Goal: Task Accomplishment & Management: Manage account settings

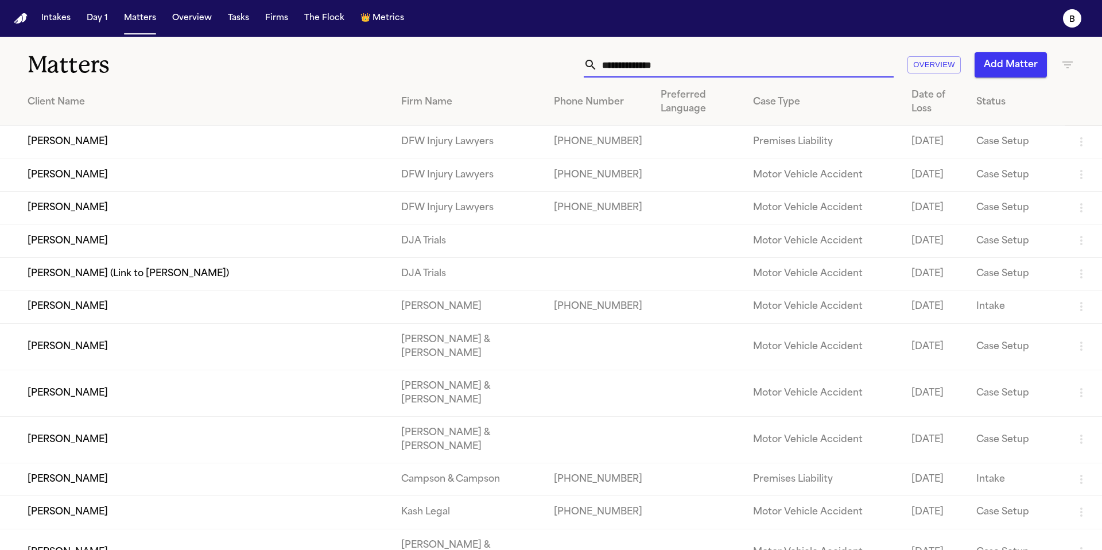
click at [686, 70] on input "text" at bounding box center [745, 64] width 296 height 25
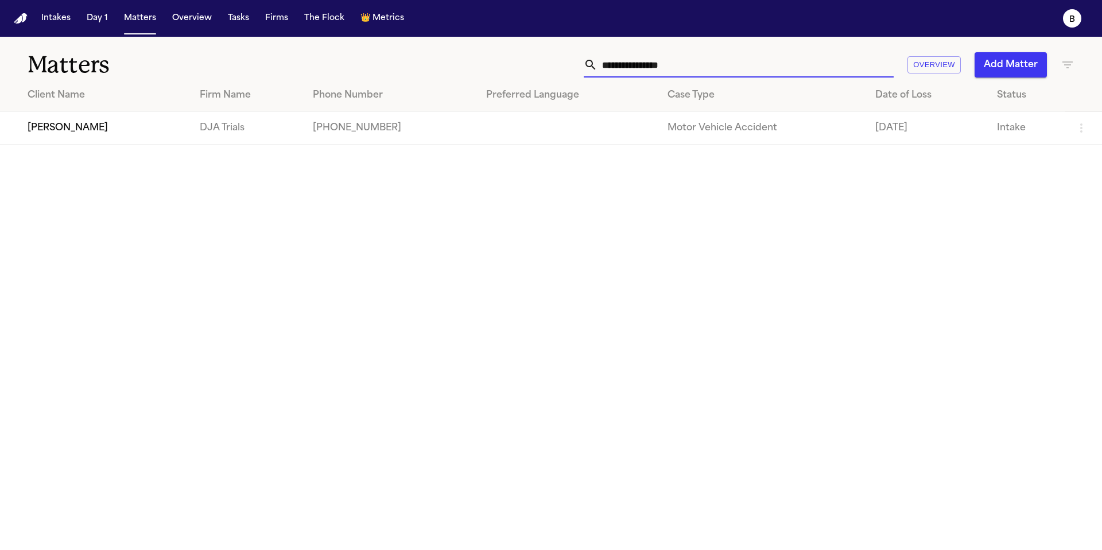
type input "**********"
click at [533, 124] on td at bounding box center [567, 128] width 181 height 33
click at [155, 137] on td "[PERSON_NAME]" at bounding box center [95, 128] width 190 height 33
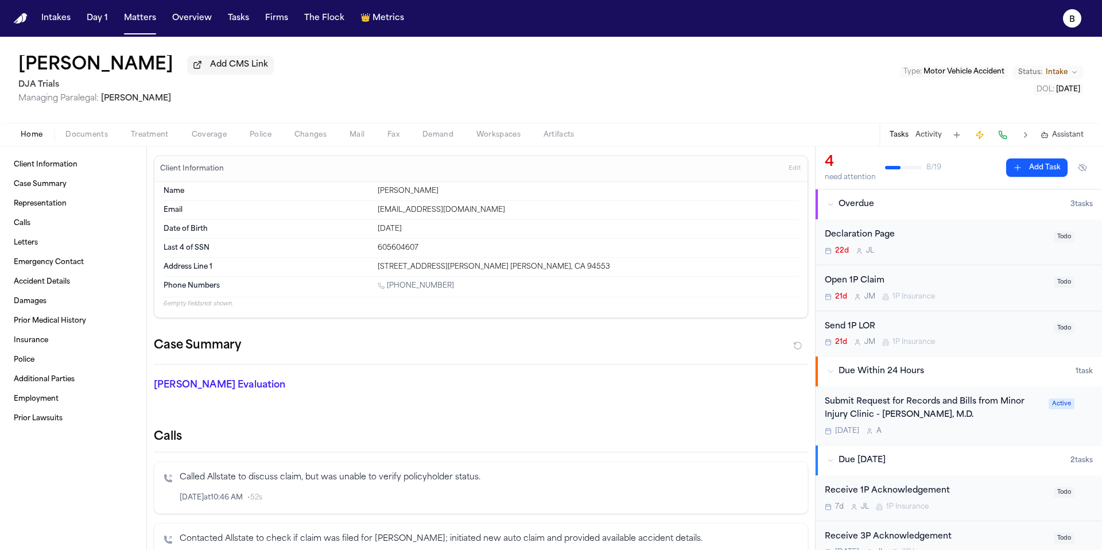
click at [916, 284] on div "Open 1P Claim" at bounding box center [935, 280] width 222 height 13
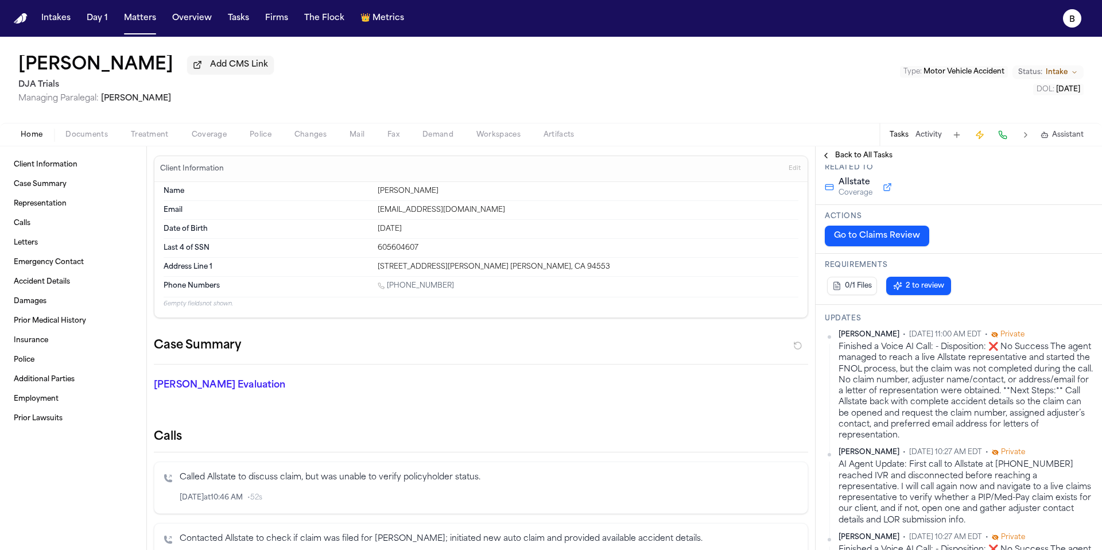
scroll to position [126, 0]
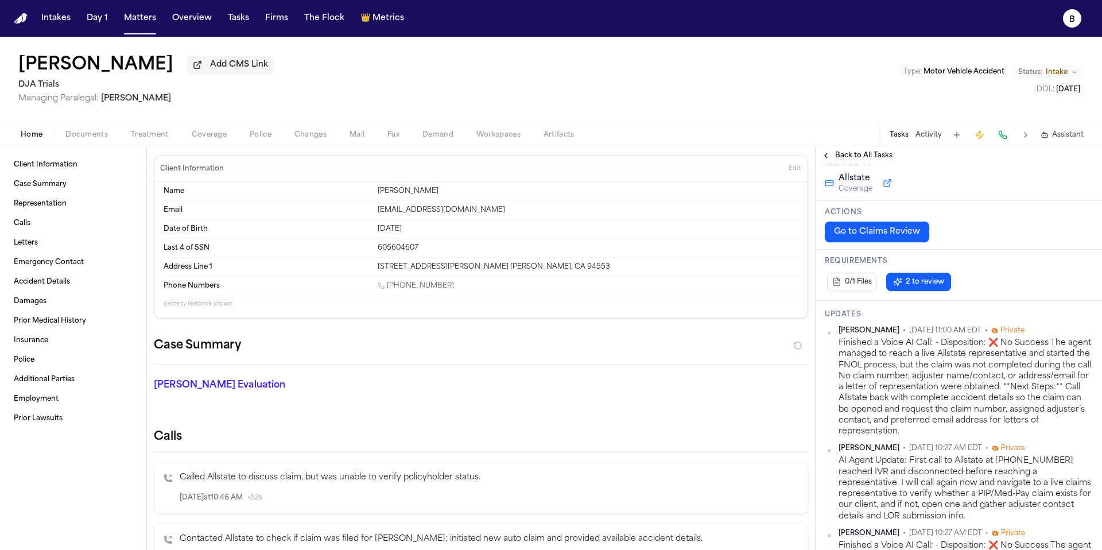
click at [907, 229] on button "Go to Claims Review" at bounding box center [876, 231] width 104 height 21
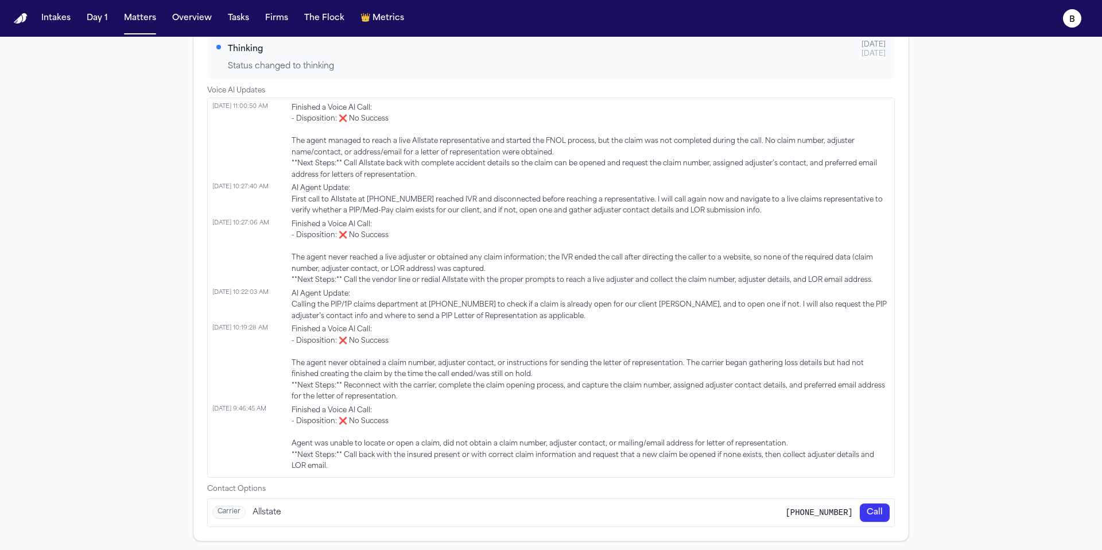
scroll to position [709, 0]
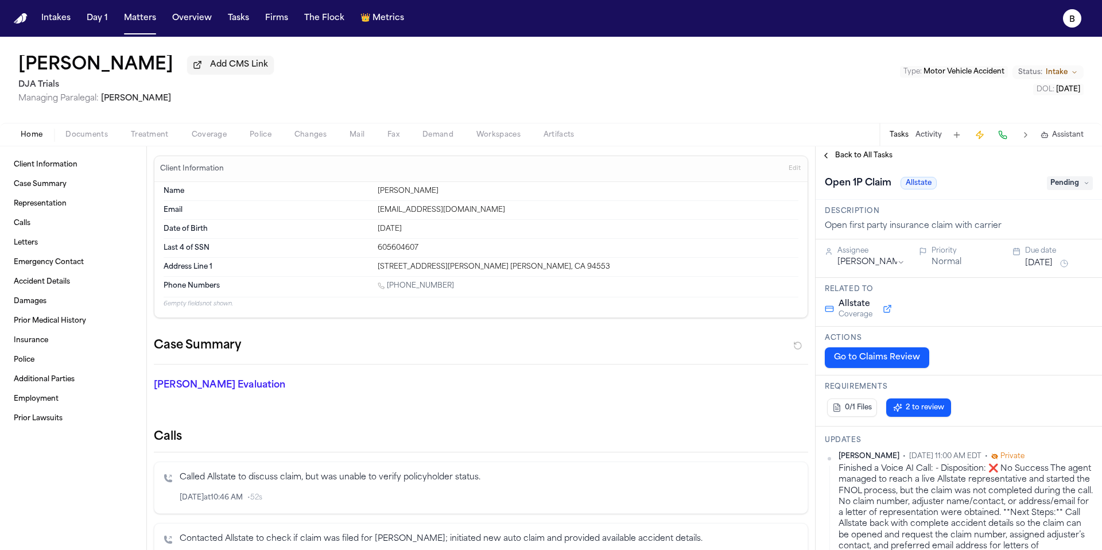
click at [92, 139] on span "Documents" at bounding box center [86, 134] width 42 height 9
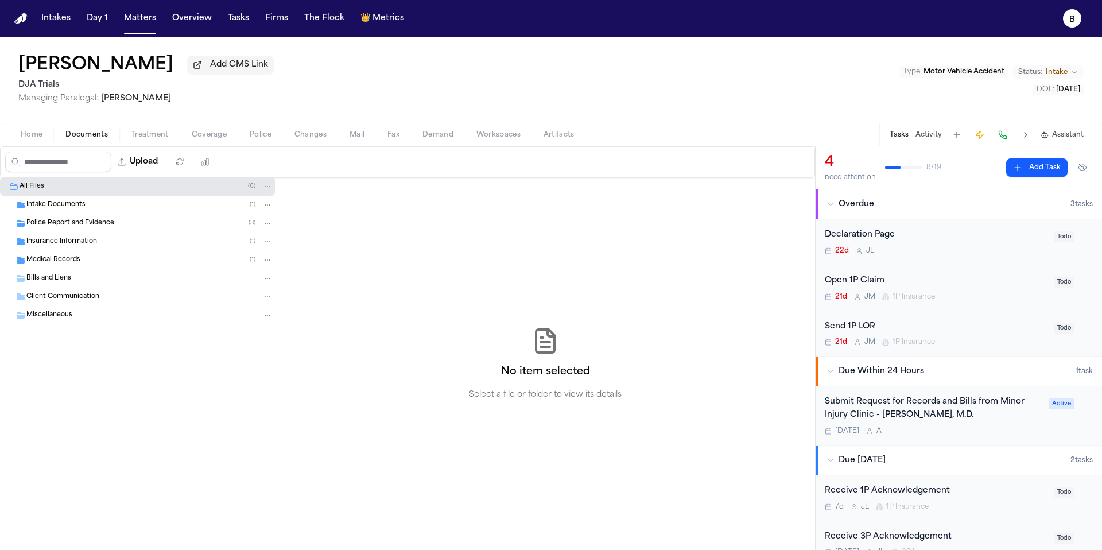
click at [63, 210] on span "Intake Documents" at bounding box center [55, 205] width 59 height 10
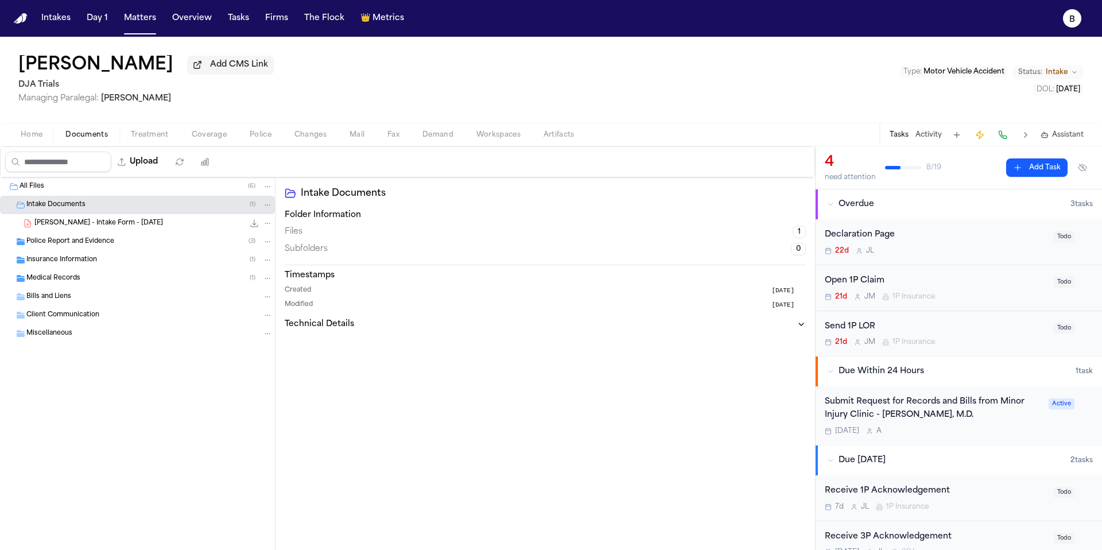
click at [72, 228] on span "[PERSON_NAME] - Intake Form - [DATE]" at bounding box center [98, 224] width 129 height 10
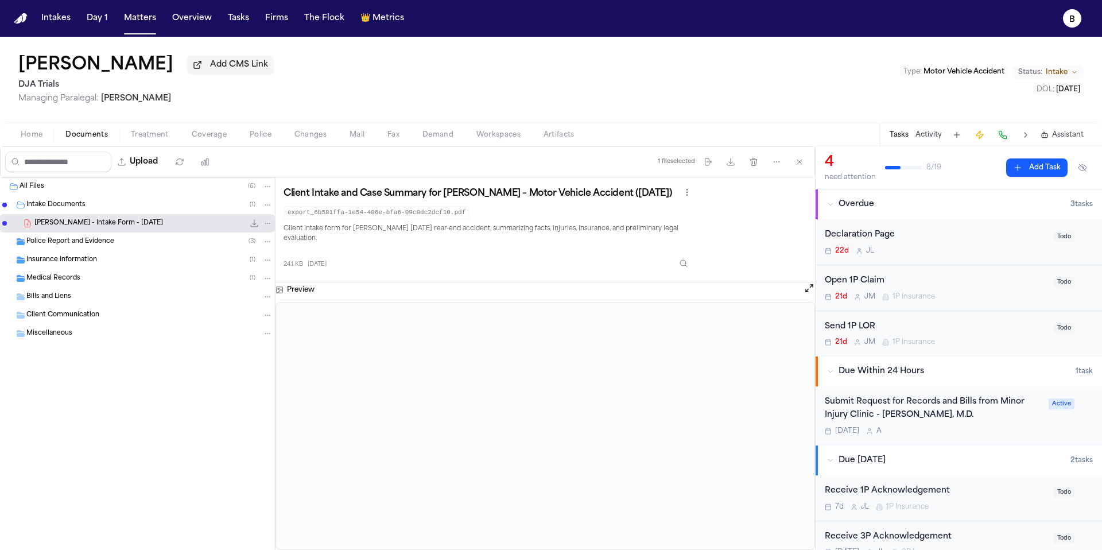
click at [815, 295] on div "4 need attention 8 / 19 Add Task Overdue 3 task s Declaration Page 22d [PERSON_…" at bounding box center [958, 347] width 287 height 403
click at [811, 293] on button "Open preview" at bounding box center [808, 287] width 11 height 11
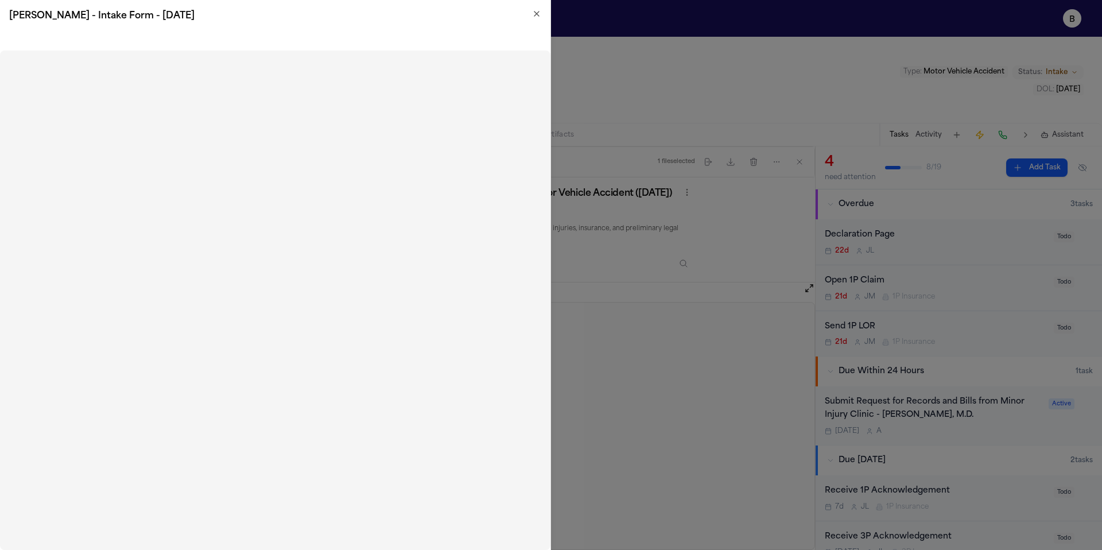
click at [648, 236] on p "Client intake form for [PERSON_NAME] [DATE] rear-end accident, summarizing fact…" at bounding box center [488, 234] width 410 height 21
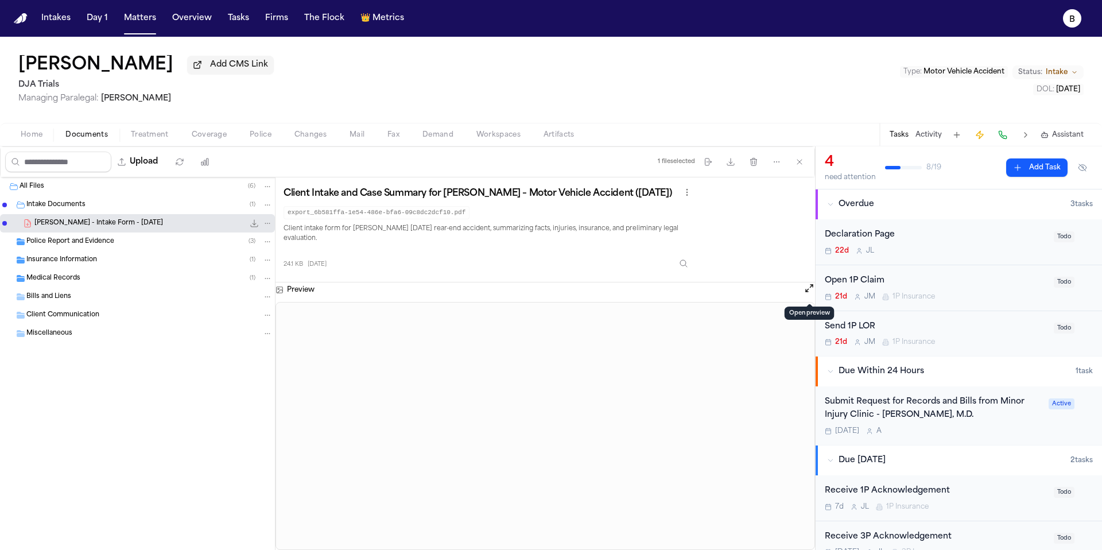
click at [193, 139] on span "Coverage" at bounding box center [209, 134] width 35 height 9
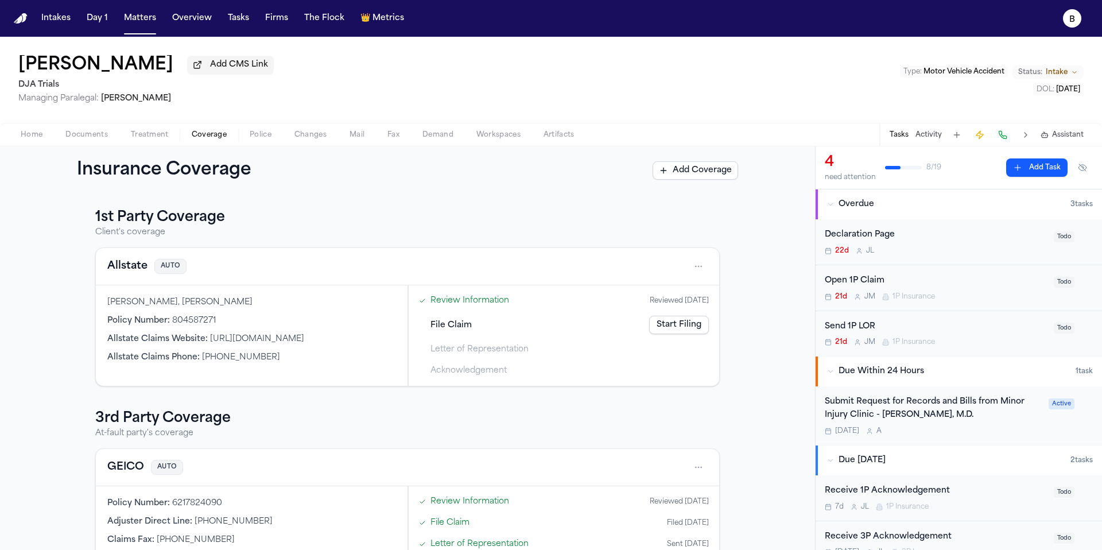
click at [344, 308] on div "[PERSON_NAME], [PERSON_NAME]" at bounding box center [251, 302] width 289 height 11
click at [31, 133] on span "Home" at bounding box center [32, 134] width 22 height 9
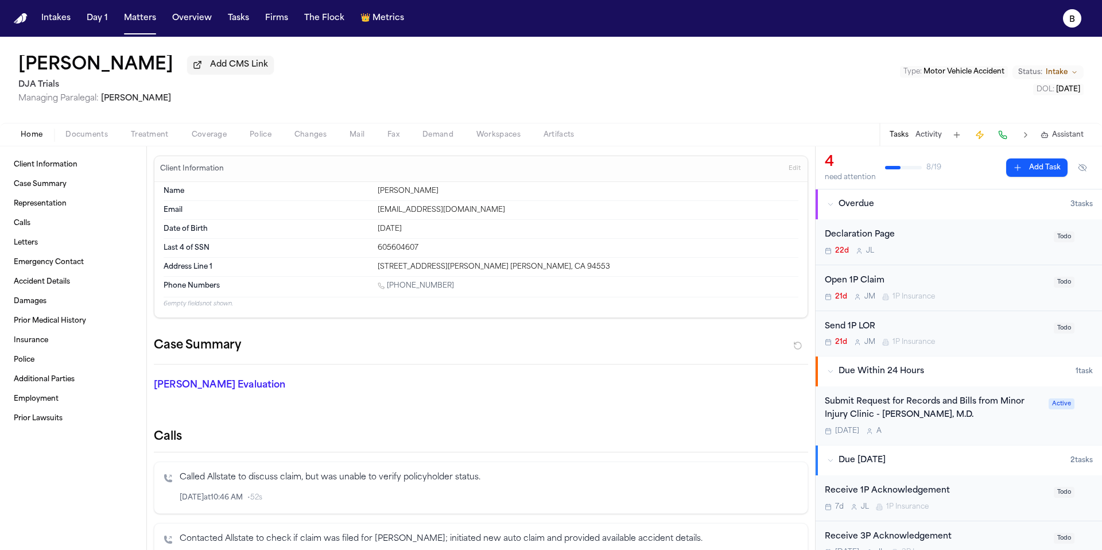
click at [95, 138] on span "Documents" at bounding box center [86, 134] width 42 height 9
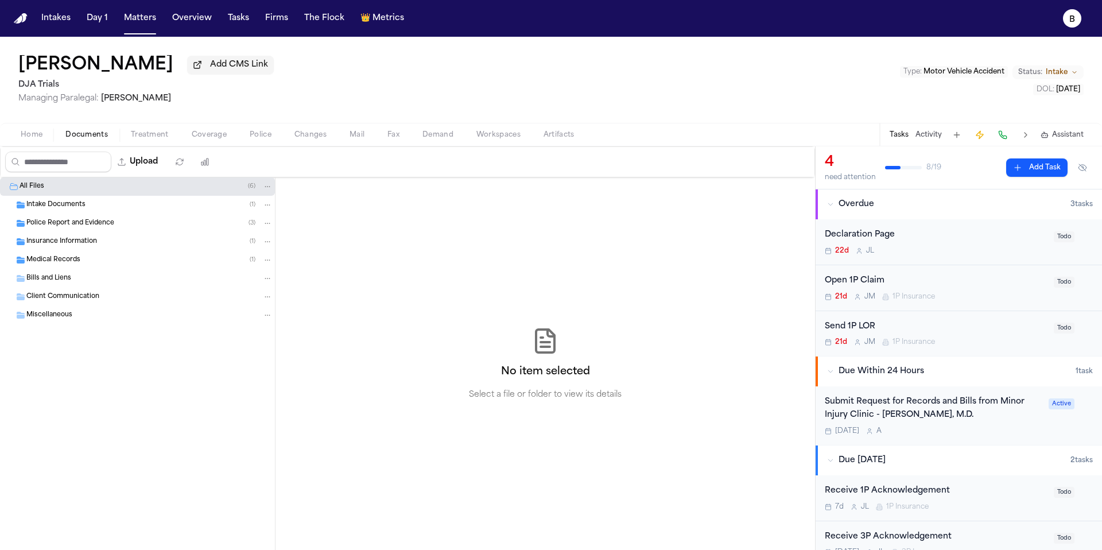
click at [72, 205] on span "Intake Documents" at bounding box center [55, 205] width 59 height 10
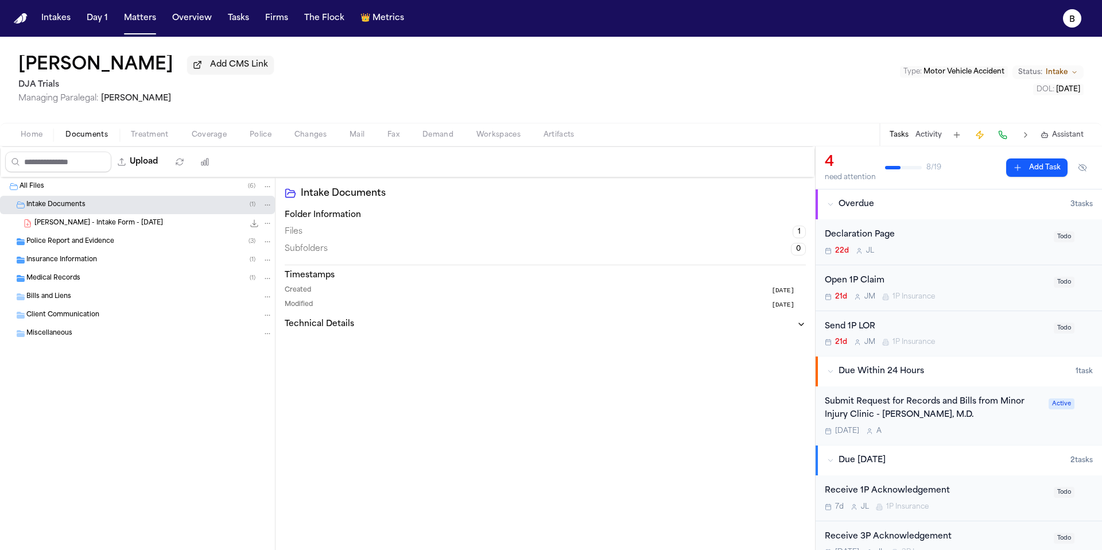
click at [113, 224] on span "[PERSON_NAME] - Intake Form - [DATE]" at bounding box center [98, 224] width 129 height 10
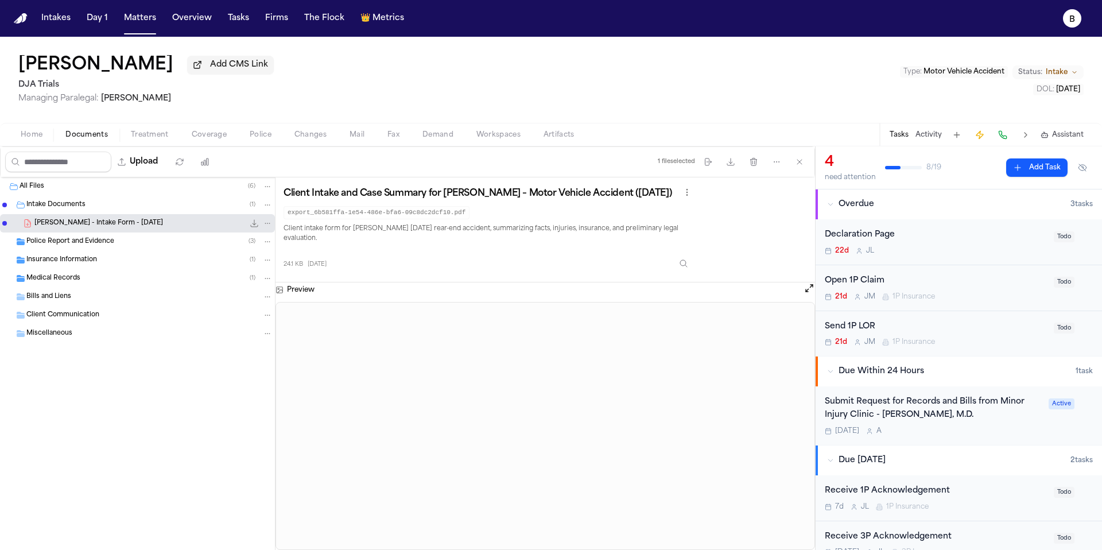
click at [810, 302] on div "Preview" at bounding box center [544, 415] width 539 height 267
click at [810, 294] on button "Open preview" at bounding box center [808, 287] width 11 height 11
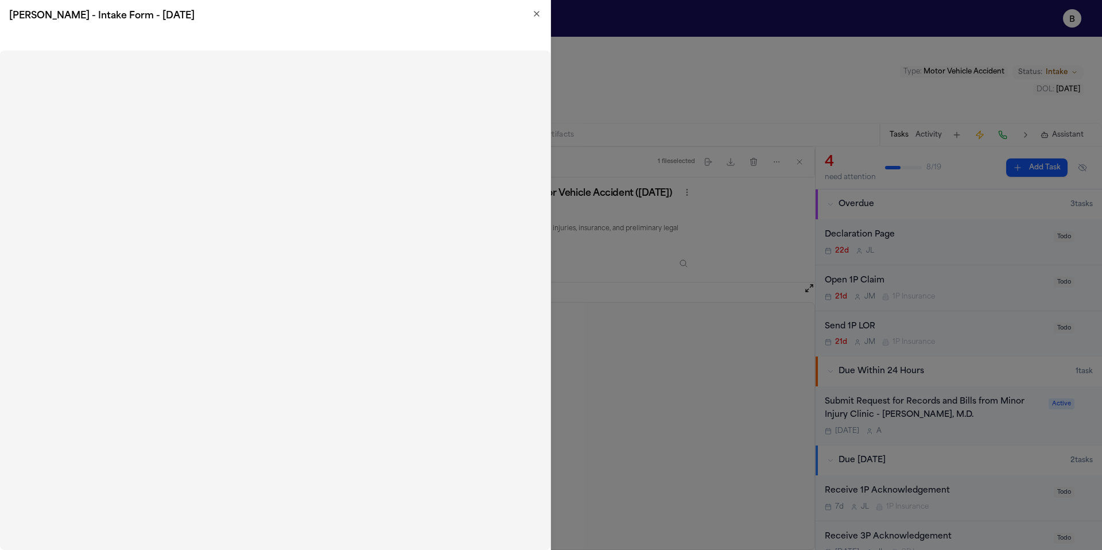
click at [535, 10] on icon "button" at bounding box center [536, 13] width 9 height 9
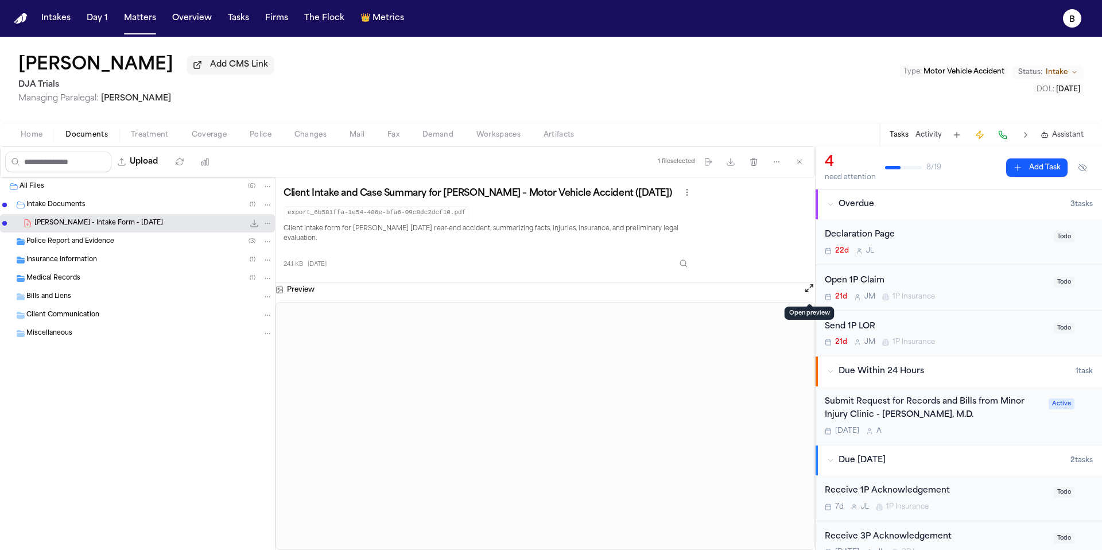
click at [75, 246] on span "Police Report and Evidence" at bounding box center [70, 242] width 88 height 10
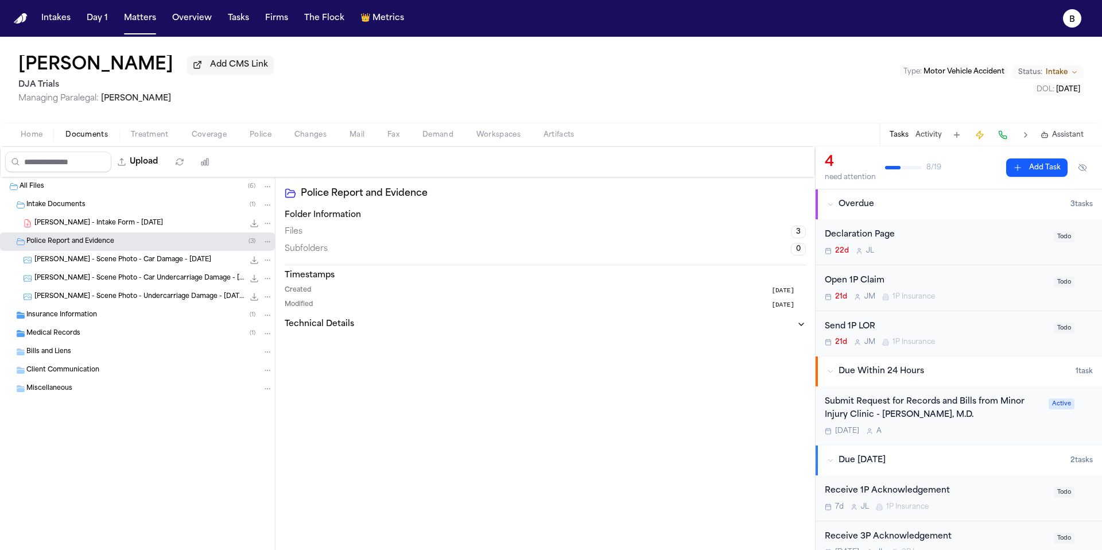
click at [119, 259] on span "[PERSON_NAME] - Scene Photo - Car Damage - [DATE]" at bounding box center [122, 260] width 177 height 10
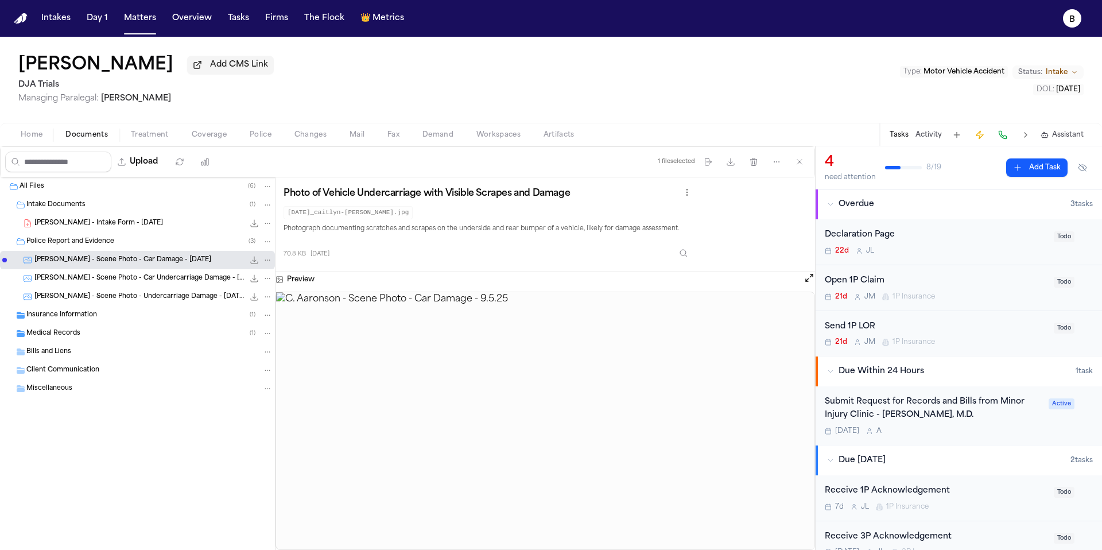
click at [192, 276] on span "[PERSON_NAME] - Scene Photo - Car Undercarriage Damage - [DATE]" at bounding box center [138, 279] width 209 height 10
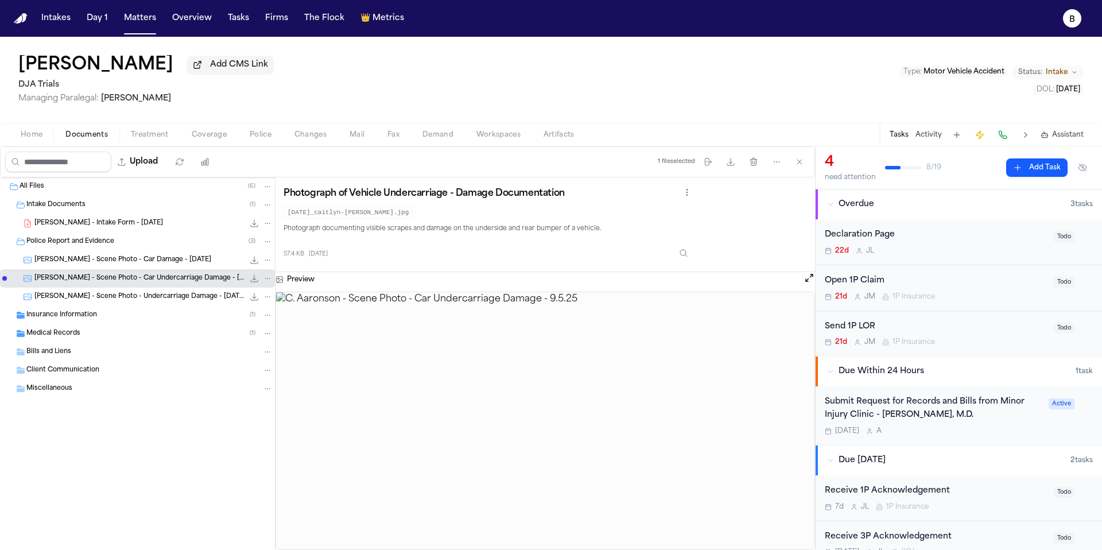
click at [160, 302] on span "[PERSON_NAME] - Scene Photo - Undercarriage Damage - [DATE]" at bounding box center [138, 297] width 209 height 10
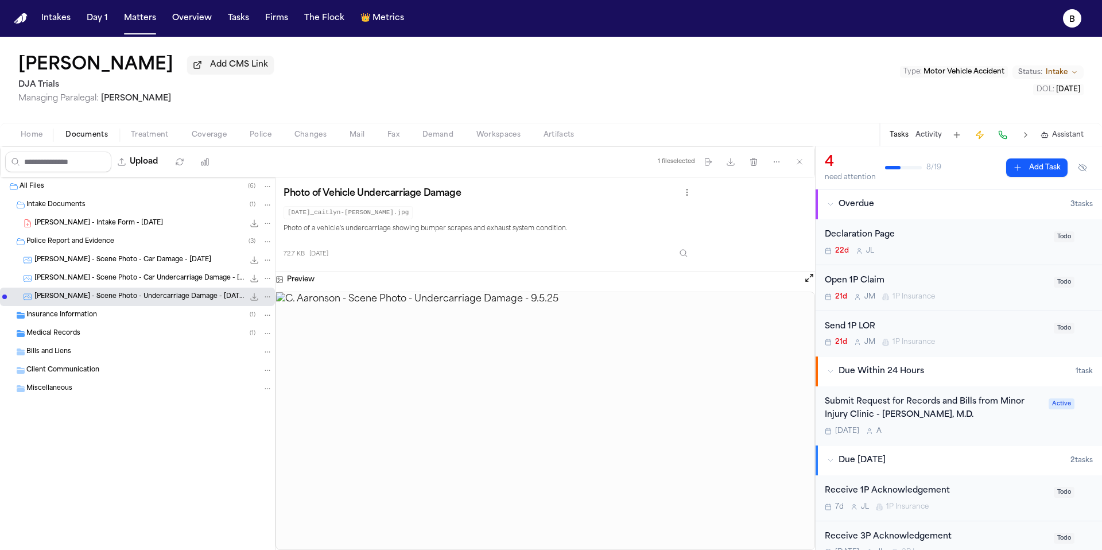
click at [262, 146] on div "Home Documents Treatment Coverage Police Changes Mail Fax Demand Workspaces Art…" at bounding box center [551, 134] width 1102 height 23
click at [256, 137] on span "Police" at bounding box center [261, 134] width 22 height 9
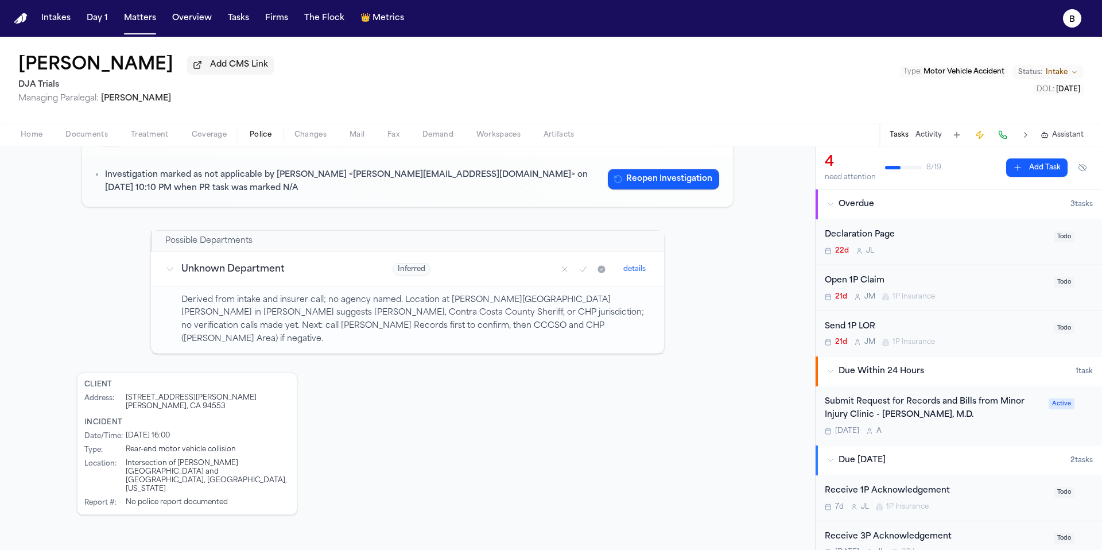
scroll to position [113, 0]
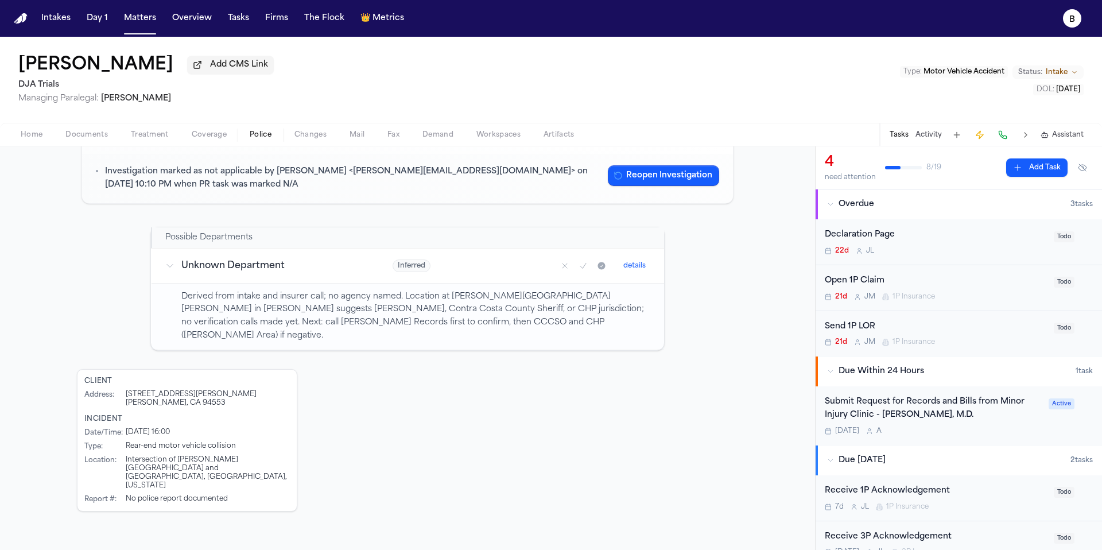
click at [120, 134] on button "Treatment" at bounding box center [149, 135] width 61 height 14
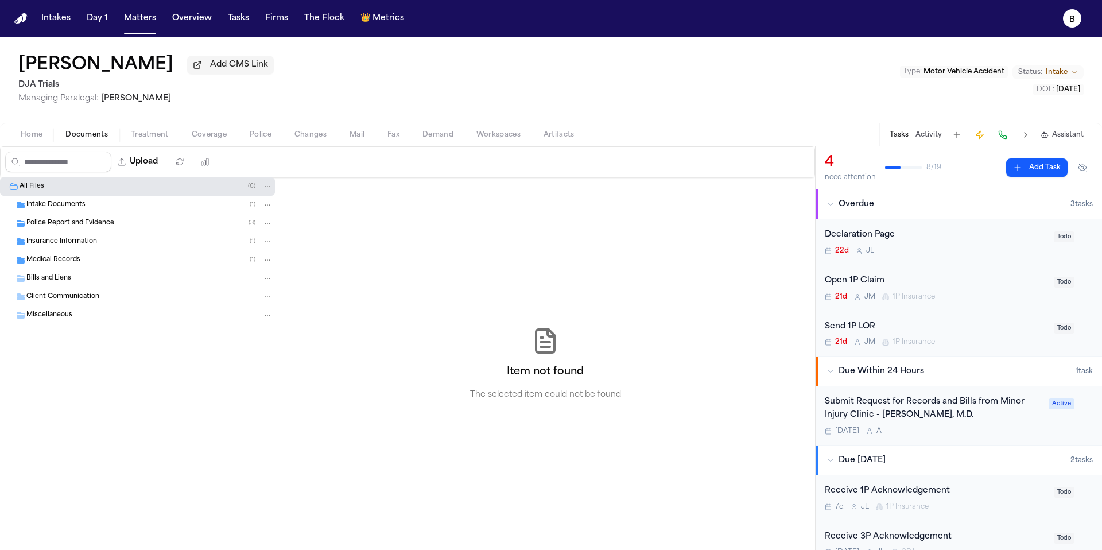
click at [83, 142] on span "button" at bounding box center [87, 141] width 56 height 1
click at [87, 210] on div "Intake Documents ( 1 )" at bounding box center [149, 205] width 246 height 10
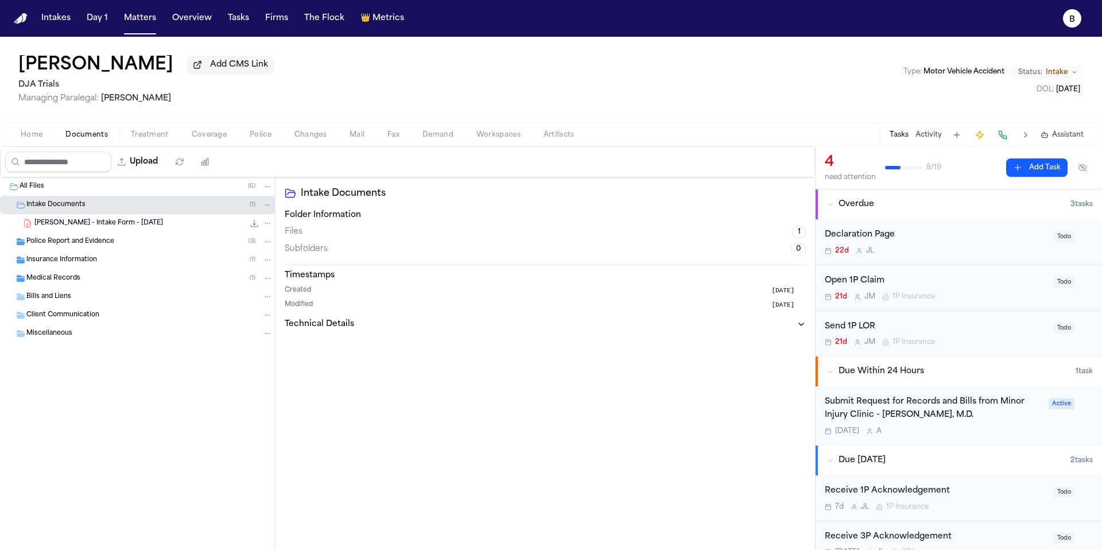
click at [104, 223] on span "[PERSON_NAME] - Intake Form - [DATE]" at bounding box center [98, 224] width 129 height 10
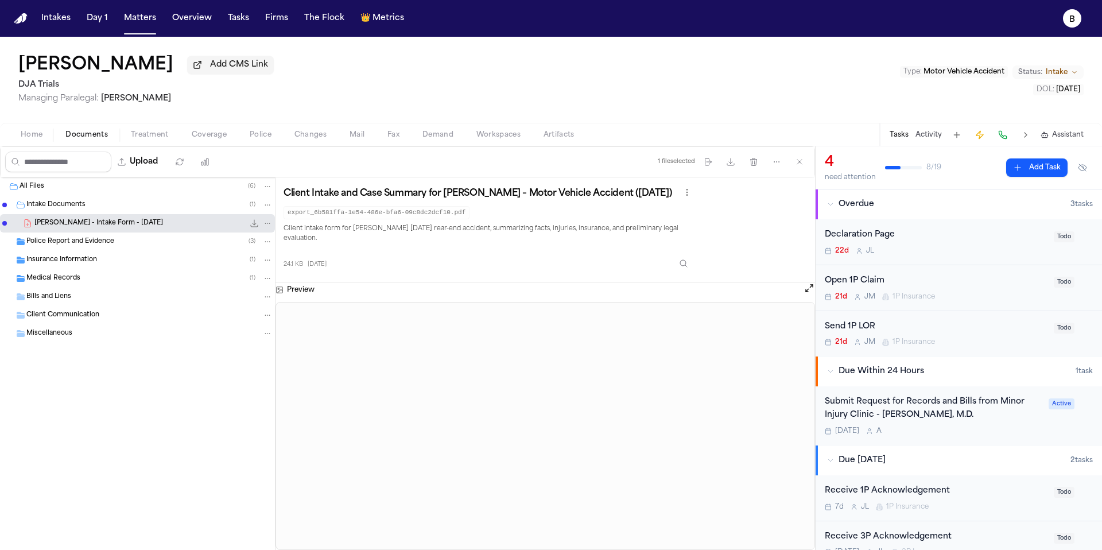
click at [810, 292] on button "Open preview" at bounding box center [808, 287] width 11 height 11
click at [147, 134] on span "Treatment" at bounding box center [150, 134] width 38 height 9
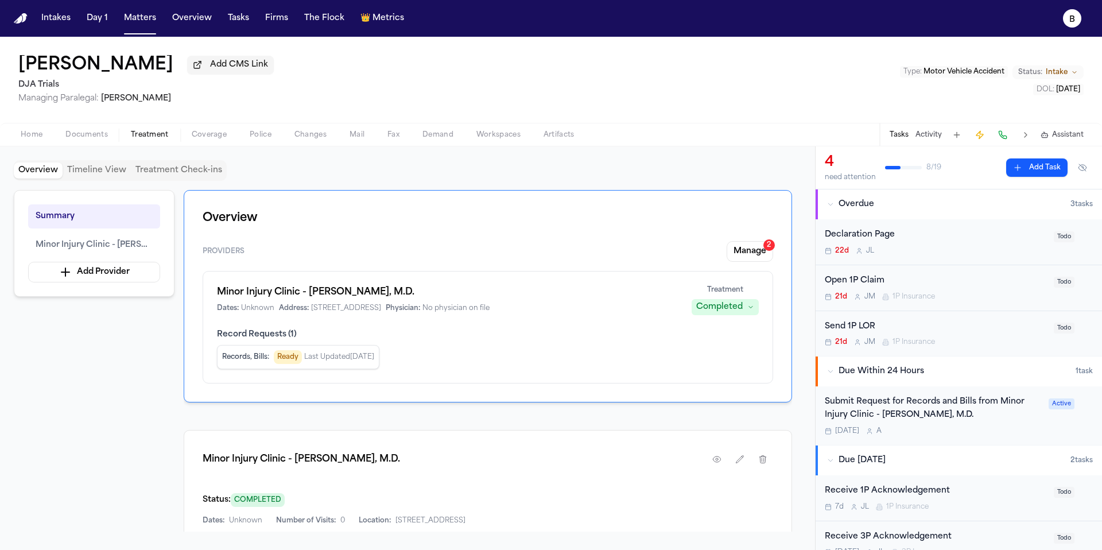
click at [103, 138] on span "Documents" at bounding box center [86, 134] width 42 height 9
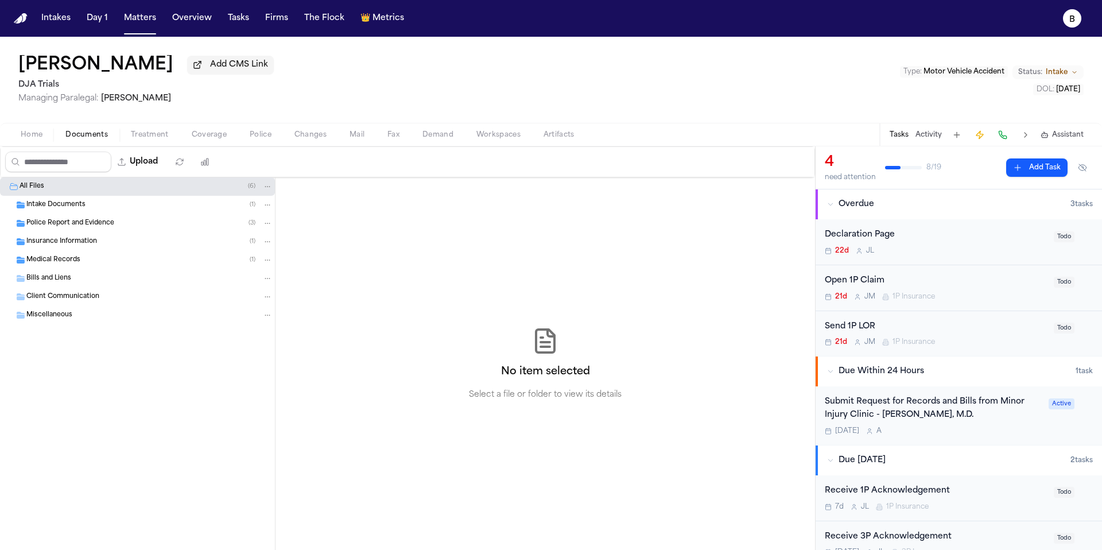
click at [94, 225] on span "Police Report and Evidence" at bounding box center [70, 224] width 88 height 10
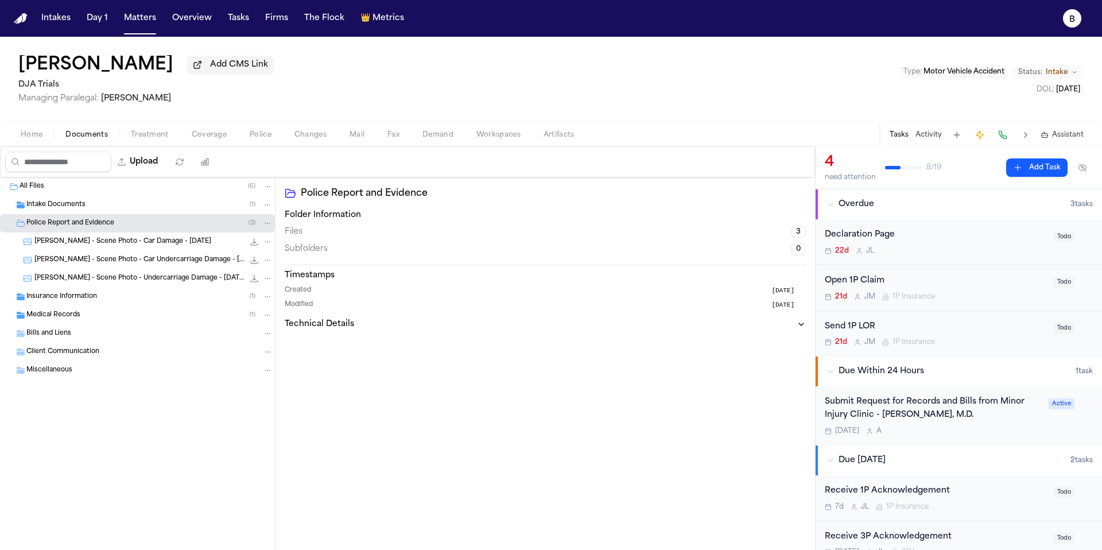
click at [96, 244] on span "[PERSON_NAME] - Scene Photo - Car Damage - [DATE]" at bounding box center [122, 242] width 177 height 10
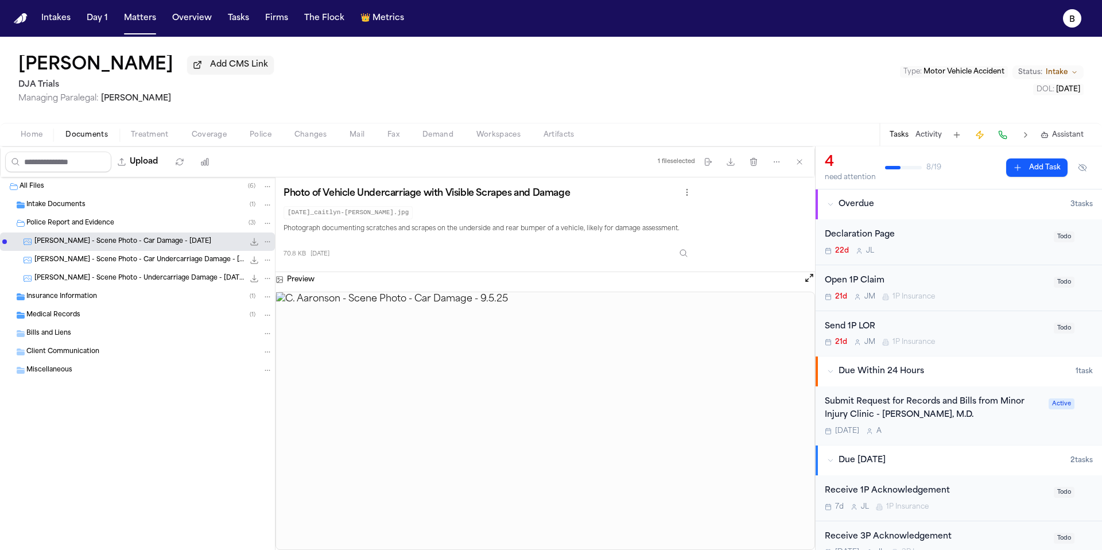
click at [160, 265] on span "[PERSON_NAME] - Scene Photo - Car Undercarriage Damage - [DATE]" at bounding box center [138, 260] width 209 height 10
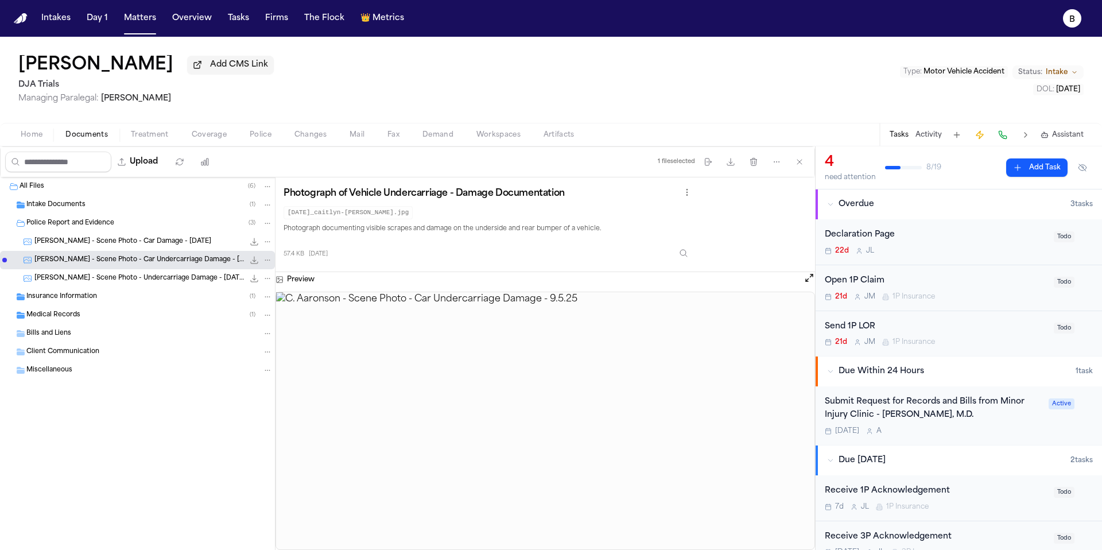
click at [158, 277] on span "[PERSON_NAME] - Scene Photo - Undercarriage Damage - [DATE]" at bounding box center [138, 279] width 209 height 10
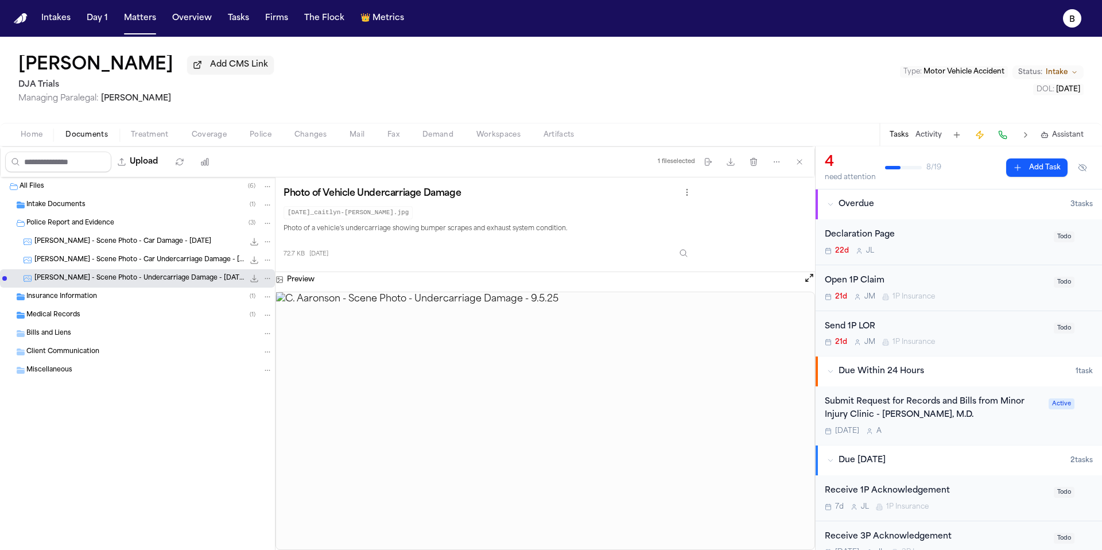
click at [127, 251] on div "[PERSON_NAME] - Scene Photo - Car Damage - [DATE] 70.8 KB • JPG" at bounding box center [137, 241] width 275 height 18
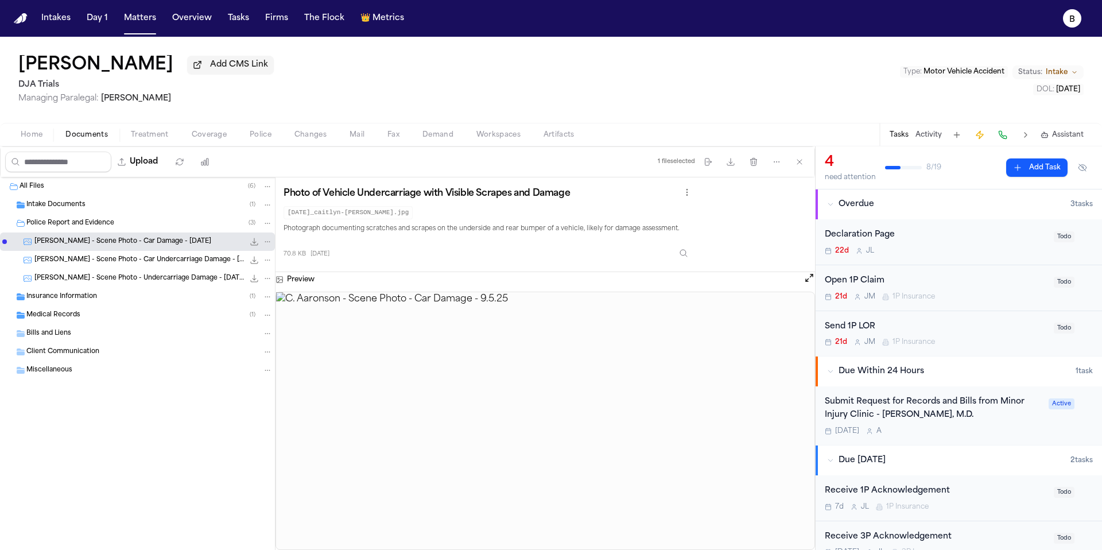
click at [259, 139] on span "Police" at bounding box center [261, 134] width 22 height 9
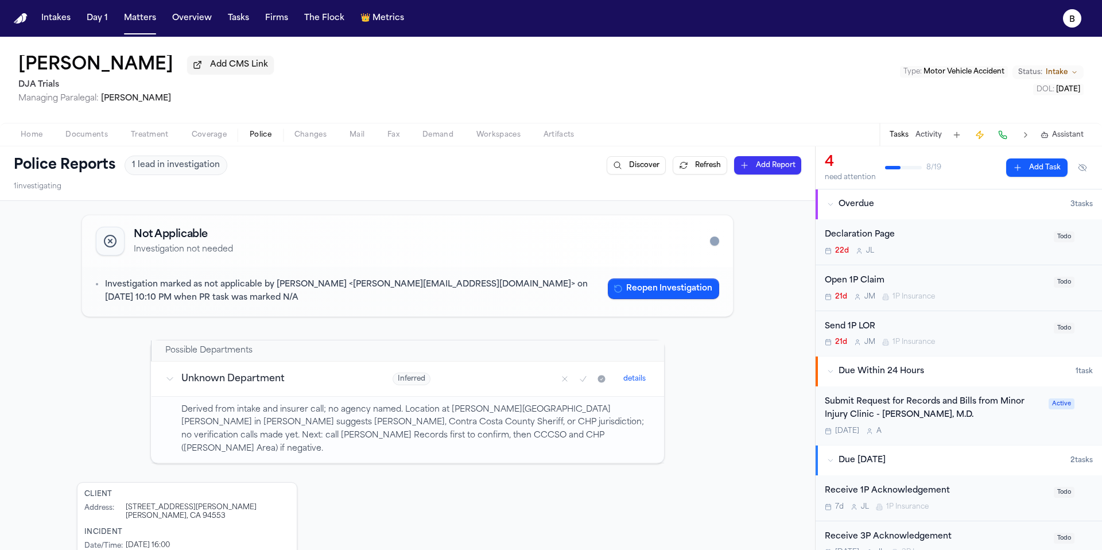
click at [197, 139] on span "Coverage" at bounding box center [209, 134] width 35 height 9
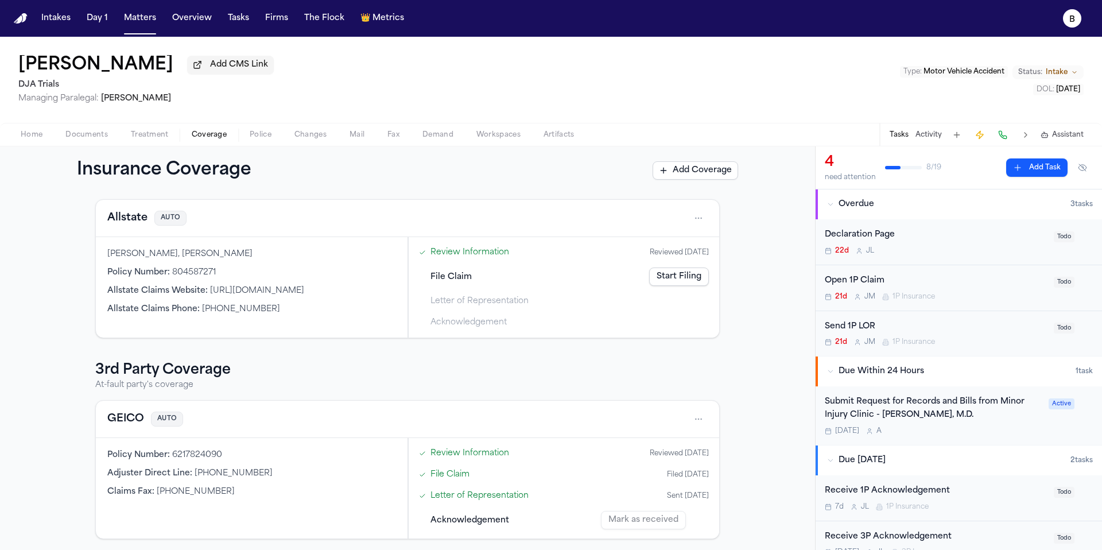
scroll to position [53, 0]
click at [674, 273] on link "Start Filing" at bounding box center [679, 273] width 60 height 18
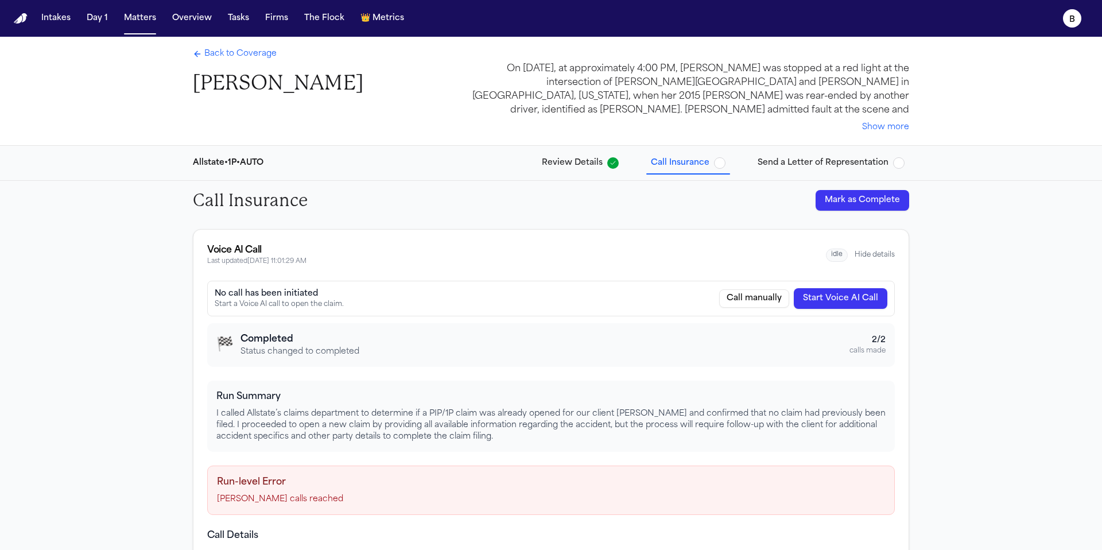
click at [234, 57] on span "Back to Coverage" at bounding box center [240, 53] width 72 height 11
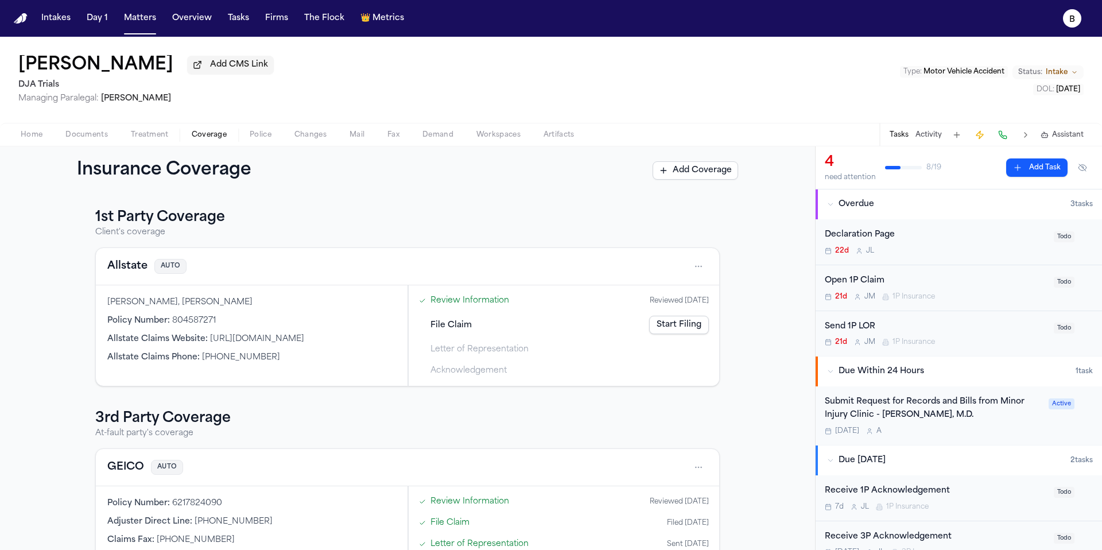
click at [674, 322] on link "Start Filing" at bounding box center [679, 325] width 60 height 18
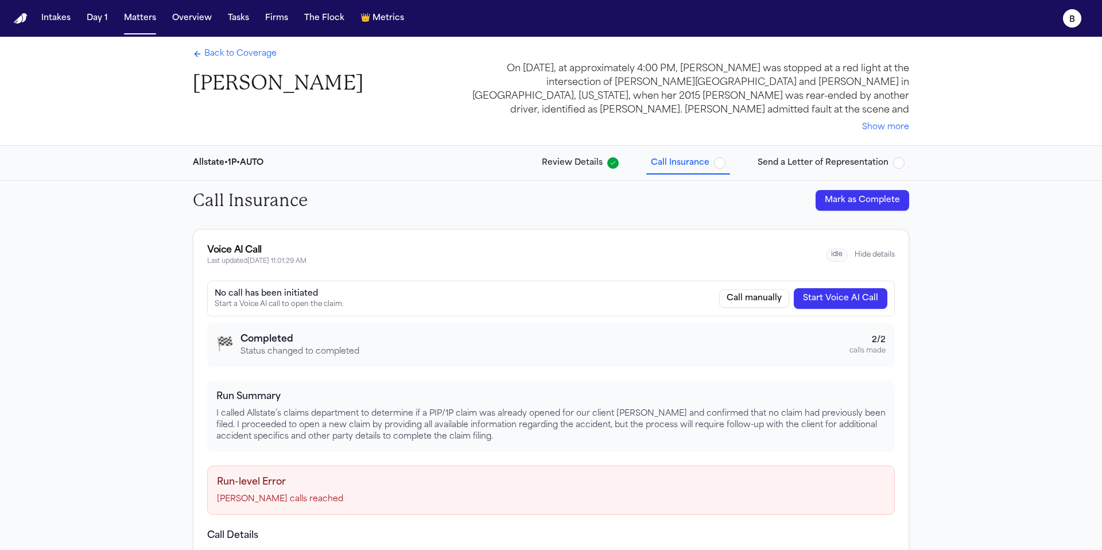
click at [709, 162] on span "Call Insurance" at bounding box center [680, 162] width 59 height 11
click at [242, 56] on span "Back to Coverage" at bounding box center [240, 53] width 72 height 11
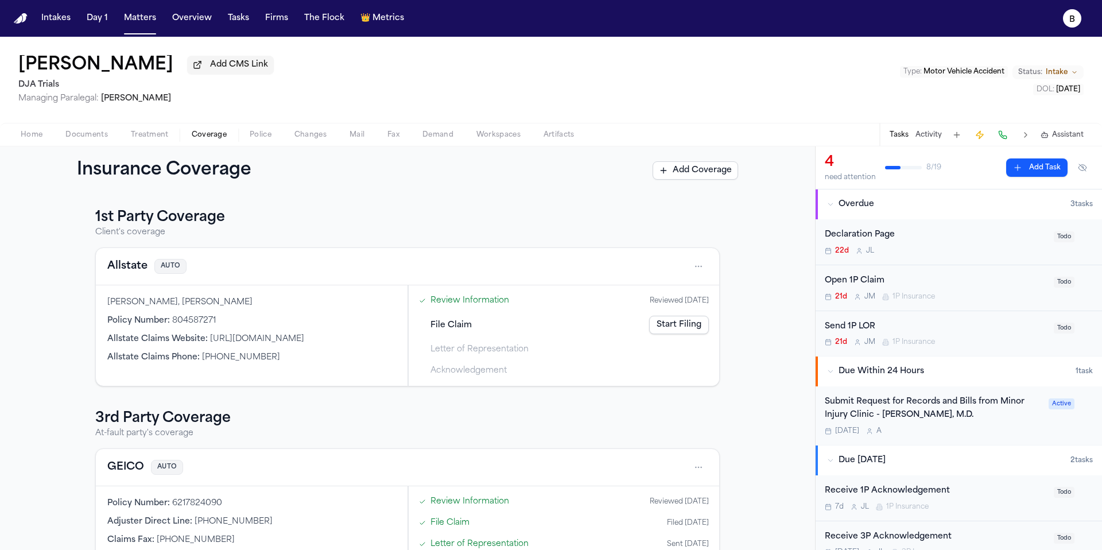
drag, startPoint x: 413, startPoint y: 200, endPoint x: 414, endPoint y: 188, distance: 11.5
click at [413, 199] on div "1st Party Coverage Client's coverage Allstate AUTO [PERSON_NAME], [PERSON_NAME]…" at bounding box center [407, 371] width 815 height 355
click at [100, 134] on span "Documents" at bounding box center [86, 134] width 42 height 9
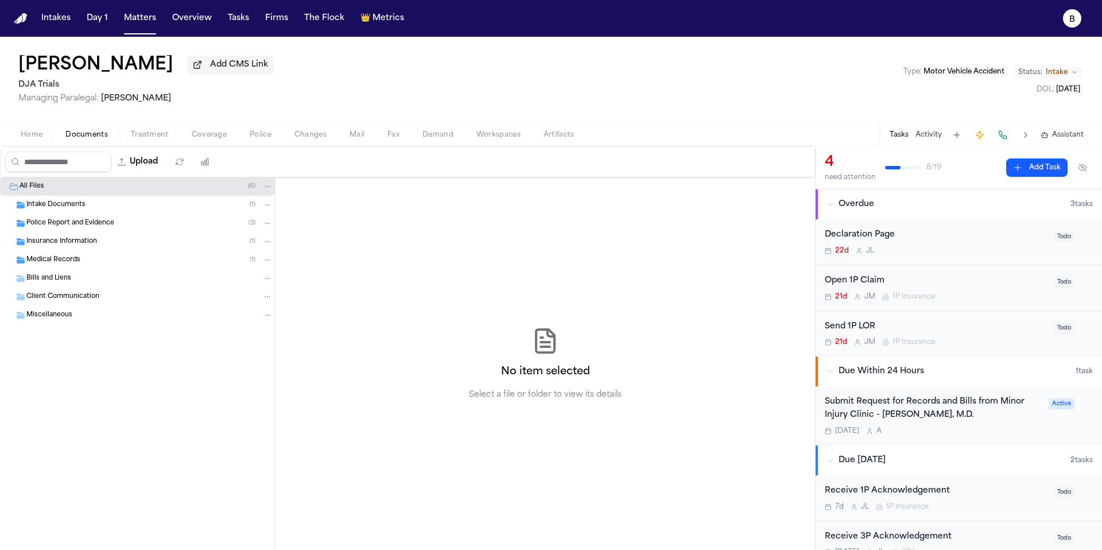
click at [60, 214] on div "Intake Documents ( 1 )" at bounding box center [137, 205] width 275 height 18
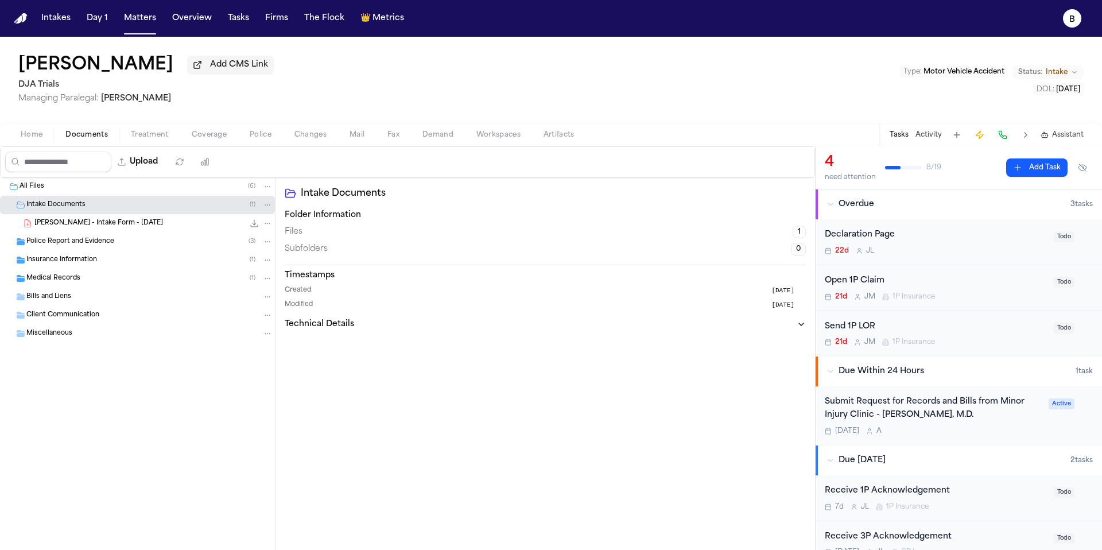
click at [122, 223] on span "[PERSON_NAME] - Intake Form - [DATE]" at bounding box center [98, 224] width 129 height 10
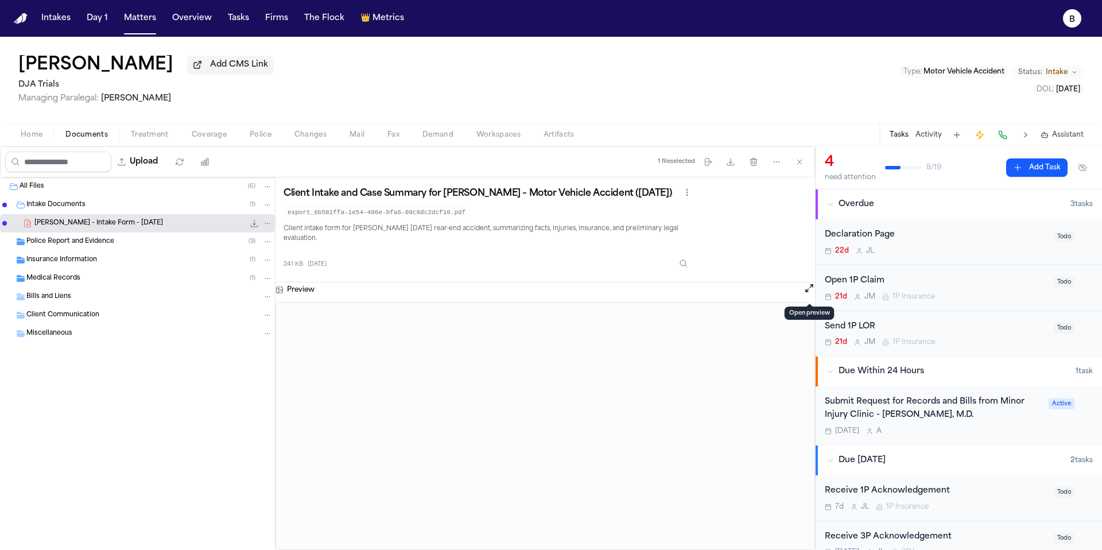
click at [812, 291] on button "Open preview" at bounding box center [808, 287] width 11 height 11
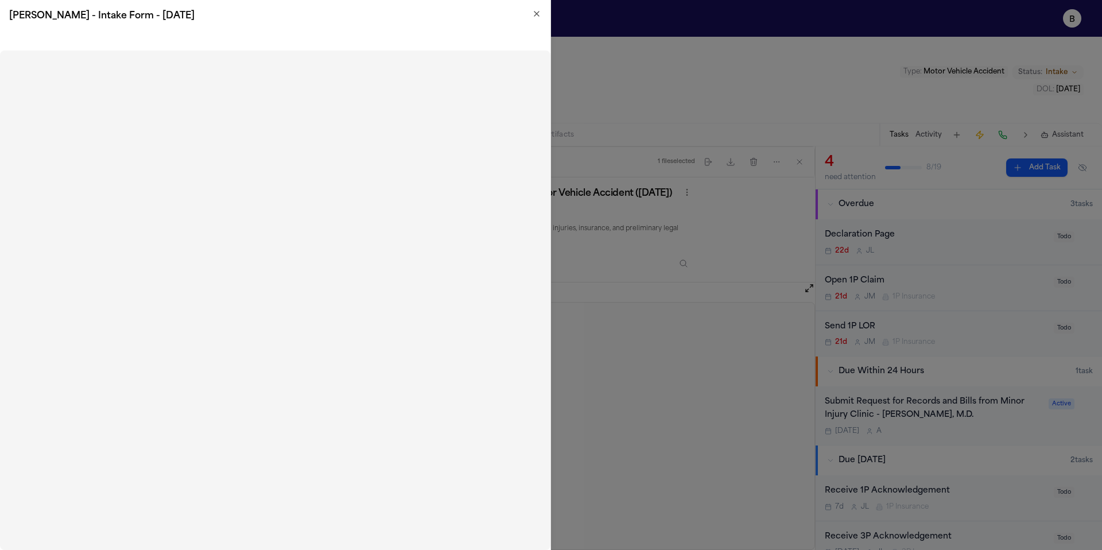
click at [537, 14] on icon "button" at bounding box center [536, 13] width 9 height 9
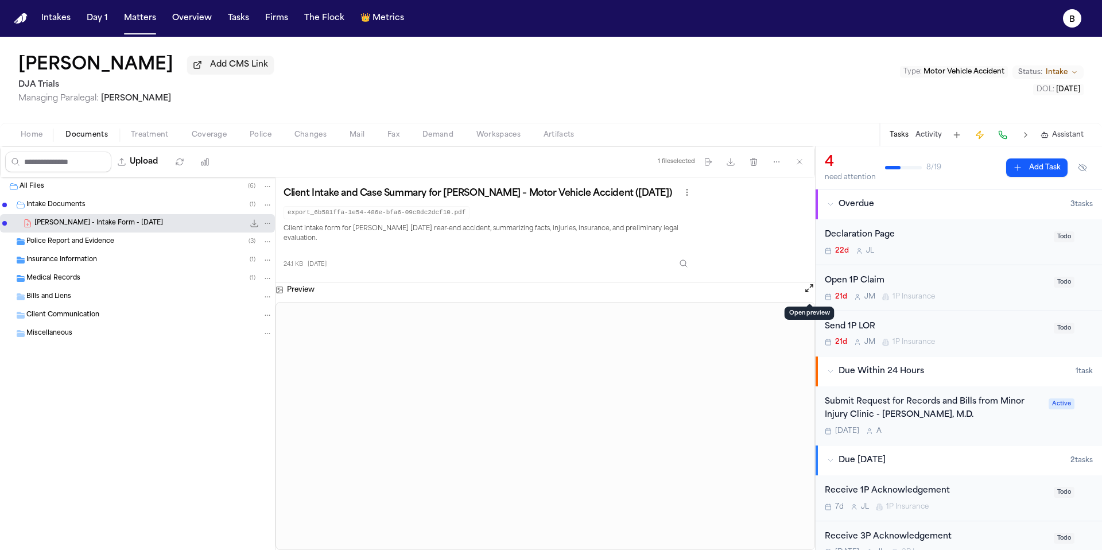
click at [30, 135] on span "Home" at bounding box center [32, 134] width 22 height 9
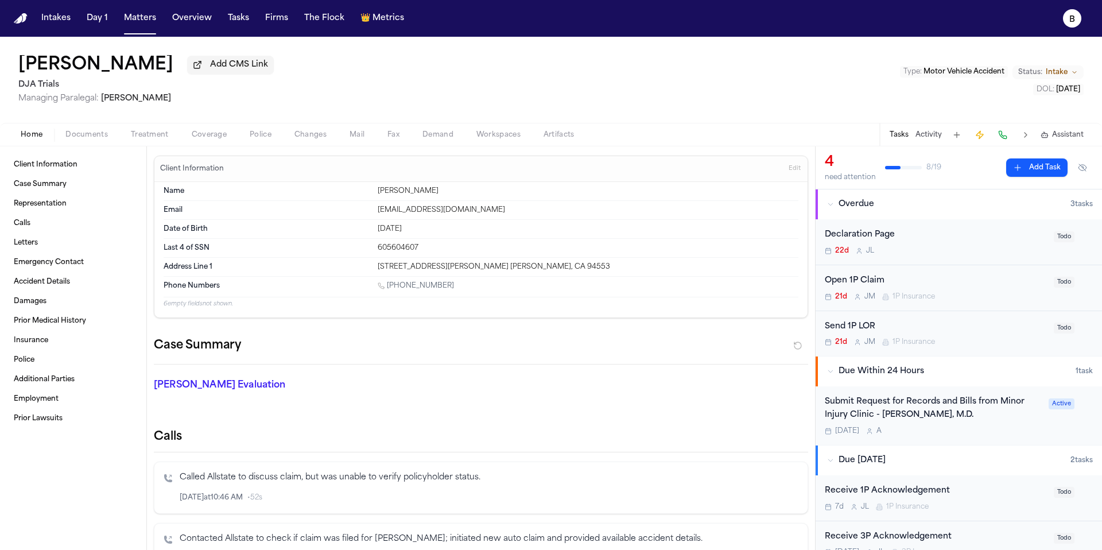
click at [82, 139] on span "Documents" at bounding box center [86, 134] width 42 height 9
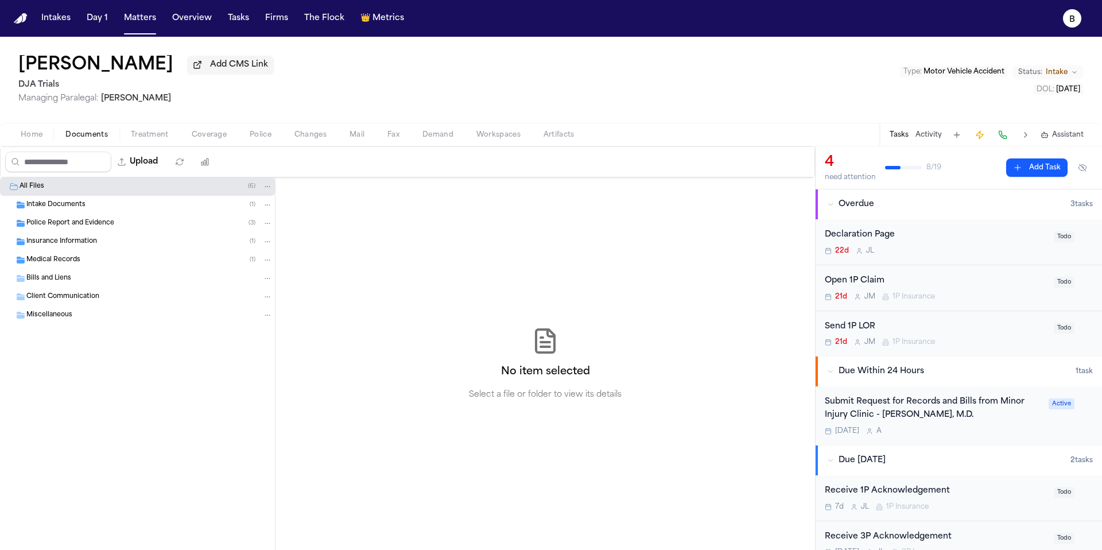
click at [33, 139] on span "Home" at bounding box center [32, 134] width 22 height 9
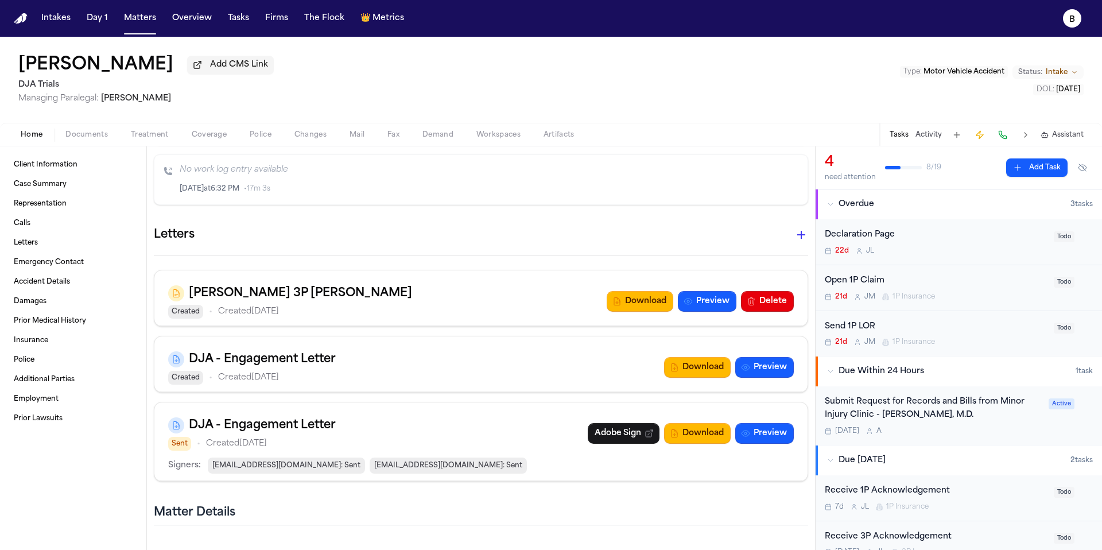
scroll to position [941, 0]
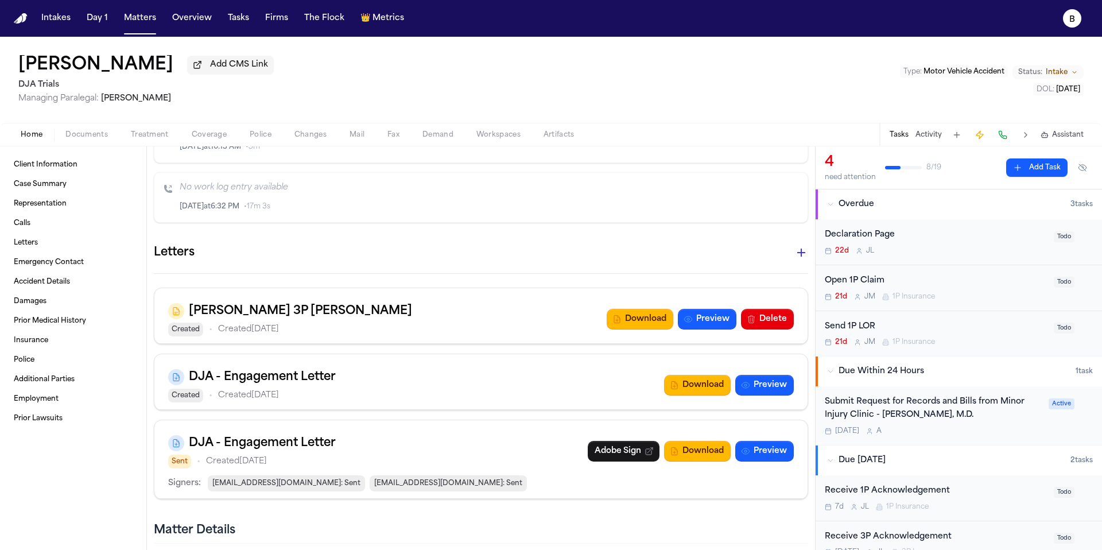
click at [275, 323] on div "[PERSON_NAME] 3P [PERSON_NAME] Created • Created [DATE]" at bounding box center [290, 319] width 244 height 34
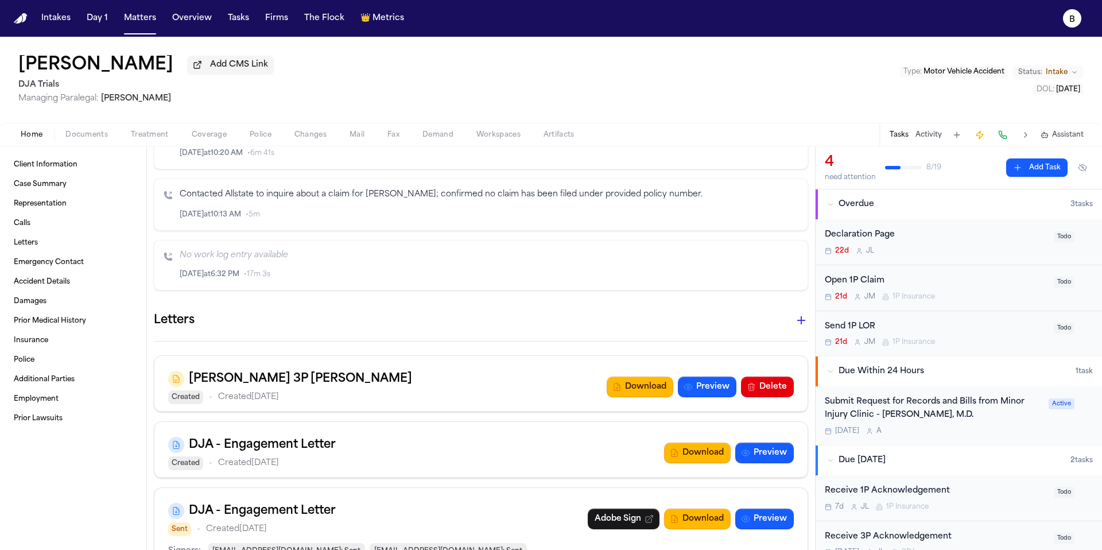
scroll to position [871, 0]
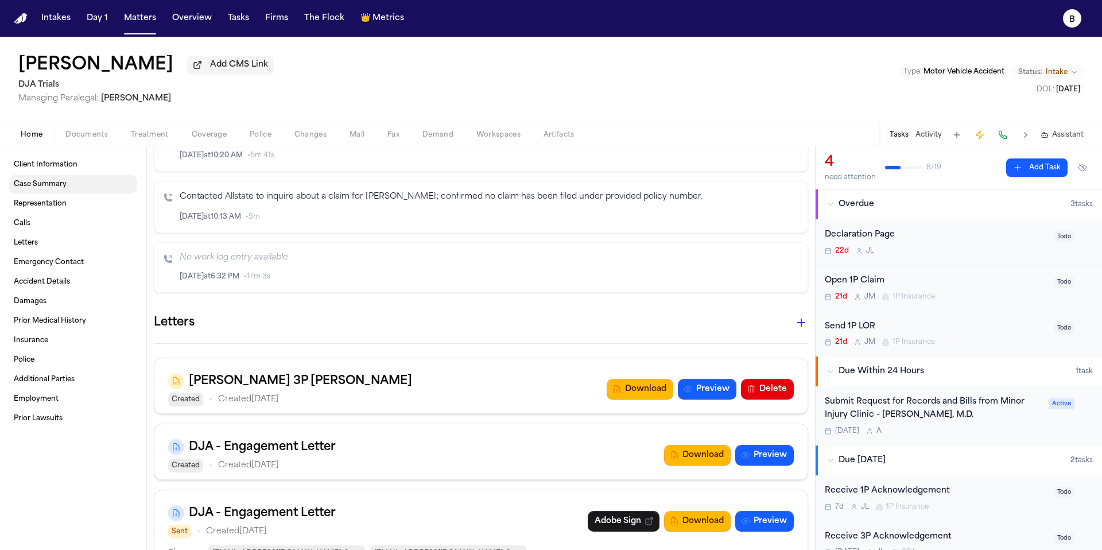
click at [55, 166] on span "Client Information" at bounding box center [46, 164] width 64 height 9
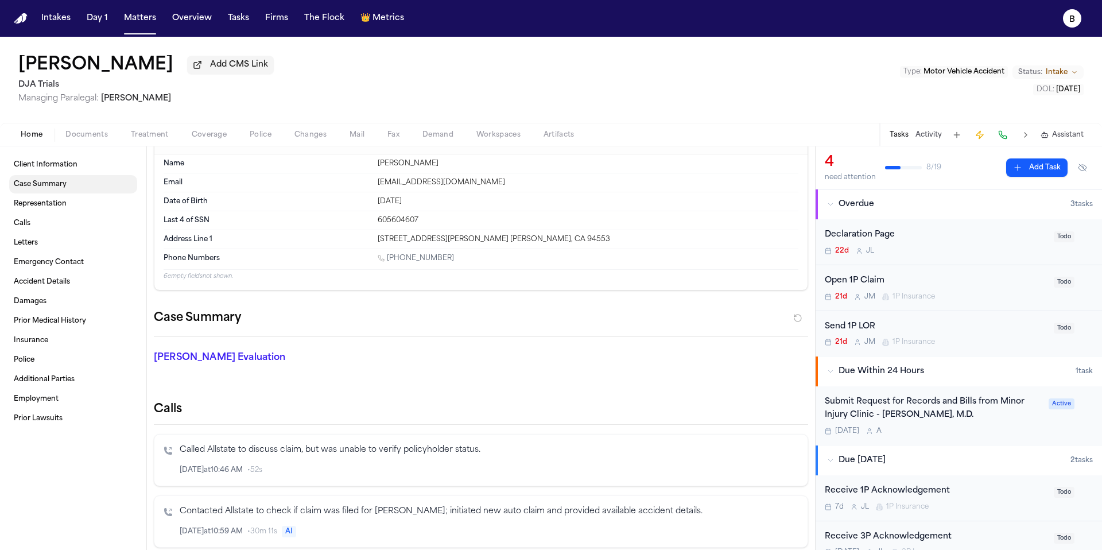
click at [50, 189] on span "Case Summary" at bounding box center [40, 184] width 53 height 9
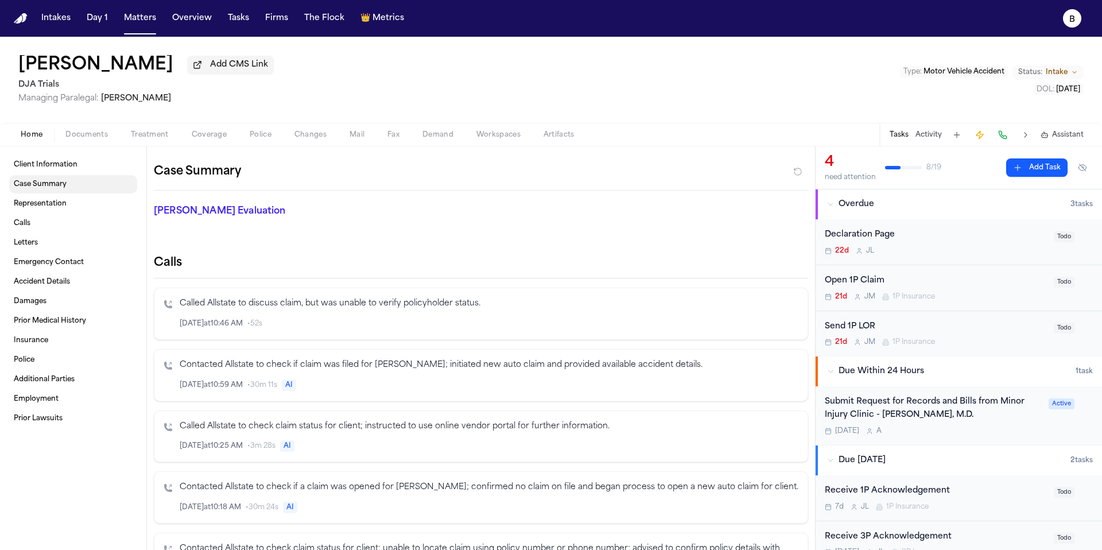
scroll to position [174, 0]
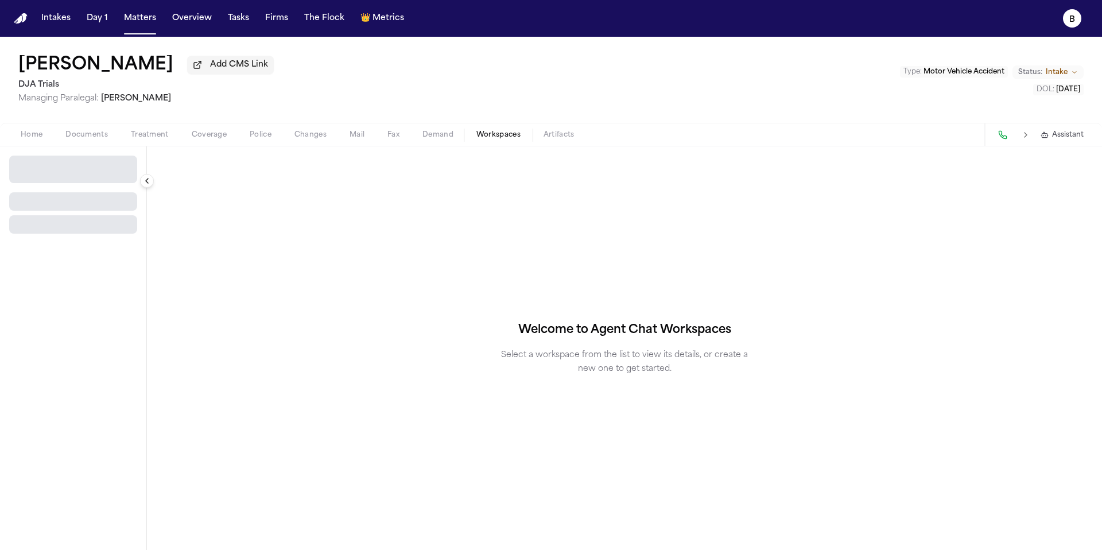
click at [504, 139] on span "Workspaces" at bounding box center [498, 134] width 44 height 9
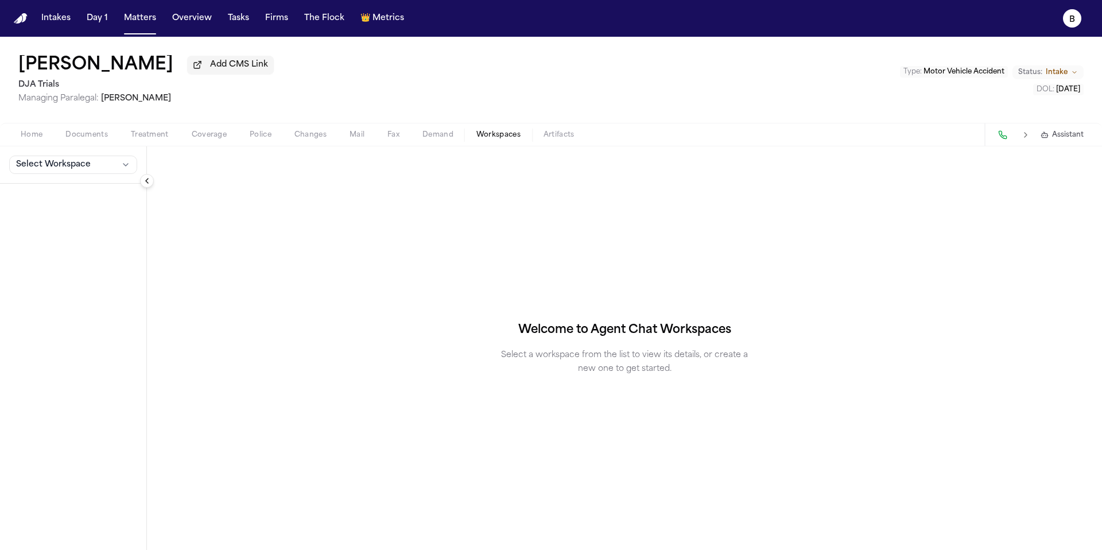
click at [38, 137] on span "Home" at bounding box center [32, 134] width 22 height 9
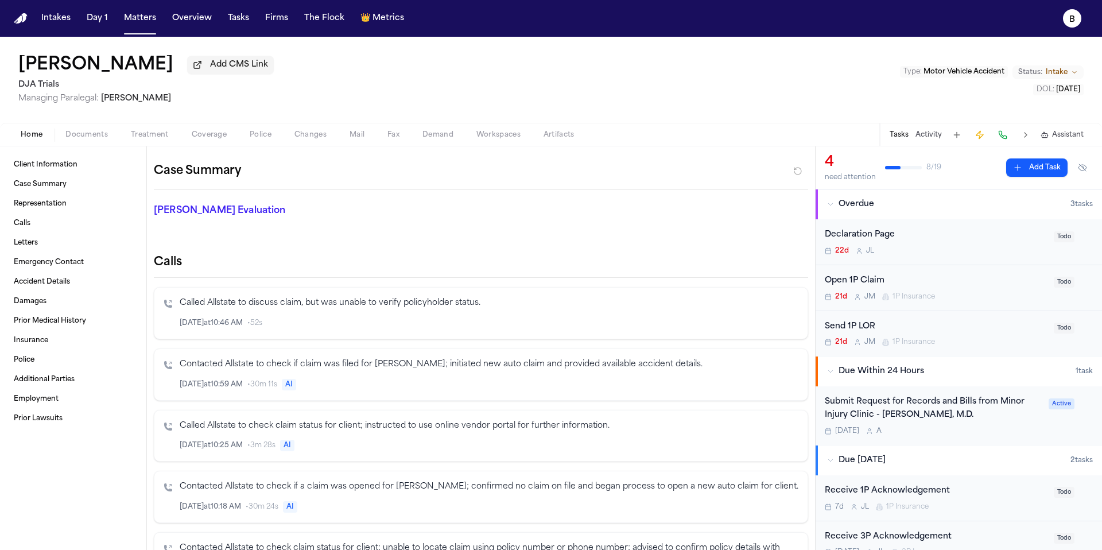
click at [132, 102] on span "[PERSON_NAME]" at bounding box center [136, 98] width 70 height 9
click at [84, 129] on div "Home Documents Treatment Coverage Police Changes Mail Fax Demand Workspaces Art…" at bounding box center [551, 134] width 1102 height 23
click at [84, 139] on span "Documents" at bounding box center [86, 134] width 42 height 9
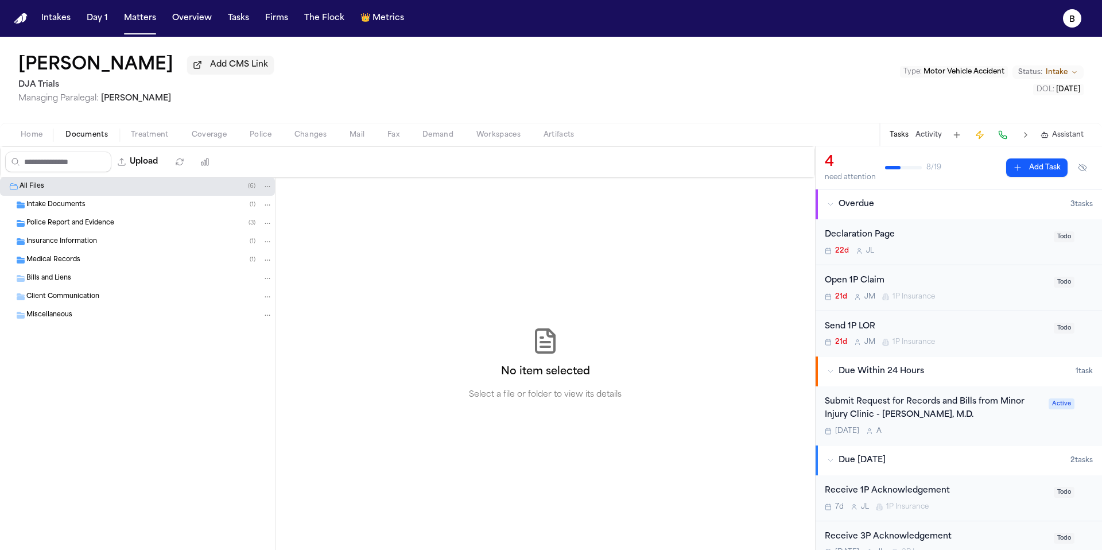
click at [206, 138] on span "Coverage" at bounding box center [209, 134] width 35 height 9
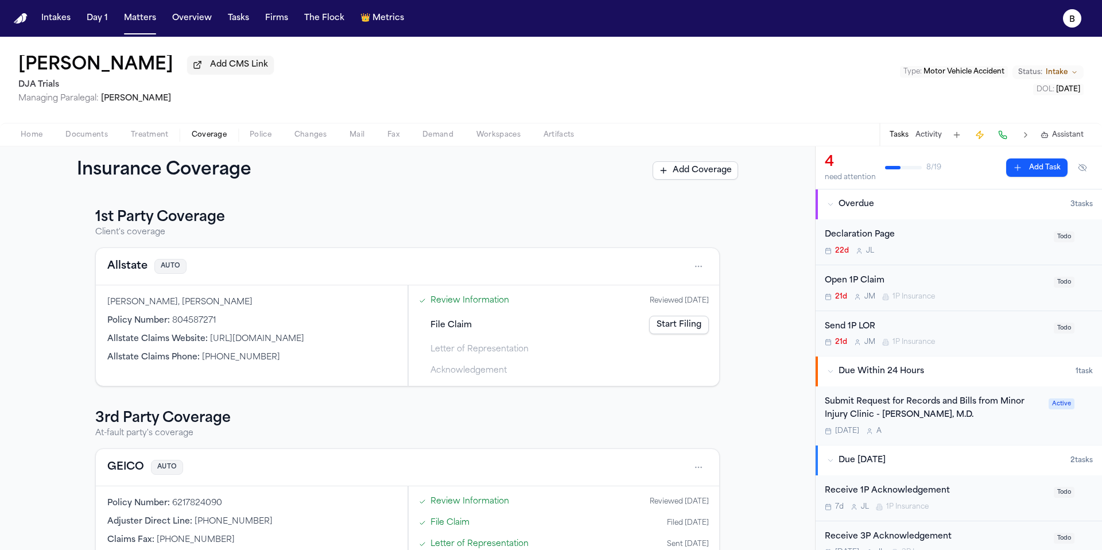
click at [88, 136] on span "Documents" at bounding box center [86, 134] width 42 height 9
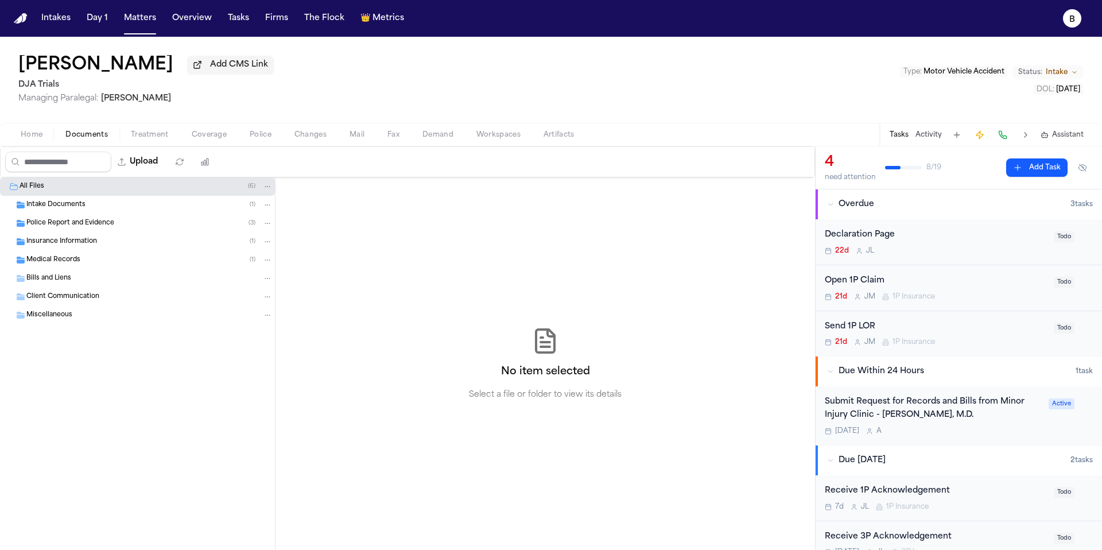
click at [211, 137] on span "Coverage" at bounding box center [209, 134] width 35 height 9
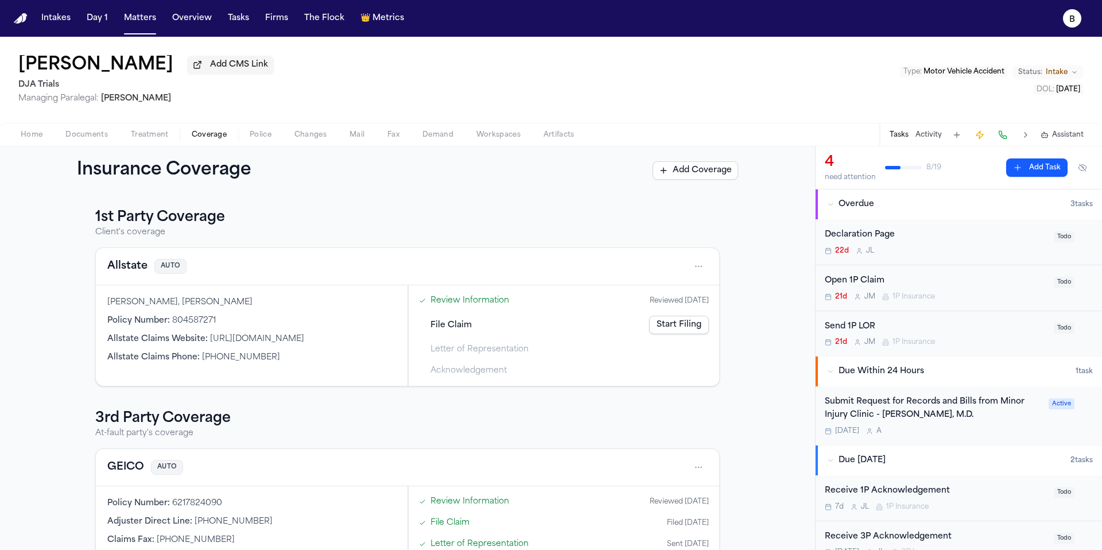
click at [299, 325] on div "Policy Number : 804587271" at bounding box center [251, 320] width 289 height 11
click at [101, 139] on span "Documents" at bounding box center [86, 134] width 42 height 9
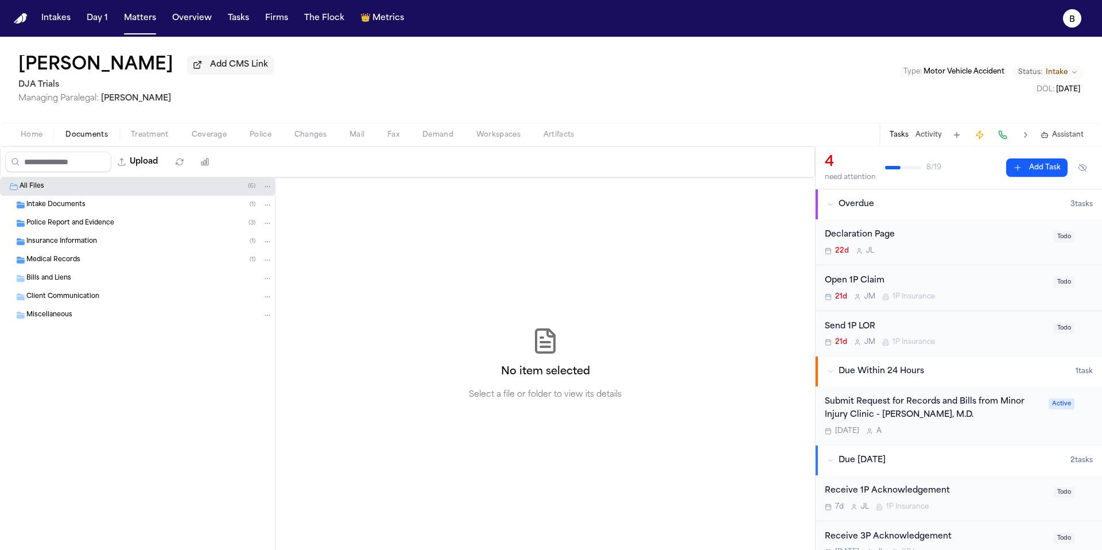
click at [83, 204] on span "Intake Documents" at bounding box center [55, 205] width 59 height 10
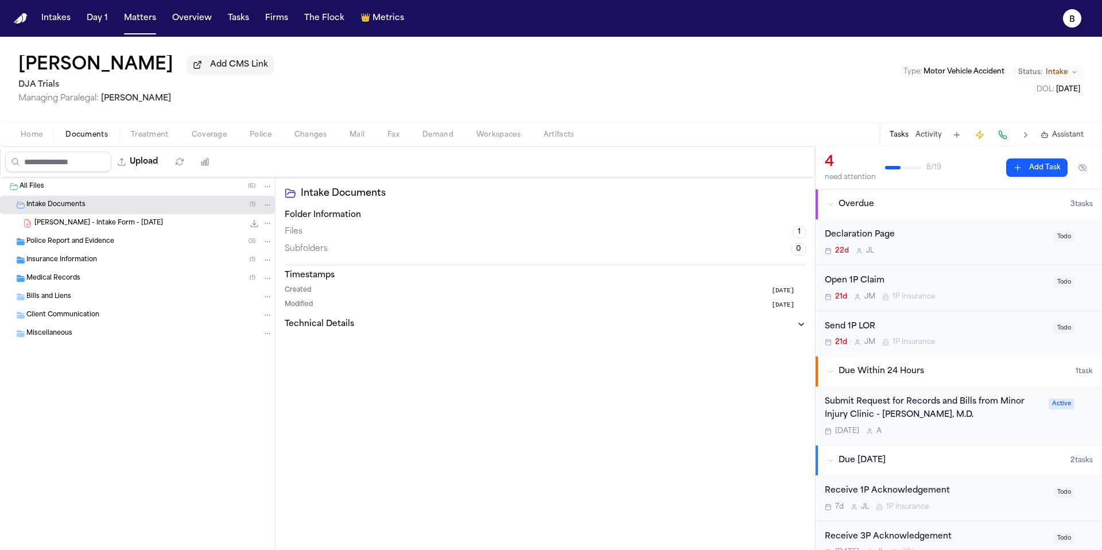
click at [73, 223] on span "[PERSON_NAME] - Intake Form - [DATE]" at bounding box center [98, 224] width 129 height 10
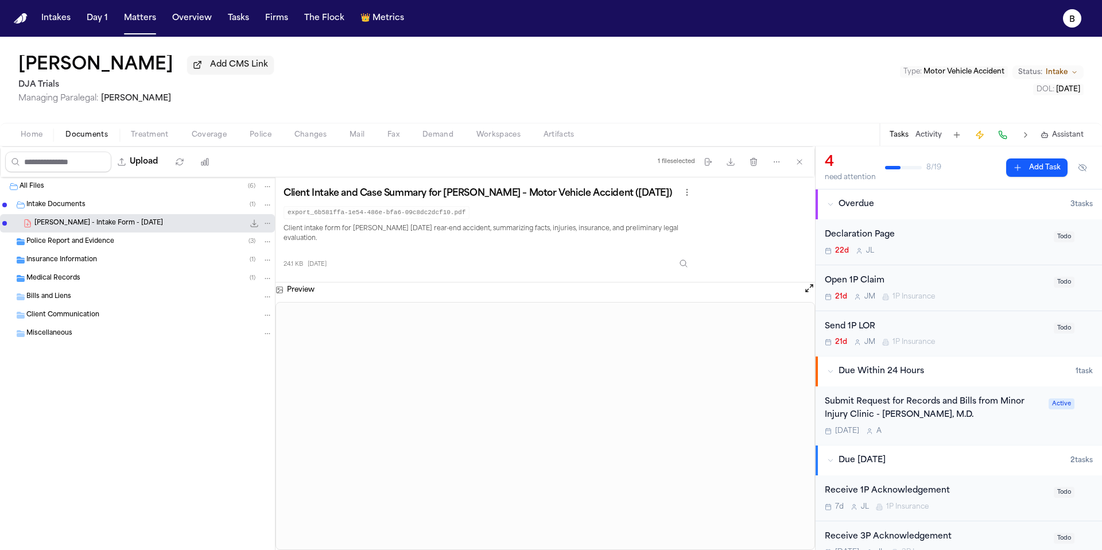
click at [176, 142] on button "Treatment" at bounding box center [149, 135] width 61 height 14
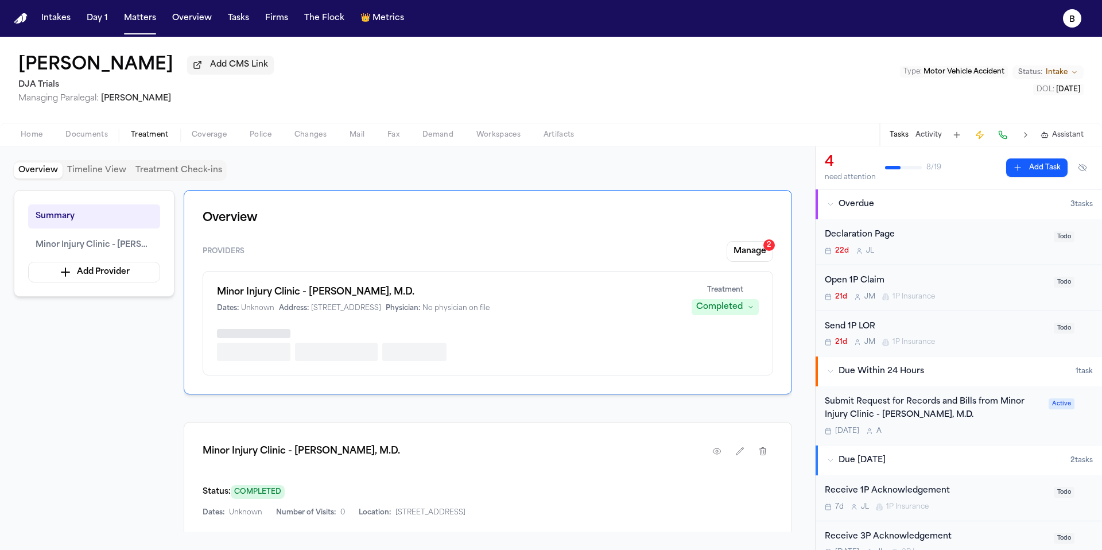
click at [203, 139] on span "Coverage" at bounding box center [209, 134] width 35 height 9
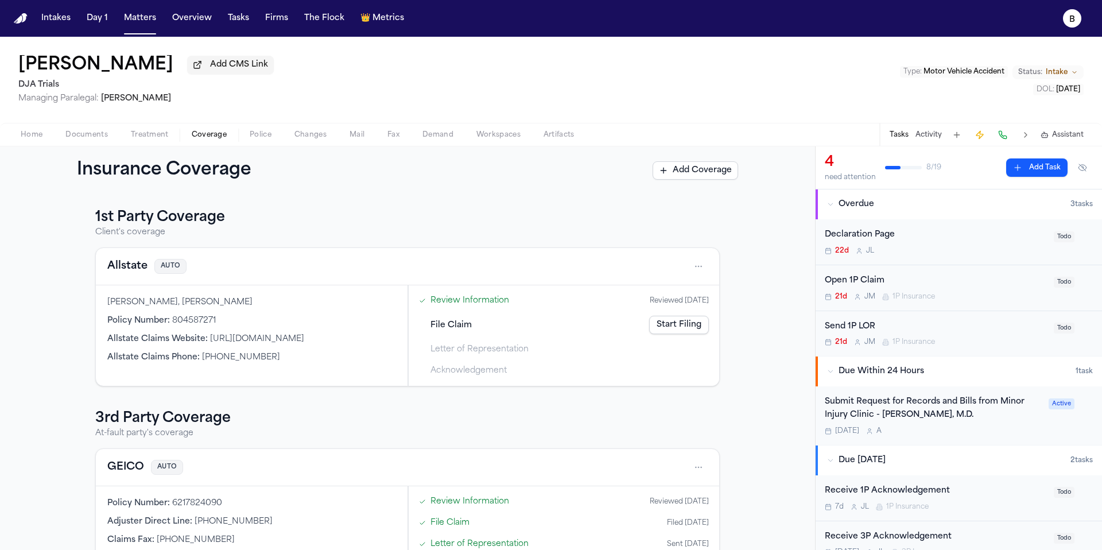
click at [662, 321] on link "Start Filing" at bounding box center [679, 325] width 60 height 18
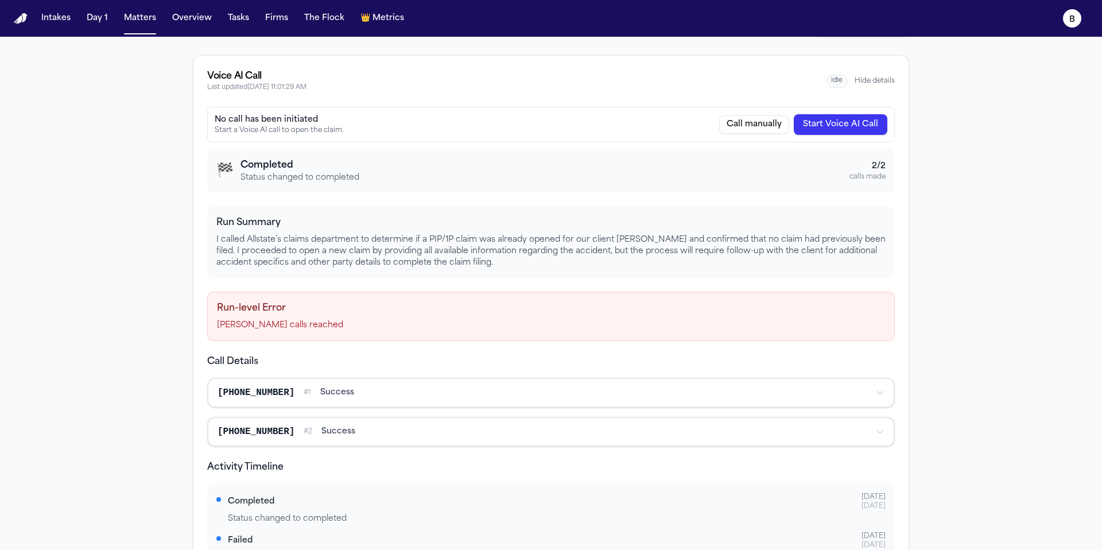
scroll to position [174, 0]
click at [371, 326] on p "[PERSON_NAME] calls reached" at bounding box center [551, 324] width 668 height 11
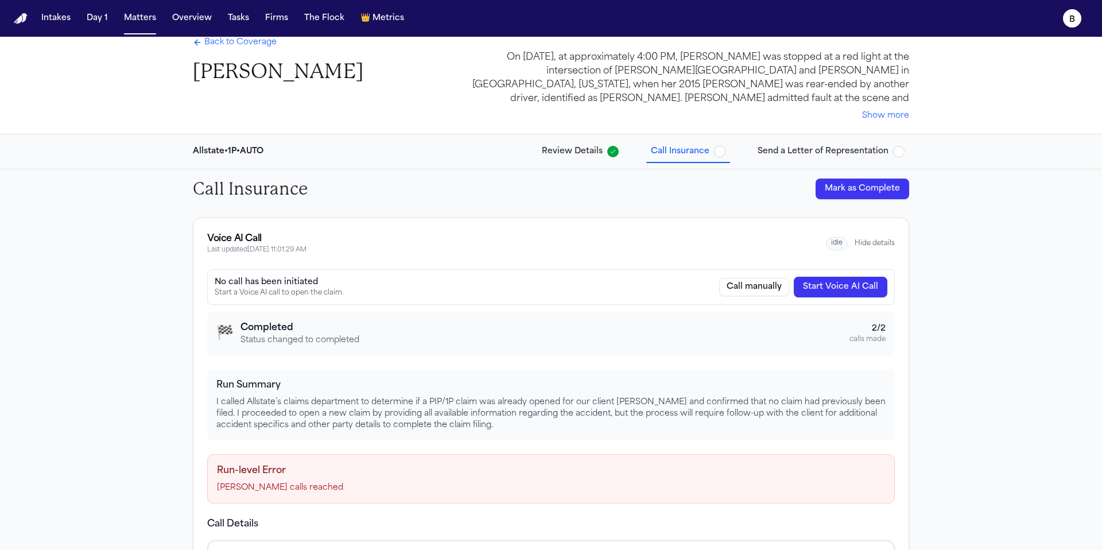
scroll to position [0, 0]
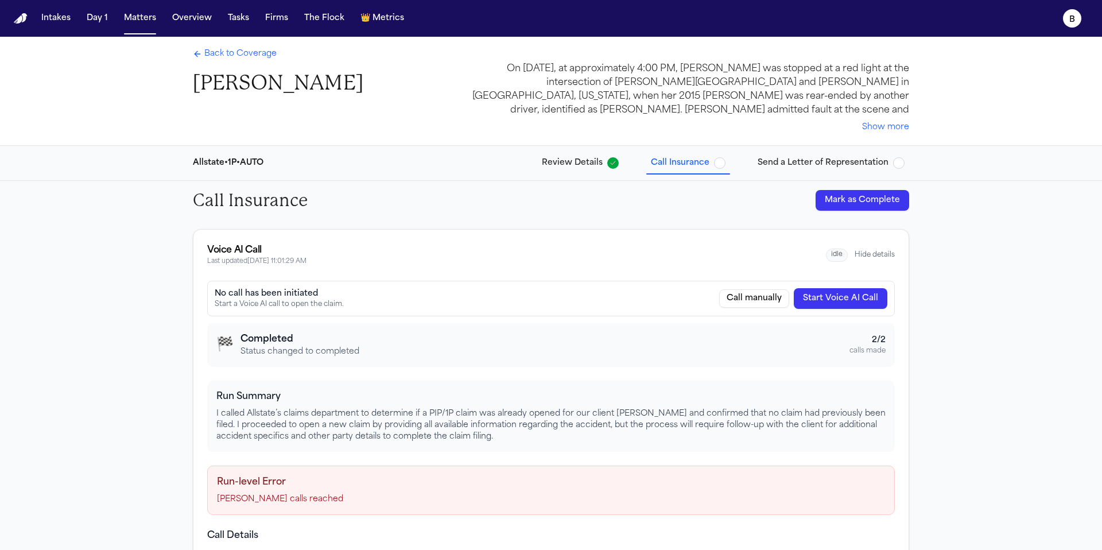
click at [226, 57] on span "Back to Coverage" at bounding box center [240, 53] width 72 height 11
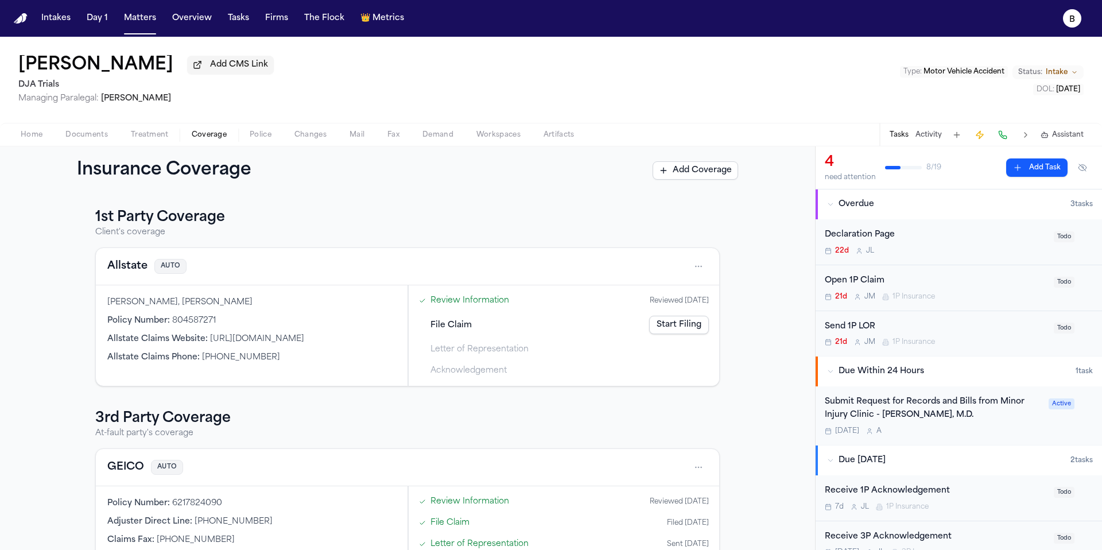
scroll to position [53, 0]
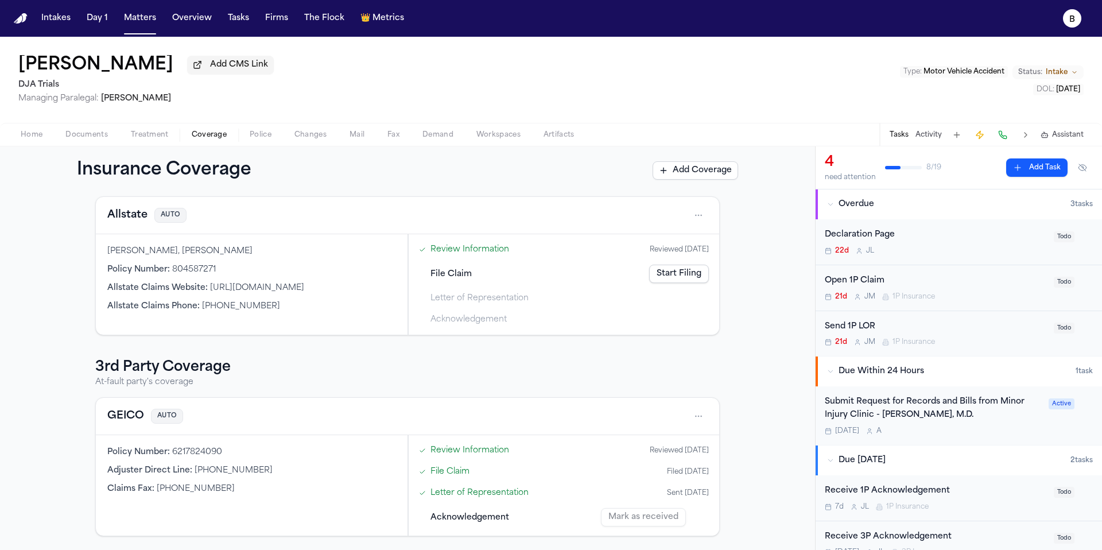
click at [691, 280] on link "Start Filing" at bounding box center [679, 273] width 60 height 18
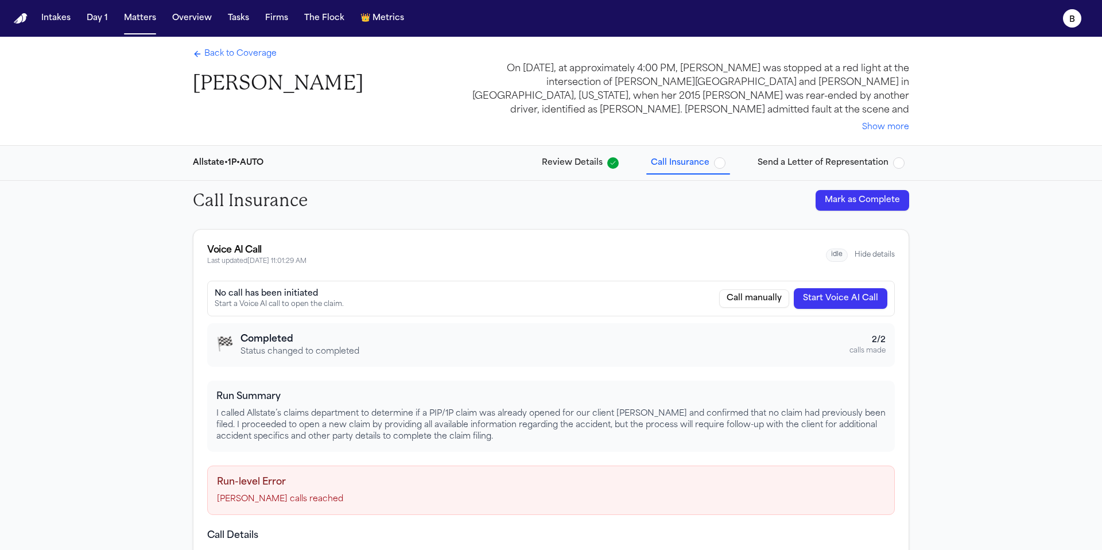
click at [699, 166] on span "Call Insurance" at bounding box center [680, 162] width 59 height 11
click at [844, 202] on button "Mark as Complete" at bounding box center [862, 200] width 94 height 21
click at [865, 161] on span "Send a Letter of Representation" at bounding box center [822, 162] width 131 height 11
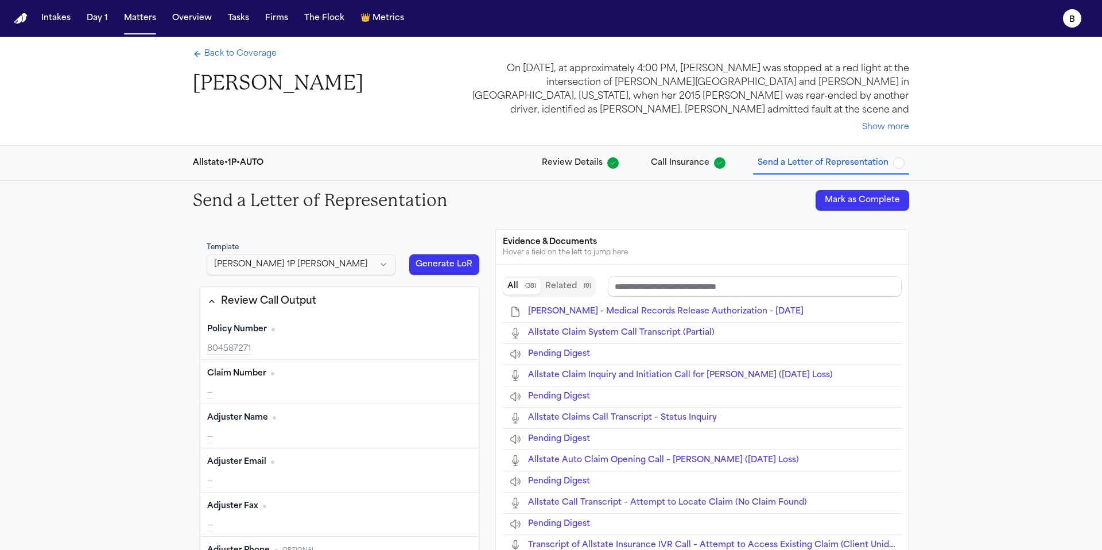
click at [270, 373] on div "Claim Number" at bounding box center [240, 373] width 67 height 11
click at [448, 376] on button "Edit" at bounding box center [457, 373] width 29 height 18
click at [267, 387] on input "Claim Number input" at bounding box center [282, 390] width 150 height 21
type input "**"
type input "***"
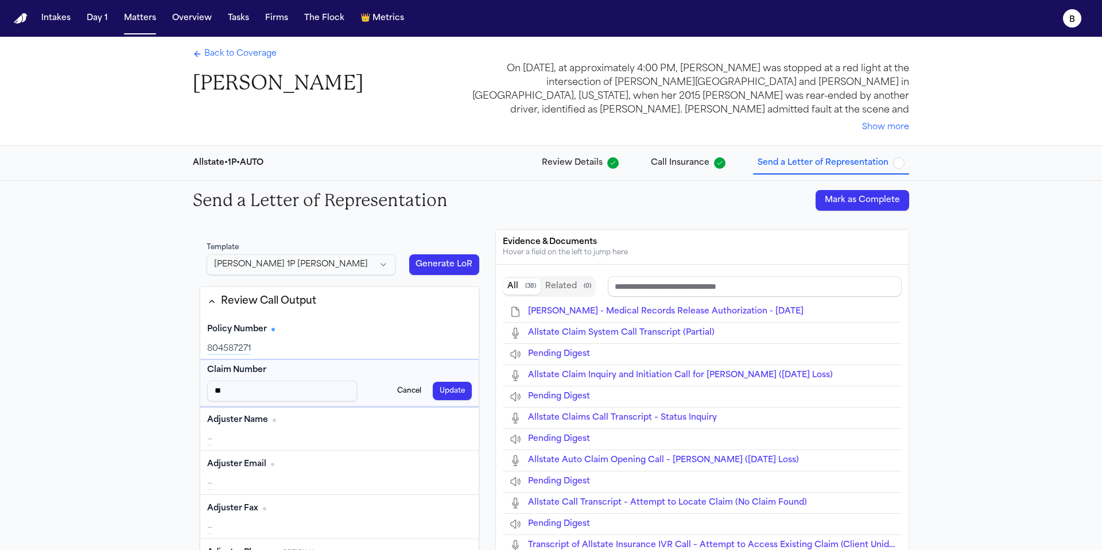
type input "***"
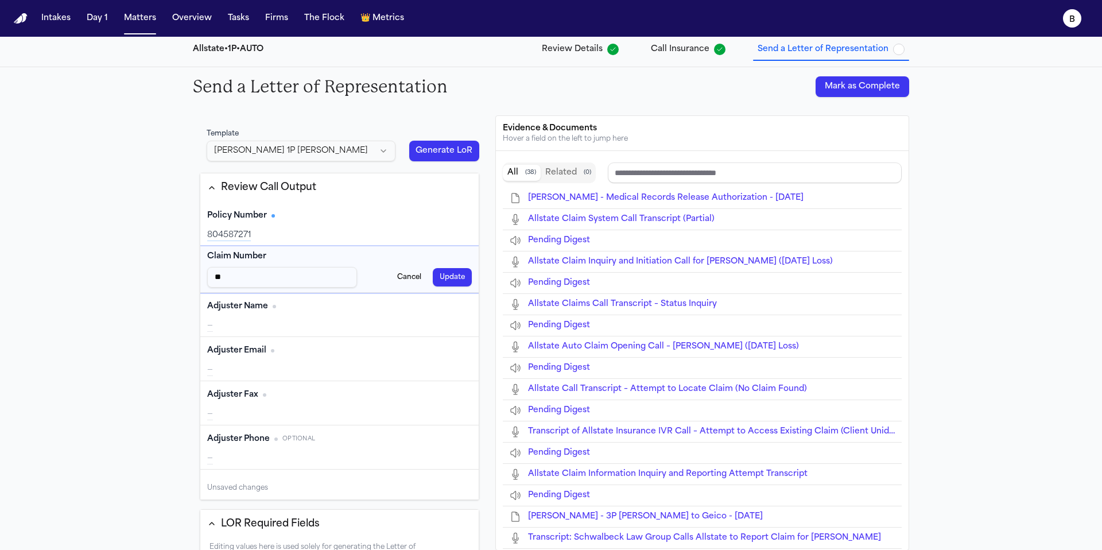
type input "*"
type input "**********"
click at [262, 325] on div "—" at bounding box center [339, 325] width 264 height 11
click at [392, 363] on div "Adjuster Email Edit —" at bounding box center [339, 359] width 278 height 44
click at [463, 394] on button "Edit" at bounding box center [457, 395] width 29 height 18
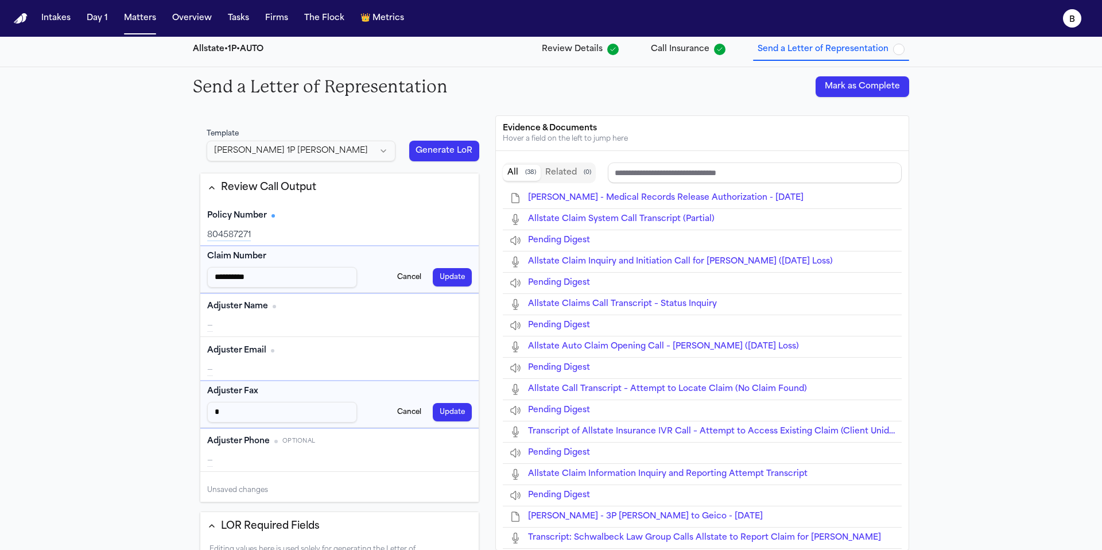
type input "*"
click at [451, 414] on button "Update" at bounding box center [452, 412] width 39 height 18
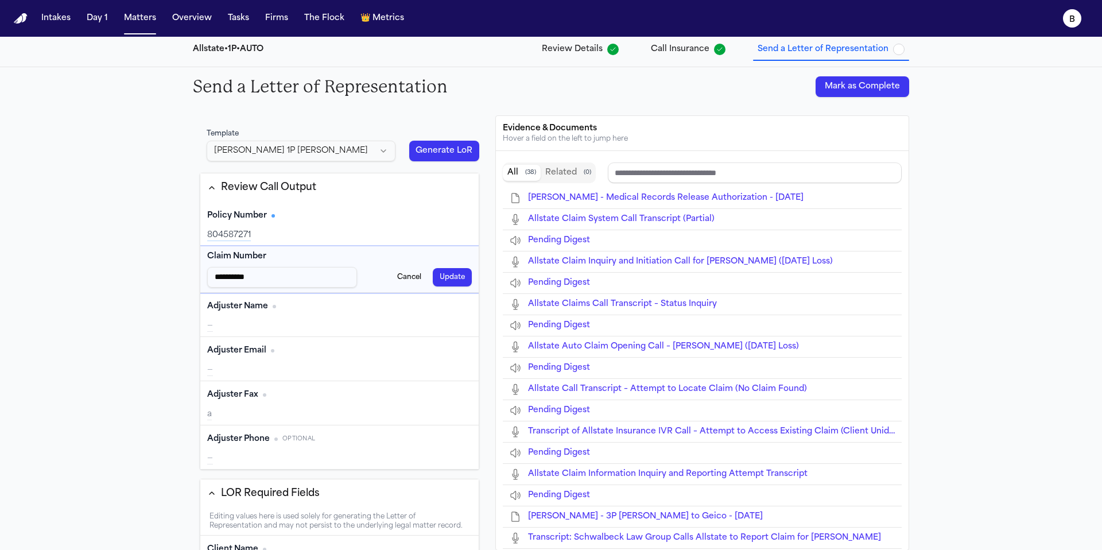
click at [460, 438] on button "Edit" at bounding box center [457, 439] width 29 height 18
paste input "**********"
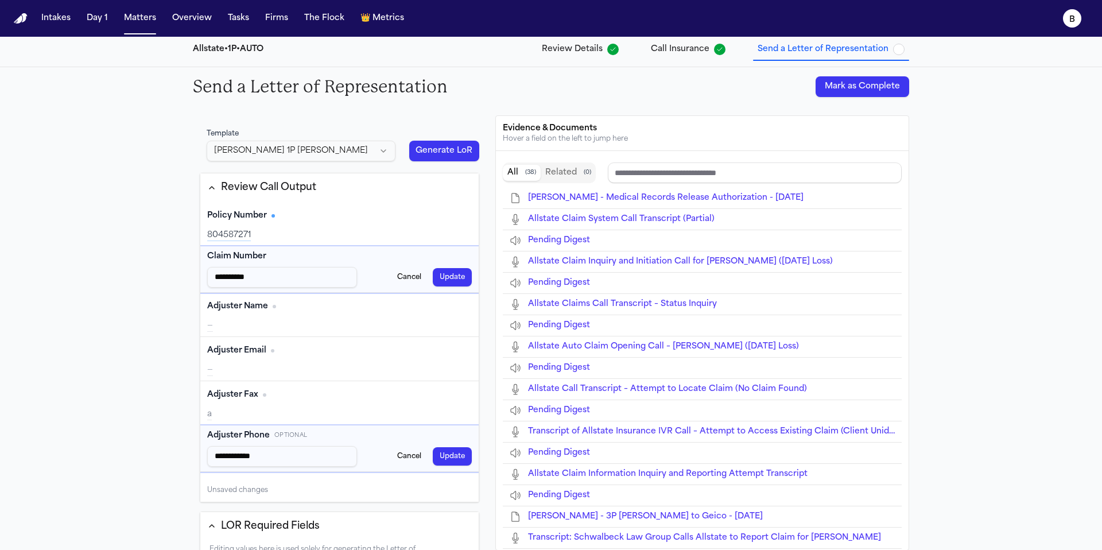
type input "**********"
click at [248, 411] on div "a" at bounding box center [339, 413] width 264 height 11
click at [446, 395] on button "Edit" at bounding box center [457, 395] width 29 height 18
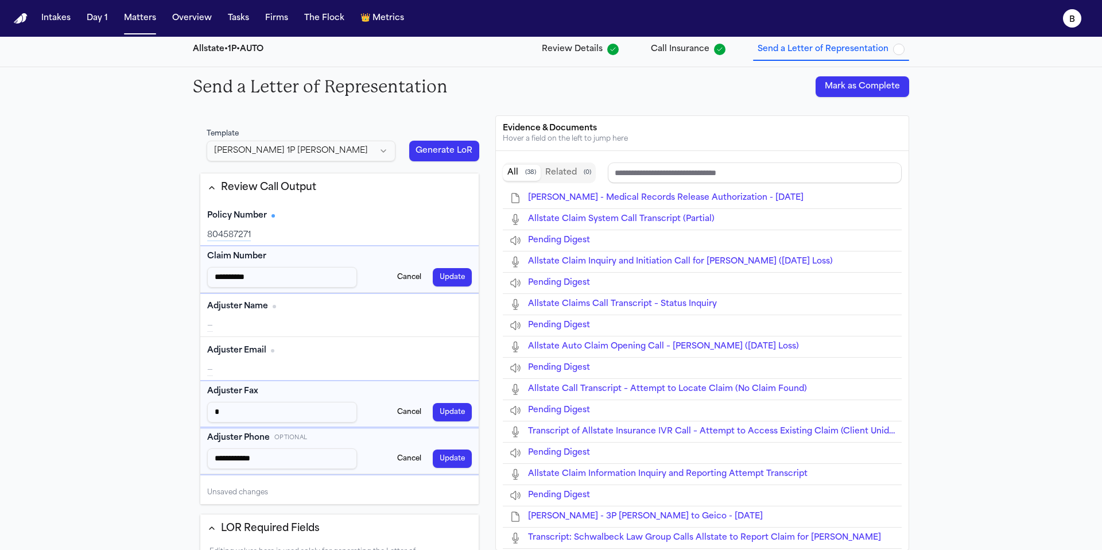
click at [248, 417] on input "*" at bounding box center [282, 412] width 150 height 21
drag, startPoint x: 246, startPoint y: 417, endPoint x: 196, endPoint y: 410, distance: 50.4
click at [196, 410] on div "**********" at bounding box center [339, 332] width 293 height 435
drag, startPoint x: 368, startPoint y: 422, endPoint x: 328, endPoint y: 421, distance: 40.2
click at [328, 421] on div "Adjuster Fax * Cancel Update" at bounding box center [339, 404] width 278 height 46
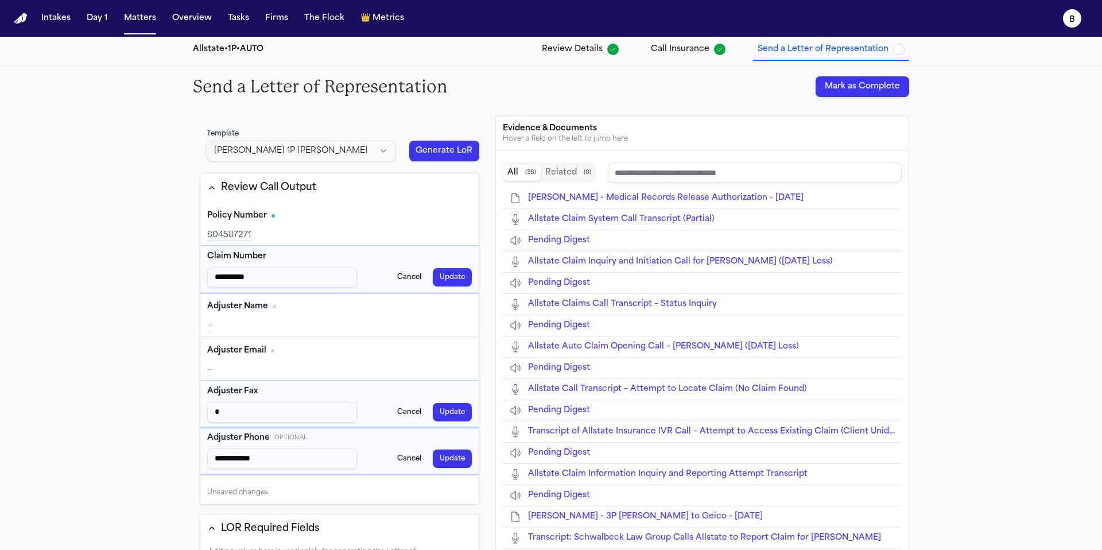
drag, startPoint x: 324, startPoint y: 416, endPoint x: 232, endPoint y: 416, distance: 92.4
click at [232, 416] on input "*" at bounding box center [282, 412] width 150 height 21
type input "***"
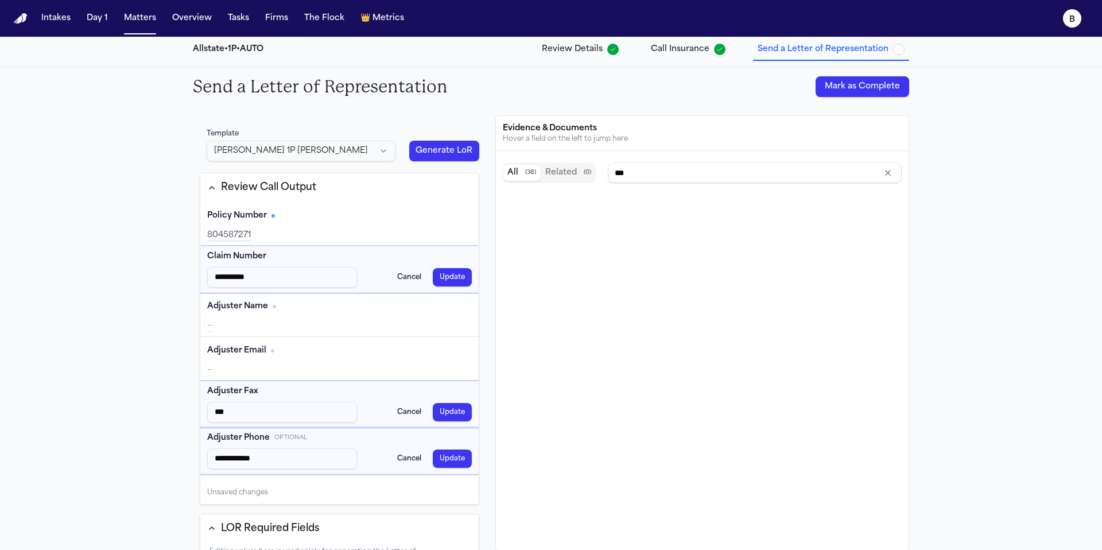
drag, startPoint x: 255, startPoint y: 415, endPoint x: 193, endPoint y: 414, distance: 62.5
click at [193, 414] on div "**********" at bounding box center [339, 332] width 293 height 435
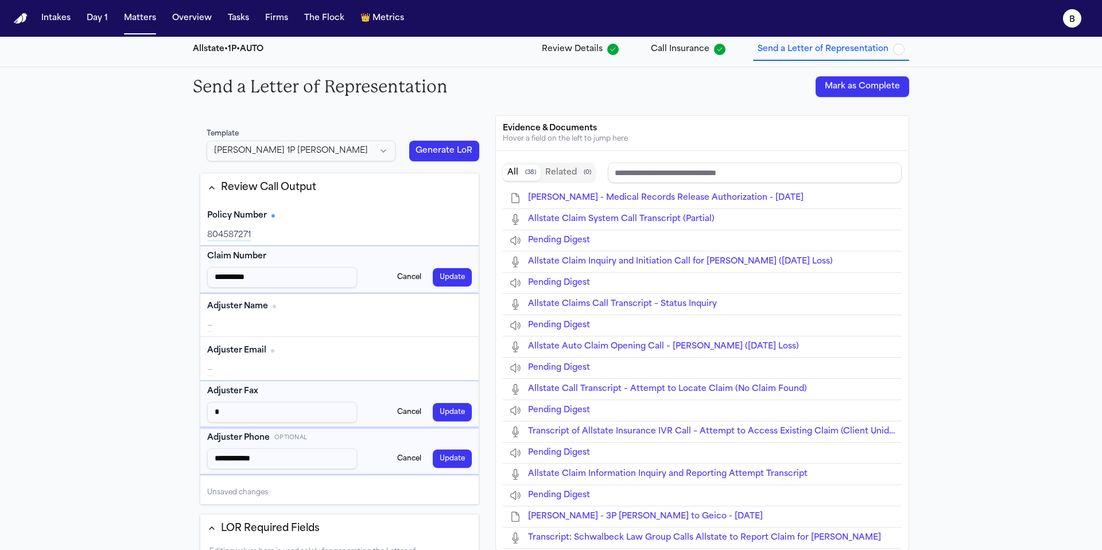
drag, startPoint x: 269, startPoint y: 411, endPoint x: 210, endPoint y: 414, distance: 58.6
click at [209, 414] on input "*" at bounding box center [282, 412] width 150 height 21
type input "**"
type input "***"
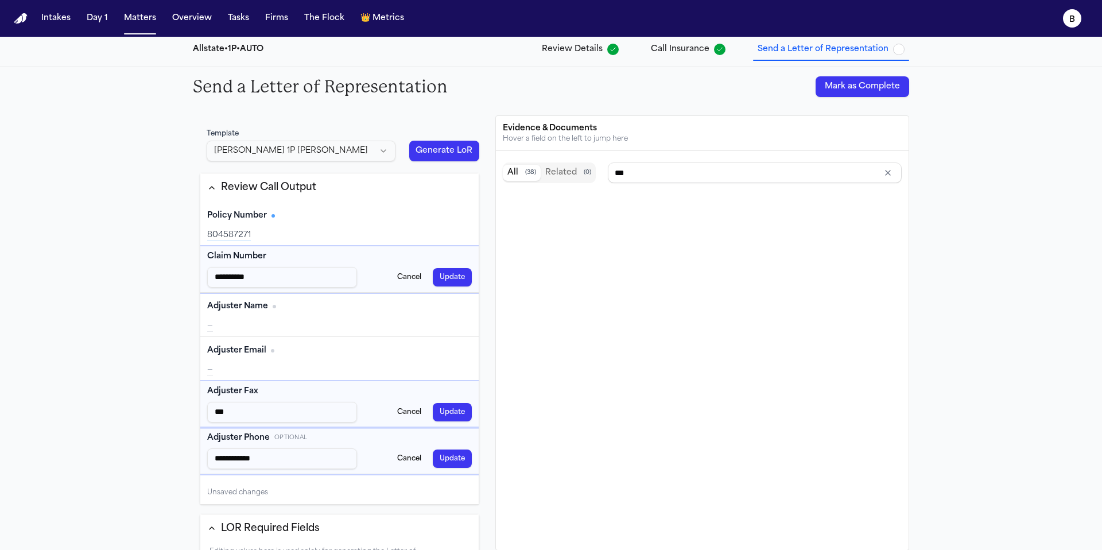
type input "****"
type input "***"
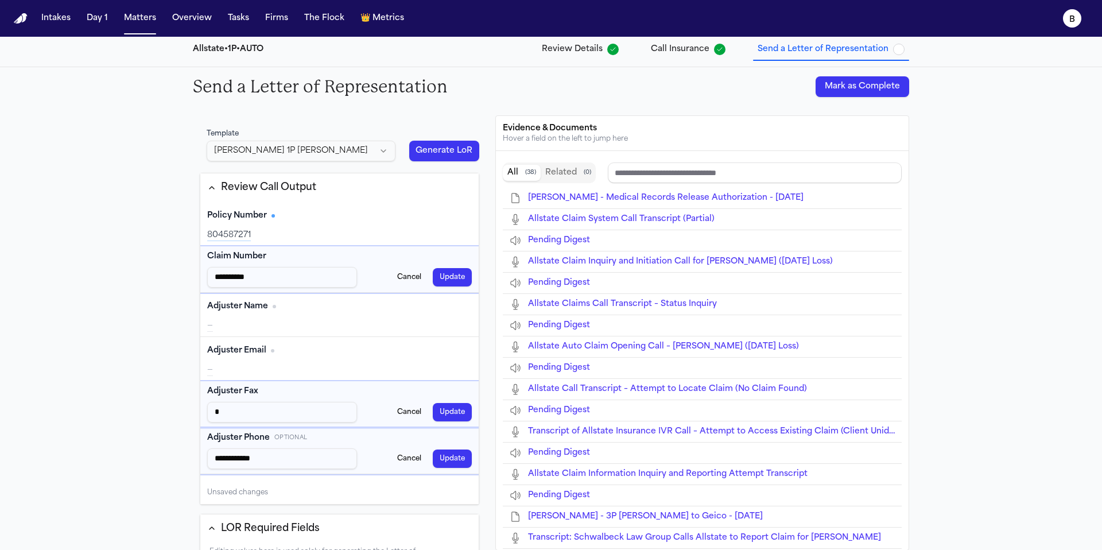
drag, startPoint x: 234, startPoint y: 413, endPoint x: 203, endPoint y: 413, distance: 31.0
click at [203, 413] on div "Adjuster Fax * Cancel Update" at bounding box center [339, 404] width 278 height 46
type input "**"
type input "***"
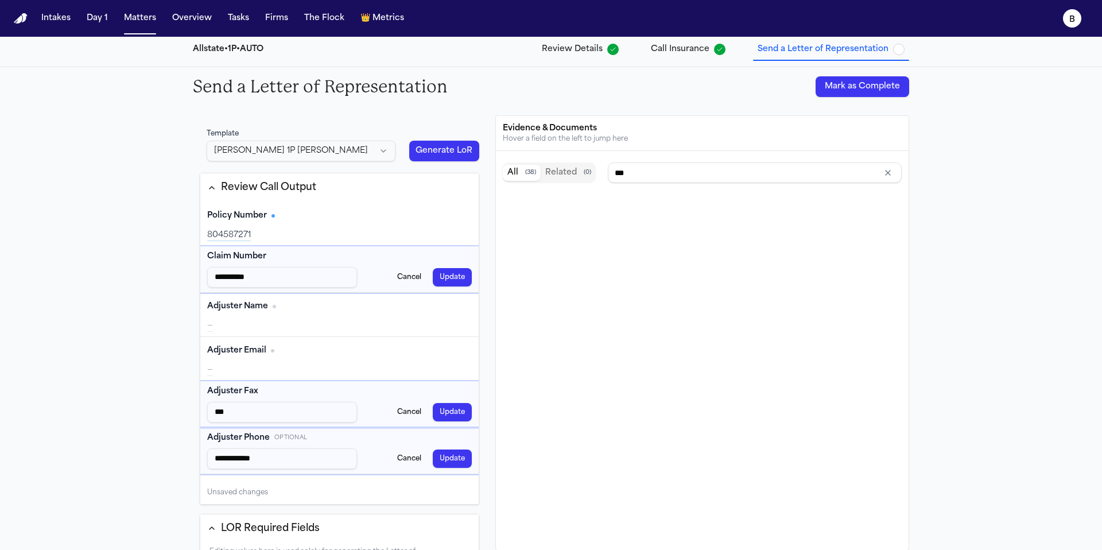
type input "****"
type input "*****"
type input "******"
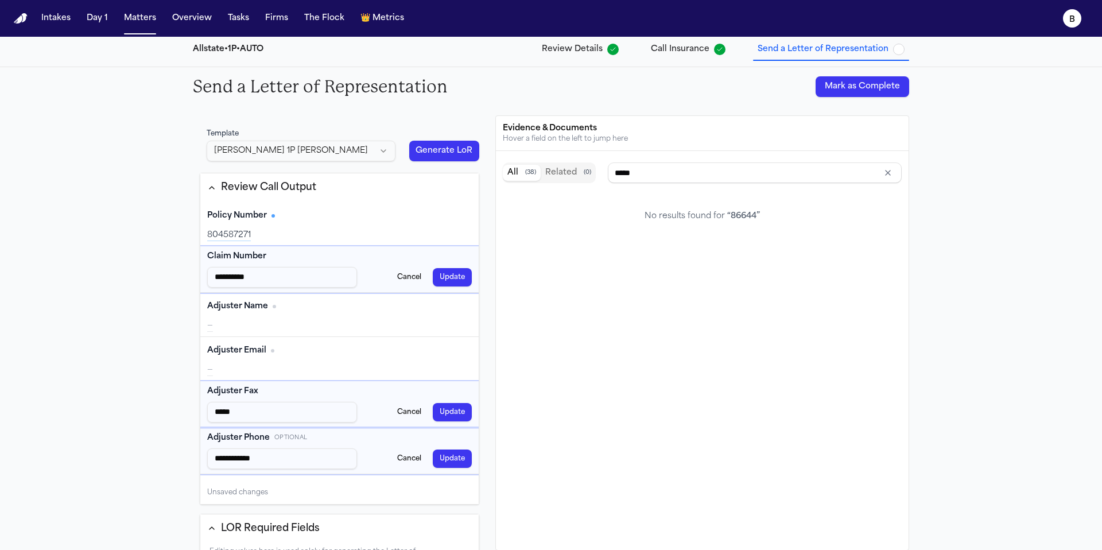
type input "******"
type input "*******"
type input "********"
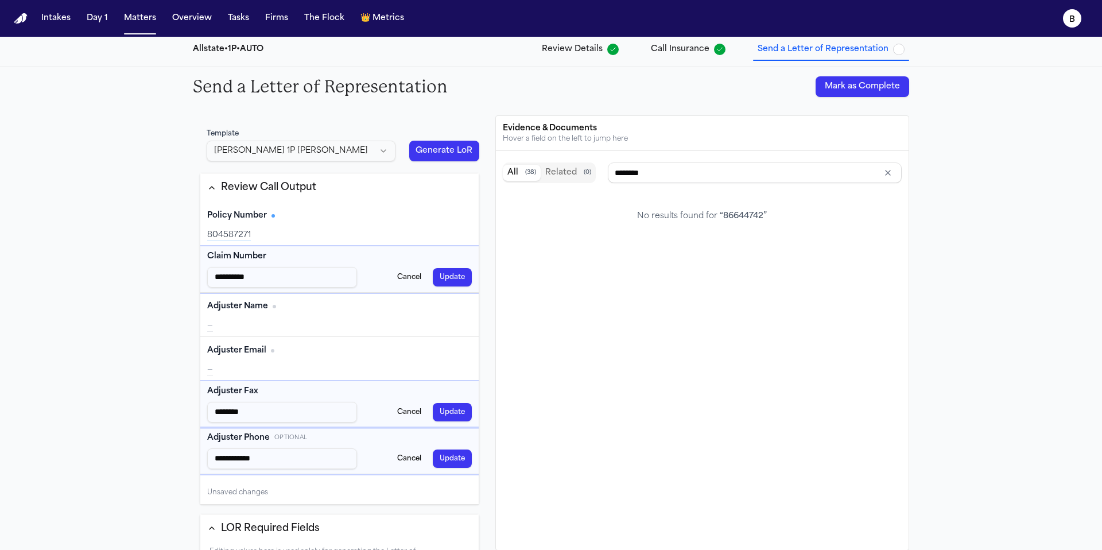
type input "*********"
type input "**********"
click at [226, 414] on input "**********" at bounding box center [282, 412] width 150 height 21
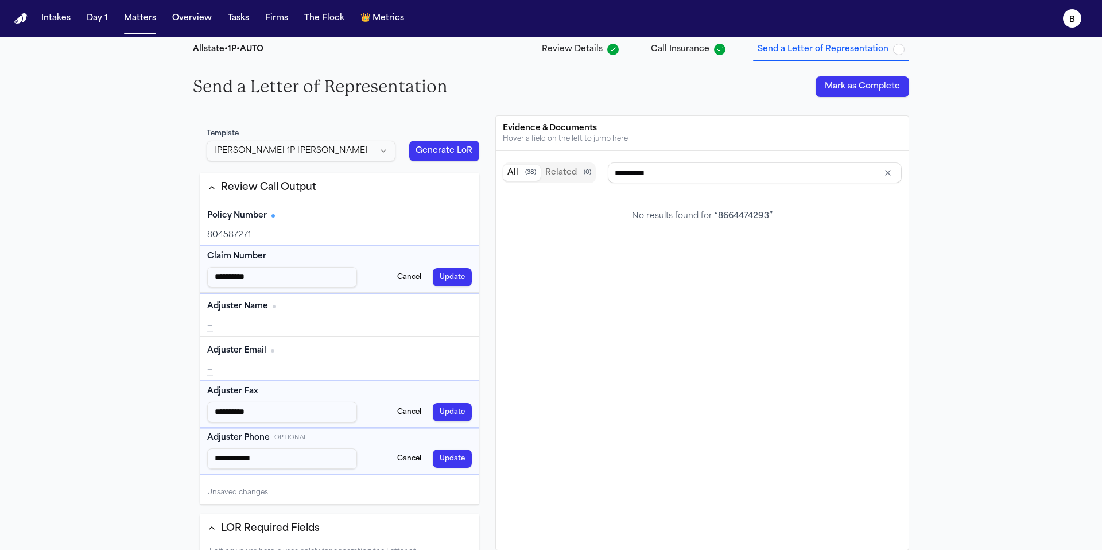
click at [230, 413] on input "**********" at bounding box center [282, 412] width 150 height 21
type input "**********"
click at [250, 414] on input "**********" at bounding box center [282, 412] width 150 height 21
click at [245, 414] on input "**********" at bounding box center [282, 412] width 150 height 21
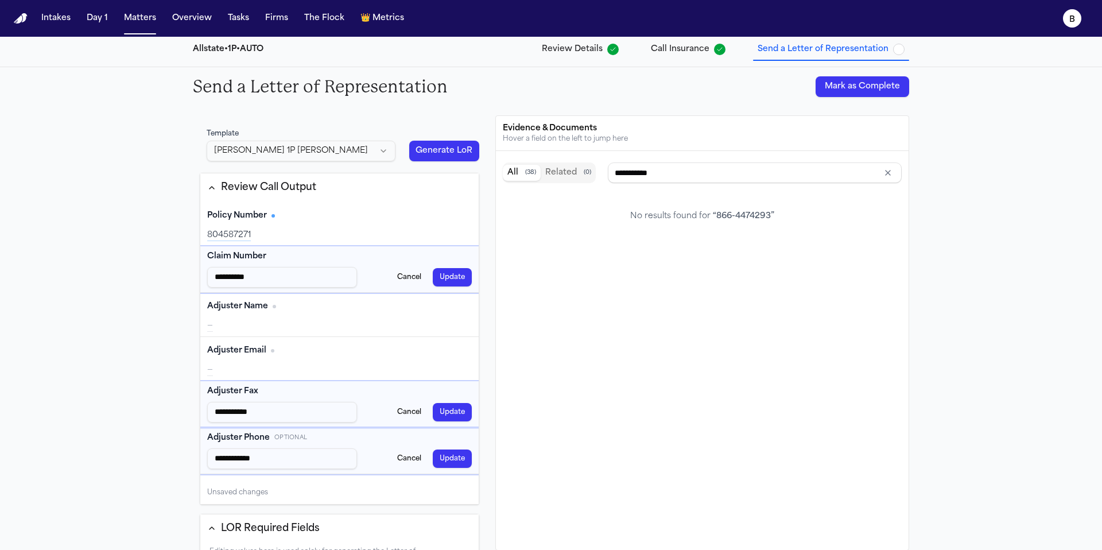
click at [245, 414] on input "**********" at bounding box center [282, 412] width 150 height 21
click at [247, 412] on input "**********" at bounding box center [282, 412] width 150 height 21
type input "**********"
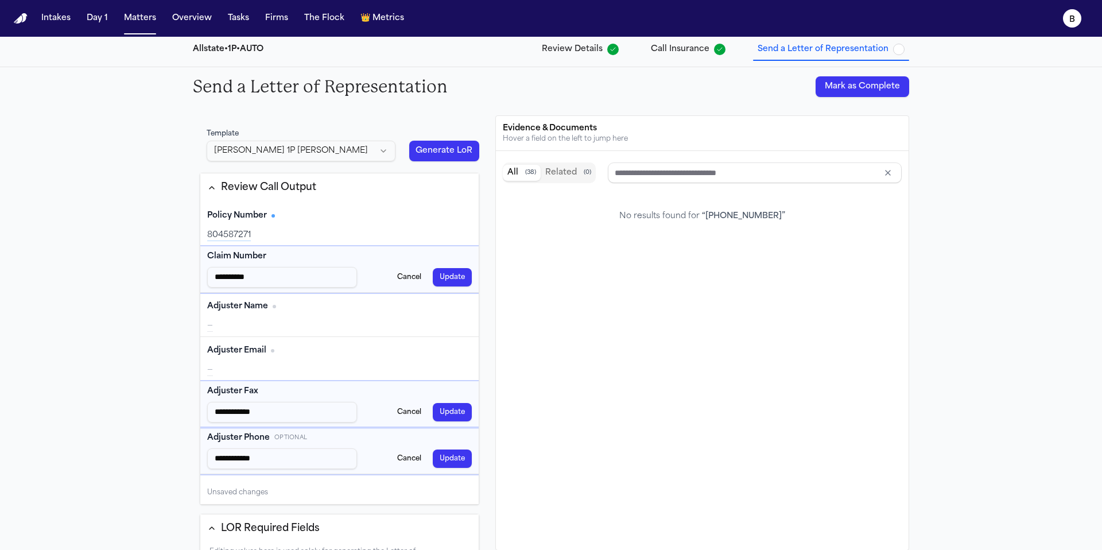
click at [239, 363] on div "Adjuster Email Edit —" at bounding box center [339, 359] width 278 height 44
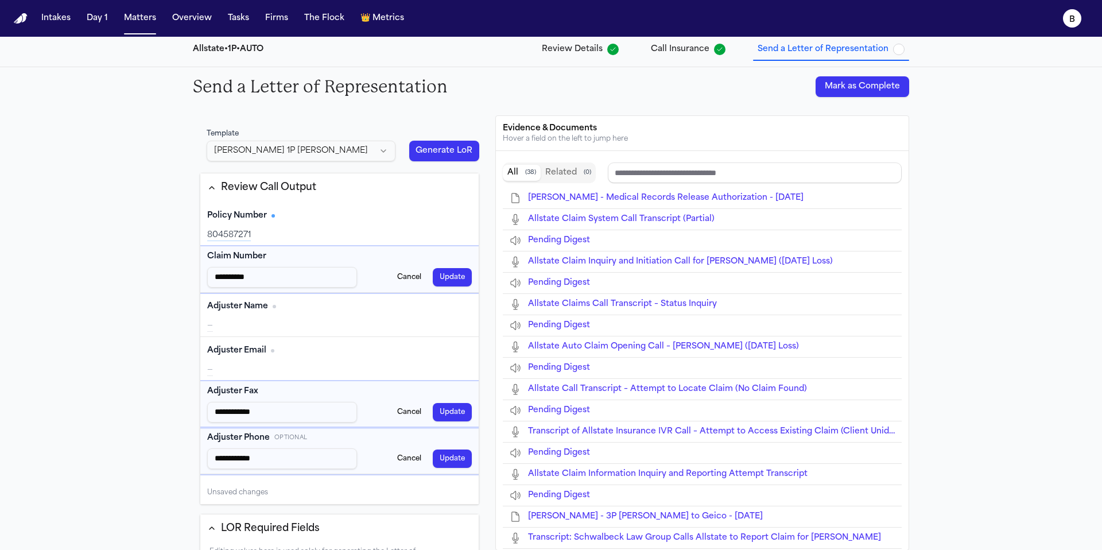
click at [450, 348] on button "Edit" at bounding box center [457, 350] width 29 height 18
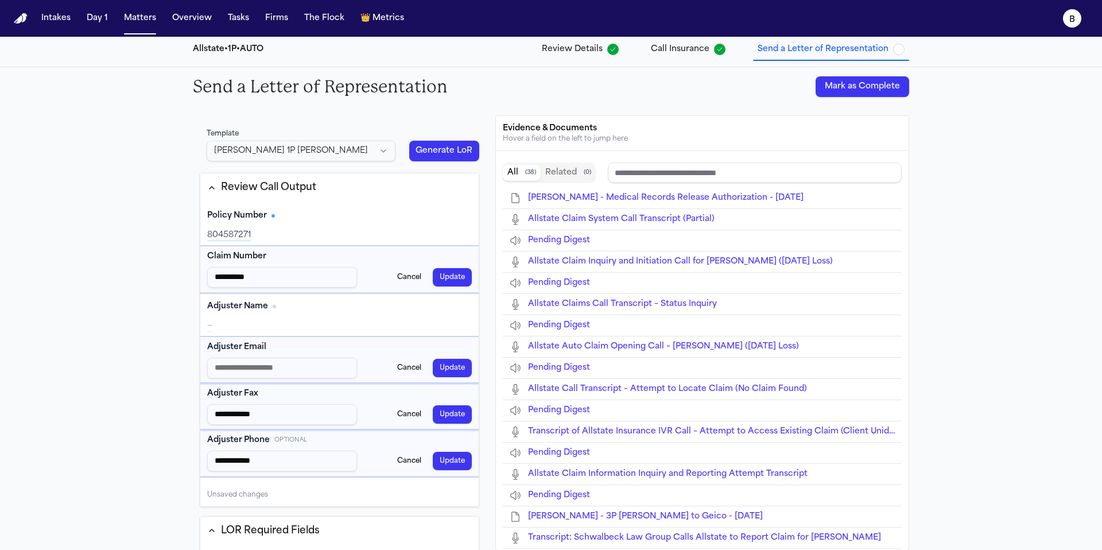
type input "**********"
click at [459, 414] on button "Update" at bounding box center [452, 414] width 39 height 18
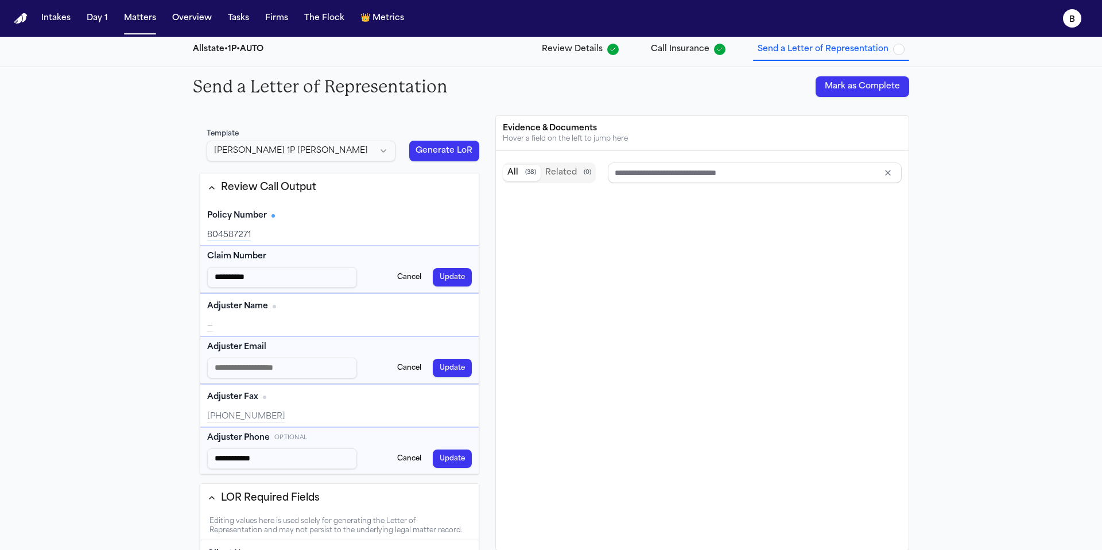
click at [457, 463] on button "Update" at bounding box center [452, 458] width 39 height 18
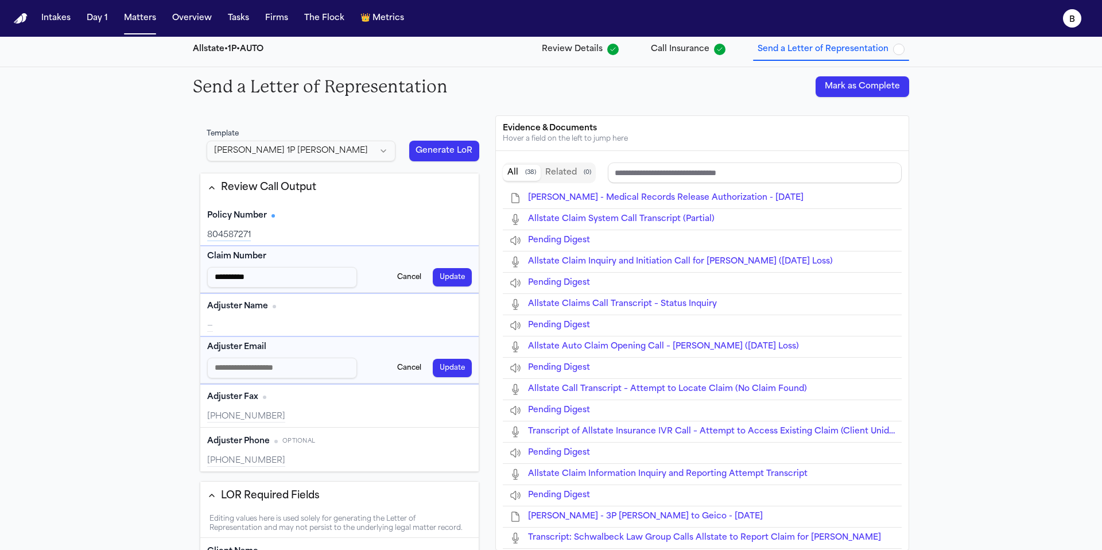
type input "**********"
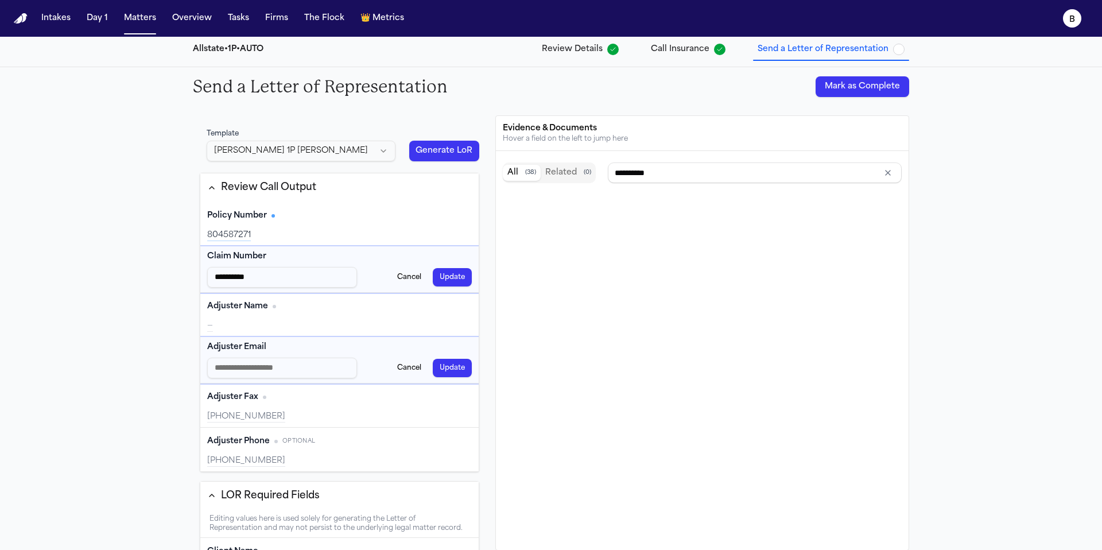
click at [451, 275] on button "Update" at bounding box center [452, 277] width 39 height 18
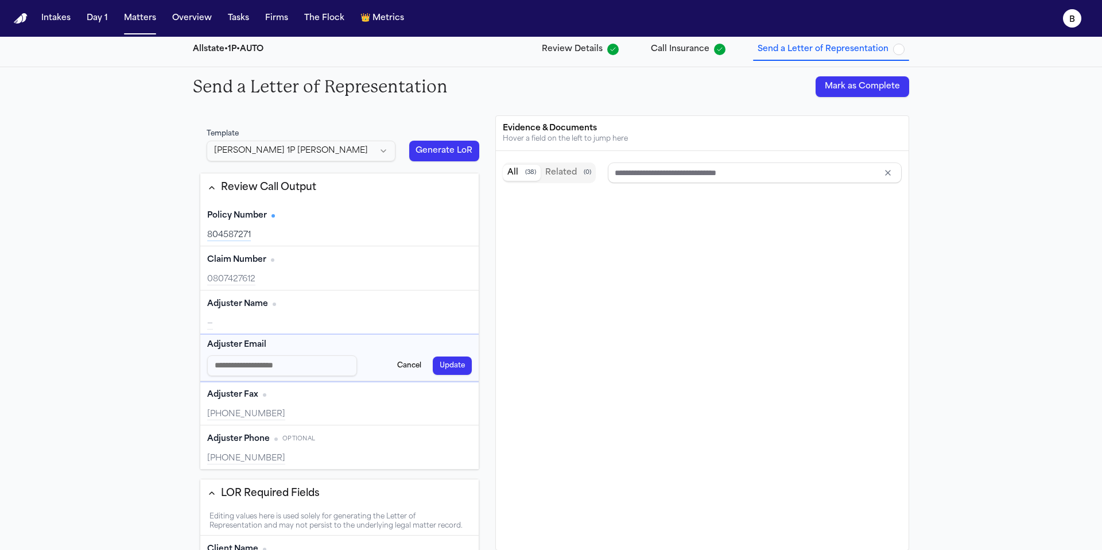
click at [279, 359] on input "Adjuster Email input" at bounding box center [282, 365] width 150 height 21
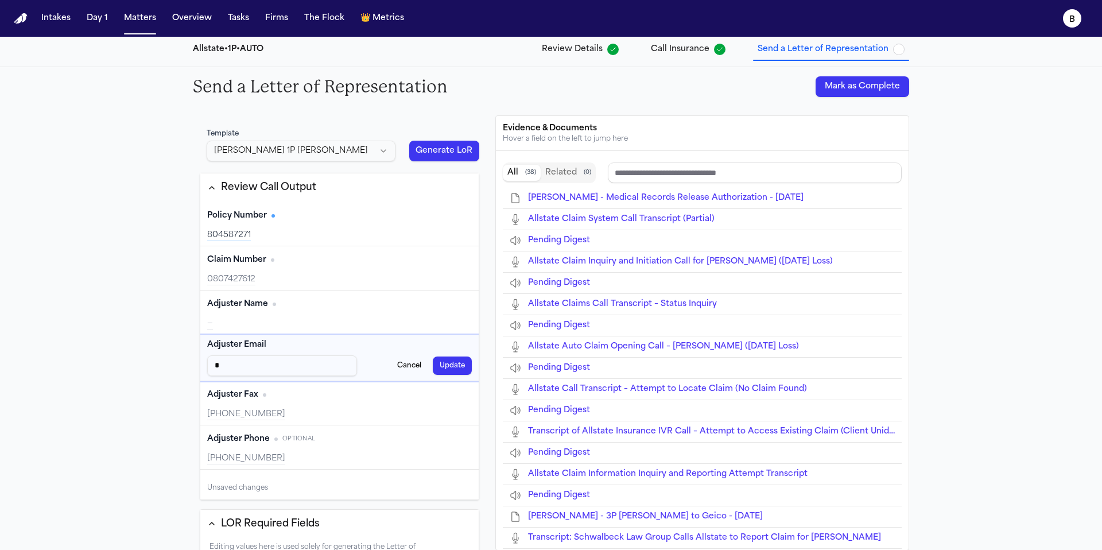
type input "**"
type input "***"
type input "****"
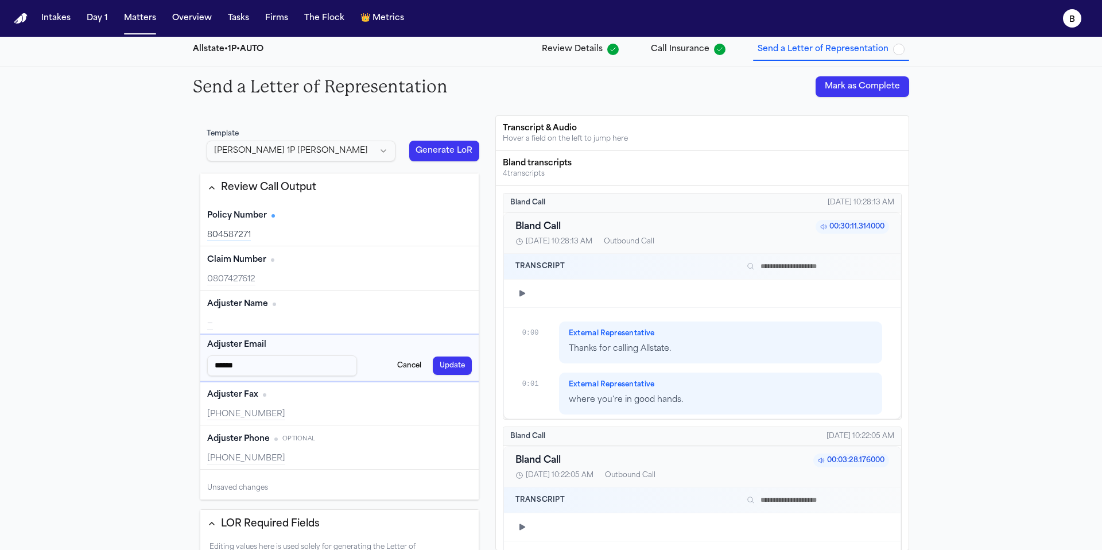
type input "*******"
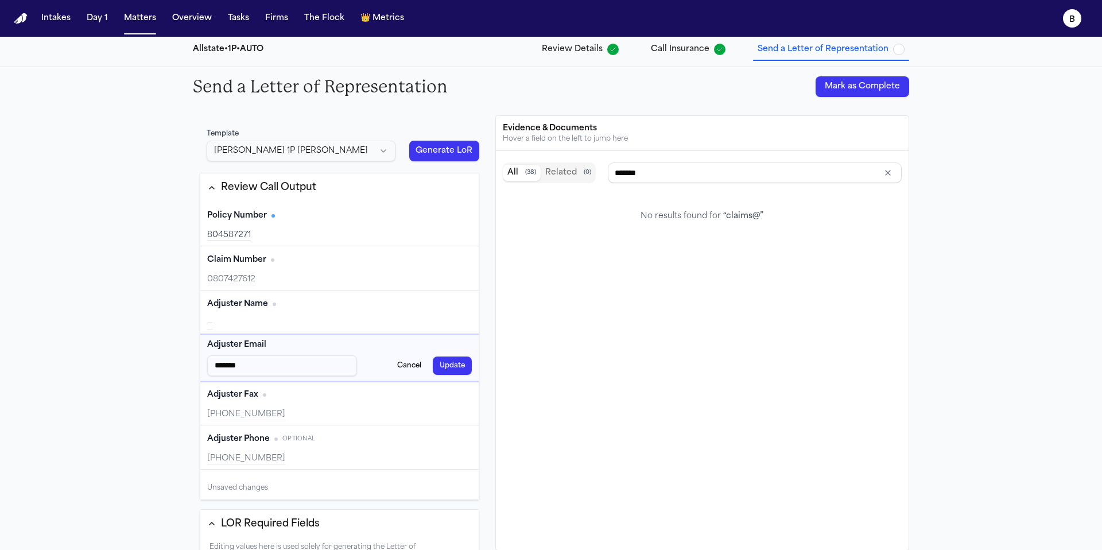
type input "********"
type input "*******"
type input "********"
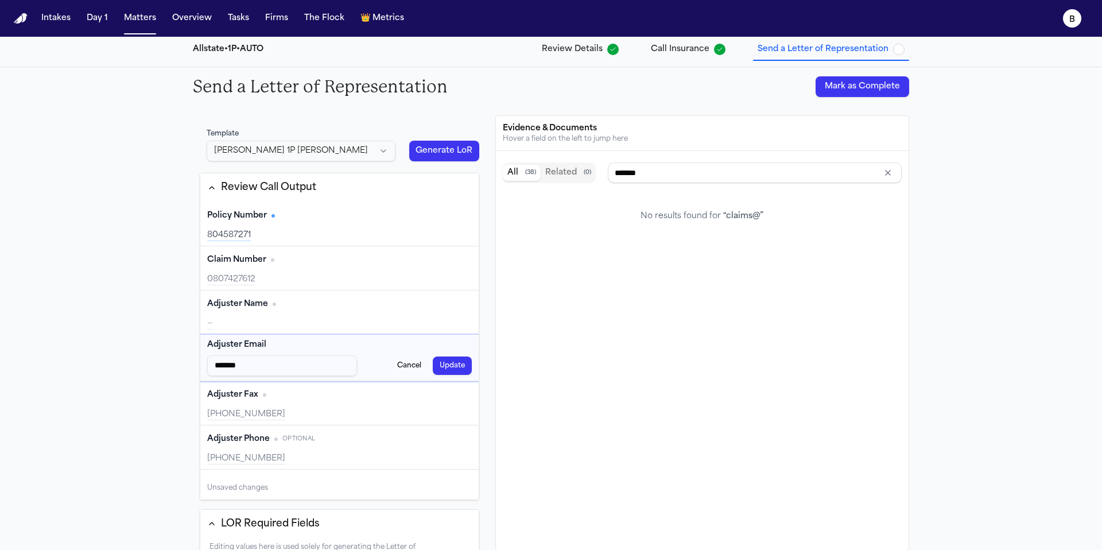
type input "********"
type input "*******"
type input "********"
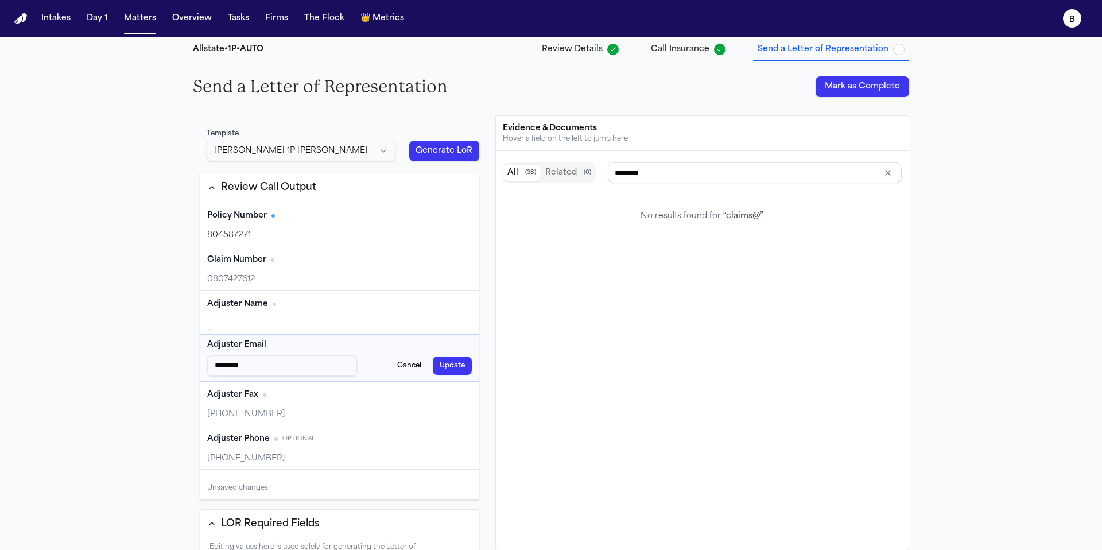
type input "*********"
type input "**********"
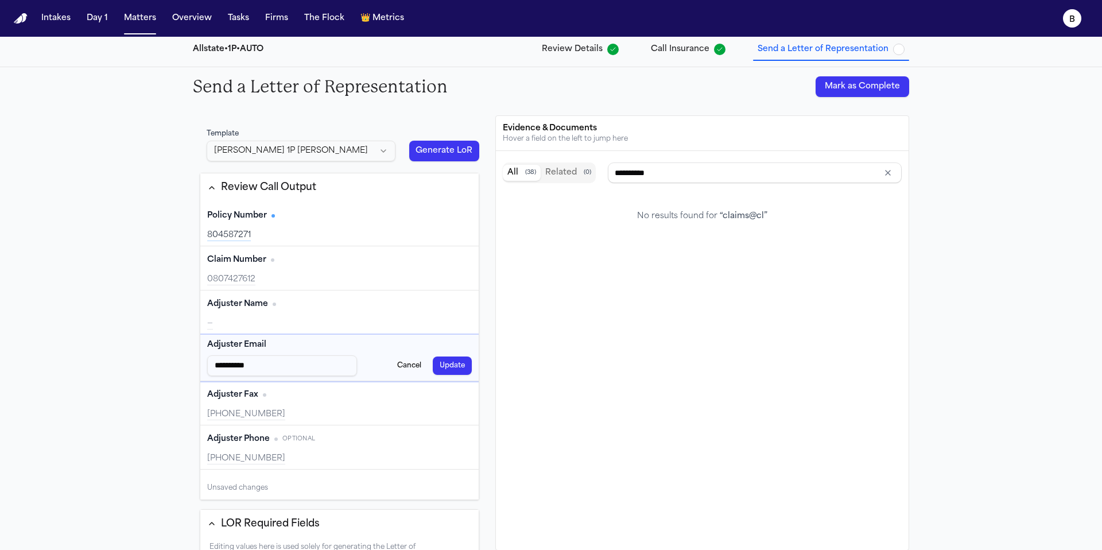
type input "**********"
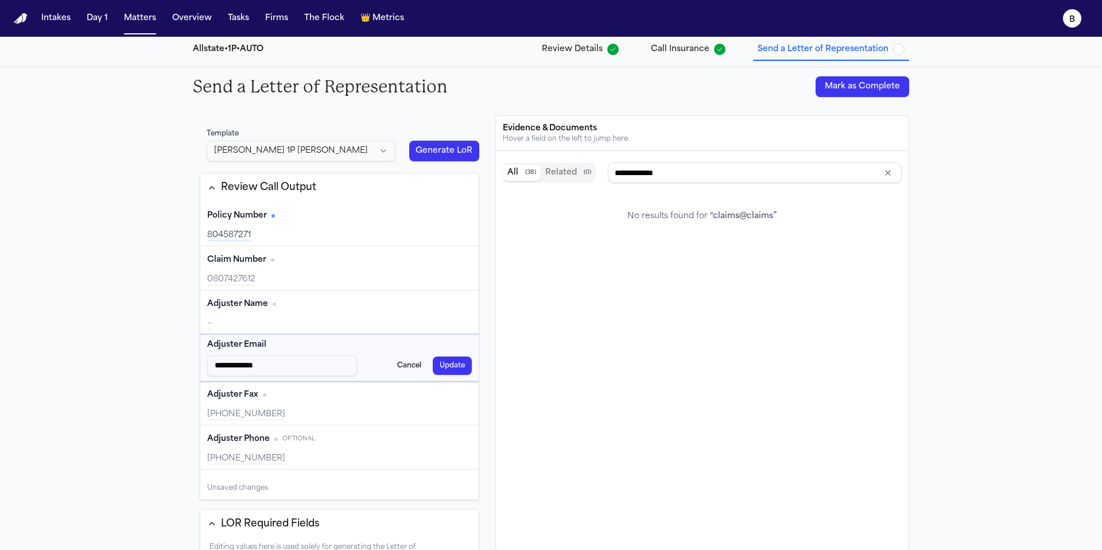
type input "**********"
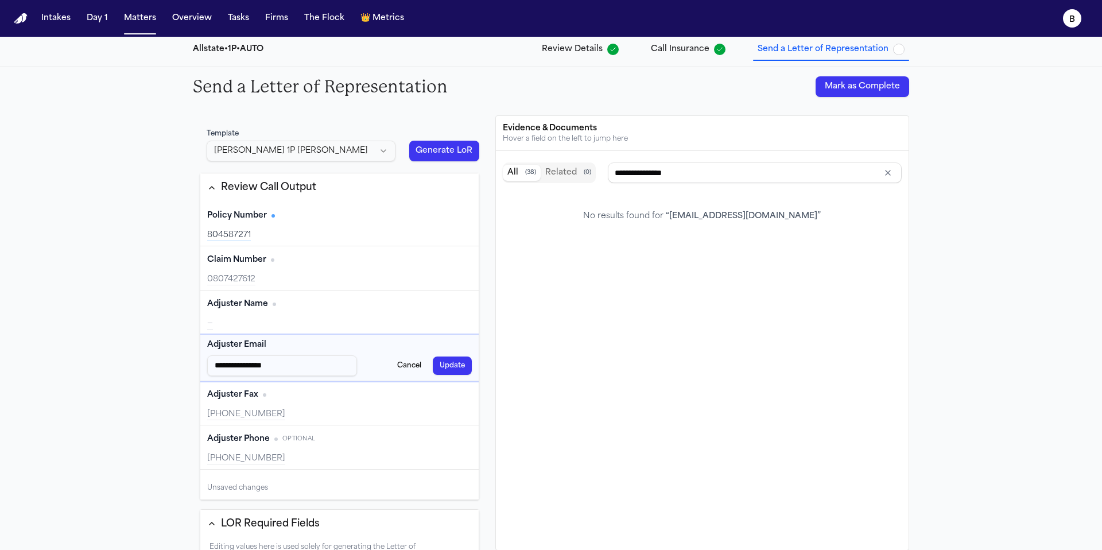
type input "**********"
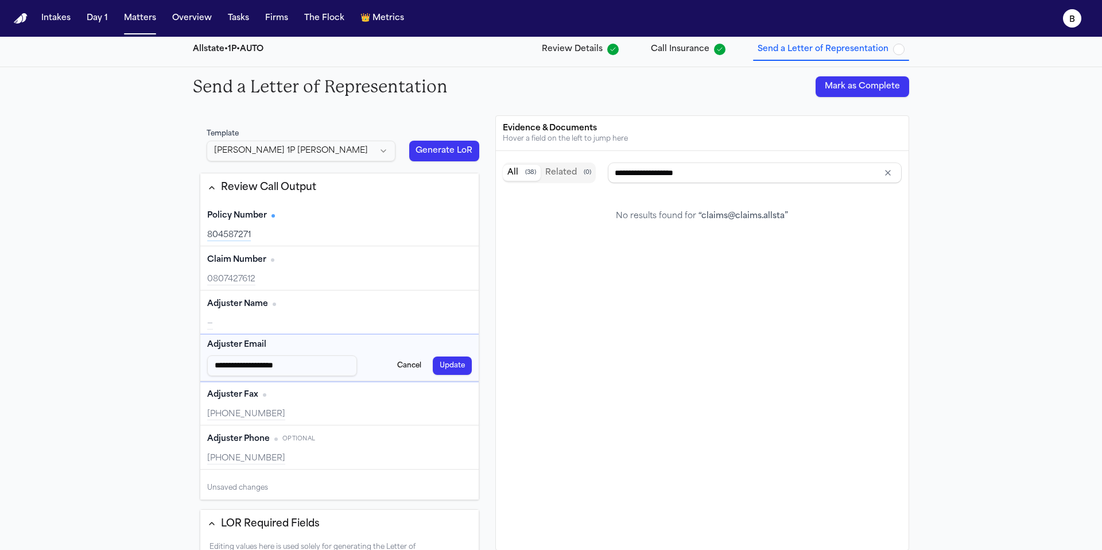
type input "**********"
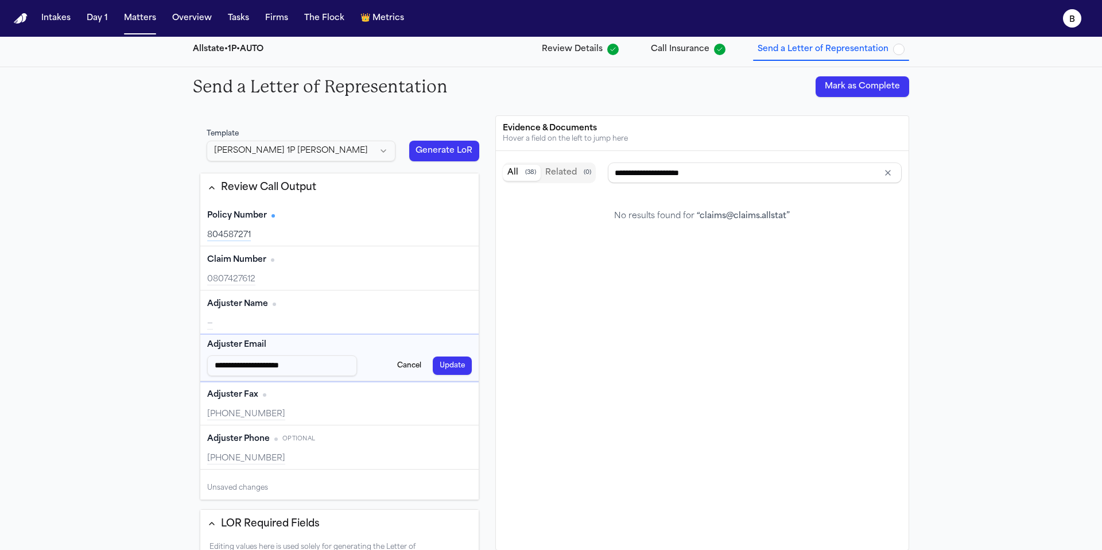
type input "**********"
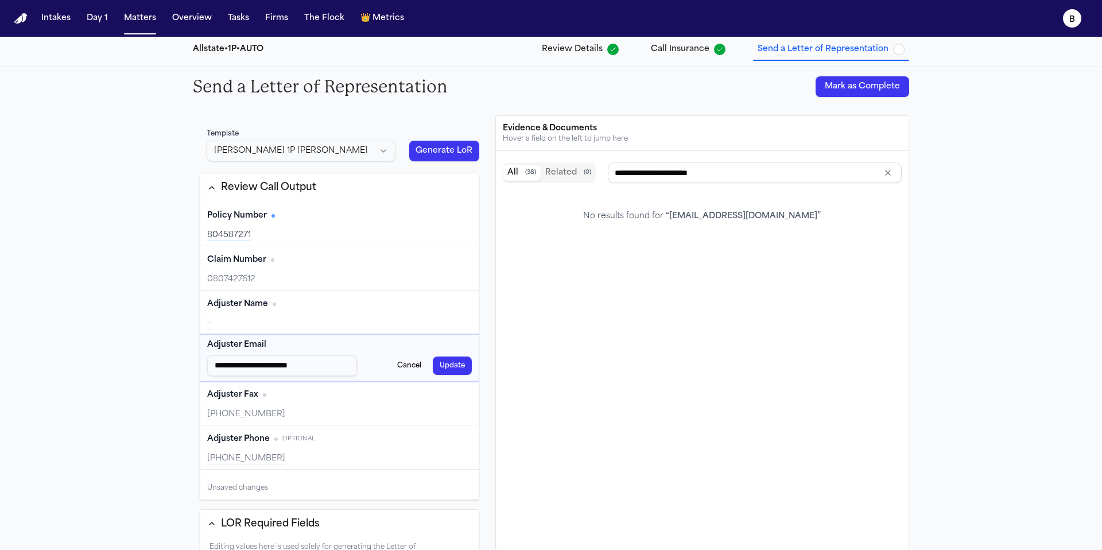
type input "**********"
click at [461, 362] on button "Update" at bounding box center [452, 365] width 39 height 18
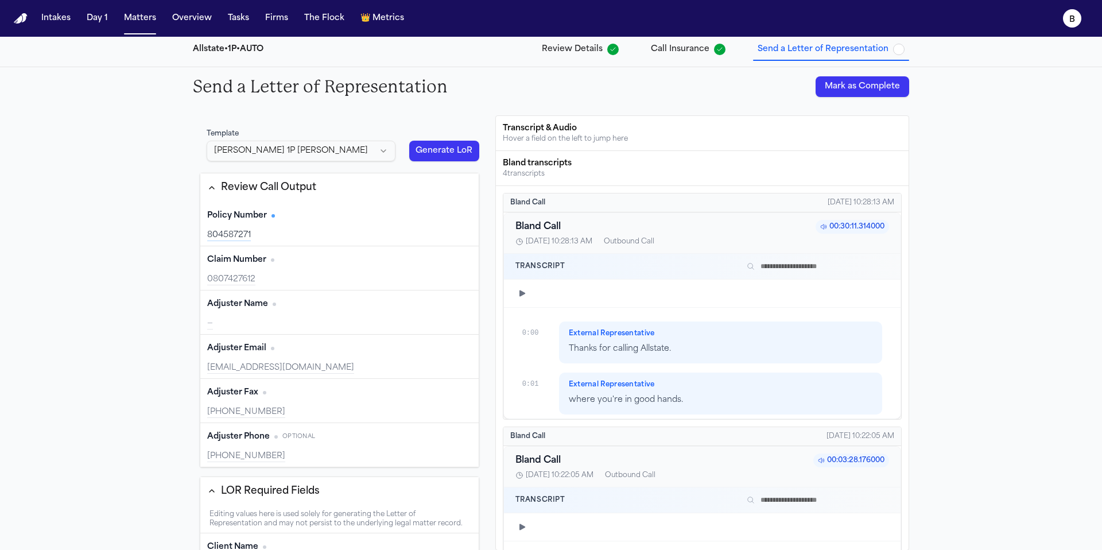
scroll to position [6404, 0]
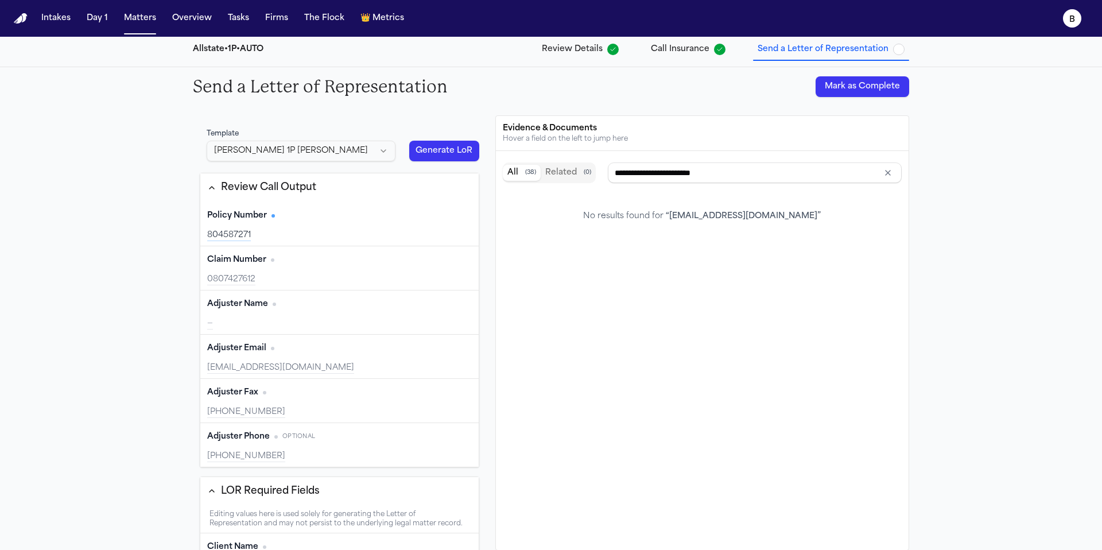
type input "**********"
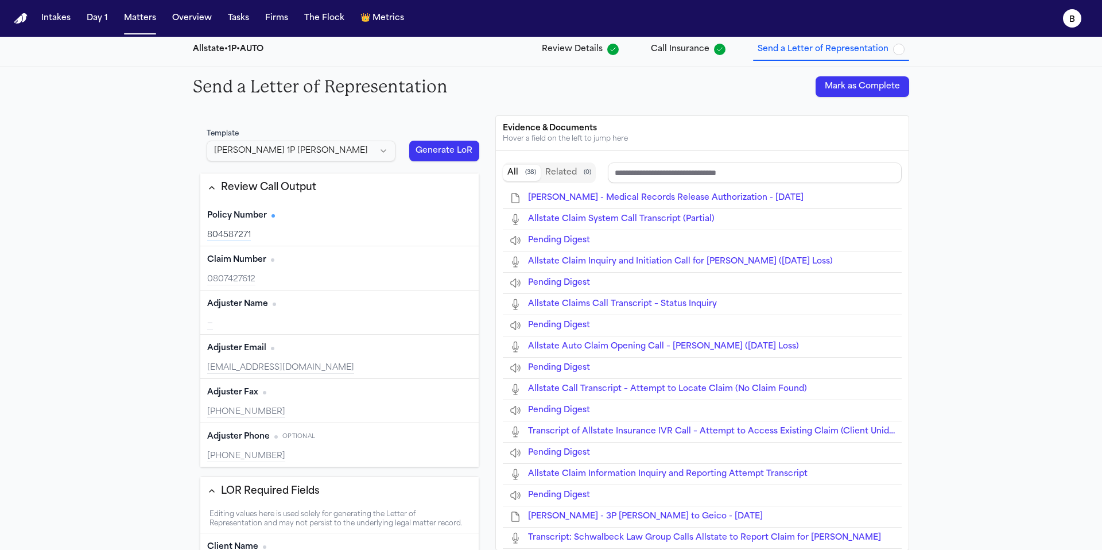
click at [443, 145] on button "Generate LoR" at bounding box center [444, 151] width 70 height 21
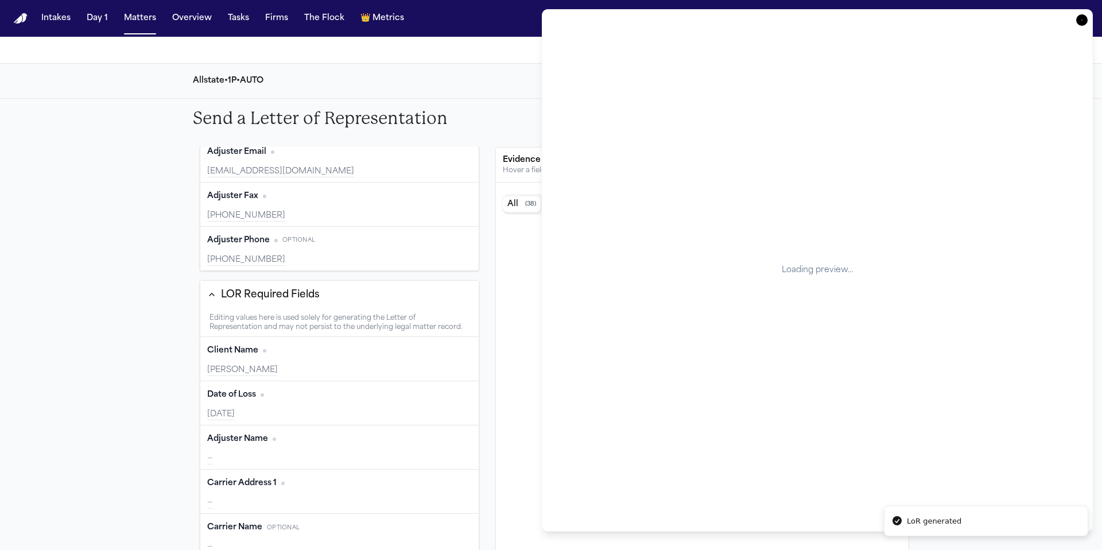
scroll to position [0, 0]
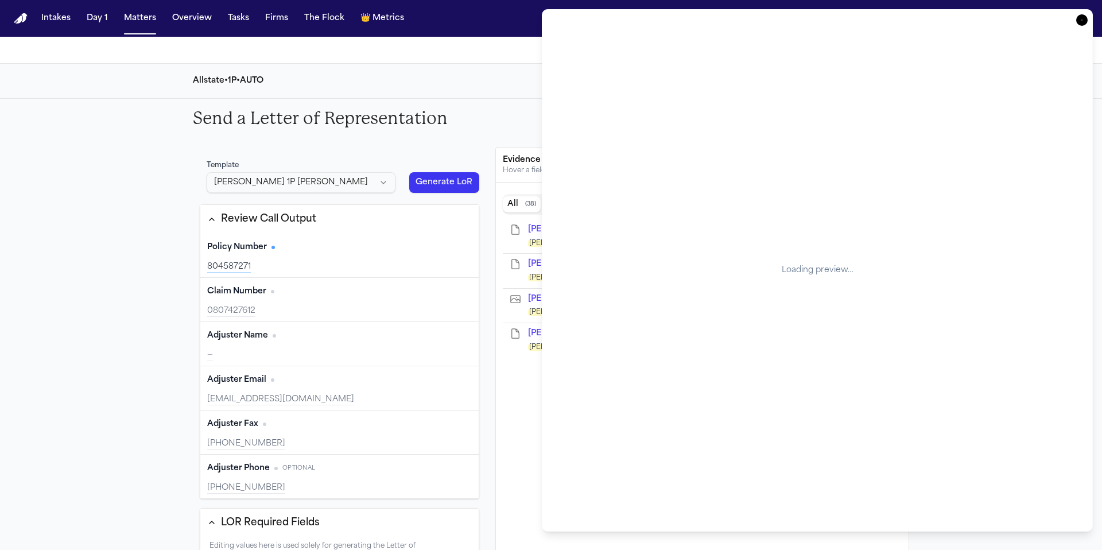
type input "**********"
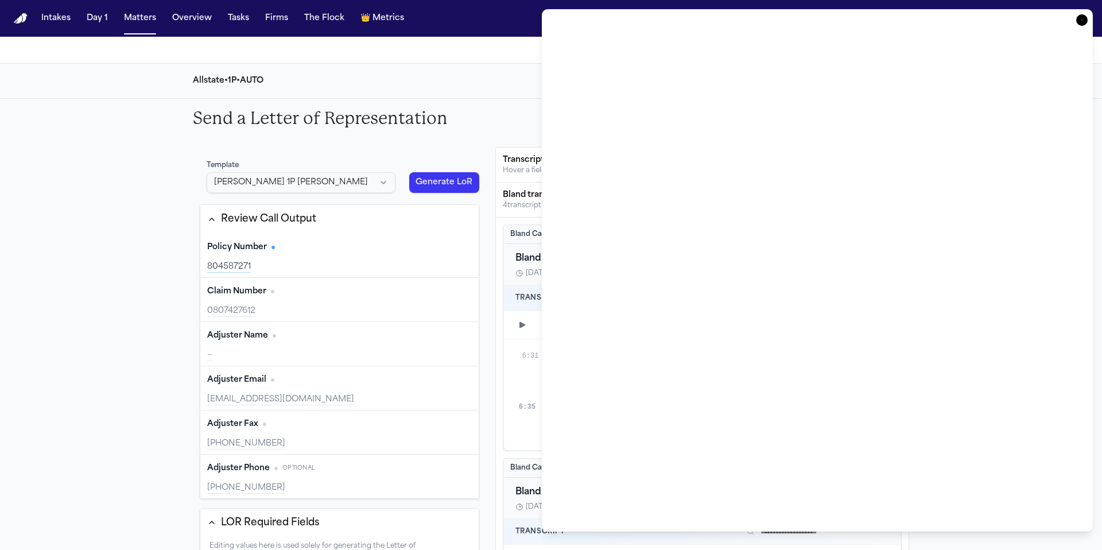
type input "**********"
click at [284, 356] on div "—" at bounding box center [339, 354] width 264 height 11
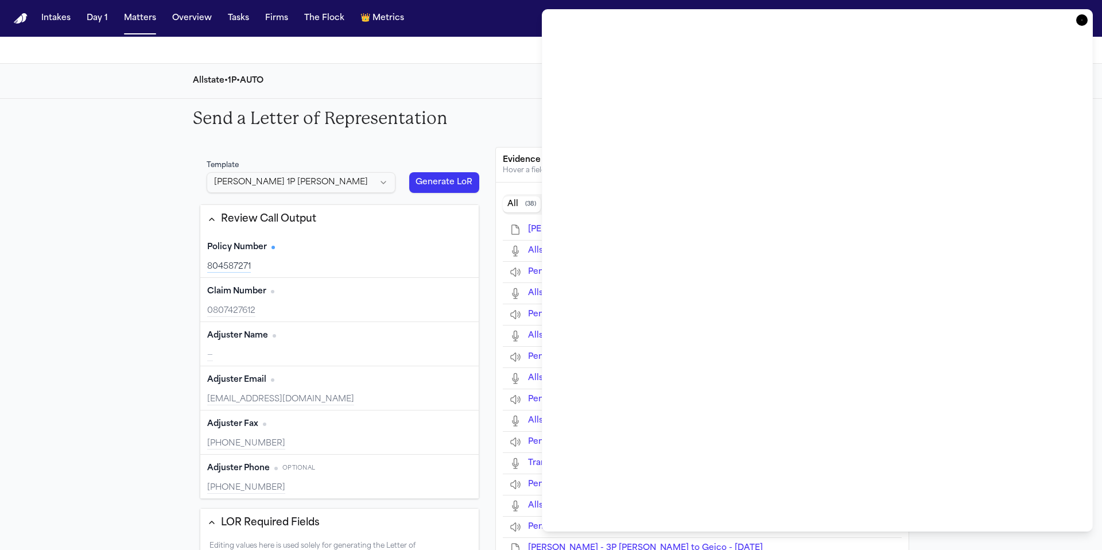
click at [449, 328] on button "Edit" at bounding box center [457, 335] width 29 height 18
click at [317, 353] on input "Adjuster Name input" at bounding box center [282, 353] width 150 height 21
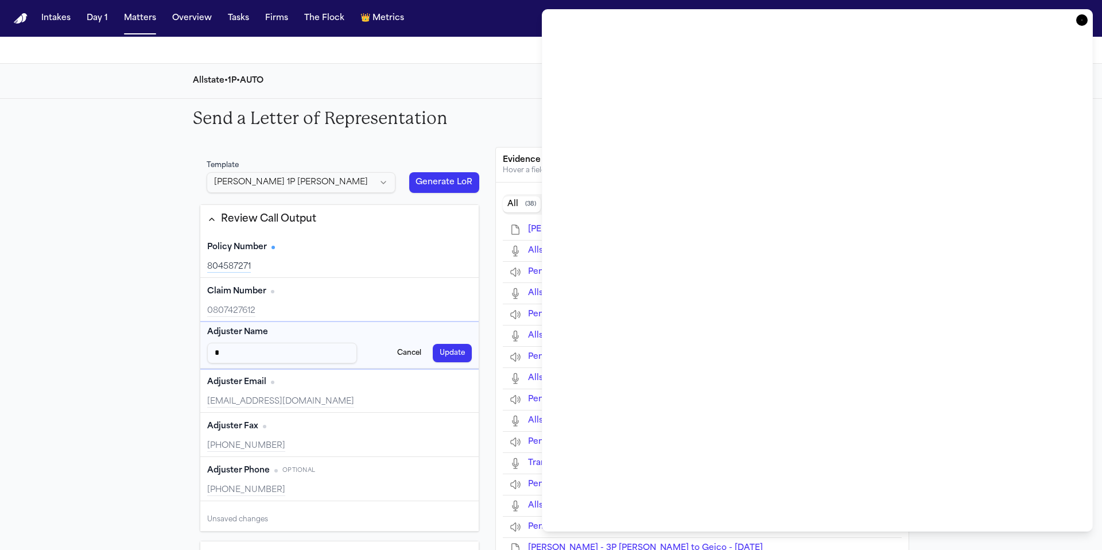
type input "**"
type input "***"
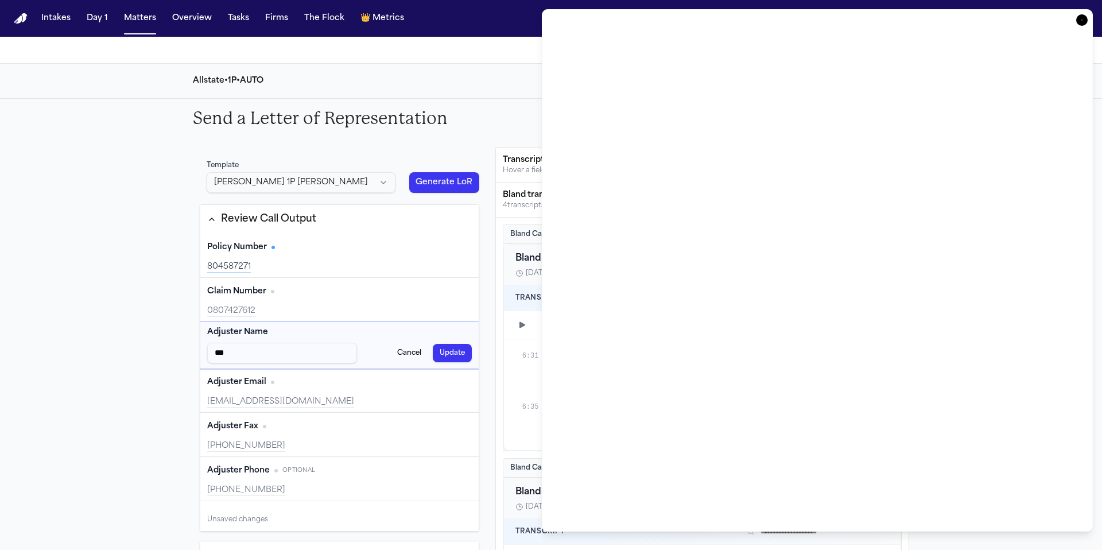
type input "****"
type input "*********"
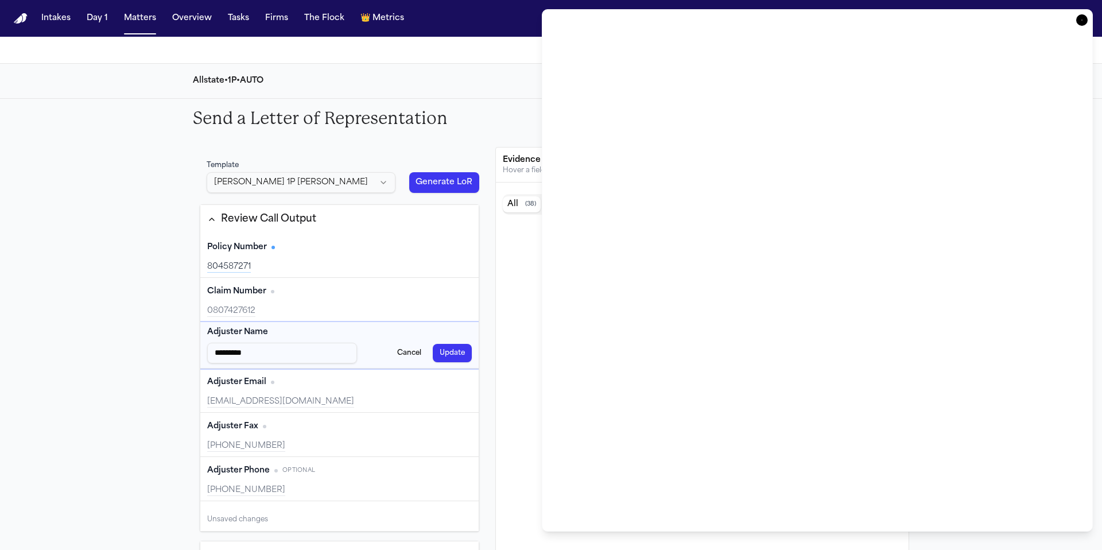
type input "*********"
type input "**********"
click at [452, 351] on button "Update" at bounding box center [452, 353] width 39 height 18
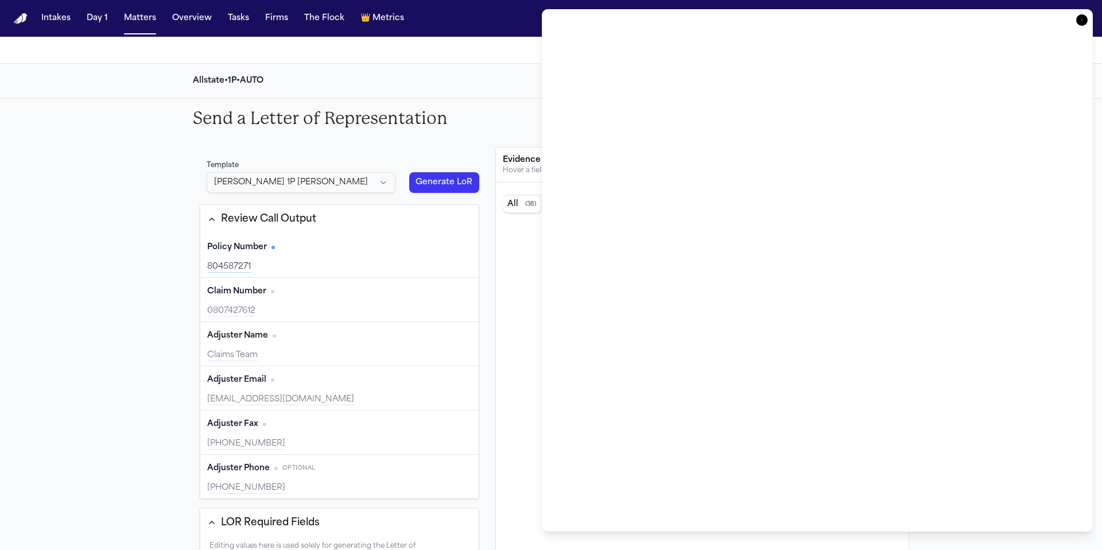
click at [1081, 21] on icon "button" at bounding box center [1081, 19] width 11 height 11
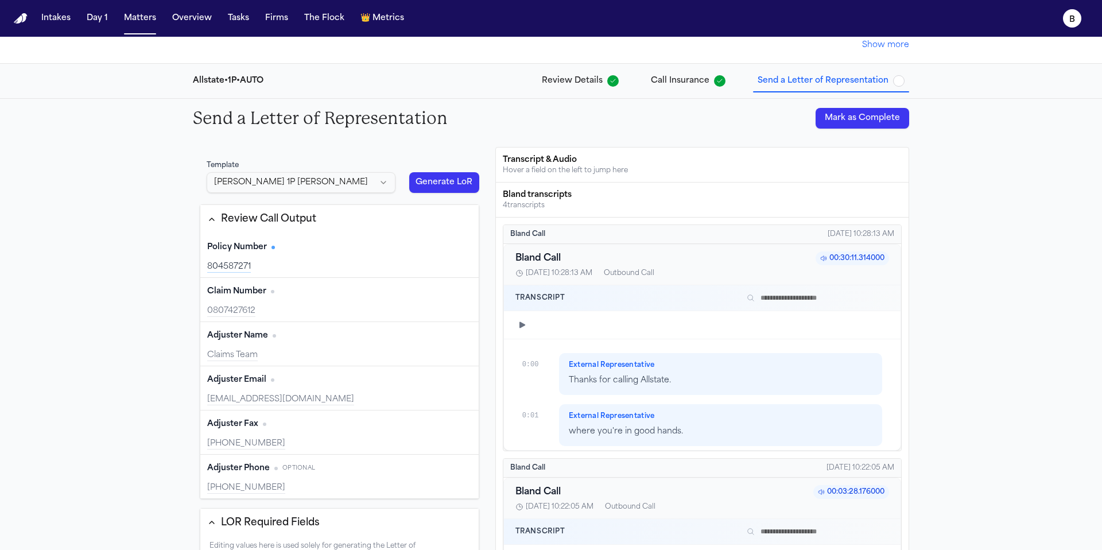
click at [466, 182] on button "Generate LoR" at bounding box center [444, 182] width 70 height 21
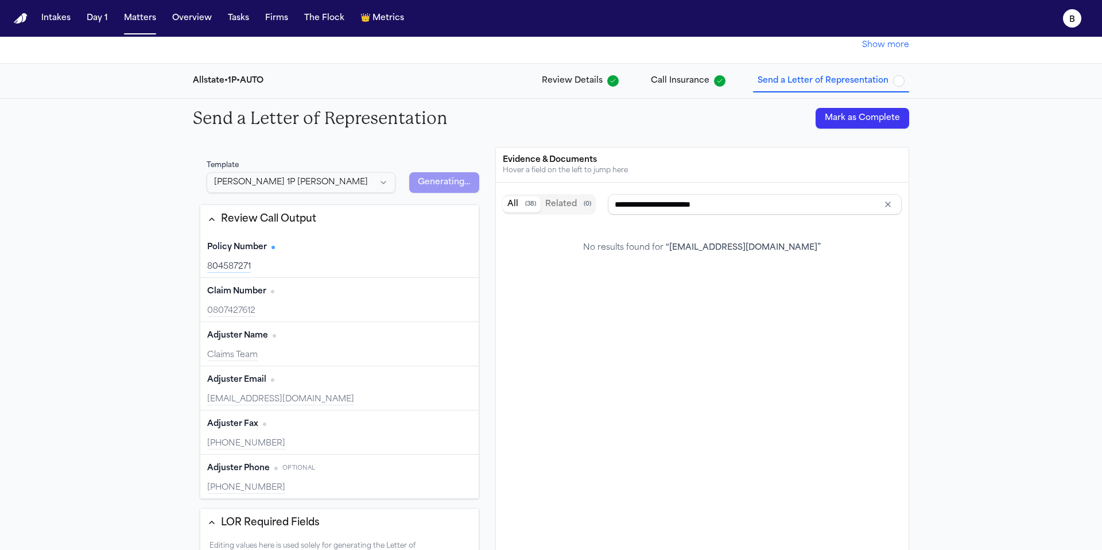
click at [673, 281] on div "**********" at bounding box center [702, 381] width 413 height 399
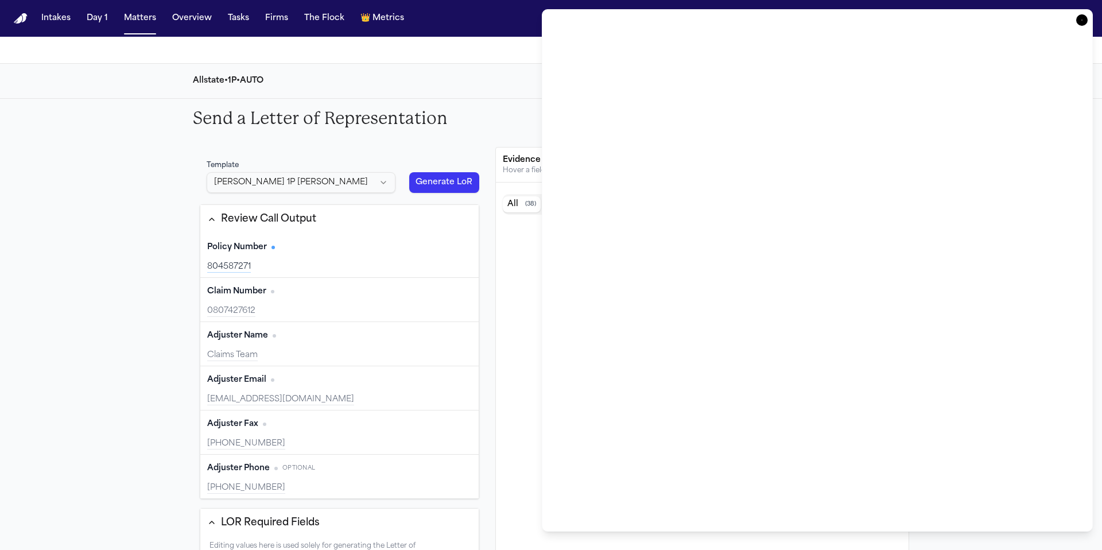
click at [1086, 17] on icon "button" at bounding box center [1081, 19] width 11 height 11
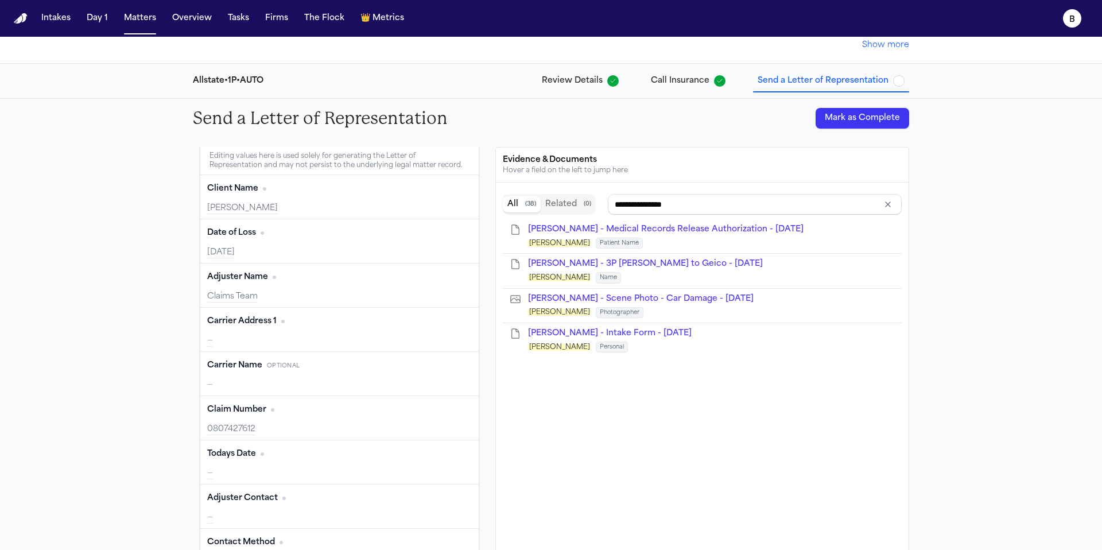
type input "**********"
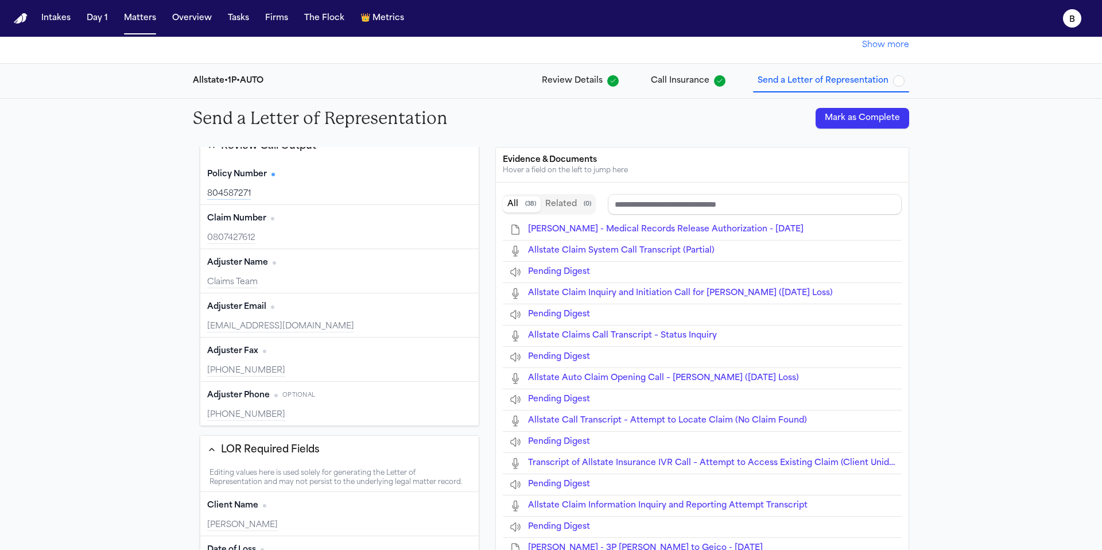
scroll to position [60, 0]
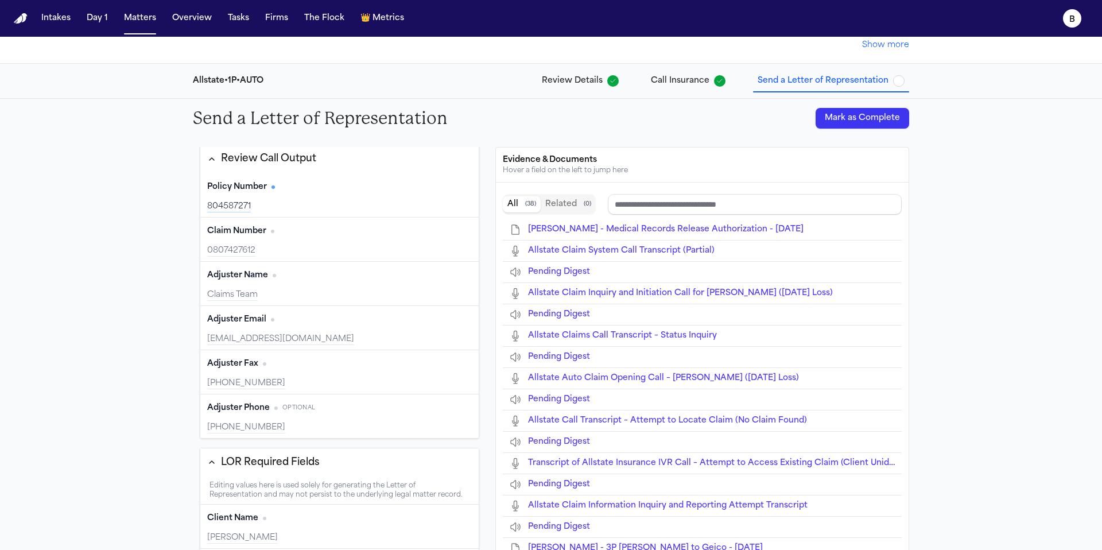
type input "**********"
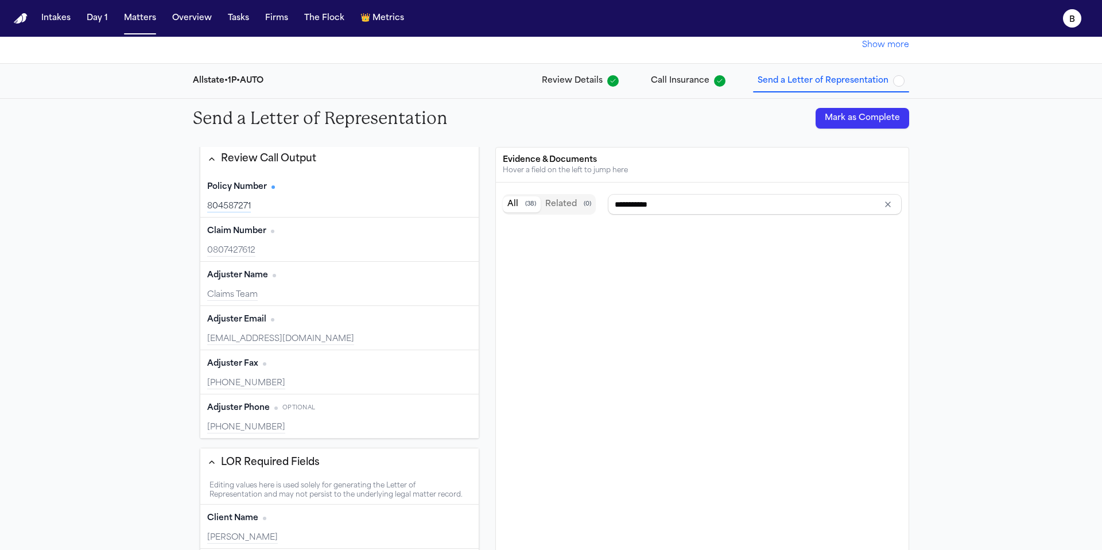
scroll to position [0, 0]
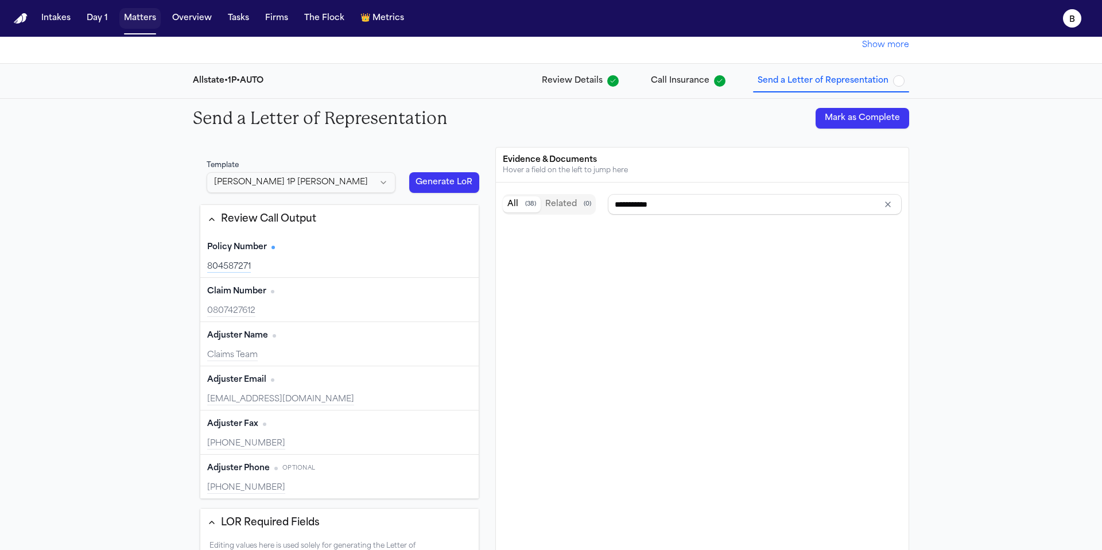
click at [136, 15] on button "Matters" at bounding box center [139, 18] width 41 height 21
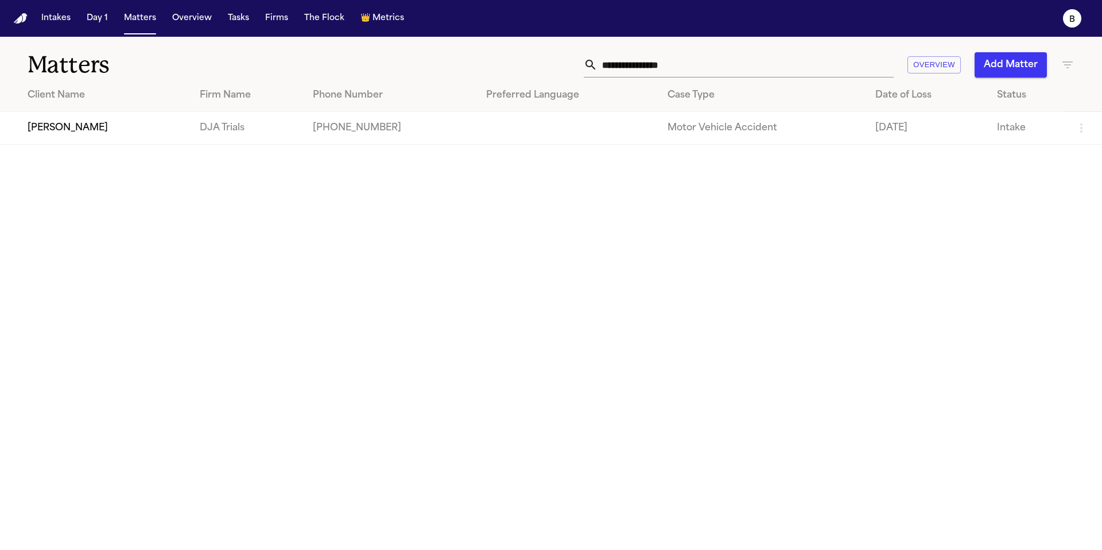
click at [17, 28] on nav "Intakes Day 1 Matters Overview Tasks Firms The Flock 👑 Metrics B" at bounding box center [551, 18] width 1102 height 37
click at [413, 142] on td "[PHONE_NUMBER]" at bounding box center [390, 128] width 174 height 33
click at [73, 131] on td "[PERSON_NAME]" at bounding box center [95, 128] width 190 height 33
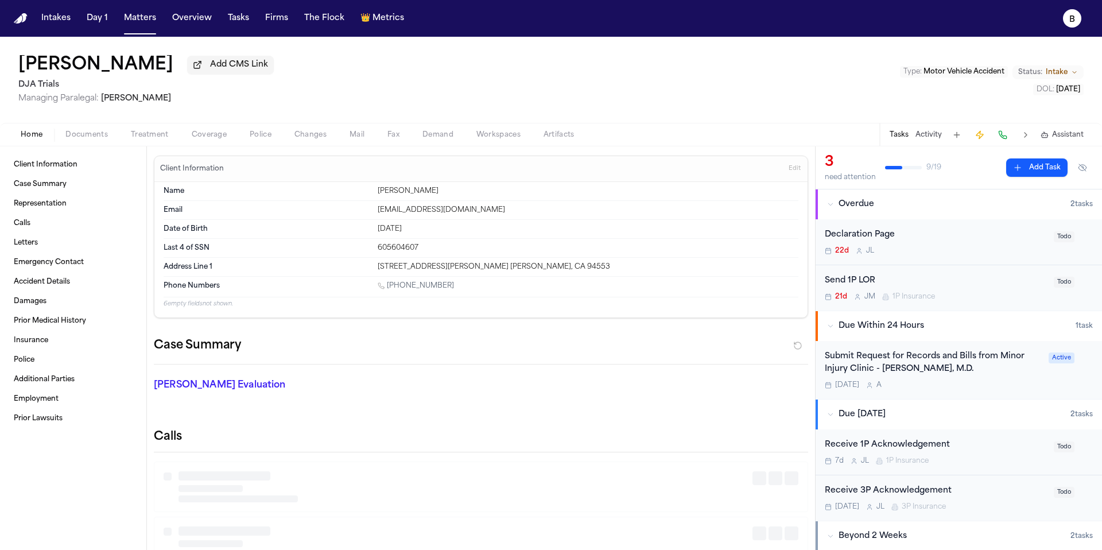
click at [84, 139] on span "Documents" at bounding box center [86, 134] width 42 height 9
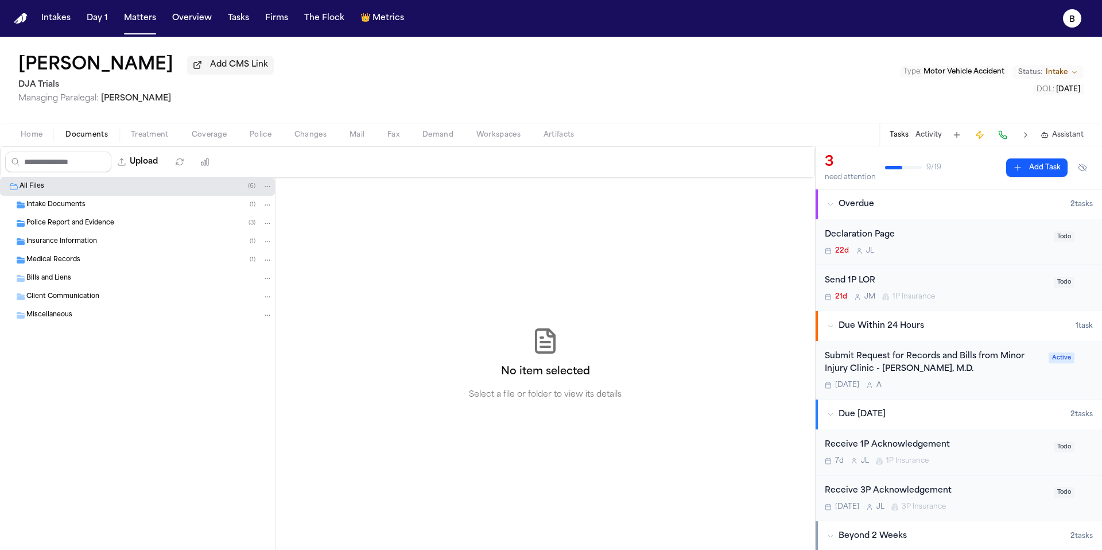
click at [75, 250] on div "Insurance Information ( 1 )" at bounding box center [137, 241] width 275 height 18
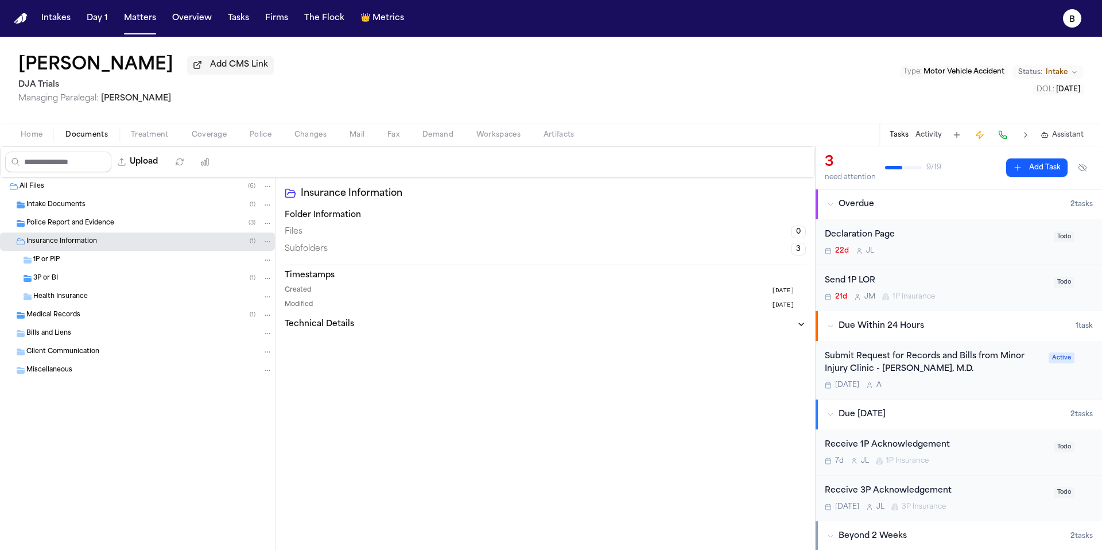
click at [72, 264] on div "1P or PIP" at bounding box center [152, 260] width 239 height 10
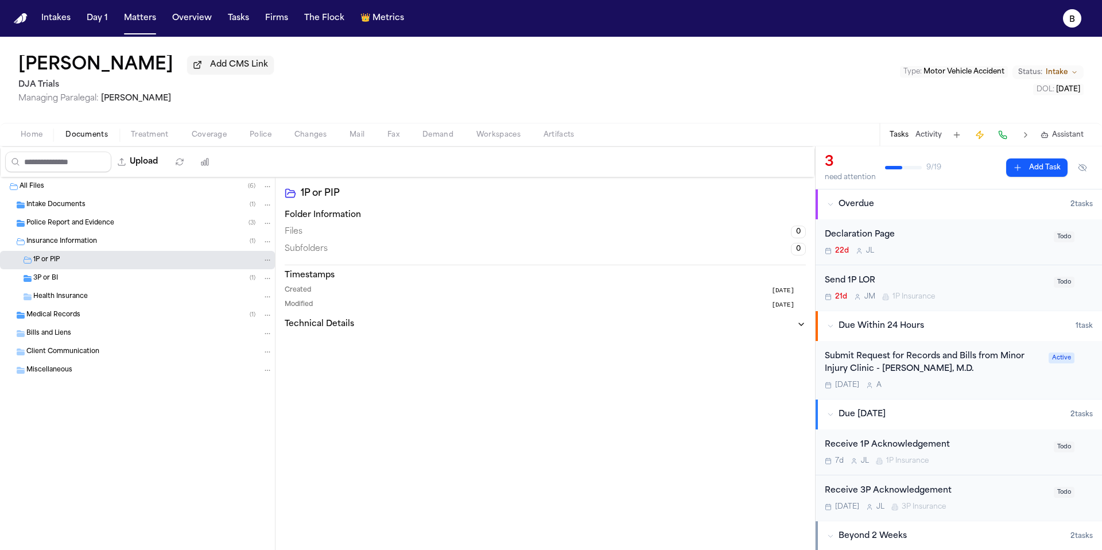
click at [73, 281] on div "3P or BI ( 1 )" at bounding box center [152, 278] width 239 height 10
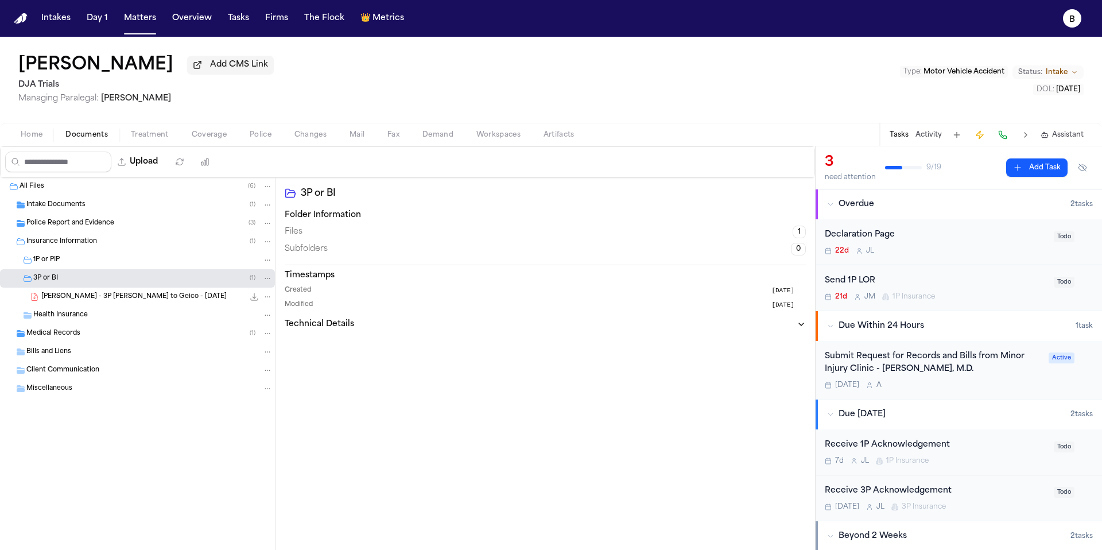
click at [80, 269] on div "1P or PIP" at bounding box center [137, 260] width 275 height 18
click at [29, 139] on span "Home" at bounding box center [32, 134] width 22 height 9
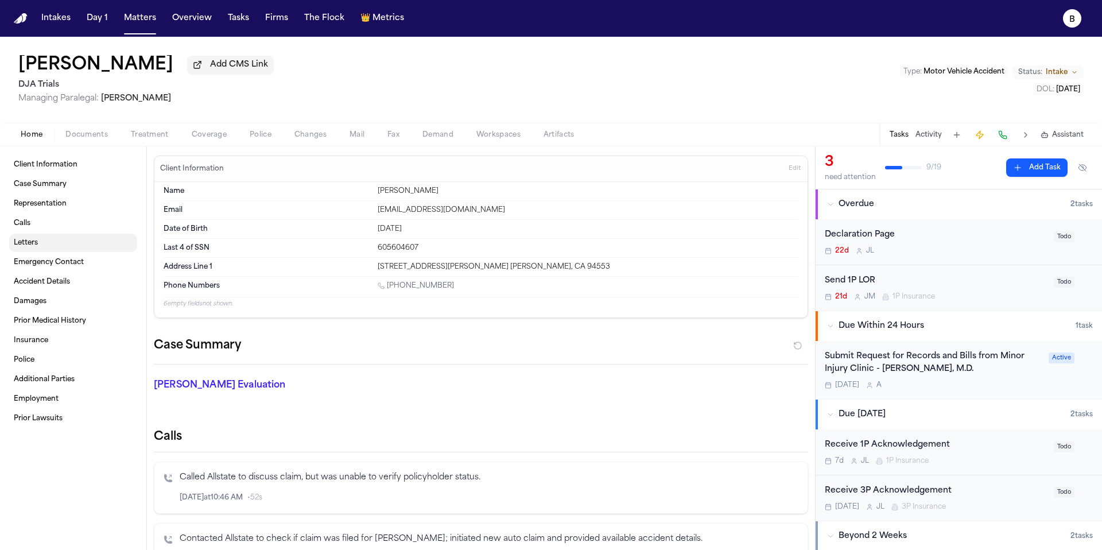
click at [57, 249] on link "Letters" at bounding box center [73, 243] width 128 height 18
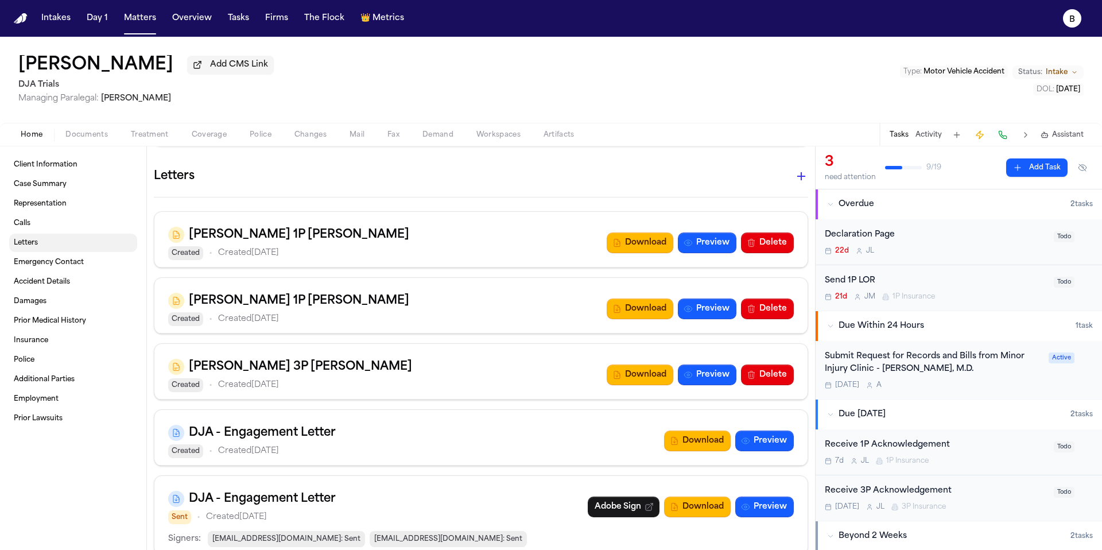
scroll to position [1020, 0]
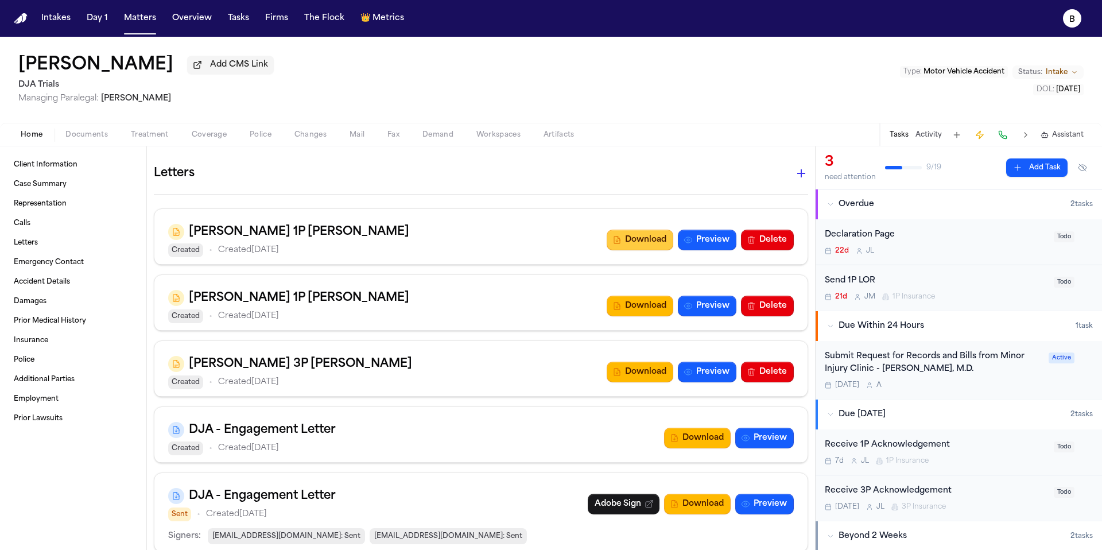
click at [628, 235] on button "Download" at bounding box center [639, 239] width 67 height 21
click at [799, 177] on icon "button" at bounding box center [801, 173] width 14 height 14
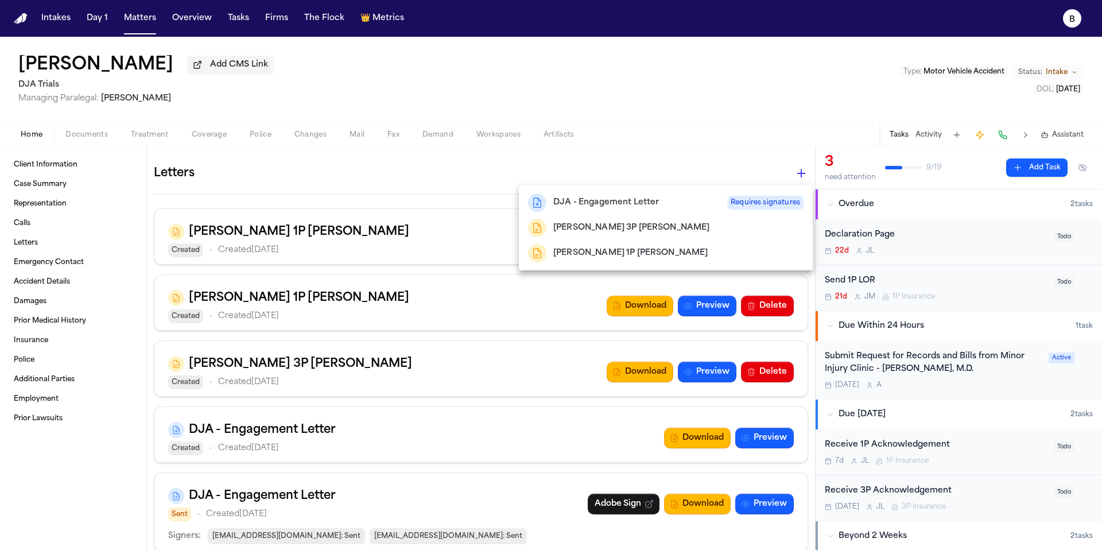
click at [694, 165] on div at bounding box center [551, 275] width 1102 height 550
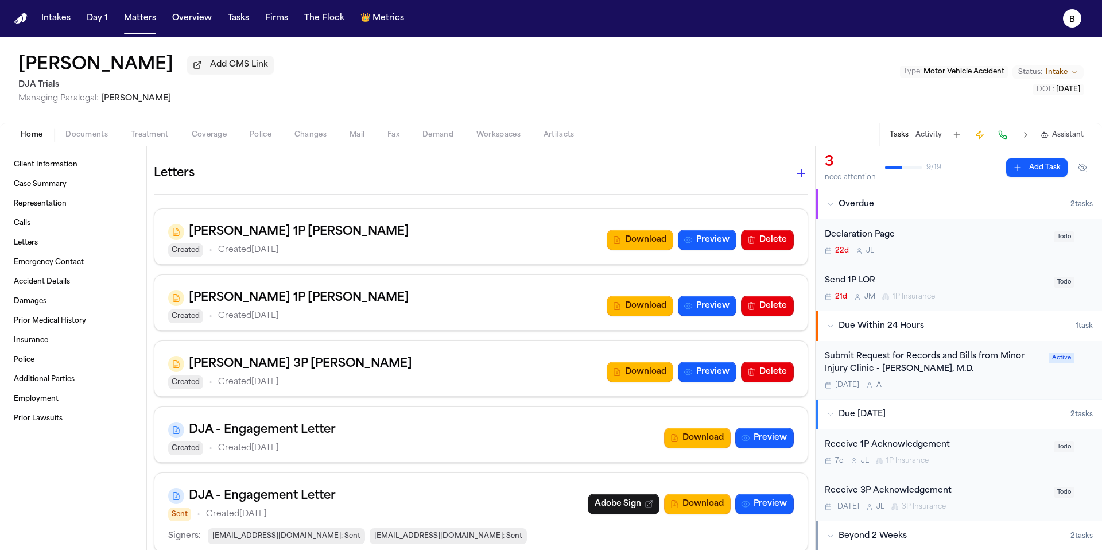
click at [79, 139] on span "Documents" at bounding box center [86, 134] width 42 height 9
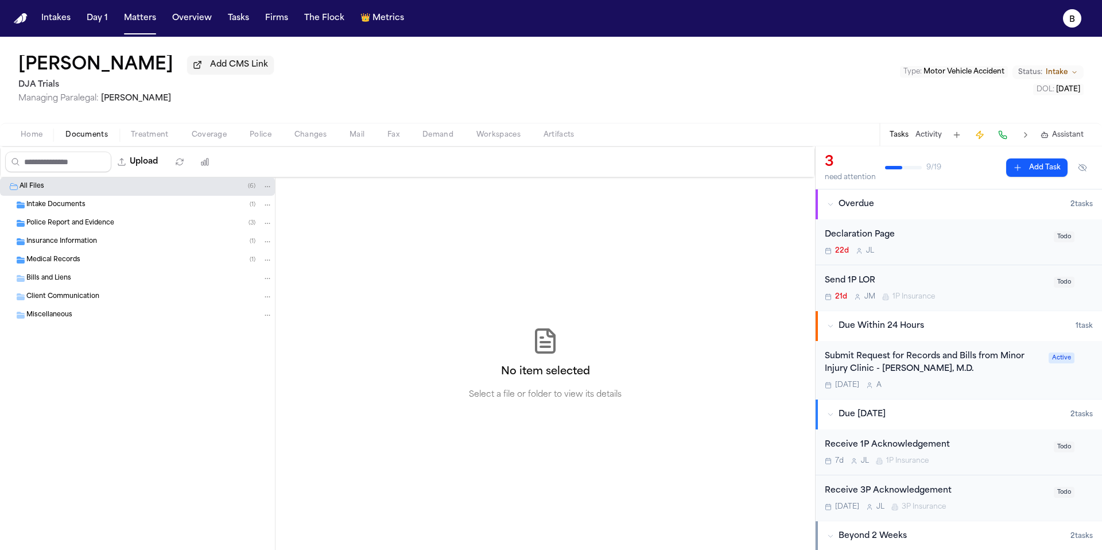
click at [200, 134] on span "Coverage" at bounding box center [209, 134] width 35 height 9
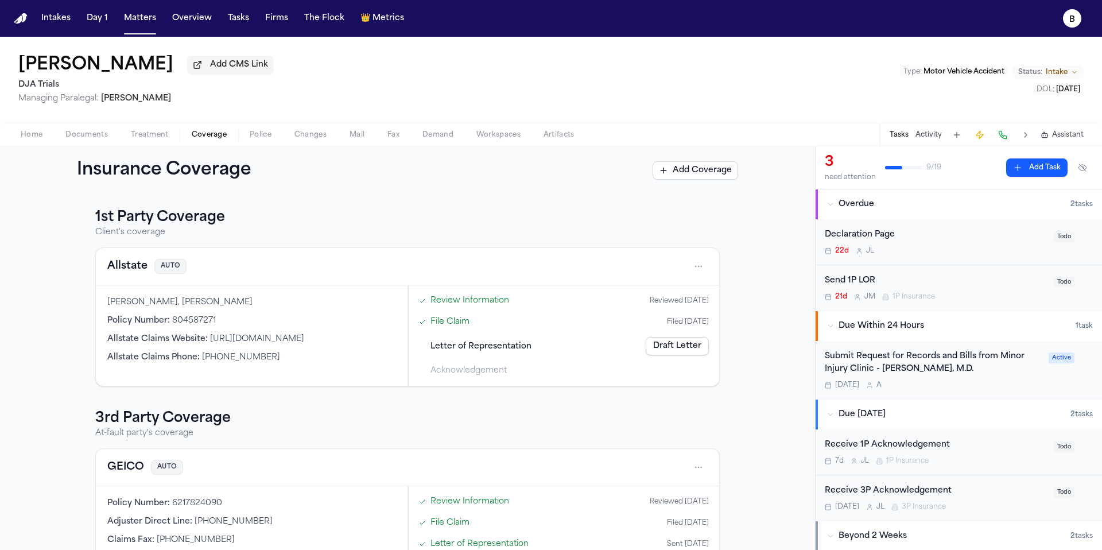
click at [443, 344] on span "Letter of Representation" at bounding box center [480, 346] width 101 height 12
click at [702, 274] on html "Intakes Day 1 Matters Overview Tasks Firms The Flock 👑 Metrics B [PERSON_NAME] …" at bounding box center [551, 275] width 1102 height 550
click at [666, 302] on div "View coverage details" at bounding box center [661, 298] width 86 height 30
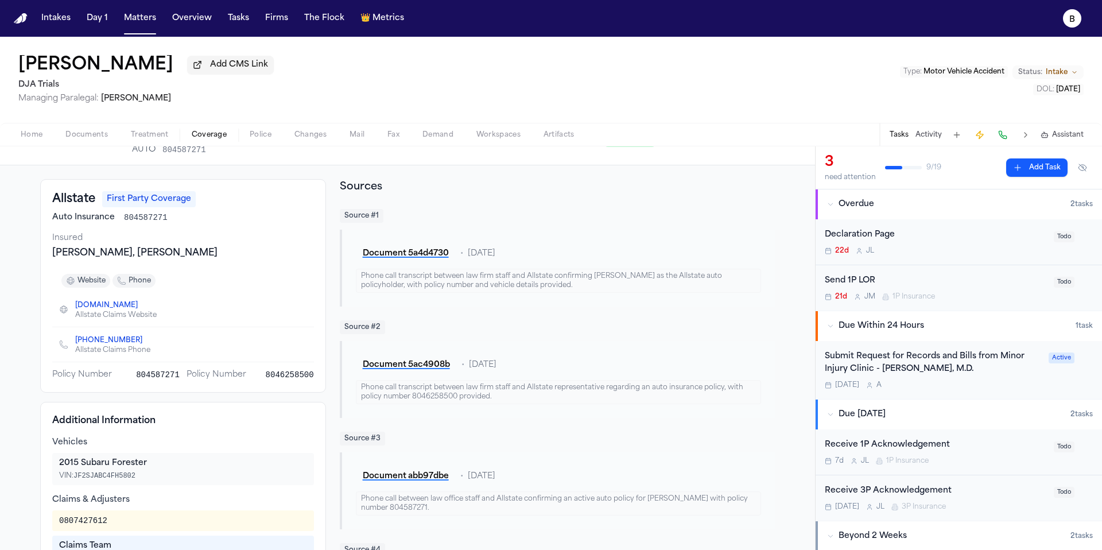
scroll to position [44, 0]
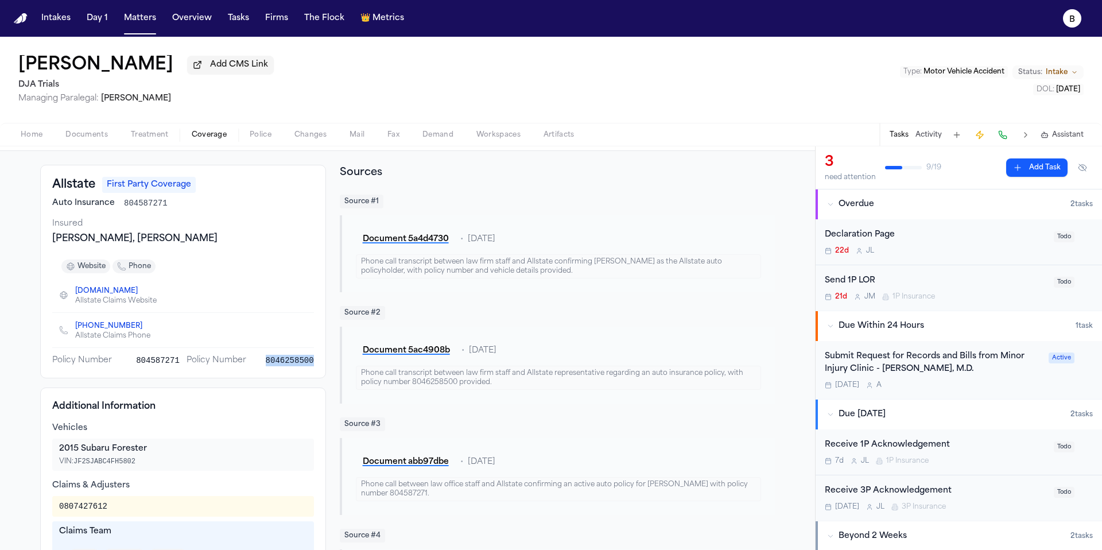
drag, startPoint x: 264, startPoint y: 364, endPoint x: 315, endPoint y: 364, distance: 50.5
click at [315, 364] on div "Allstate First Party Coverage Auto Insurance 804587271 Insured [PERSON_NAME], […" at bounding box center [183, 271] width 286 height 213
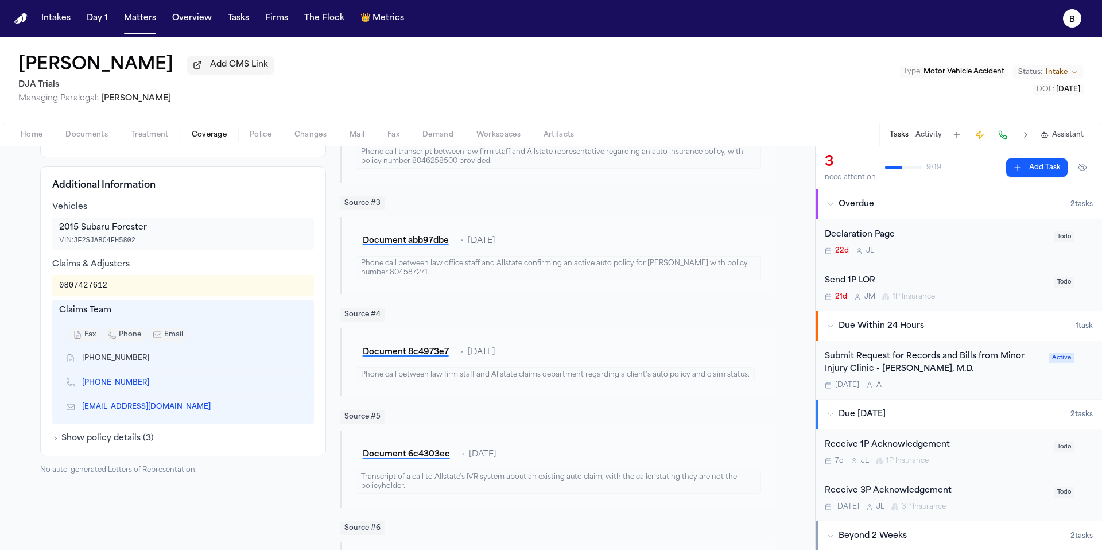
scroll to position [270, 0]
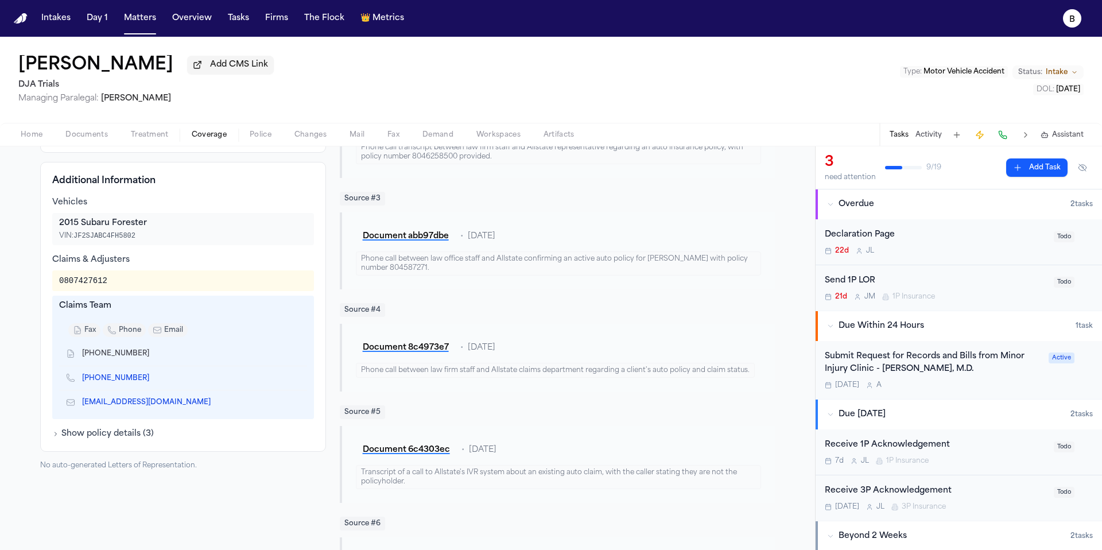
drag, startPoint x: 227, startPoint y: 415, endPoint x: 188, endPoint y: 415, distance: 39.0
click at [188, 414] on div "[EMAIL_ADDRESS][DOMAIN_NAME]" at bounding box center [183, 402] width 248 height 24
click at [71, 145] on div "Home Documents Treatment Coverage Police Changes Mail Fax Demand Workspaces Art…" at bounding box center [551, 134] width 1102 height 23
click at [71, 136] on span "Documents" at bounding box center [86, 134] width 42 height 9
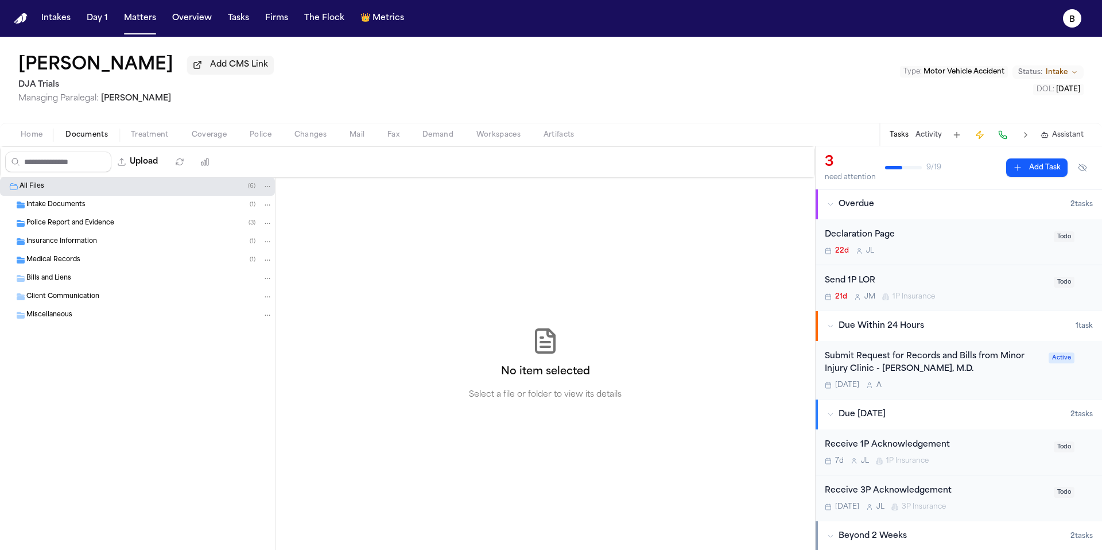
click at [46, 136] on button "Home" at bounding box center [31, 135] width 45 height 14
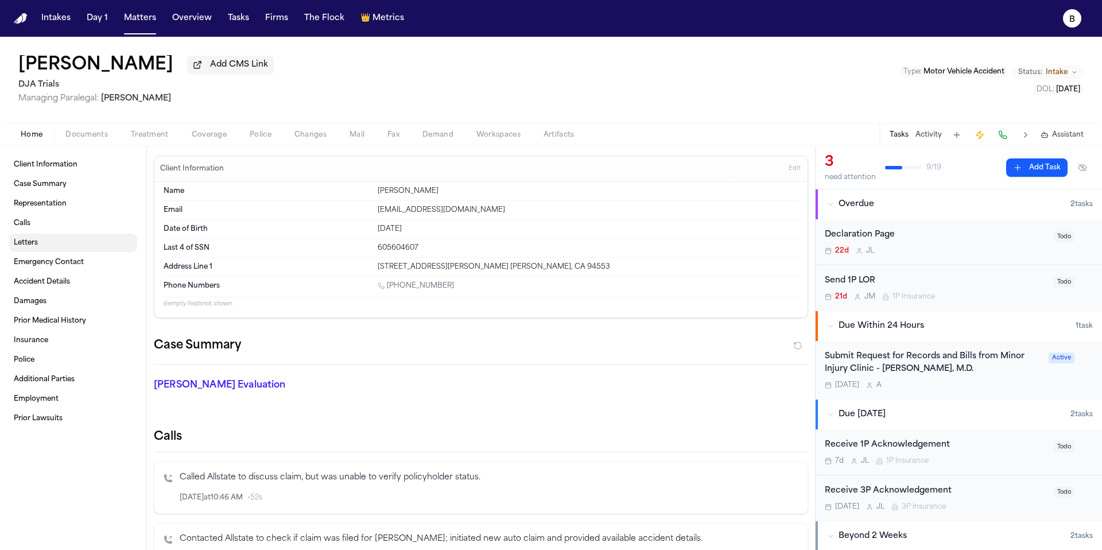
click at [50, 246] on link "Letters" at bounding box center [73, 243] width 128 height 18
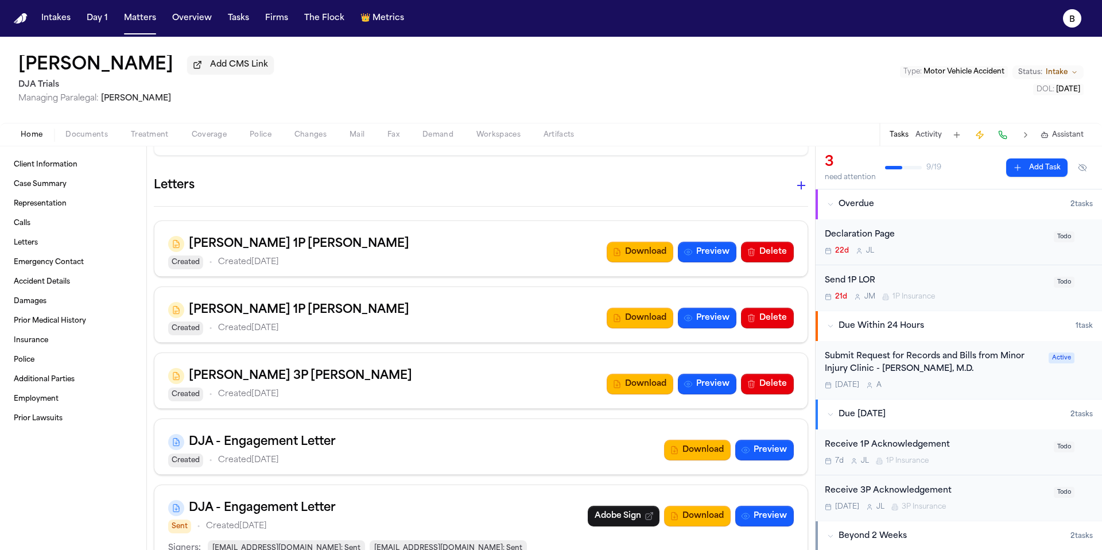
scroll to position [1020, 0]
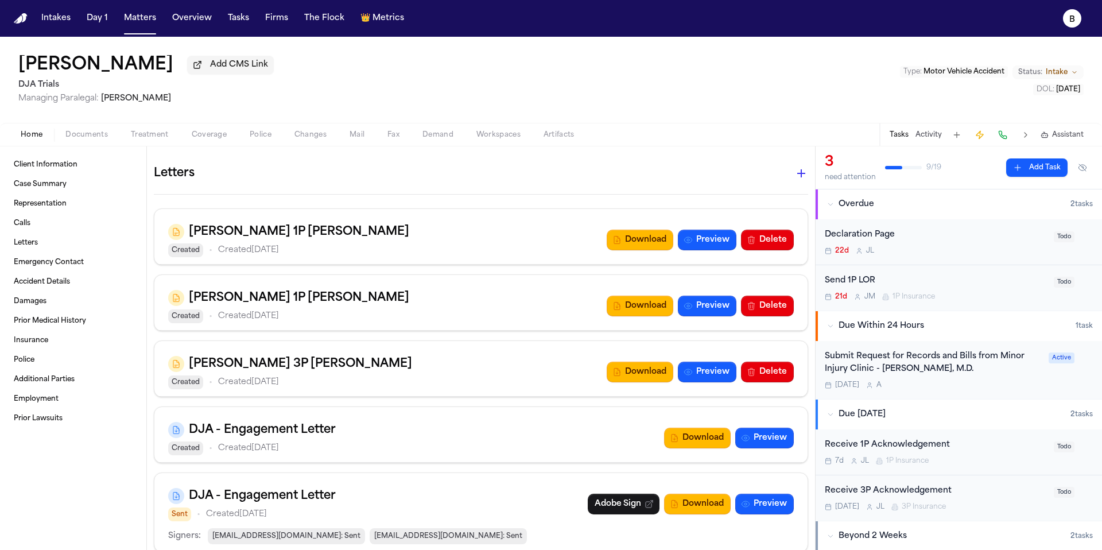
click at [796, 170] on icon "button" at bounding box center [801, 173] width 14 height 14
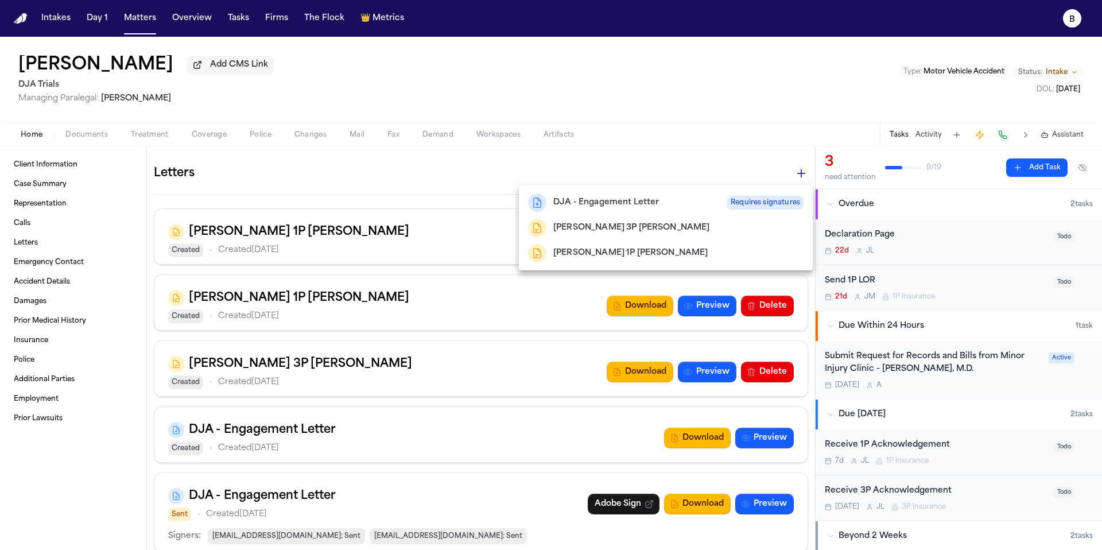
click at [762, 167] on div at bounding box center [551, 275] width 1102 height 550
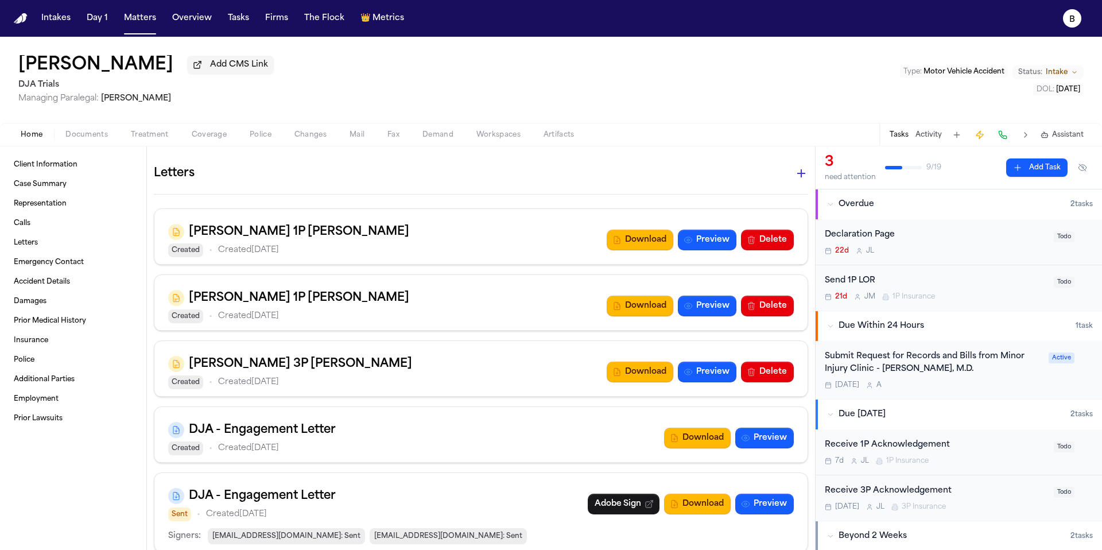
scroll to position [987, 0]
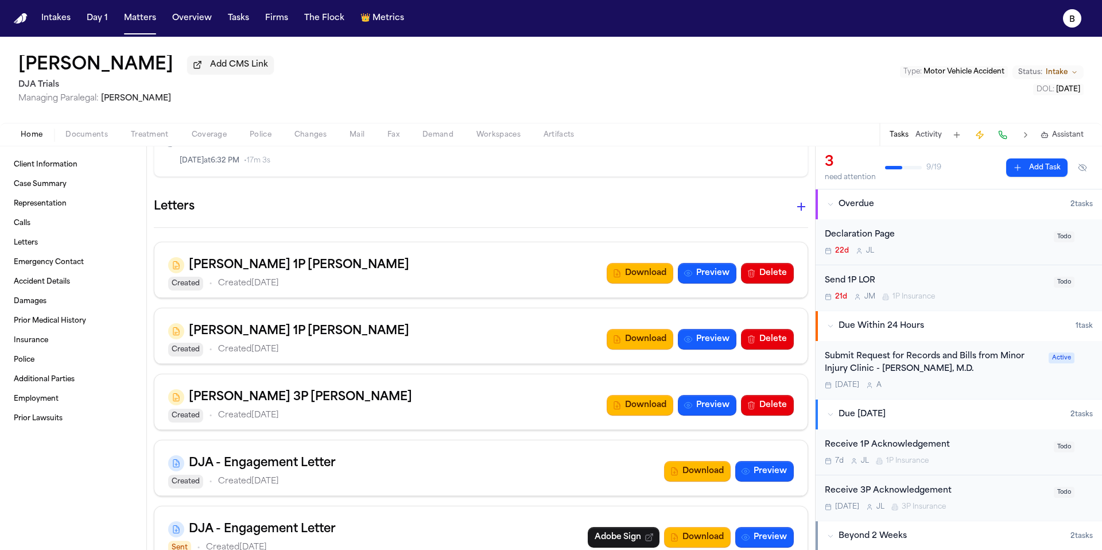
click at [97, 137] on span "Documents" at bounding box center [86, 134] width 42 height 9
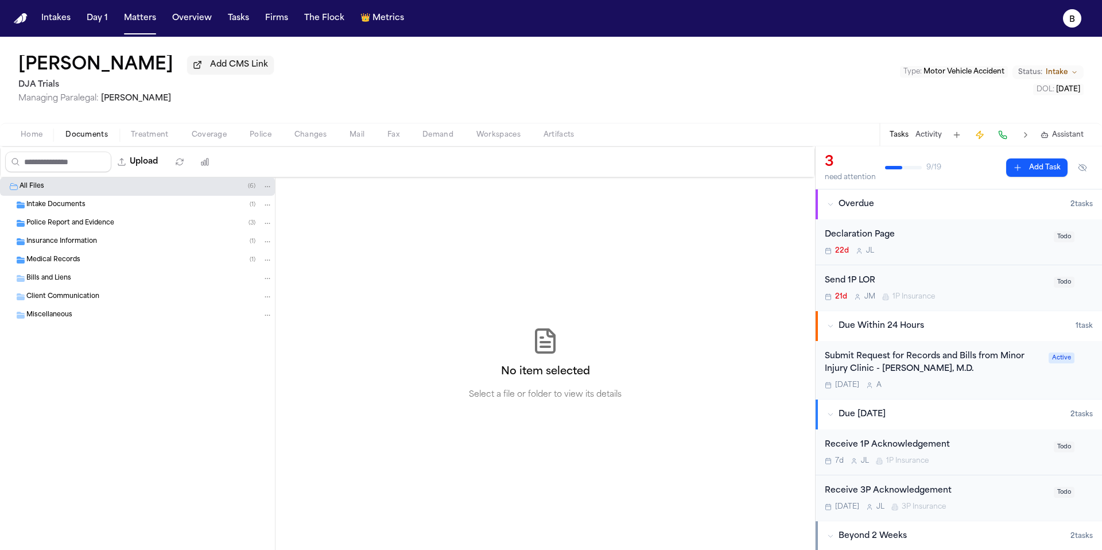
click at [67, 217] on div "Police Report and Evidence ( 3 )" at bounding box center [137, 223] width 275 height 18
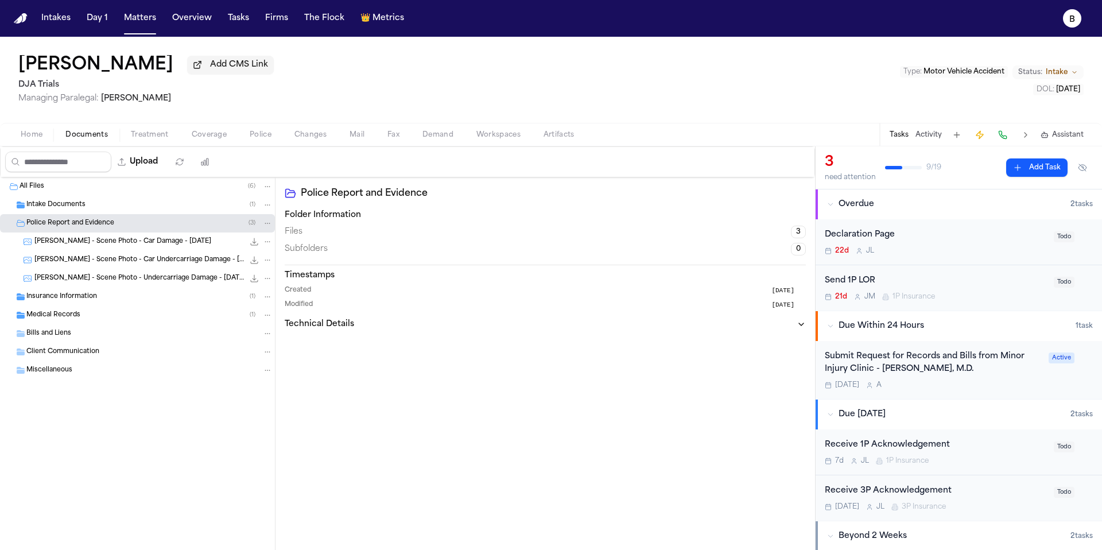
click at [59, 210] on span "Intake Documents" at bounding box center [55, 205] width 59 height 10
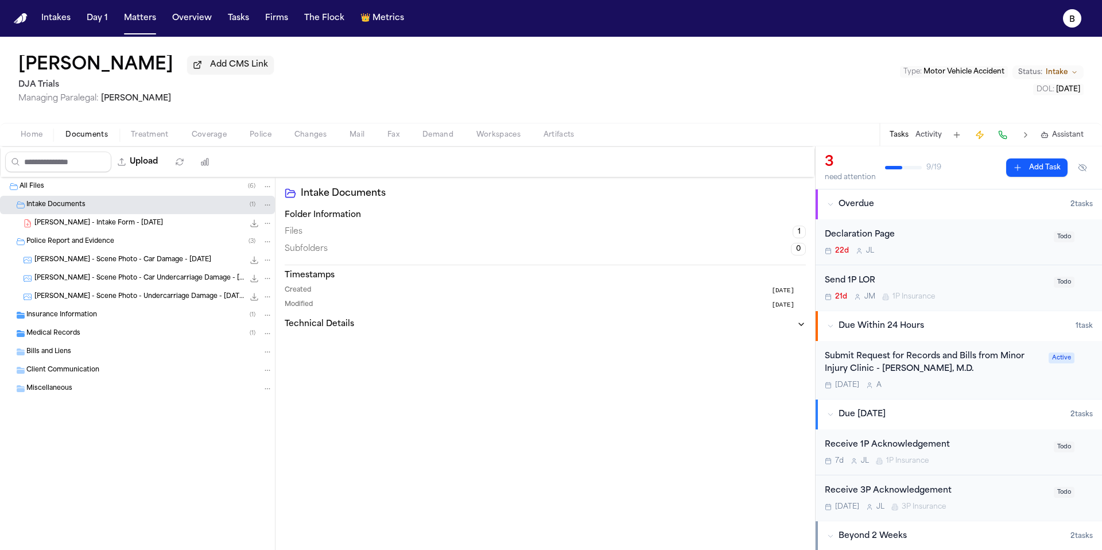
click at [45, 324] on div "Insurance Information ( 1 )" at bounding box center [137, 315] width 275 height 18
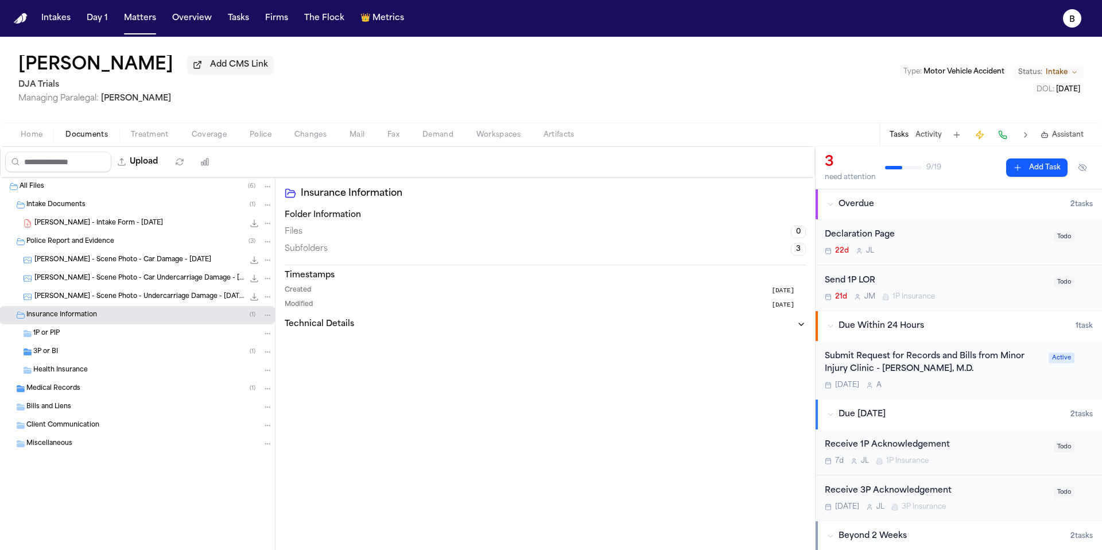
click at [182, 338] on div "1P or PIP" at bounding box center [152, 333] width 239 height 10
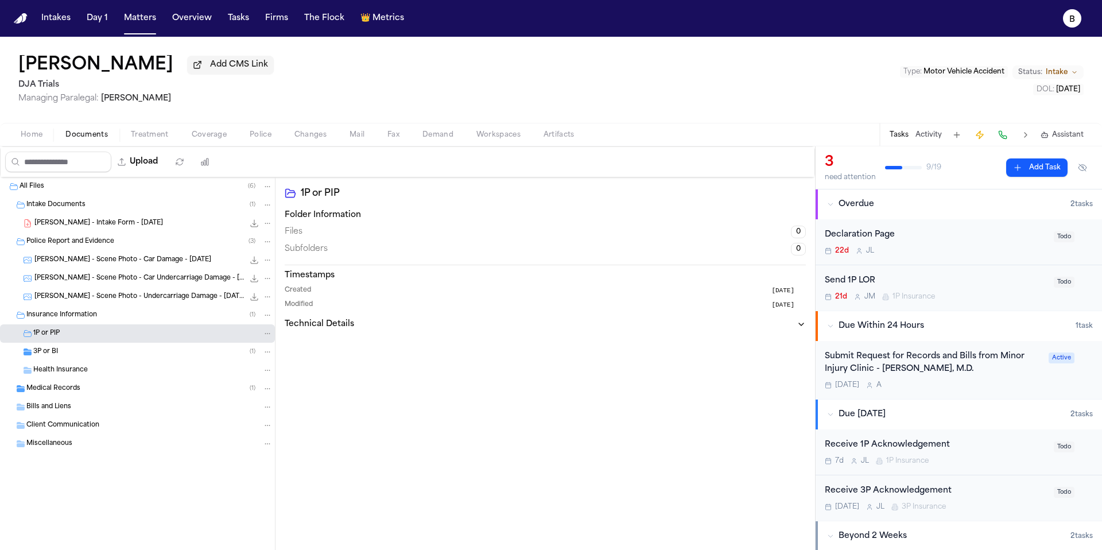
click at [36, 146] on div "Home Documents Treatment Coverage Police Changes Mail Fax Demand Workspaces Art…" at bounding box center [551, 134] width 1102 height 23
click at [34, 139] on span "Home" at bounding box center [32, 134] width 22 height 9
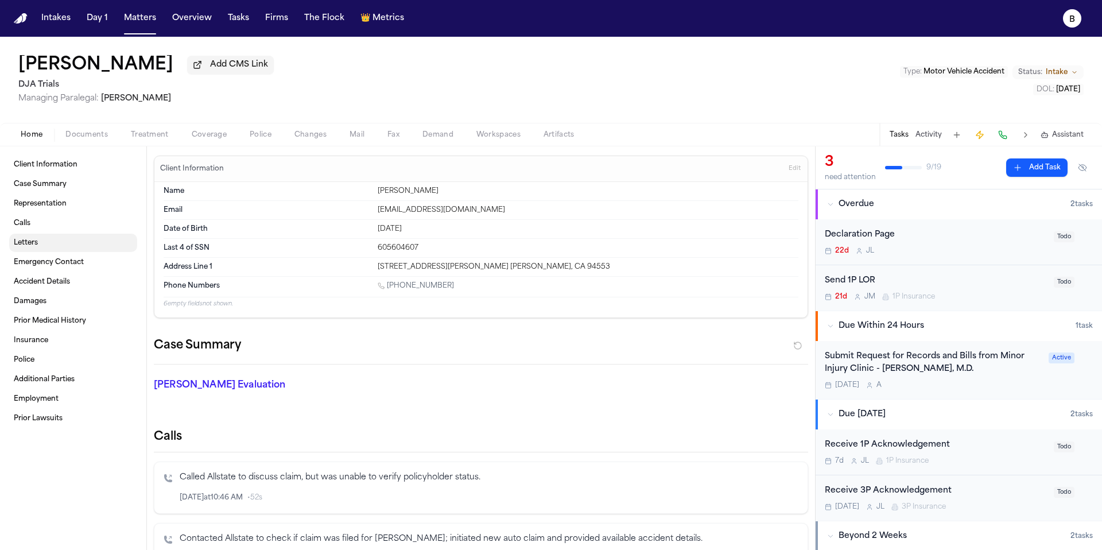
click at [57, 248] on link "Letters" at bounding box center [73, 243] width 128 height 18
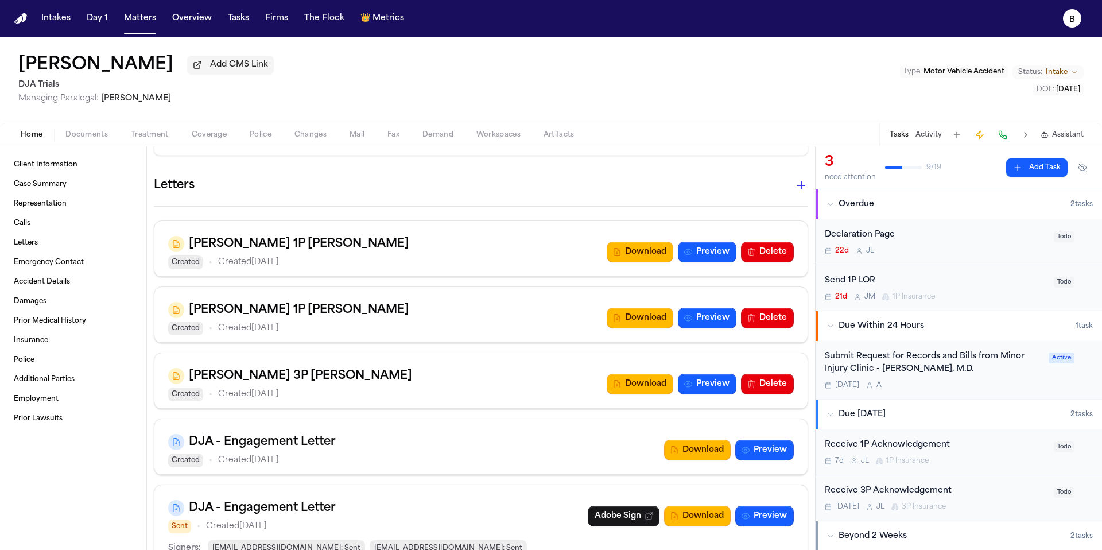
scroll to position [1020, 0]
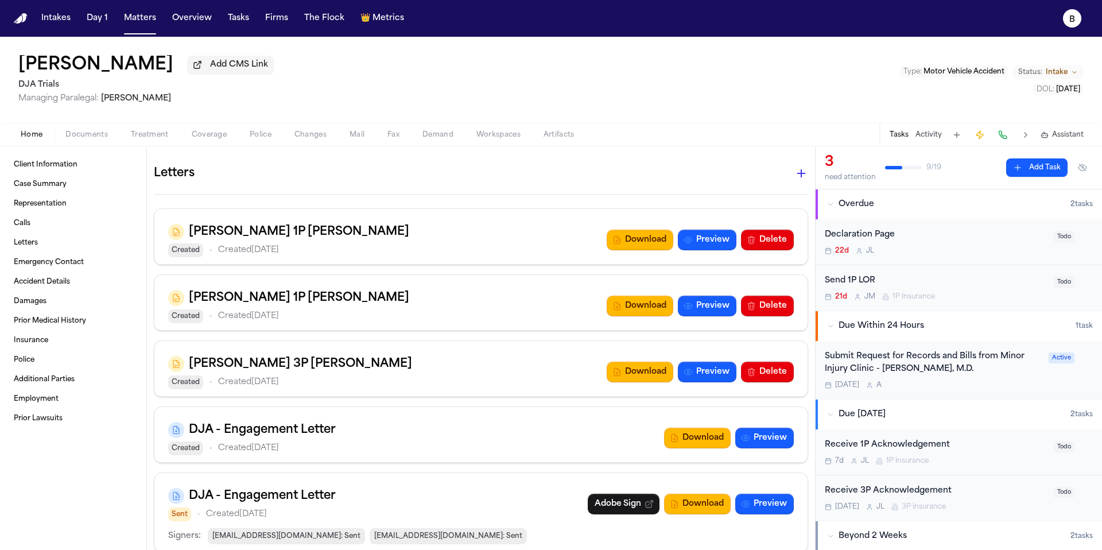
click at [77, 146] on div "Home Documents Treatment Coverage Police Changes Mail Fax Demand Workspaces Art…" at bounding box center [551, 134] width 1102 height 23
click at [80, 139] on span "Documents" at bounding box center [86, 134] width 42 height 9
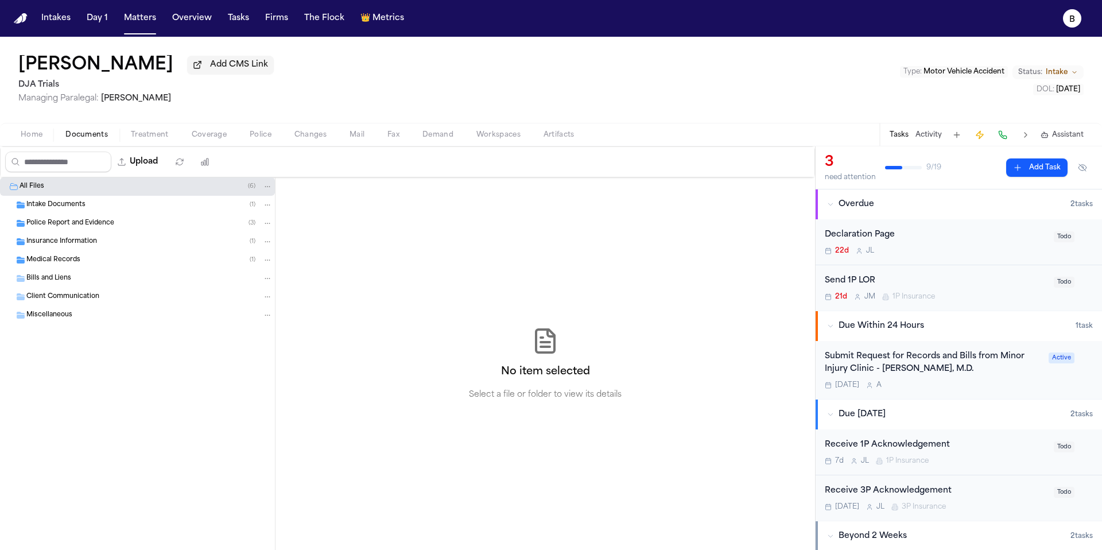
click at [91, 239] on div "Insurance Information ( 1 )" at bounding box center [149, 241] width 246 height 10
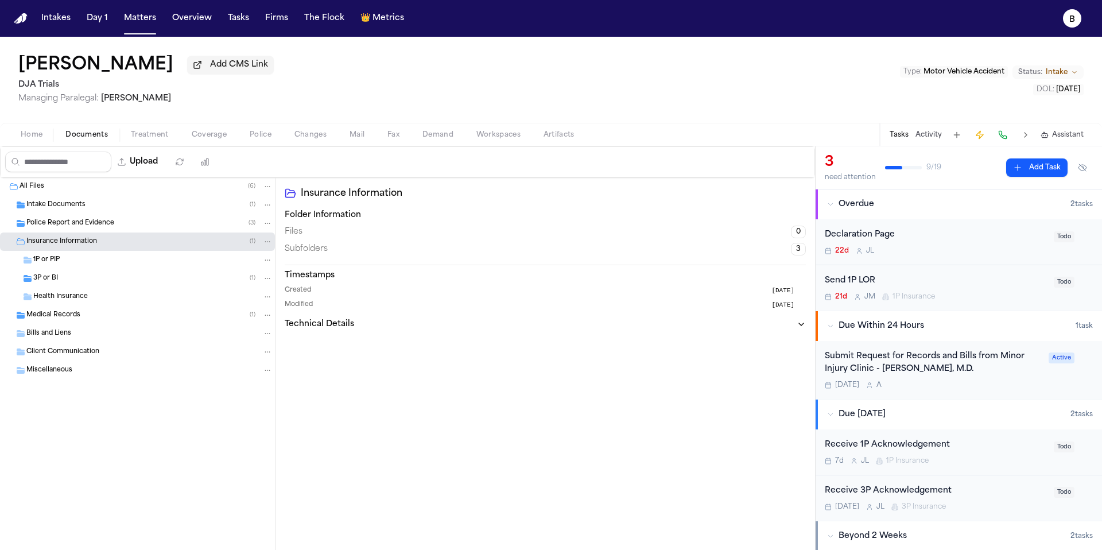
click at [270, 245] on icon "Folder: Insurance Information" at bounding box center [267, 242] width 8 height 8
click at [269, 261] on icon "Folder: 1P or PIP" at bounding box center [267, 260] width 8 height 8
click at [142, 253] on div "1P or PIP" at bounding box center [137, 260] width 275 height 18
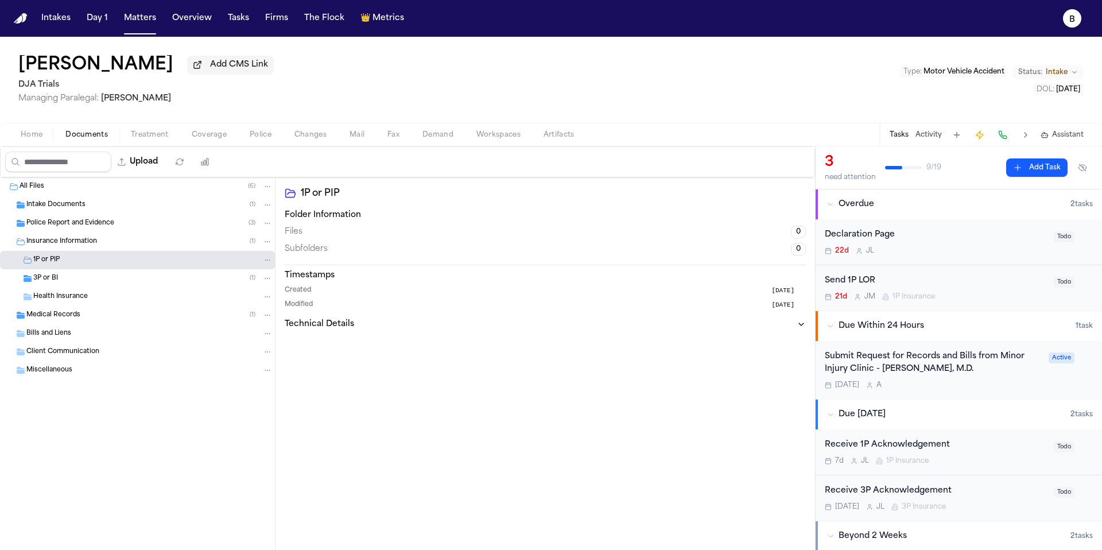
click at [963, 137] on button at bounding box center [956, 135] width 16 height 16
click at [628, 260] on div "Folder Information Files 0 Subfolders 0 Timestamps Created [DATE] Modified [DAT…" at bounding box center [545, 269] width 521 height 120
click at [795, 326] on button "Technical Details" at bounding box center [545, 323] width 521 height 11
click at [161, 169] on button "Upload" at bounding box center [137, 161] width 53 height 21
select select "**********"
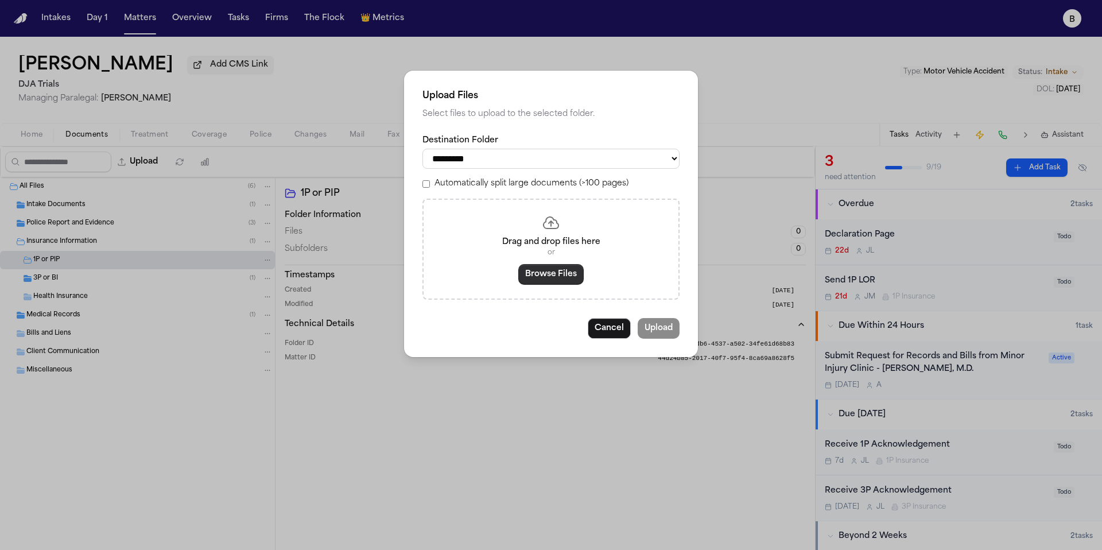
click at [550, 276] on button "Browse Files" at bounding box center [550, 274] width 65 height 21
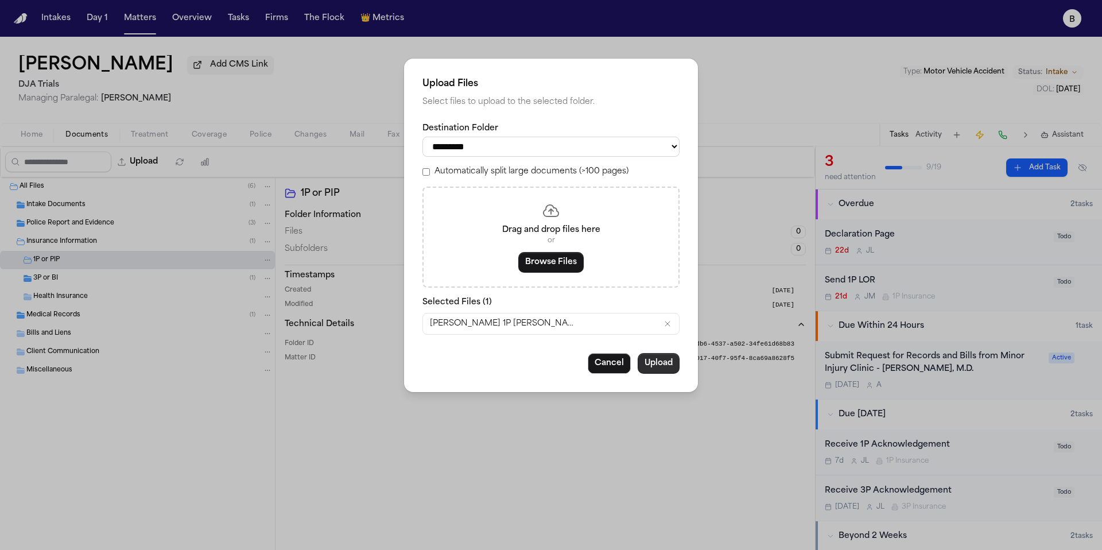
click at [667, 366] on button "Upload" at bounding box center [658, 363] width 42 height 21
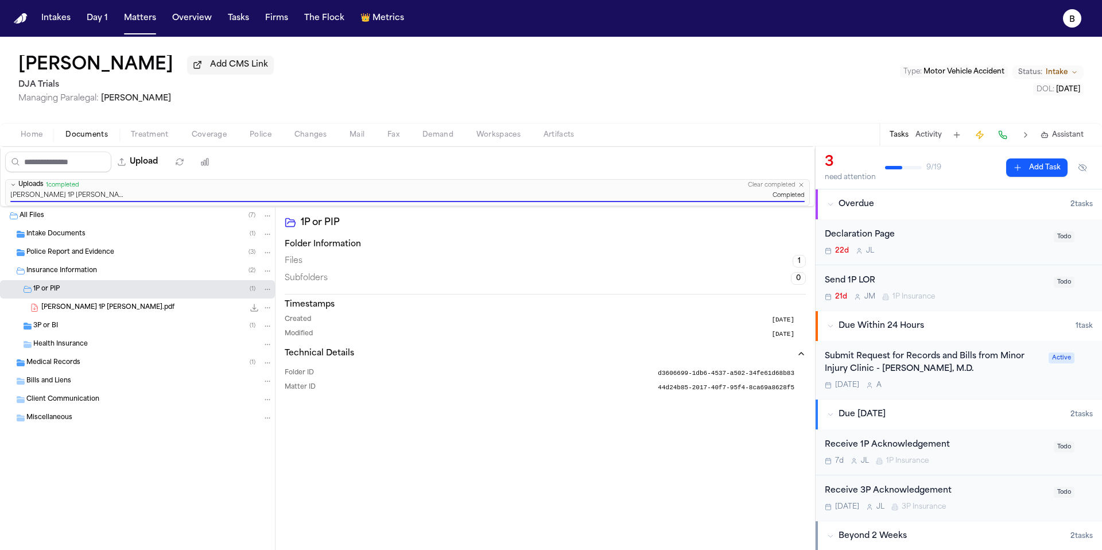
click at [385, 318] on div "Created [DATE]" at bounding box center [545, 320] width 521 height 10
click at [142, 303] on div "[PERSON_NAME] 1P [PERSON_NAME].pdf 251.2 KB • PDF" at bounding box center [137, 307] width 275 height 18
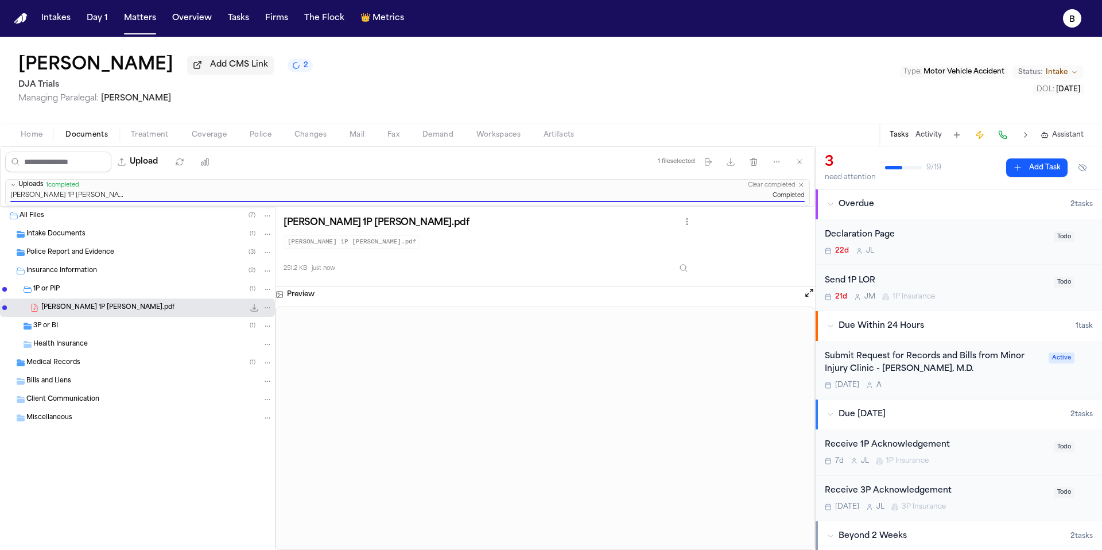
click at [930, 281] on div "Send 1P LOR" at bounding box center [935, 280] width 222 height 13
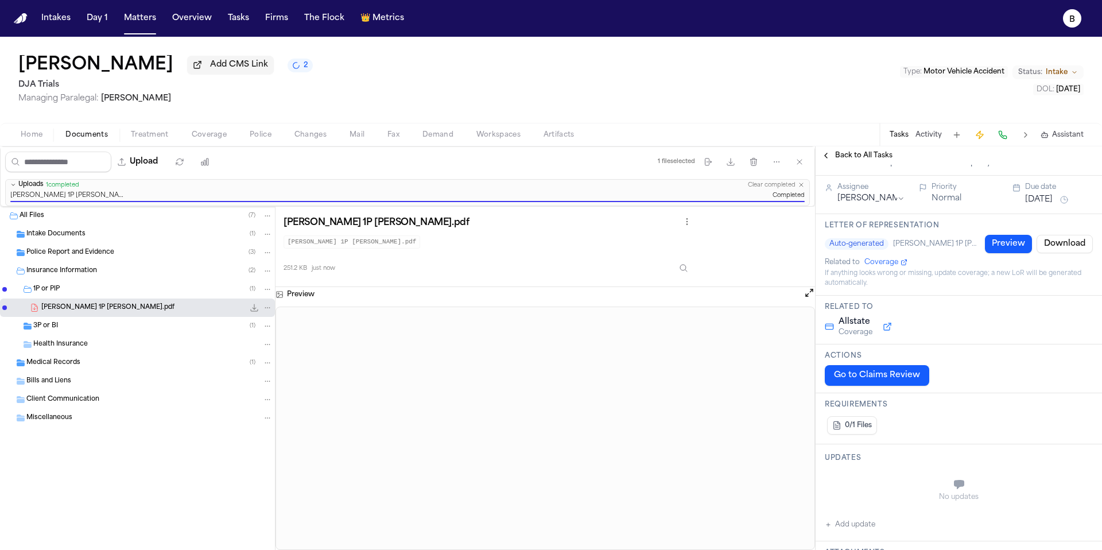
scroll to position [65, 0]
click at [854, 429] on span "0/1 Files" at bounding box center [858, 423] width 27 height 9
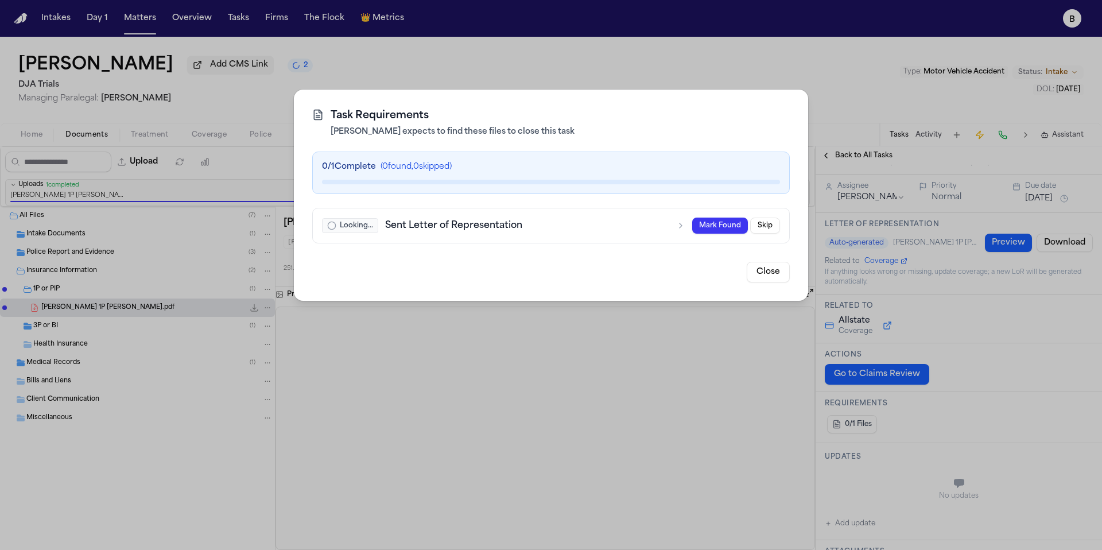
click at [782, 270] on button "Close" at bounding box center [767, 272] width 43 height 21
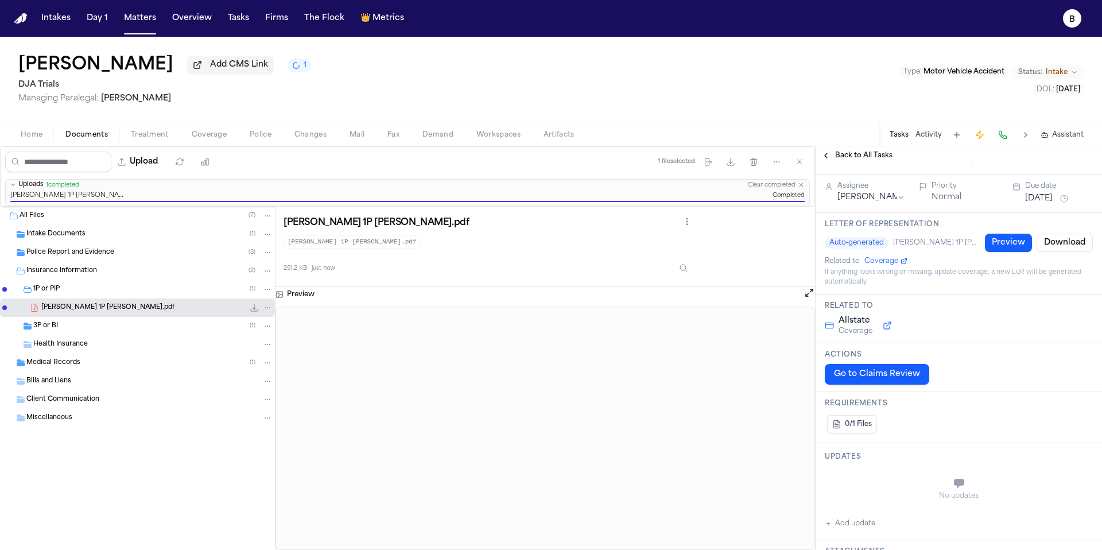
scroll to position [0, 0]
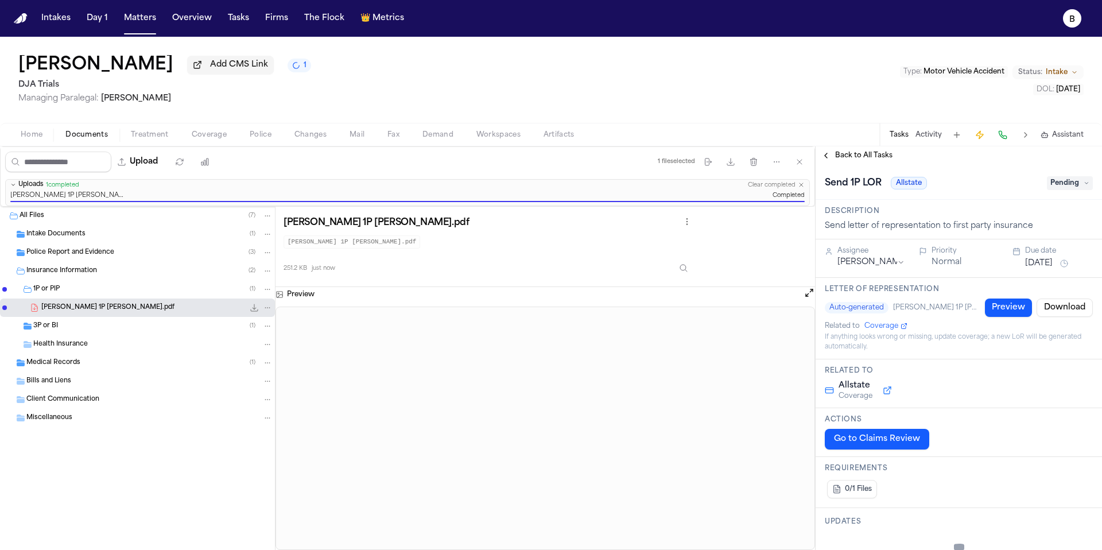
click at [1069, 188] on span "Pending" at bounding box center [1069, 183] width 46 height 14
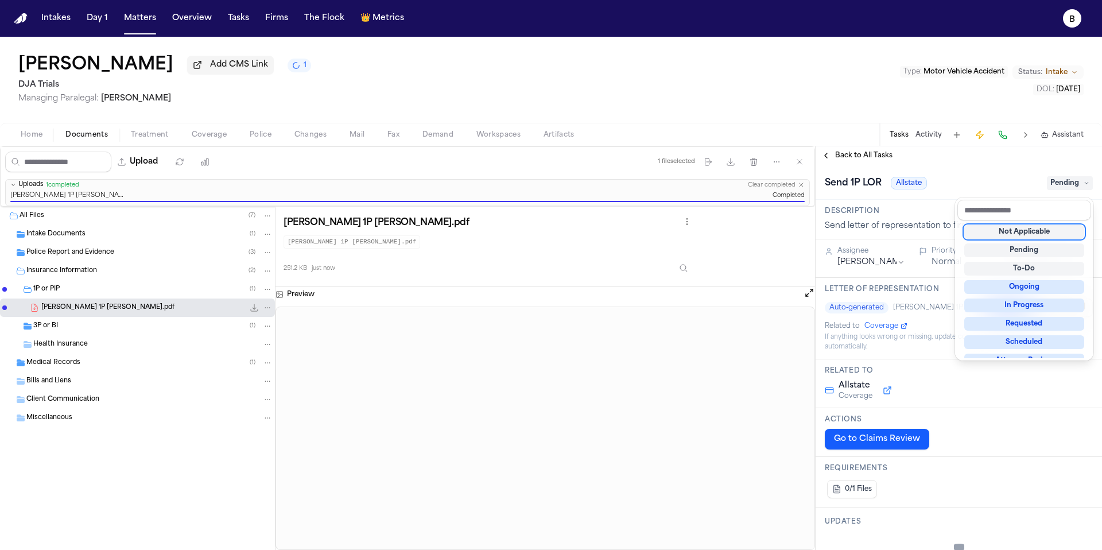
click at [1069, 188] on span "Pending" at bounding box center [1069, 183] width 46 height 14
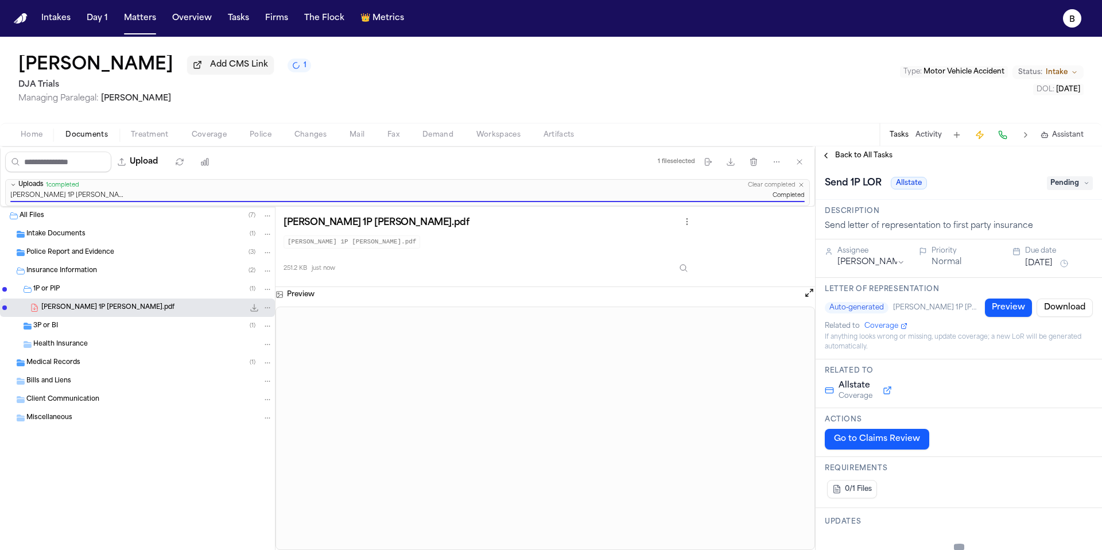
click at [1003, 170] on div "Send 1P LOR Allstate Pending" at bounding box center [958, 182] width 286 height 35
click at [861, 492] on span "0/1 Files" at bounding box center [858, 488] width 27 height 9
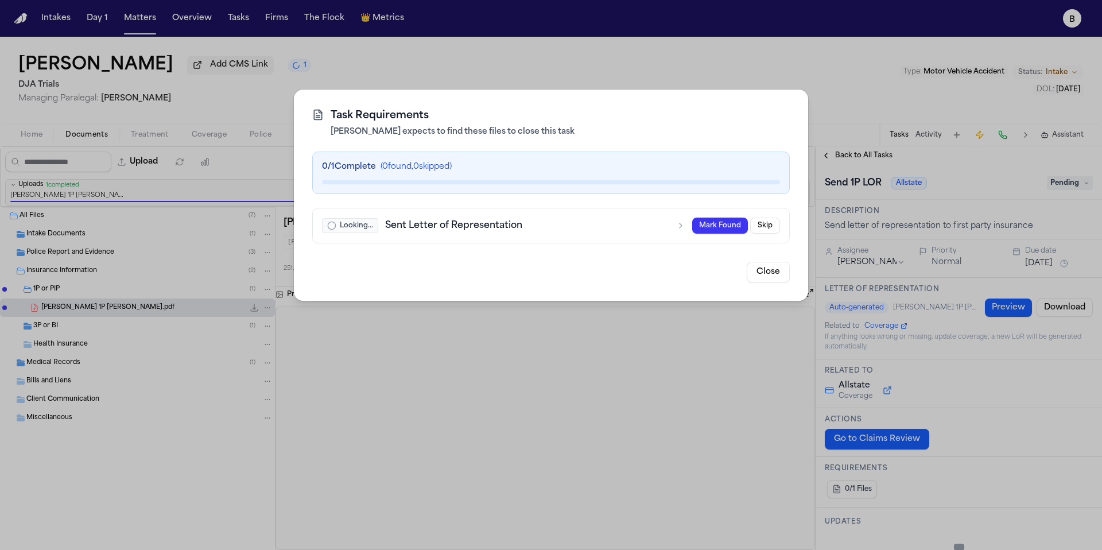
click at [542, 228] on h3 "Sent Letter of Representation" at bounding box center [527, 226] width 284 height 14
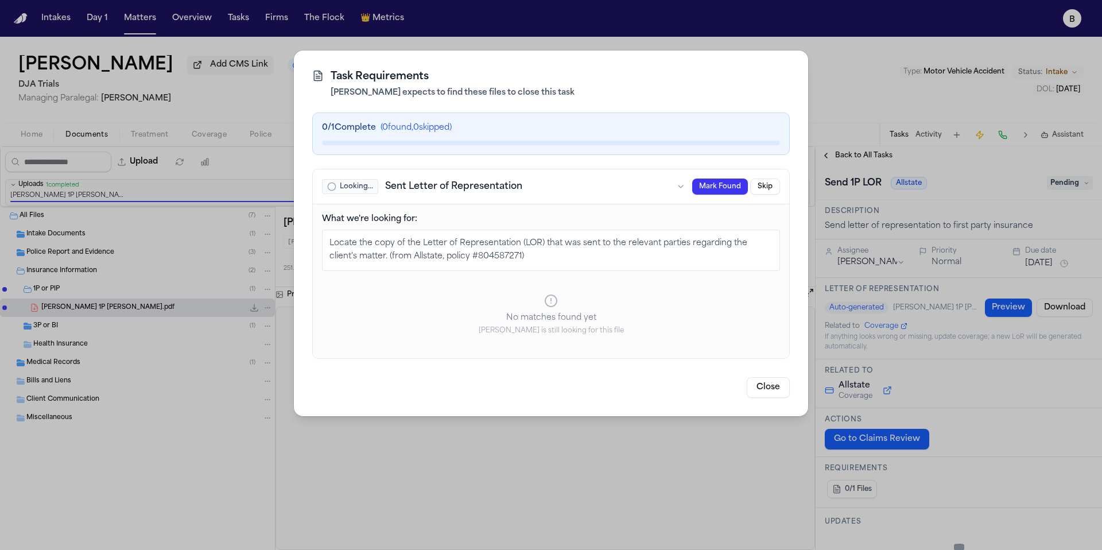
click at [330, 186] on icon "button" at bounding box center [331, 186] width 9 height 9
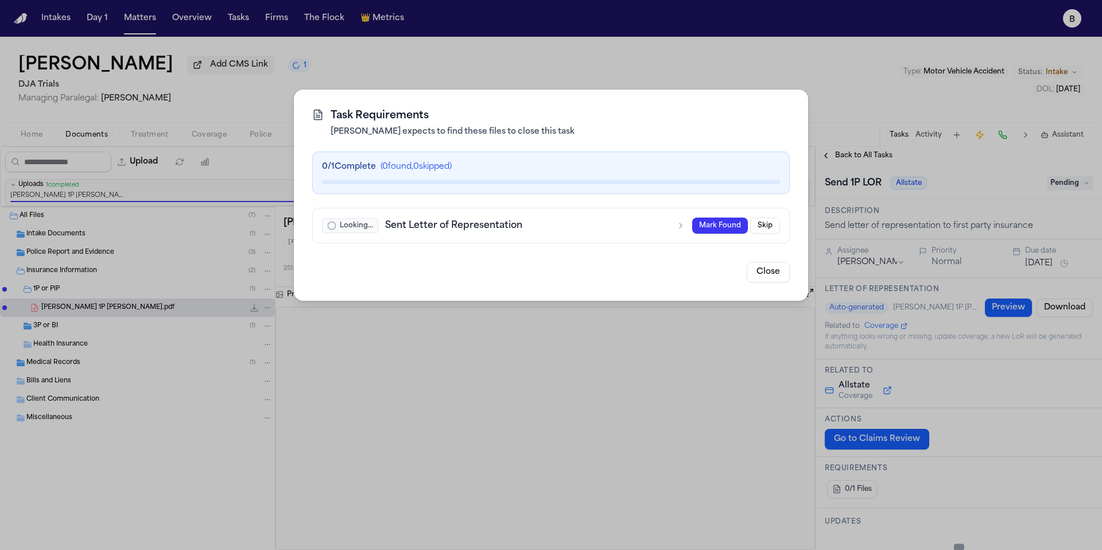
click at [555, 169] on div "0 / 1 Complete ( 0 found, 0 skipped)" at bounding box center [551, 166] width 458 height 11
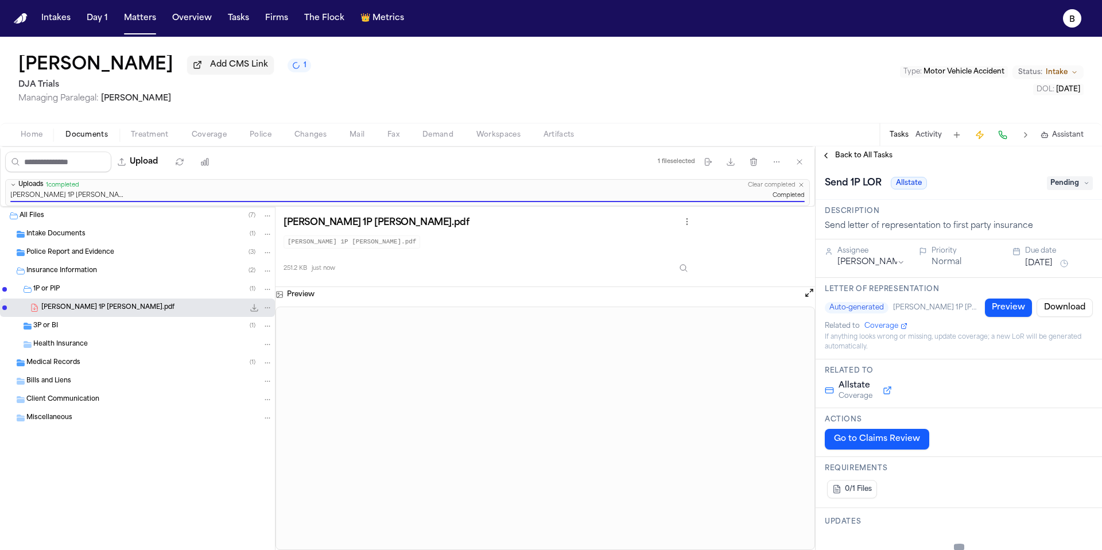
click at [997, 310] on button "Preview" at bounding box center [1008, 307] width 47 height 18
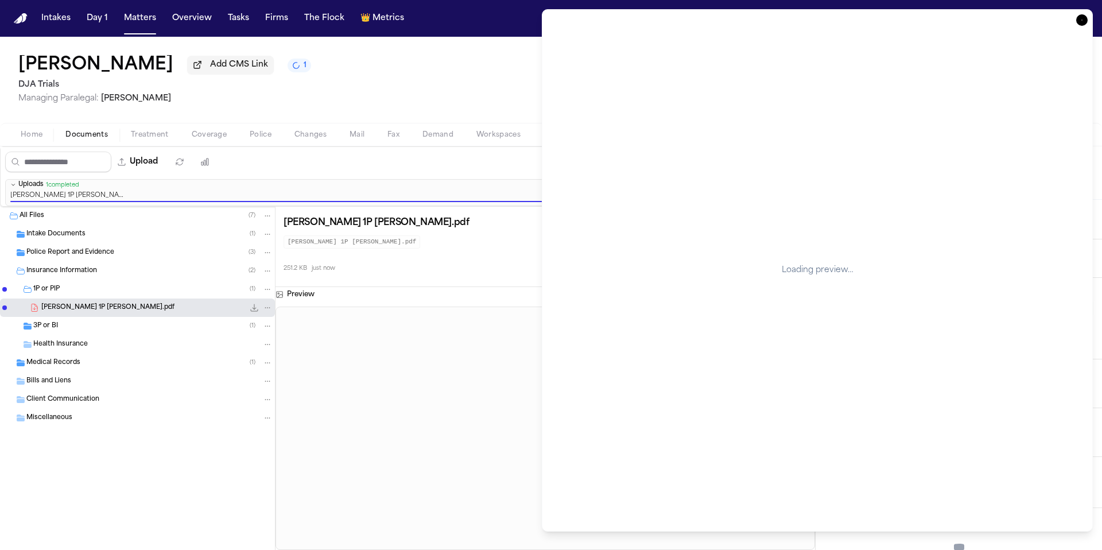
click at [863, 283] on div "Loading preview…" at bounding box center [817, 270] width 522 height 493
click at [1077, 17] on icon "button" at bounding box center [1081, 19] width 11 height 11
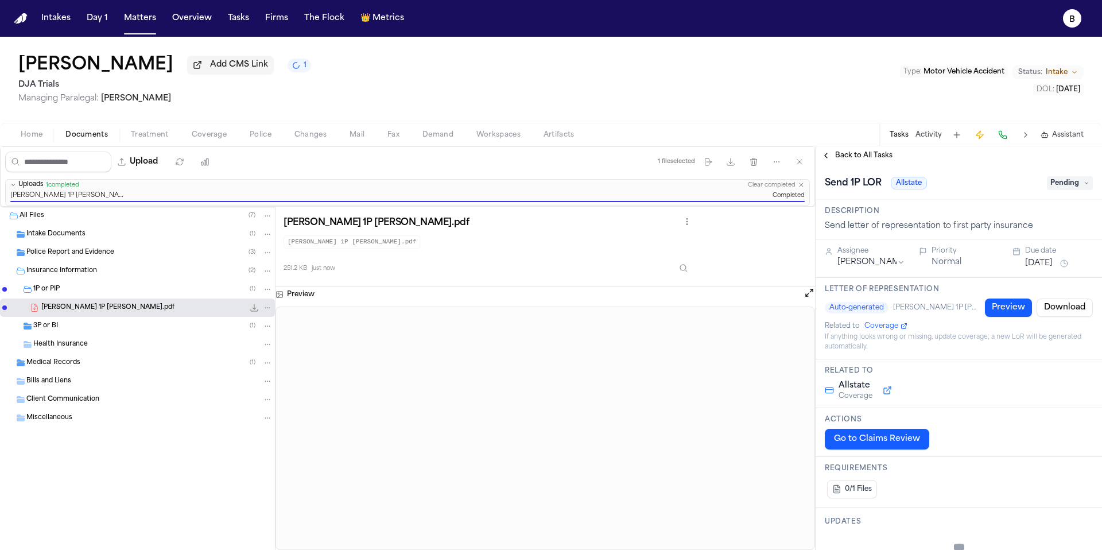
click at [82, 313] on span "[PERSON_NAME] 1P [PERSON_NAME].pdf" at bounding box center [107, 308] width 133 height 10
click at [232, 137] on button "Coverage" at bounding box center [209, 135] width 58 height 14
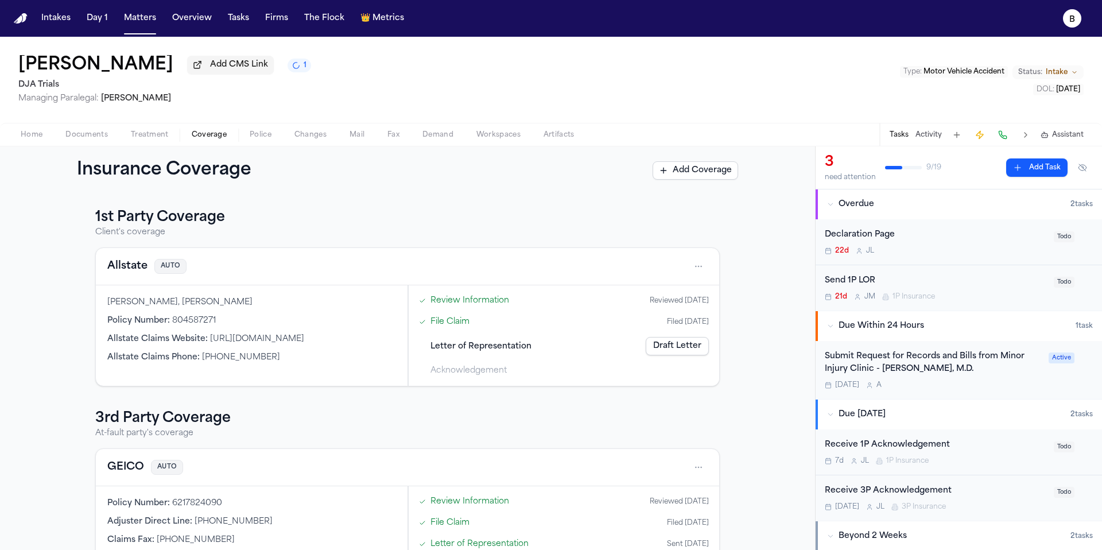
click at [215, 146] on div "Home Documents Treatment Coverage Police Changes Mail Fax Demand Workspaces Art…" at bounding box center [551, 134] width 1102 height 23
click at [185, 129] on div "Home Documents Treatment Coverage Police Changes Mail Fax Demand Workspaces Art…" at bounding box center [551, 134] width 1102 height 23
click at [700, 267] on html "Intakes Day 1 Matters Overview Tasks Firms The Flock 👑 Metrics B [PERSON_NAME] …" at bounding box center [551, 275] width 1102 height 550
click at [648, 299] on div "View coverage details" at bounding box center [661, 298] width 86 height 30
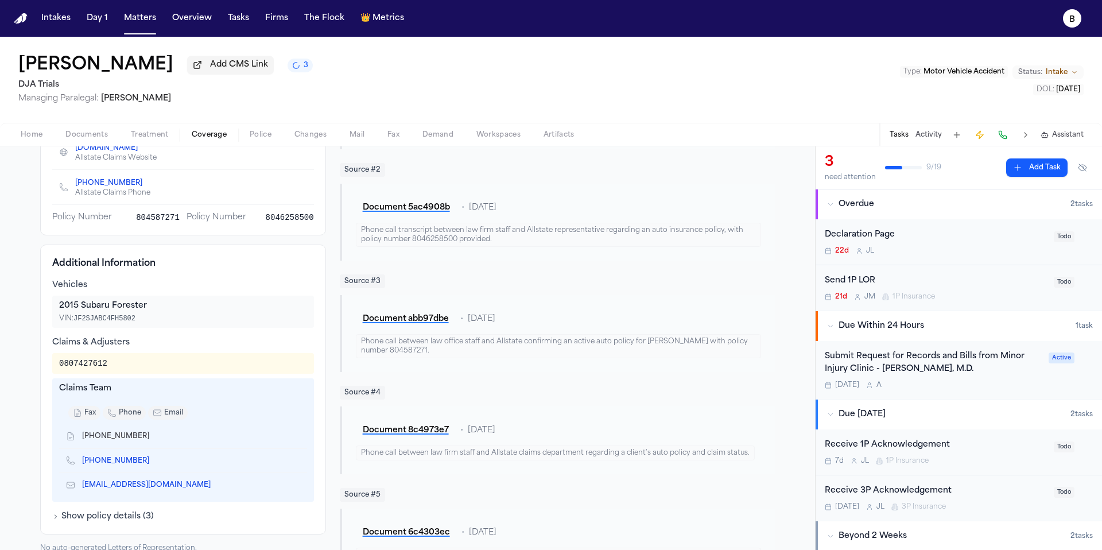
scroll to position [111, 0]
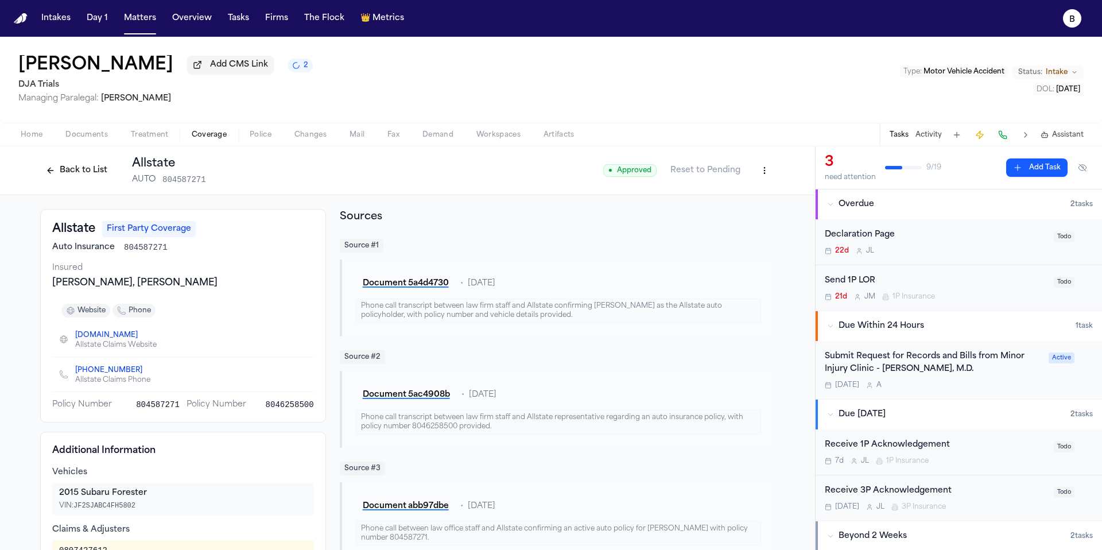
click at [766, 175] on html "Intakes Day 1 Matters Overview Tasks Firms The Flock 👑 Metrics B Caitlyn Aarons…" at bounding box center [551, 275] width 1102 height 550
click at [82, 136] on html "Intakes Day 1 Matters Overview Tasks Firms The Flock 👑 Metrics B Caitlyn Aarons…" at bounding box center [551, 275] width 1102 height 550
click at [82, 136] on span "Documents" at bounding box center [86, 134] width 42 height 9
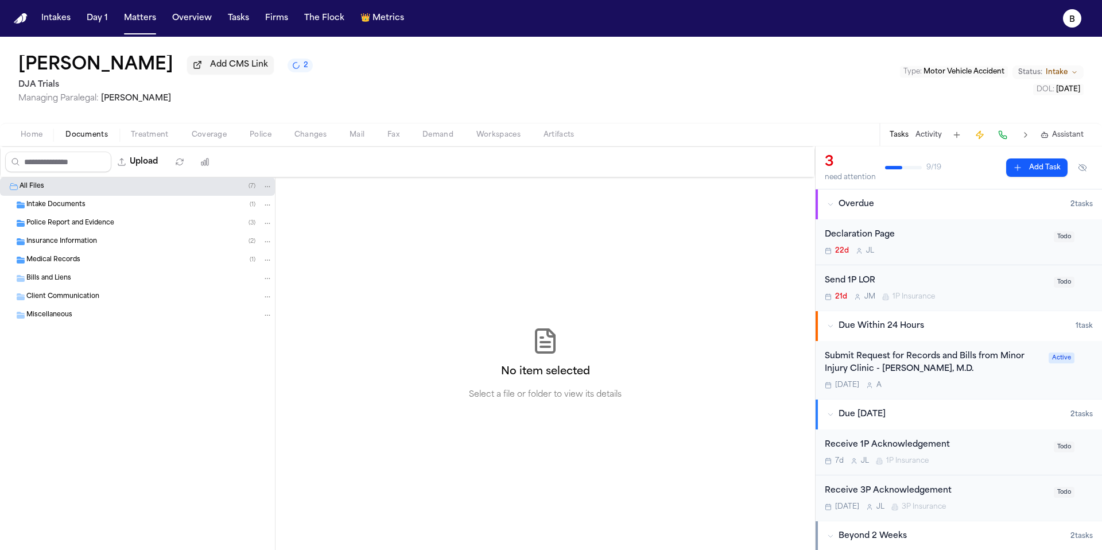
click at [118, 246] on div "Insurance Information ( 2 )" at bounding box center [149, 241] width 246 height 10
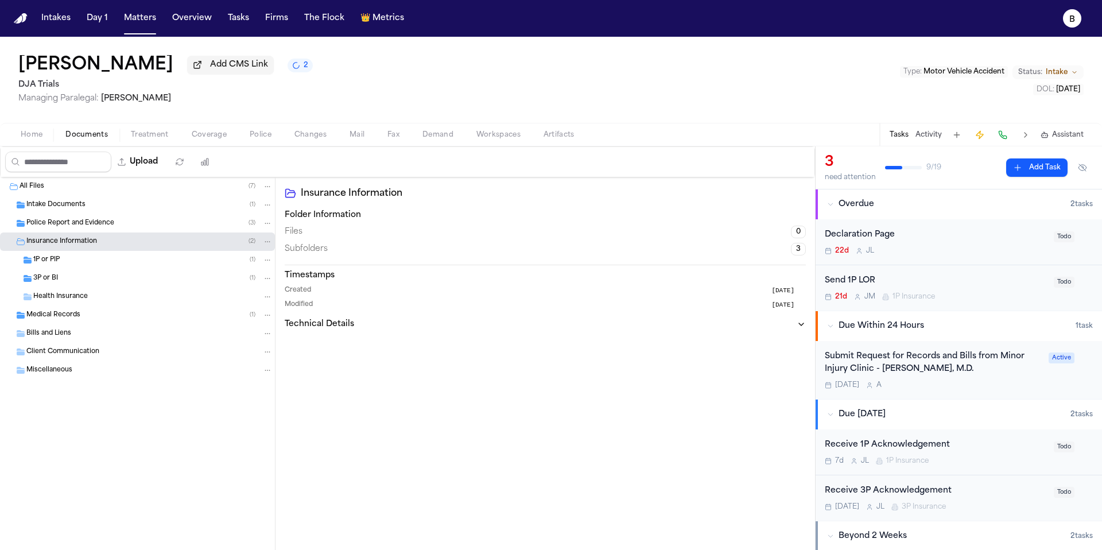
click at [107, 264] on div "1P or PIP ( 1 )" at bounding box center [152, 260] width 239 height 10
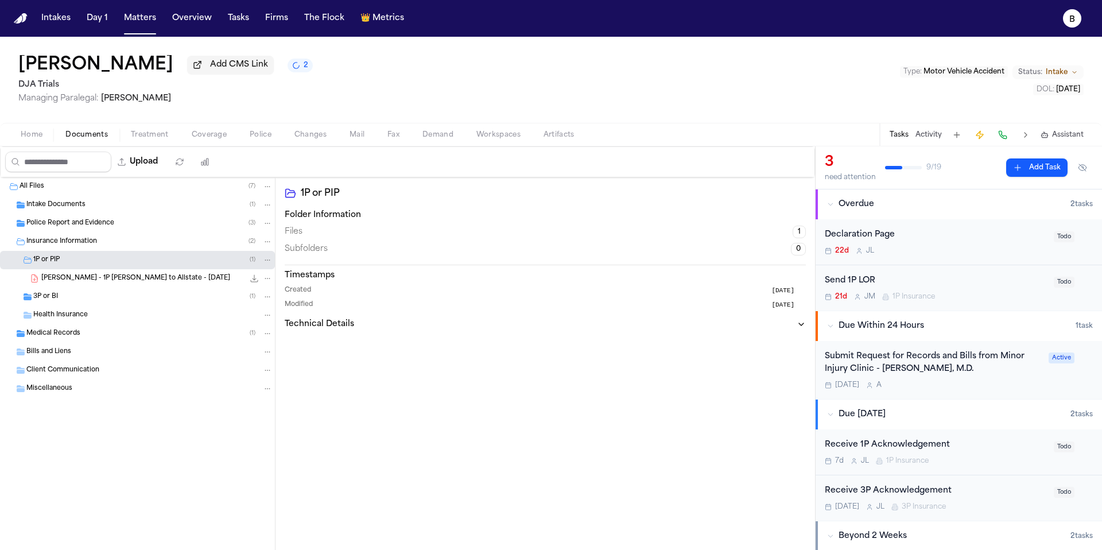
click at [180, 282] on div "C. Aaronson - 1P LOR to Allstate - 10.1.25 251.2 KB • PDF" at bounding box center [156, 278] width 231 height 11
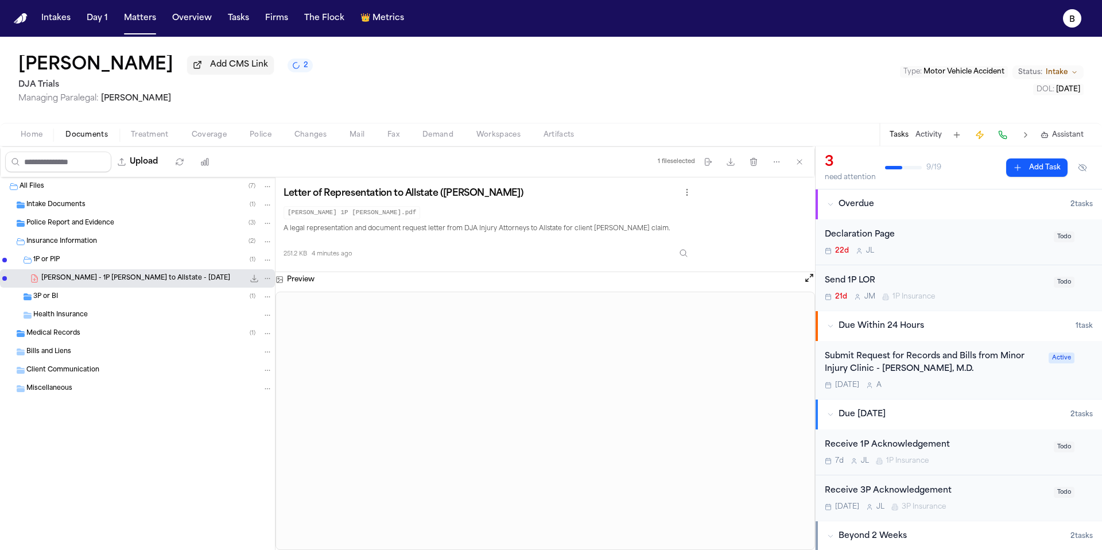
click at [947, 294] on div "21d J M 1P Insurance" at bounding box center [935, 296] width 222 height 9
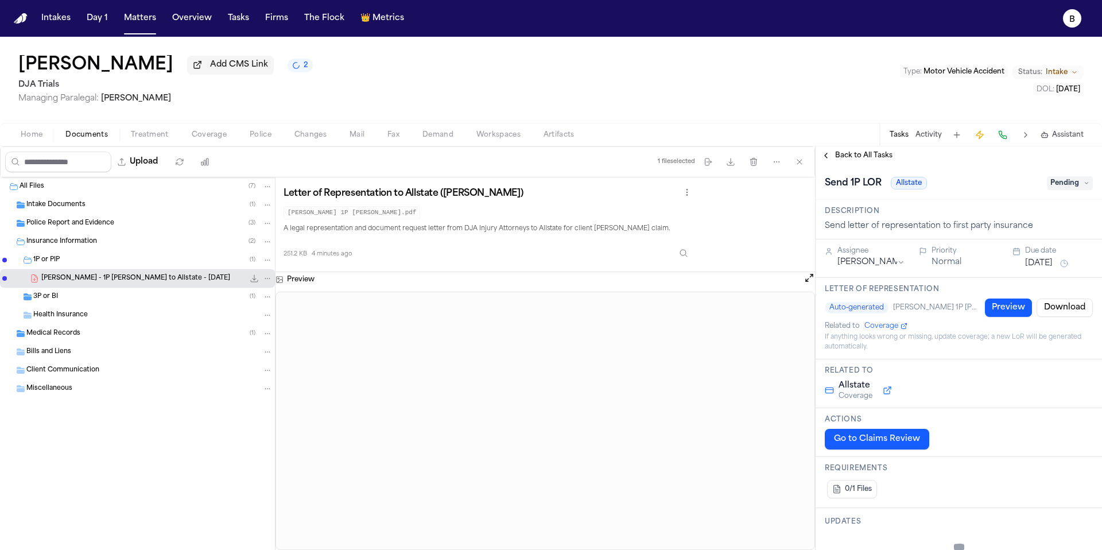
click at [1001, 315] on button "Preview" at bounding box center [1008, 307] width 47 height 18
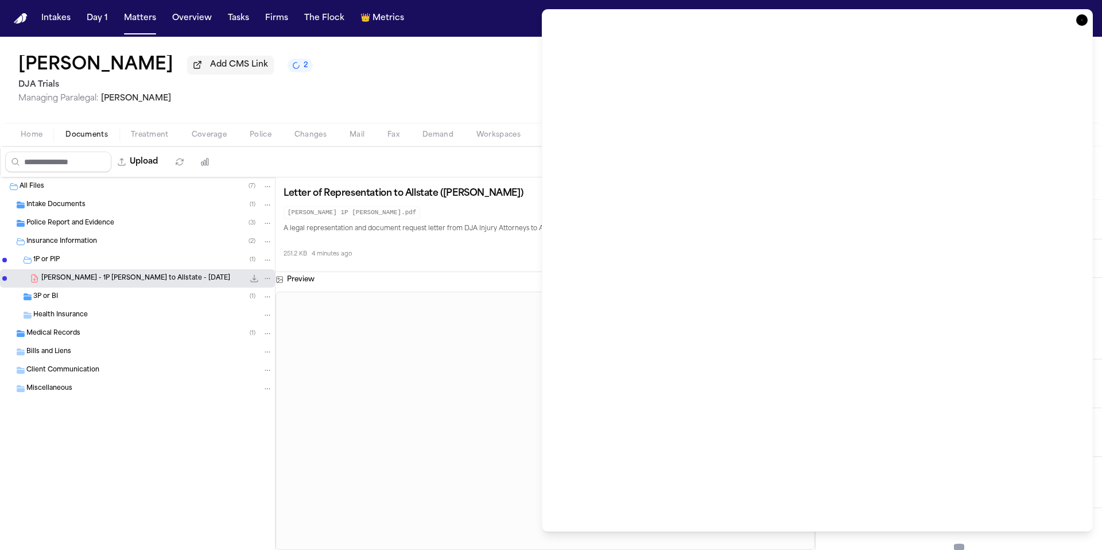
click at [1081, 20] on icon "button" at bounding box center [1081, 20] width 1 height 1
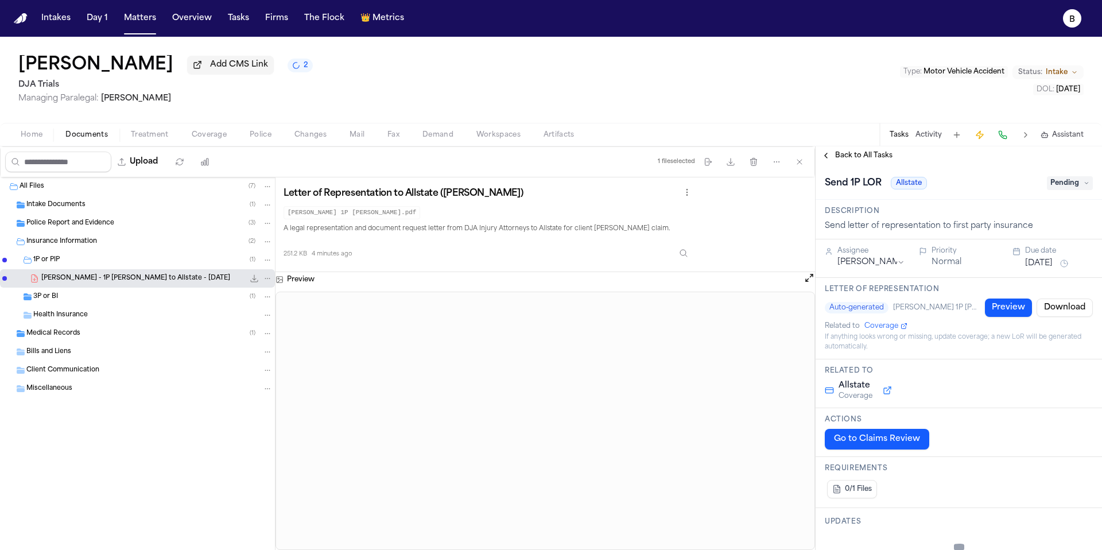
click at [34, 146] on div "Home Documents Treatment Coverage Police Changes Mail Fax Demand Workspaces Art…" at bounding box center [551, 134] width 1102 height 23
click at [90, 137] on span "Documents" at bounding box center [86, 134] width 42 height 9
click at [15, 123] on div "Caitlyn Aaronson Add CMS Link 2 DJA Trials Managing Paralegal: Michelle Landaza…" at bounding box center [551, 80] width 1102 height 86
click at [28, 139] on span "Home" at bounding box center [32, 134] width 22 height 9
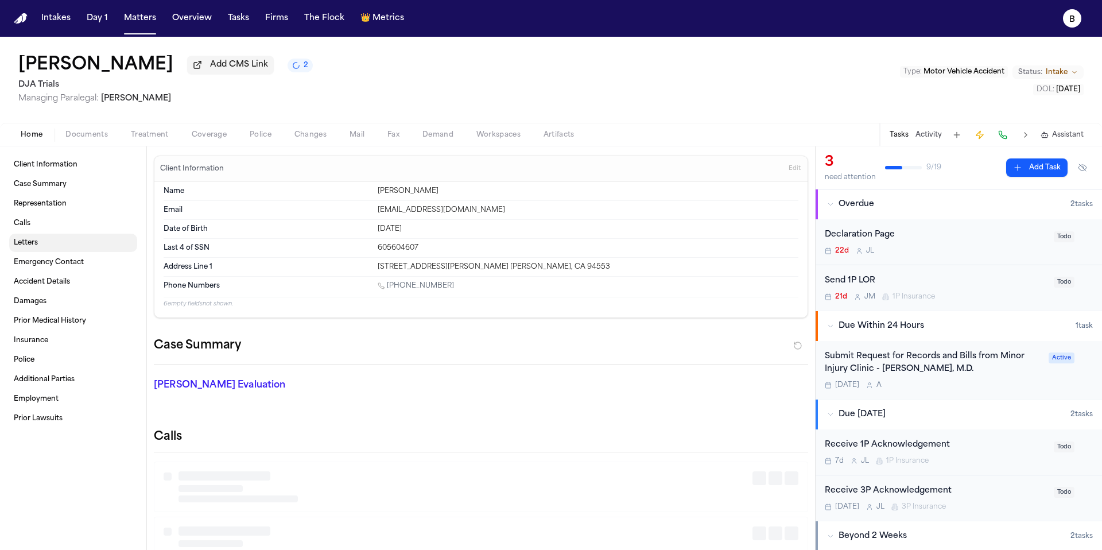
click at [59, 242] on link "Letters" at bounding box center [73, 243] width 128 height 18
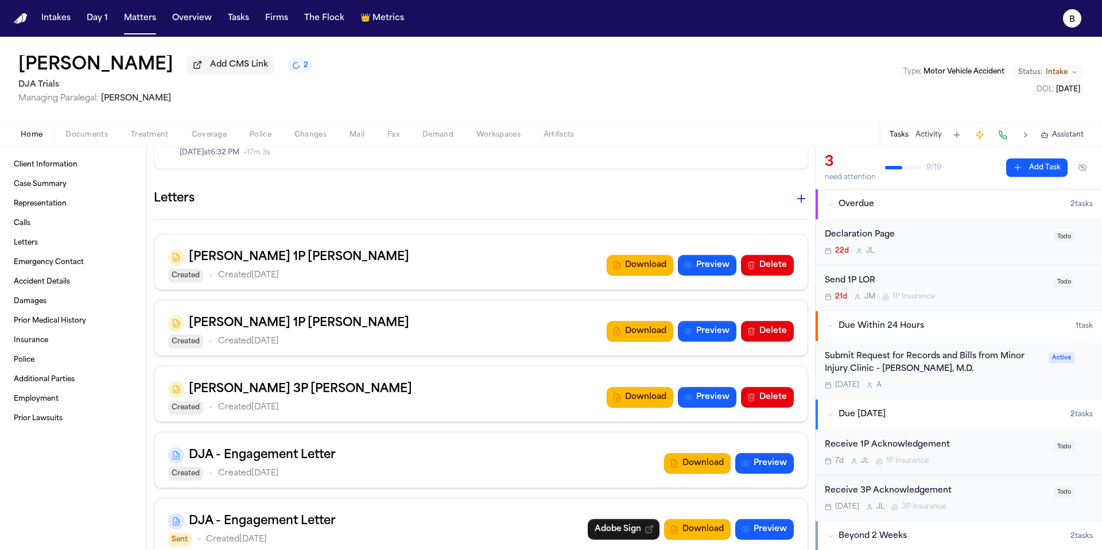
scroll to position [994, 0]
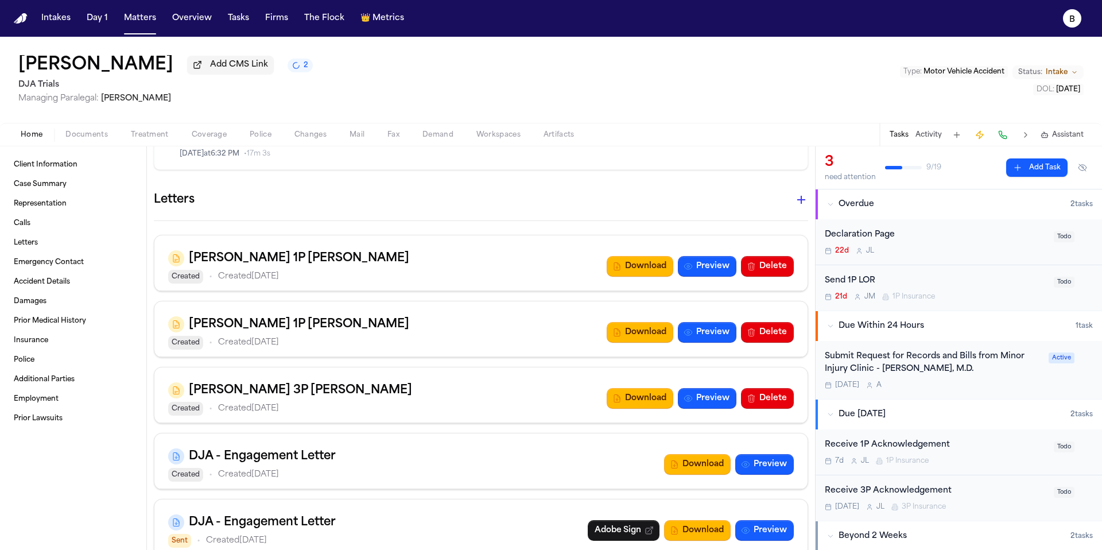
click at [403, 268] on div "Schwalbach 1P LOR Created • Created Oct 1, 2025 Download Preview Delete" at bounding box center [480, 266] width 625 height 34
click at [696, 269] on button "Preview" at bounding box center [707, 266] width 59 height 21
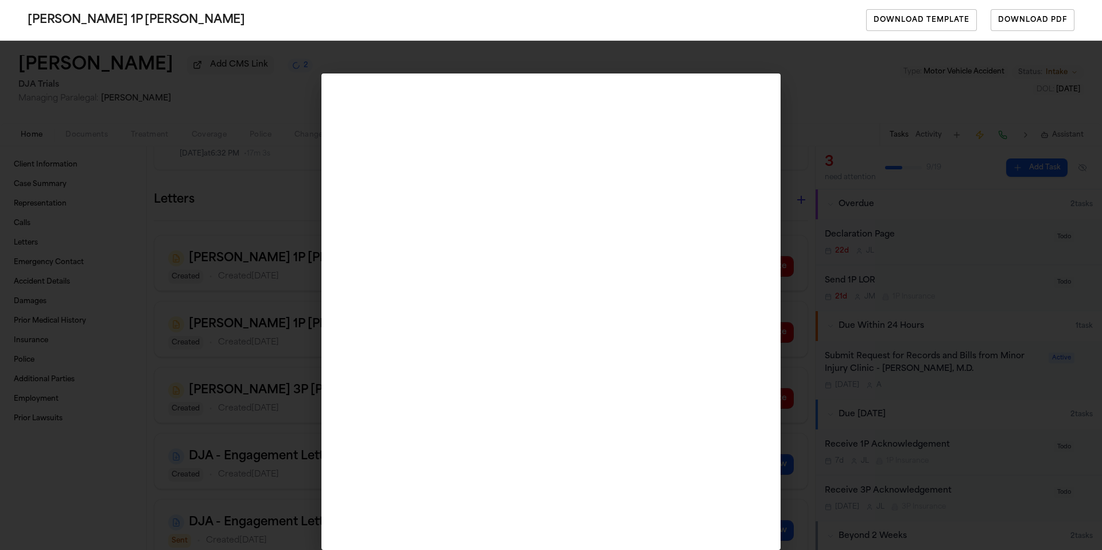
click at [275, 266] on div "Schwalbach 1P LOR Download Template Download PDF" at bounding box center [551, 275] width 1102 height 550
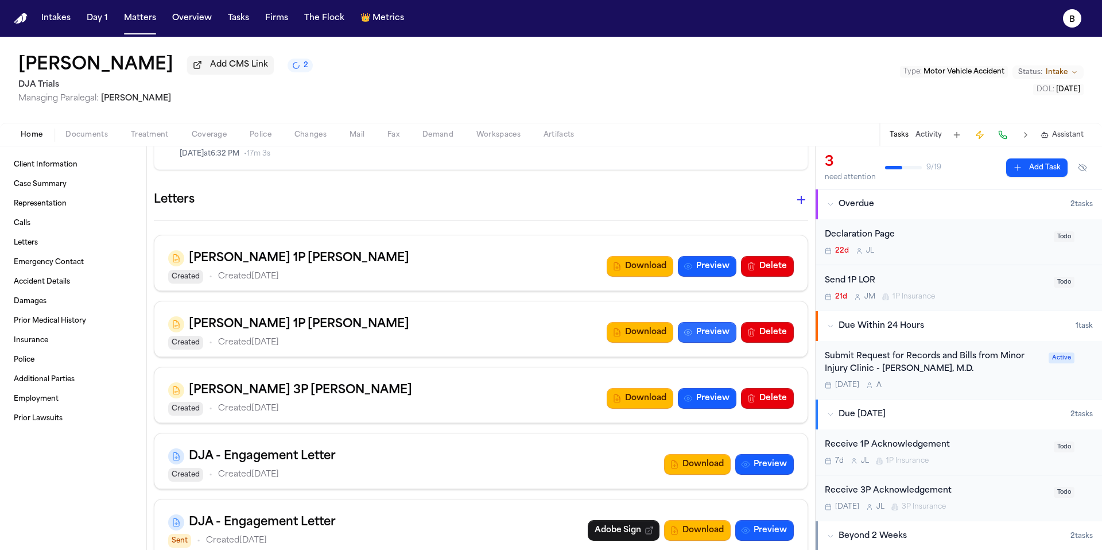
click at [696, 334] on button "Preview" at bounding box center [707, 332] width 59 height 21
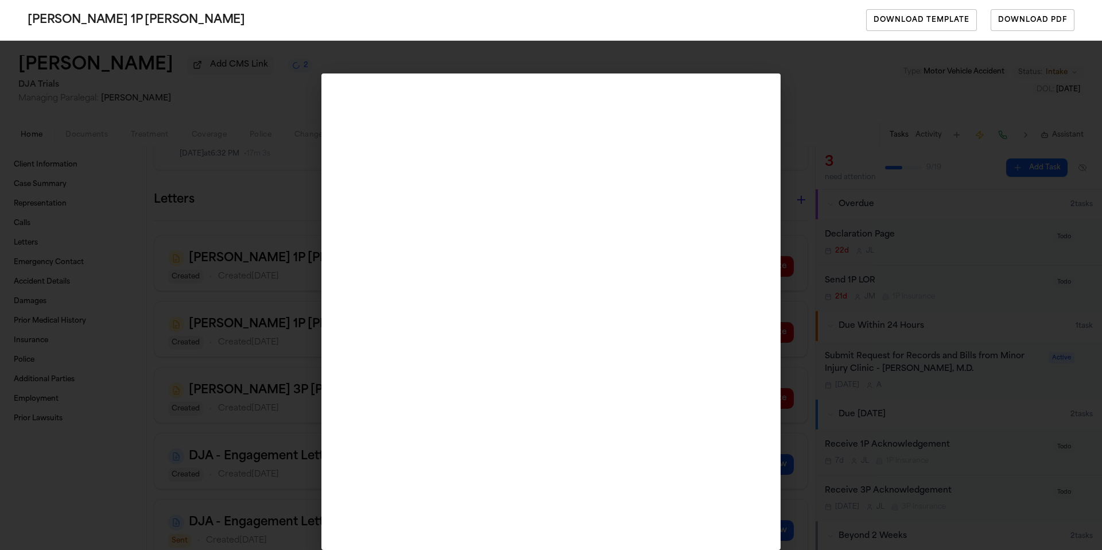
click at [263, 305] on div "Schwalbach 1P LOR Download Template Download PDF" at bounding box center [551, 275] width 1102 height 550
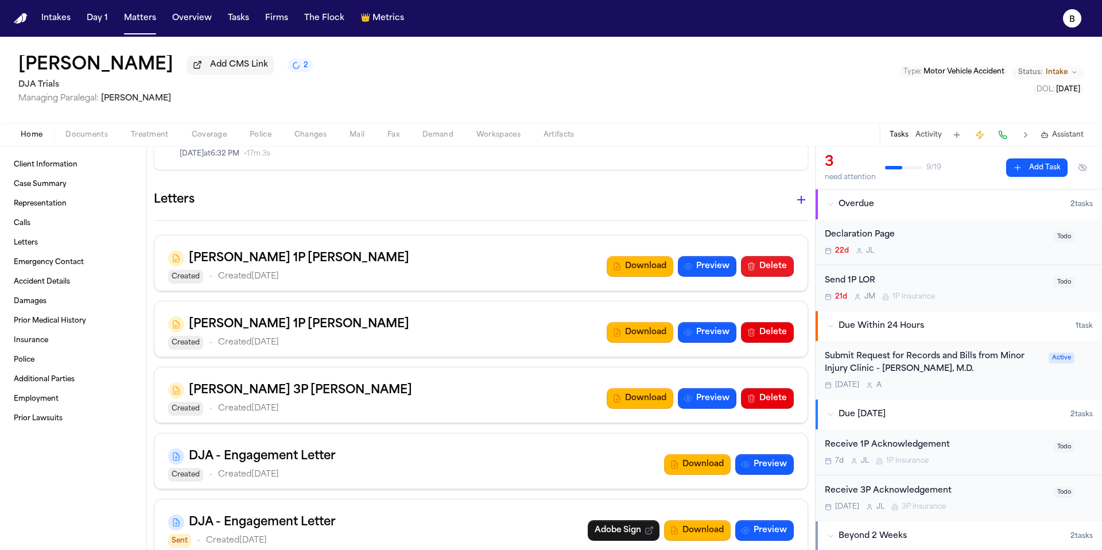
click at [775, 265] on button "Delete" at bounding box center [767, 266] width 53 height 21
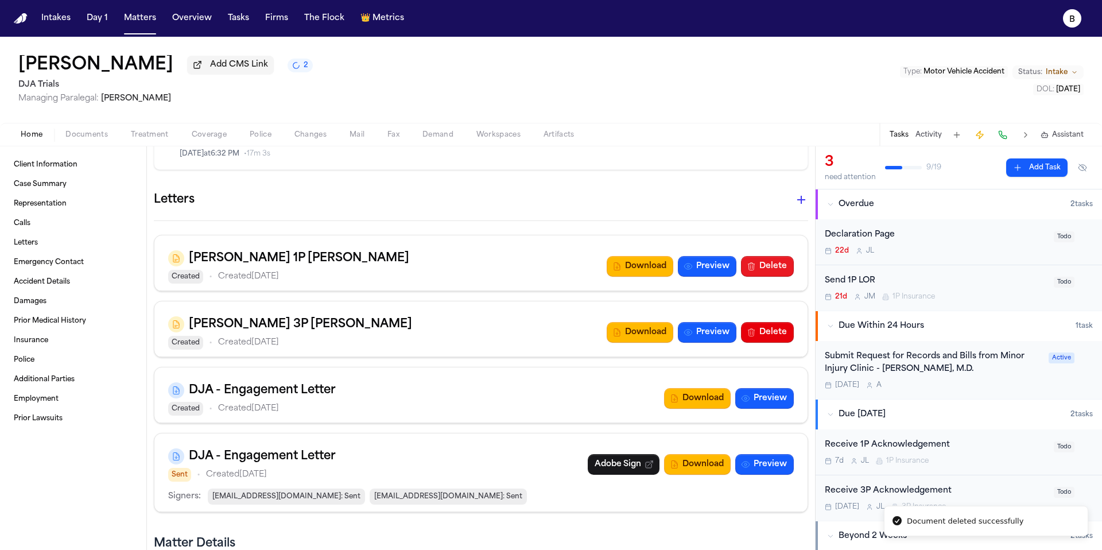
click at [764, 266] on button "Delete" at bounding box center [767, 266] width 53 height 21
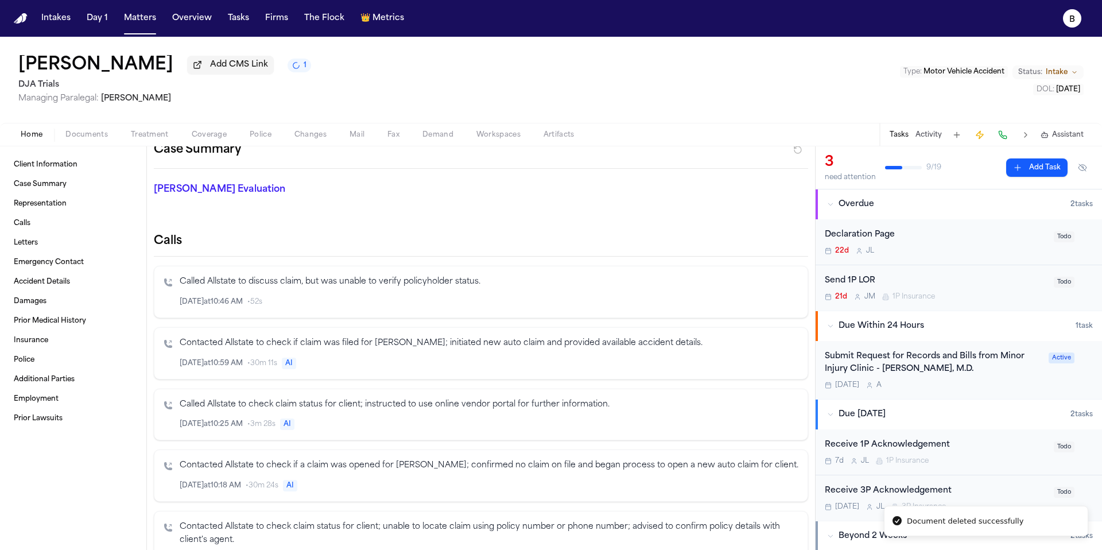
scroll to position [0, 0]
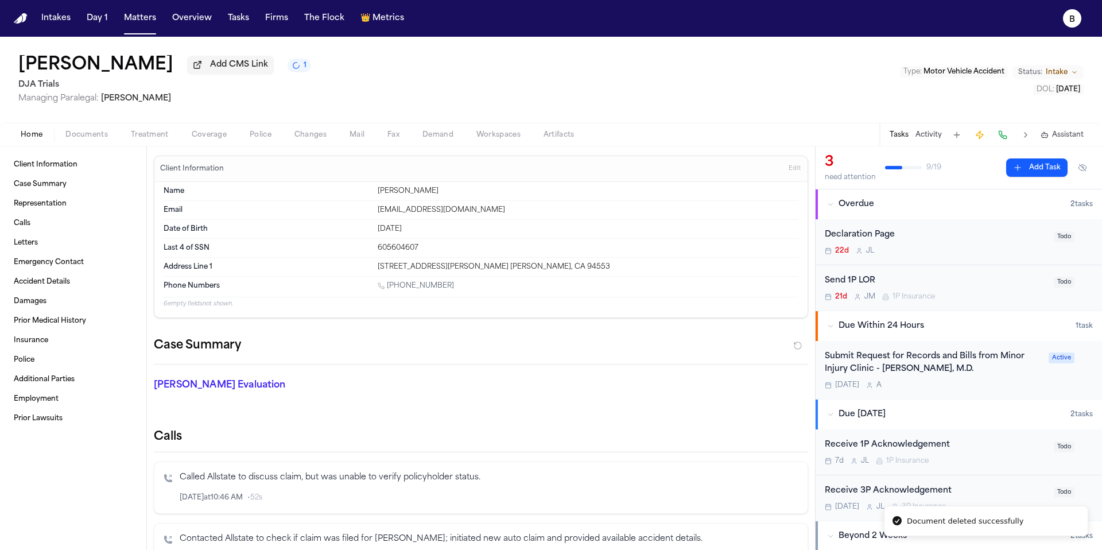
click at [85, 131] on span "Documents" at bounding box center [86, 134] width 42 height 9
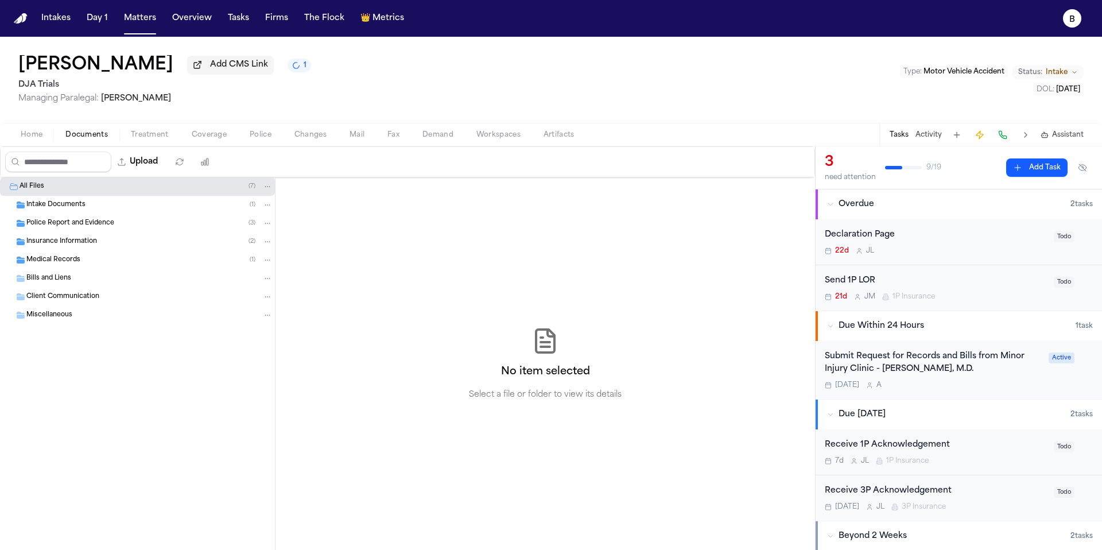
click at [77, 204] on span "Intake Documents" at bounding box center [55, 205] width 59 height 10
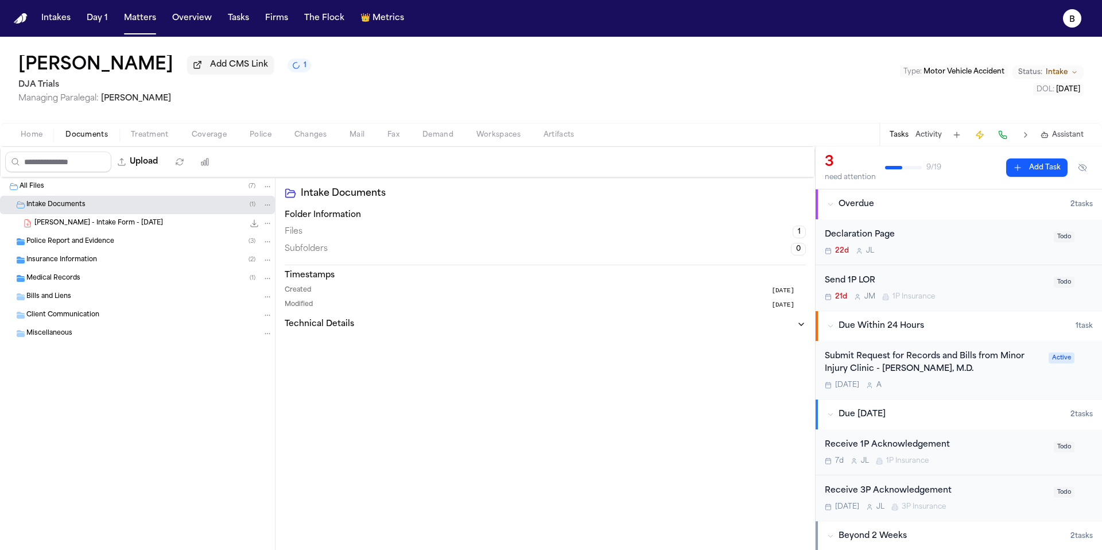
click at [79, 247] on span "Police Report and Evidence" at bounding box center [70, 242] width 88 height 10
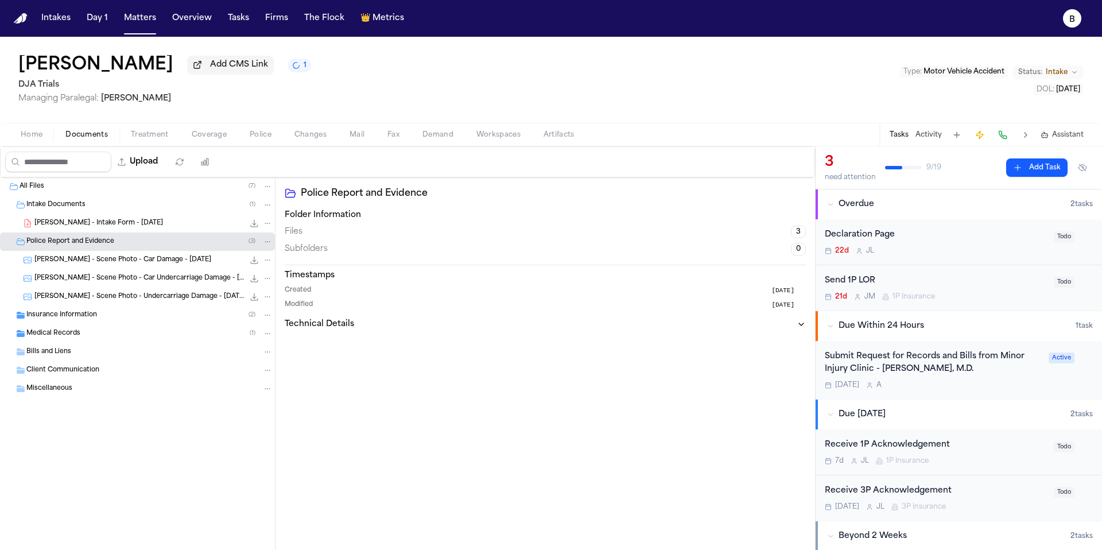
click at [73, 320] on div "Insurance Information ( 2 )" at bounding box center [149, 315] width 246 height 10
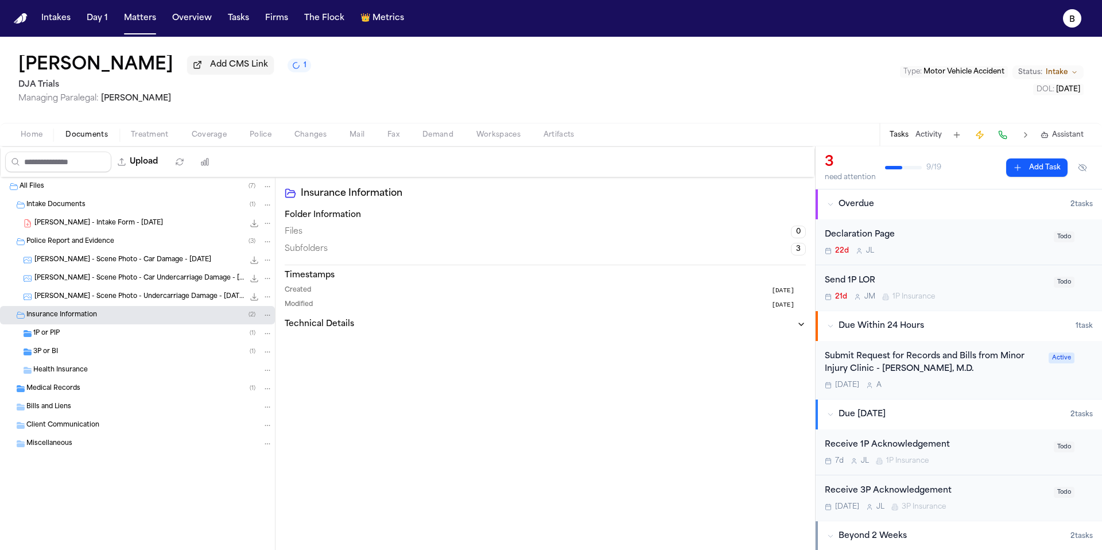
click at [73, 333] on div "1P or PIP ( 1 )" at bounding box center [152, 333] width 239 height 10
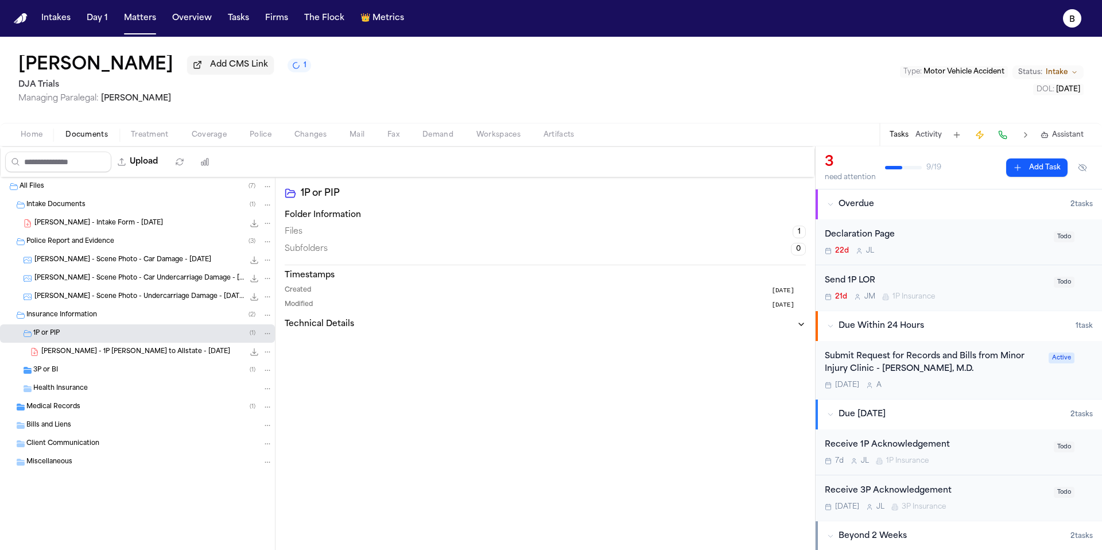
click at [76, 347] on div "C. Aaronson - 1P LOR to Allstate - 10.1.25 251.2 KB • PDF" at bounding box center [137, 352] width 275 height 18
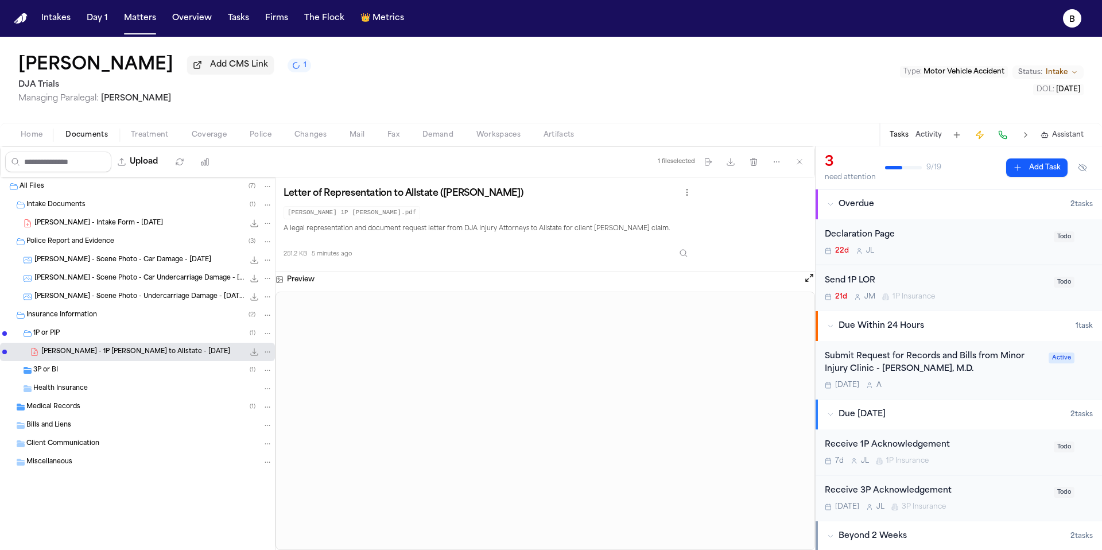
click at [940, 297] on div "21d J M 1P Insurance" at bounding box center [935, 296] width 222 height 9
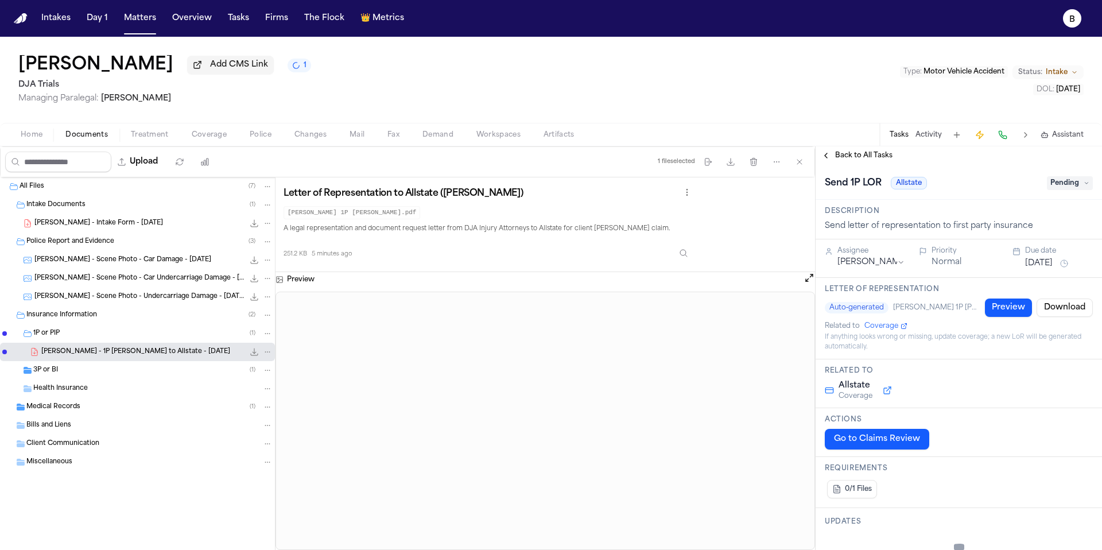
click at [994, 311] on button "Preview" at bounding box center [1008, 307] width 47 height 18
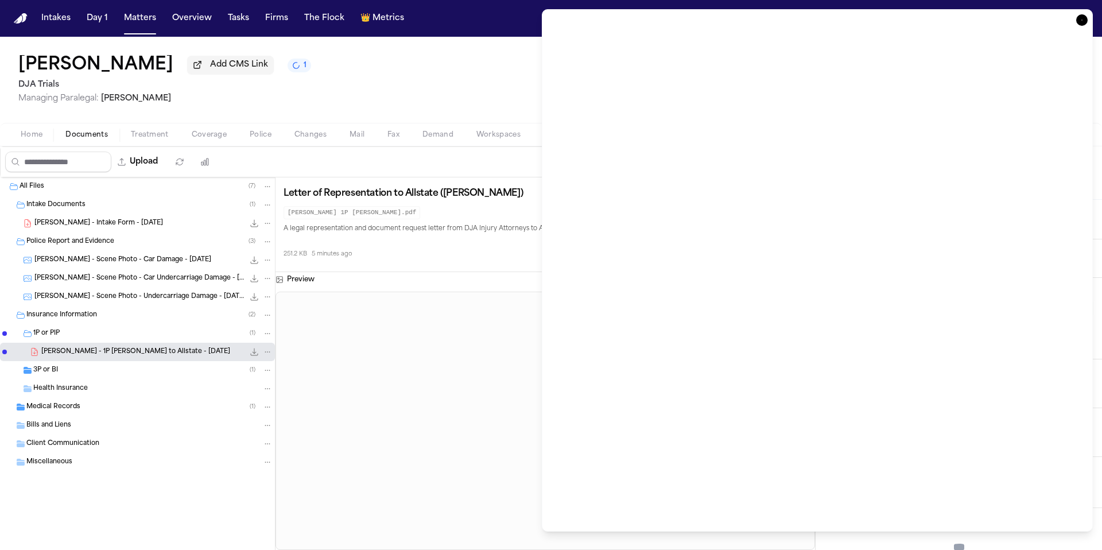
click at [1082, 24] on icon "button" at bounding box center [1081, 19] width 11 height 11
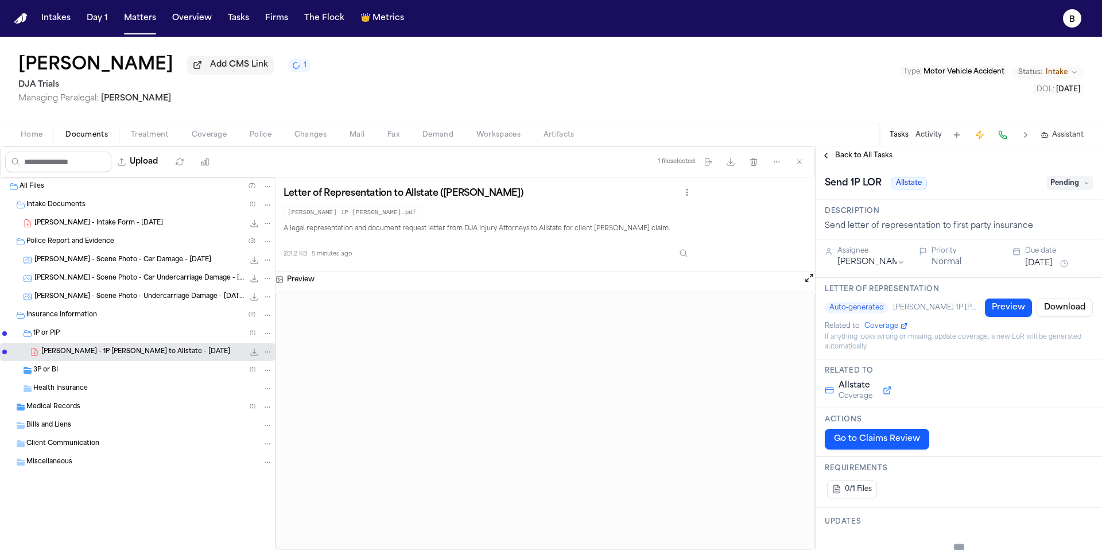
click at [886, 328] on span "Coverage" at bounding box center [881, 325] width 34 height 9
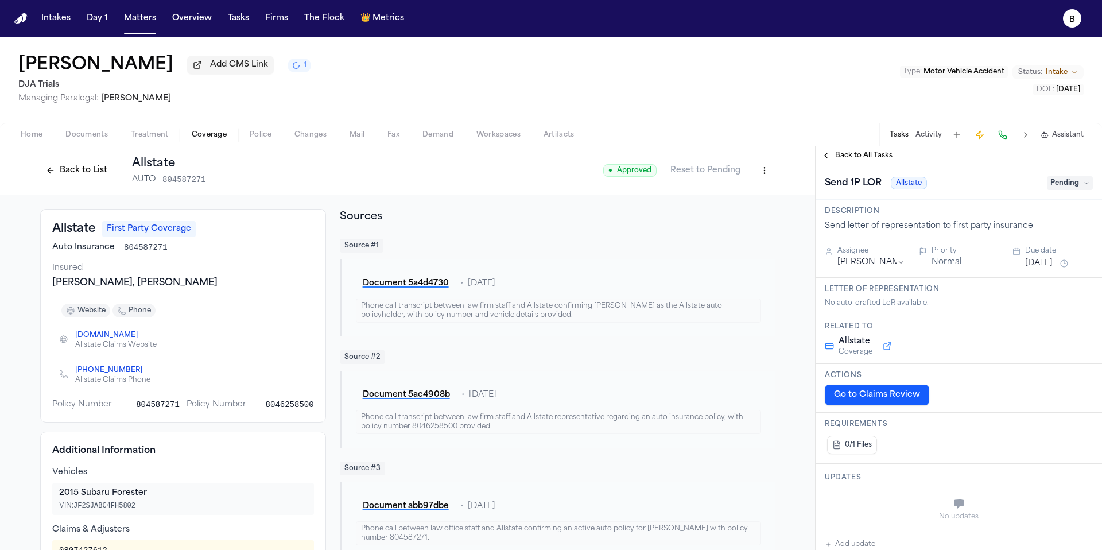
click at [628, 175] on span "● Approved" at bounding box center [629, 170] width 53 height 13
click at [835, 159] on span "Back to All Tasks" at bounding box center [863, 155] width 57 height 9
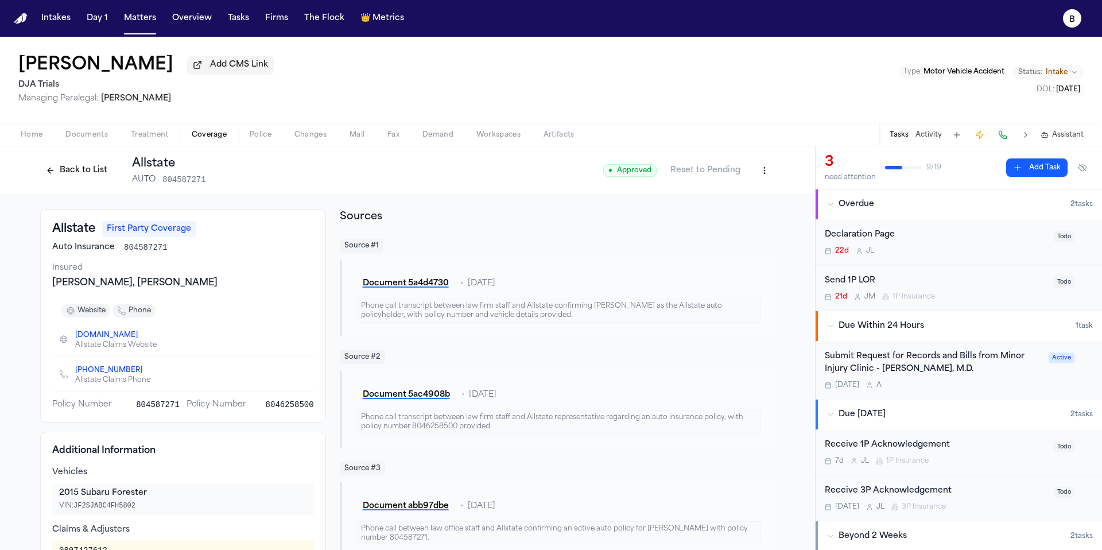
click at [912, 279] on div "Send 1P LOR" at bounding box center [935, 280] width 222 height 13
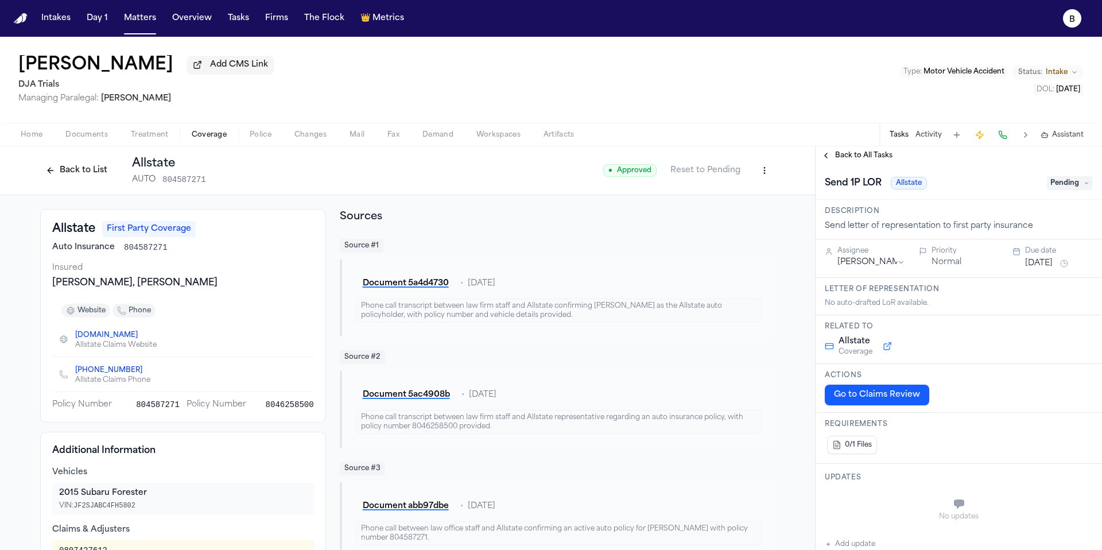
click at [65, 173] on button "Back to List" at bounding box center [76, 170] width 73 height 18
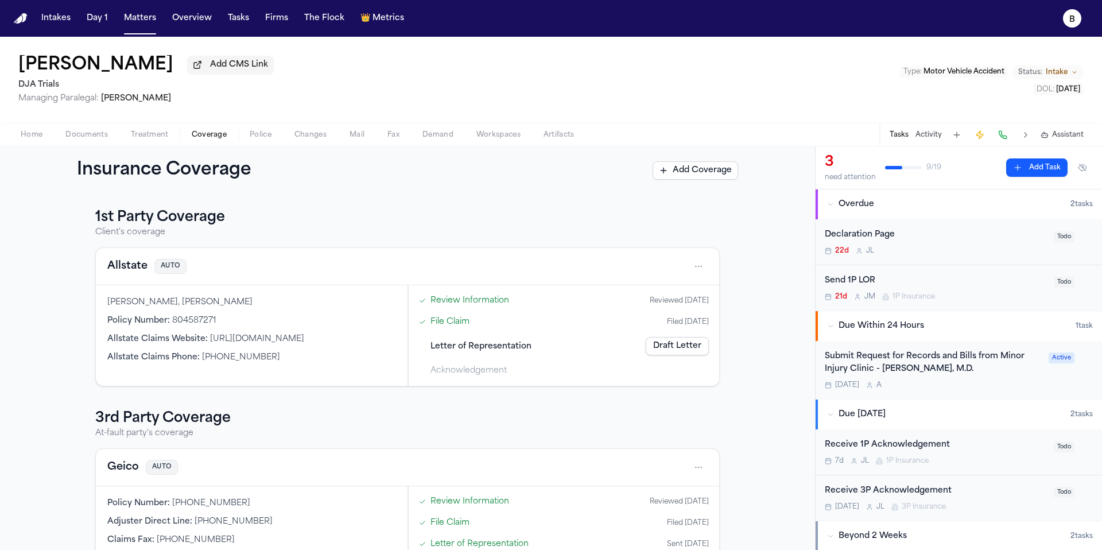
click at [1004, 287] on div "Send 1P LOR" at bounding box center [935, 280] width 222 height 13
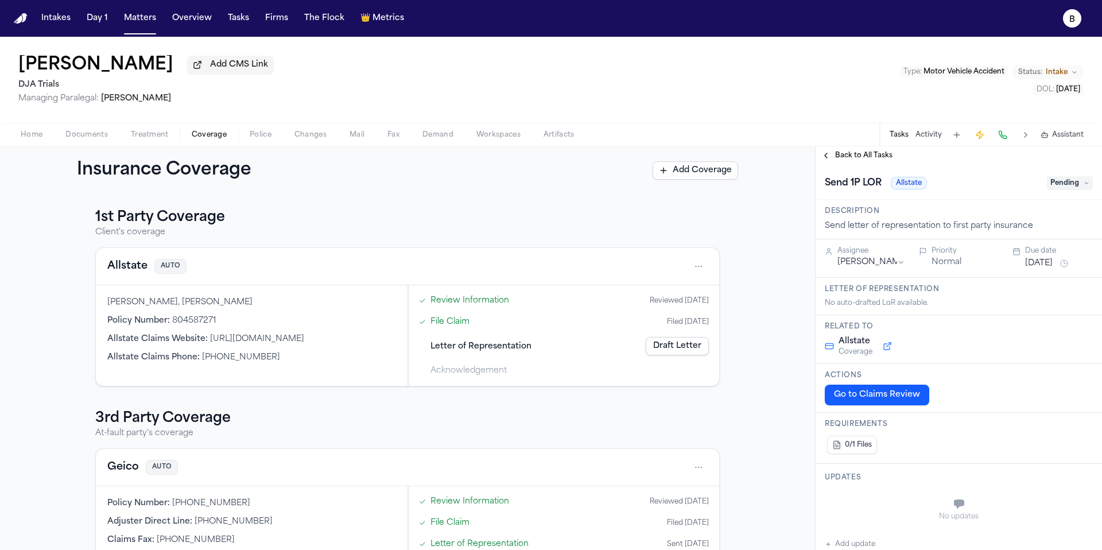
click at [199, 138] on span "Coverage" at bounding box center [209, 134] width 35 height 9
click at [104, 138] on span "Documents" at bounding box center [86, 134] width 42 height 9
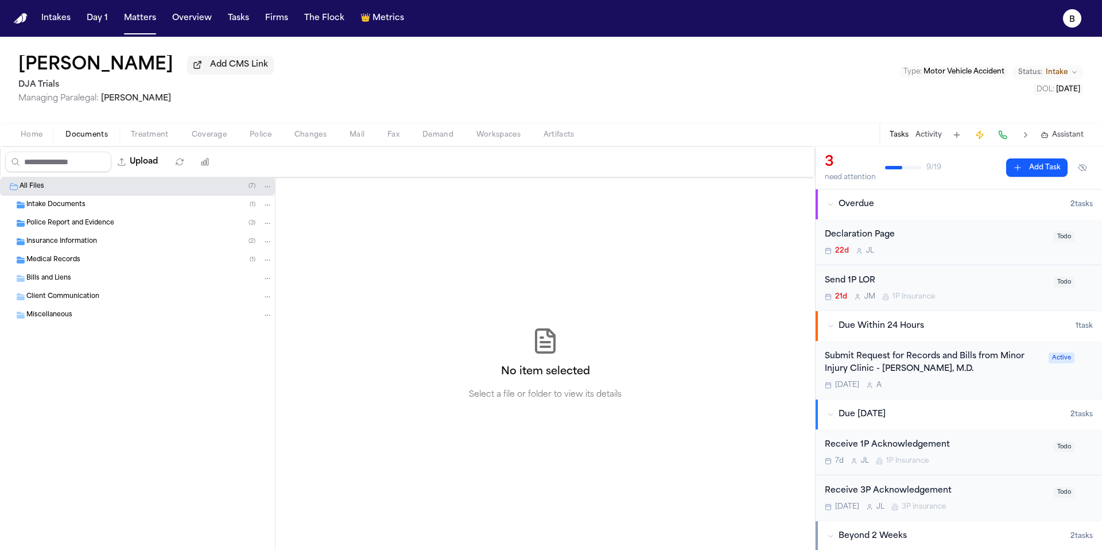
click at [85, 246] on span "Insurance Information" at bounding box center [61, 242] width 71 height 10
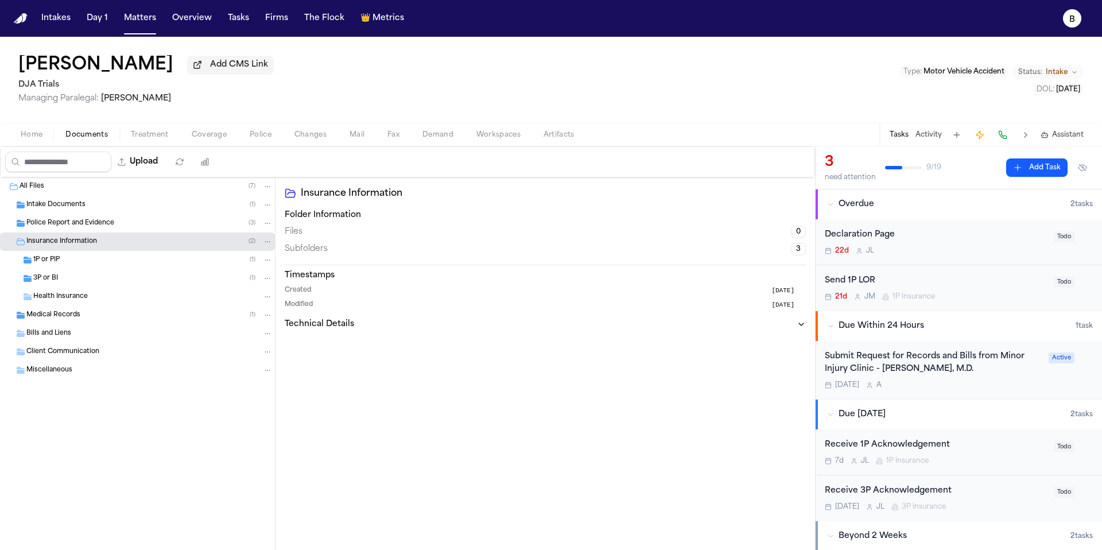
click at [83, 265] on div "1P or PIP ( 1 )" at bounding box center [152, 260] width 239 height 10
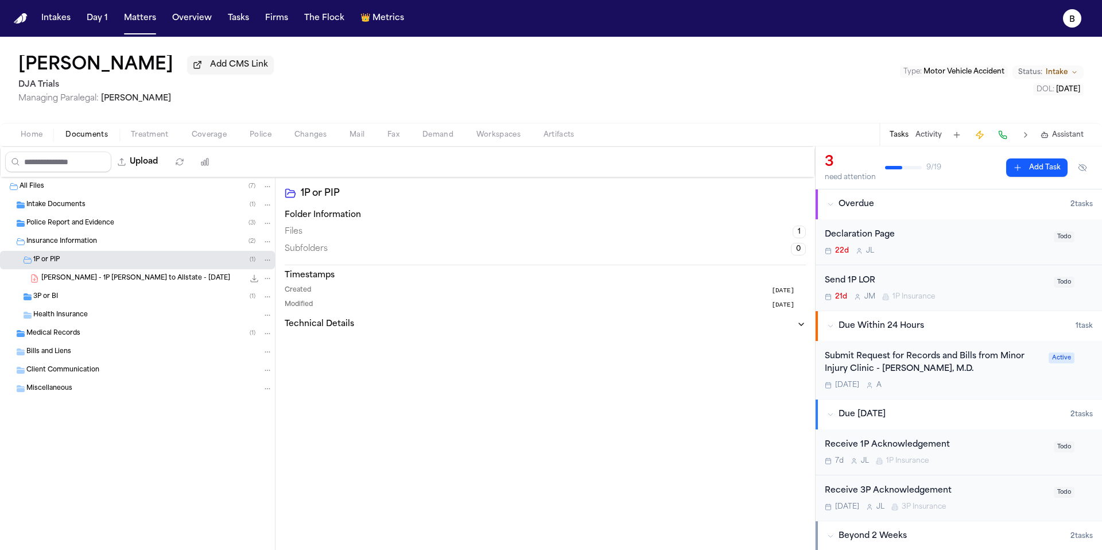
click at [88, 278] on span "C. Aaronson - 1P LOR to Allstate - 10.1.25" at bounding box center [135, 279] width 189 height 10
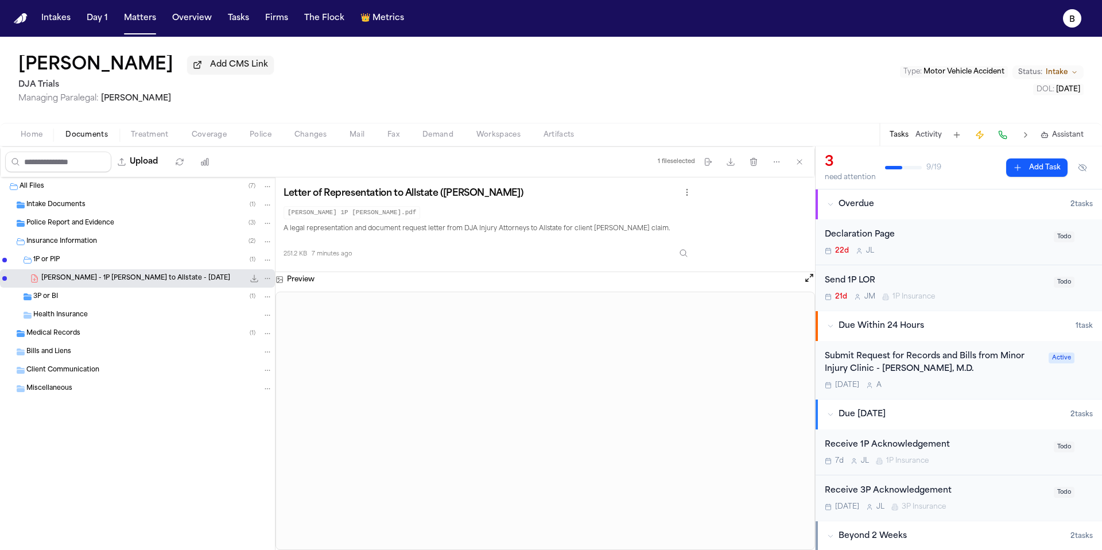
click at [694, 196] on html "Intakes Day 1 Matters Overview Tasks Firms The Flock 👑 Metrics B Caitlyn Aarons…" at bounding box center [551, 275] width 1102 height 550
click at [672, 213] on div "Refresh" at bounding box center [656, 216] width 86 height 18
click at [698, 195] on html "Intakes Day 1 Matters Overview Tasks Firms The Flock 👑 Metrics B Caitlyn Aarons…" at bounding box center [551, 275] width 1102 height 550
click at [639, 215] on span "Refresh" at bounding box center [652, 216] width 32 height 11
click at [639, 215] on div "[PERSON_NAME] 1P [PERSON_NAME].pdf" at bounding box center [488, 212] width 410 height 14
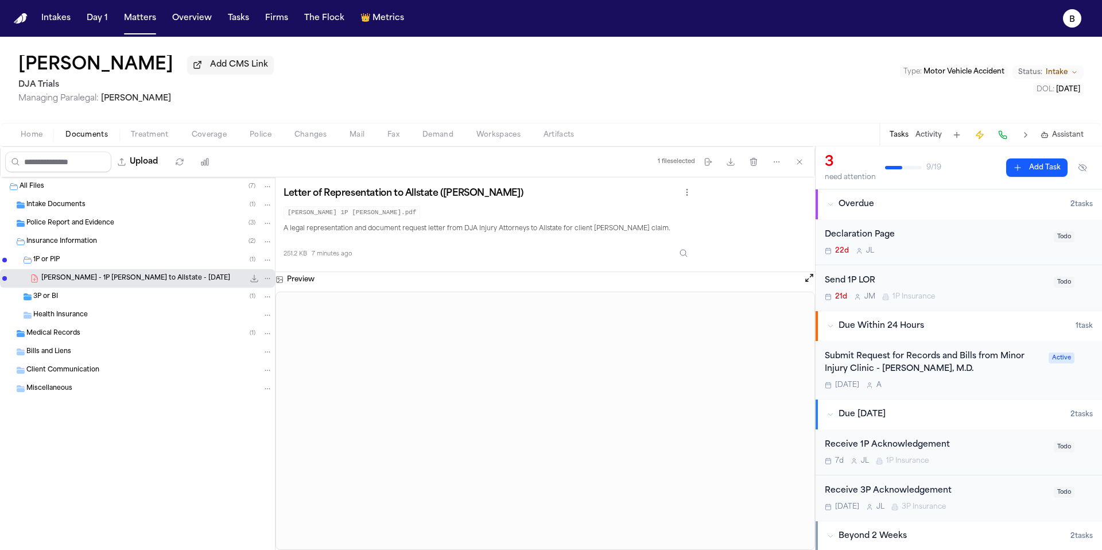
click at [948, 292] on div "Send 1P LOR 21d J M 1P Insurance" at bounding box center [935, 287] width 222 height 27
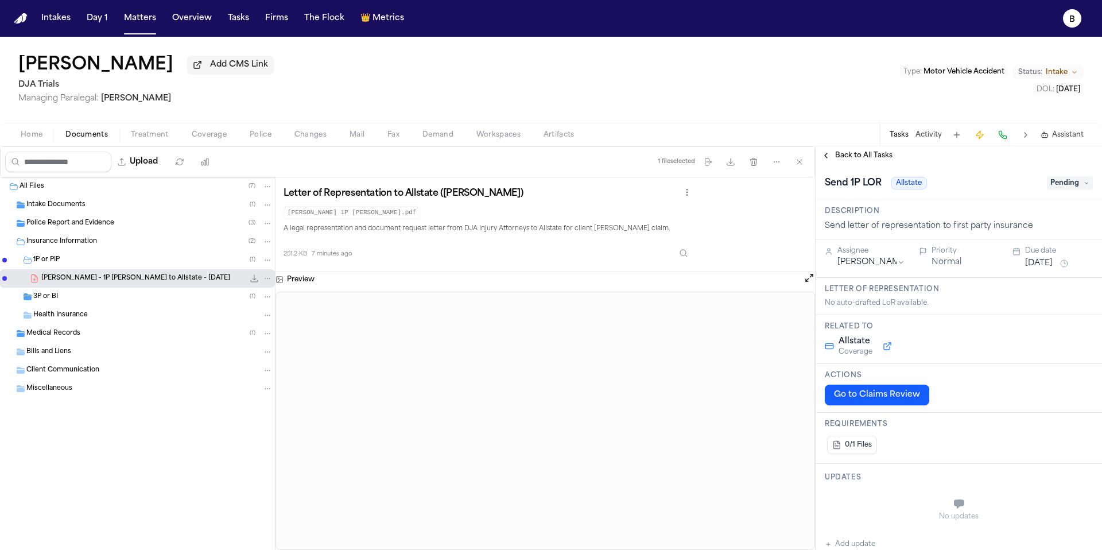
click at [865, 308] on div "No auto-drafted LoR available." at bounding box center [958, 302] width 268 height 9
click at [201, 135] on span "Coverage" at bounding box center [209, 134] width 35 height 9
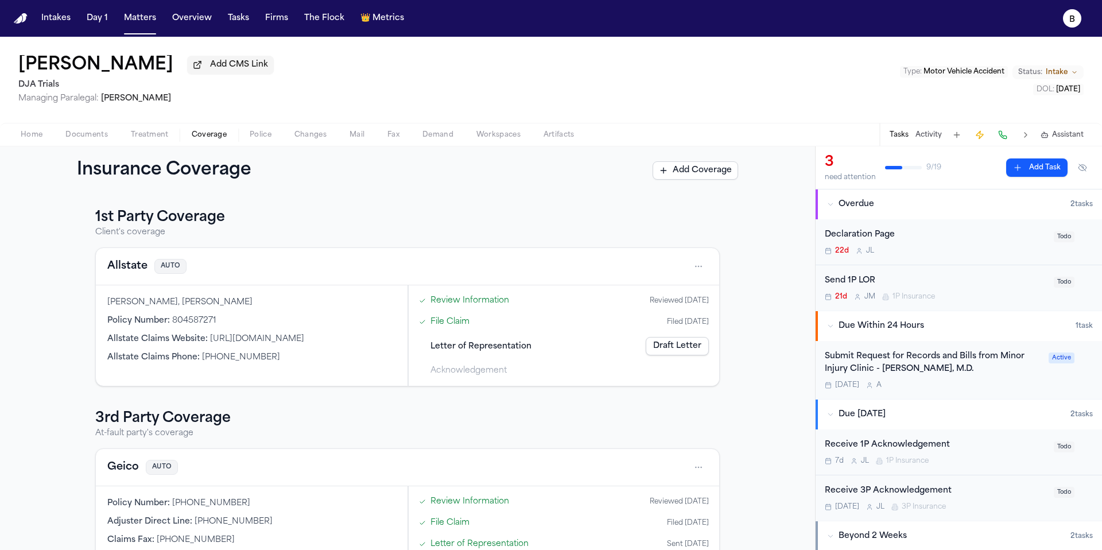
click at [672, 347] on link "Draft Letter" at bounding box center [676, 346] width 63 height 18
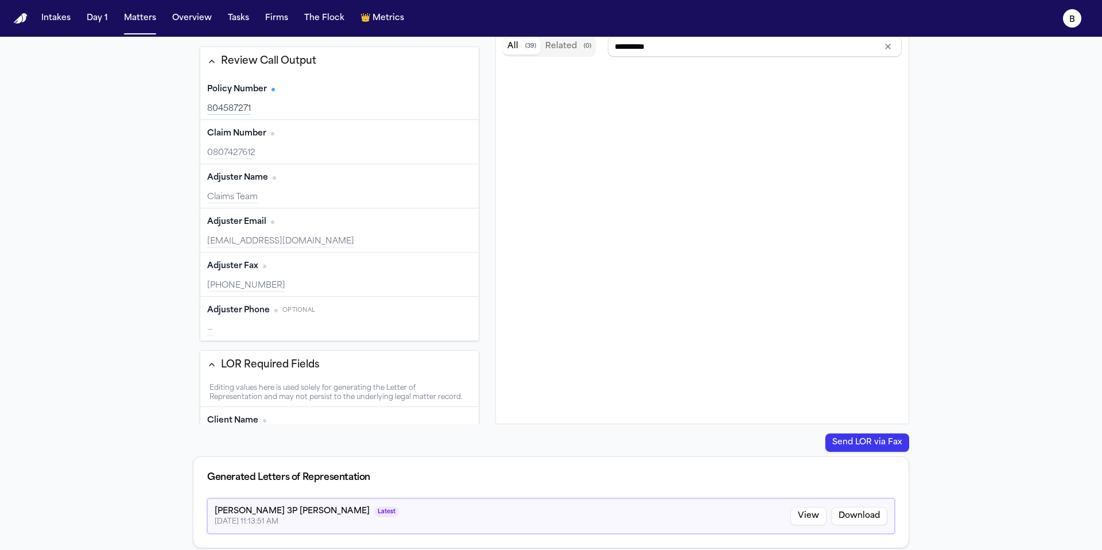
scroll to position [247, 0]
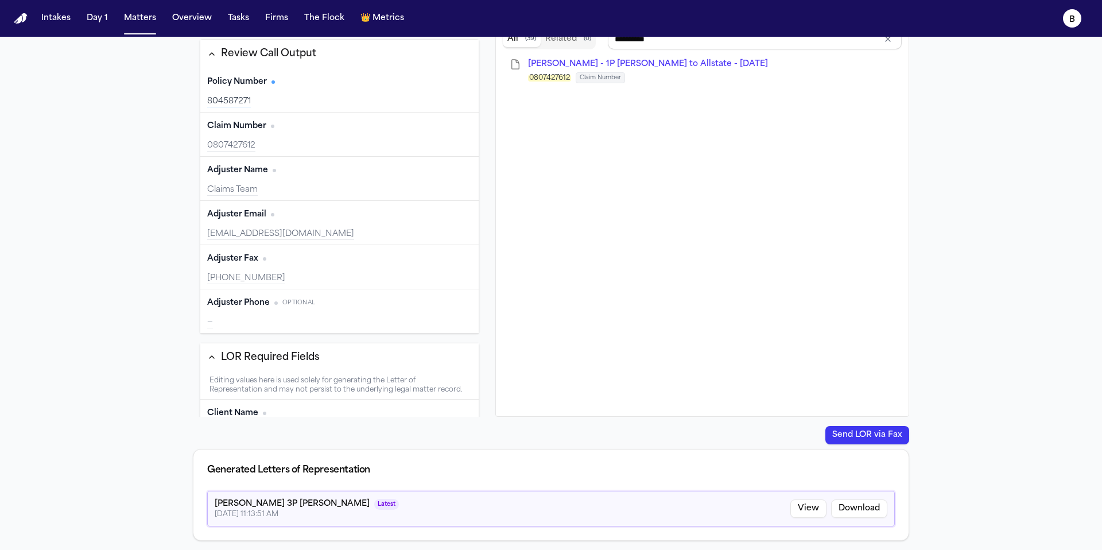
type input "**********"
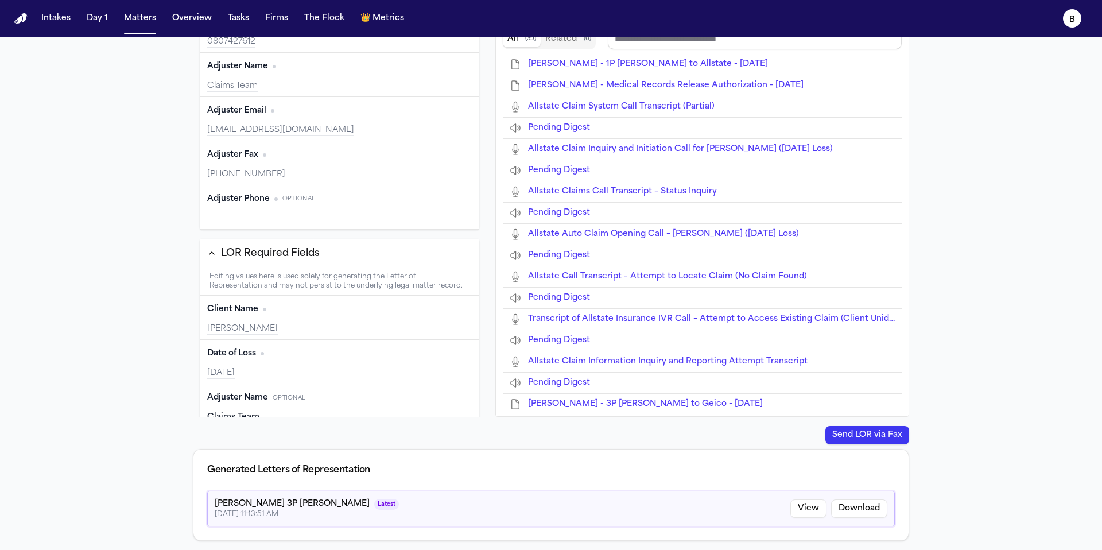
scroll to position [128, 0]
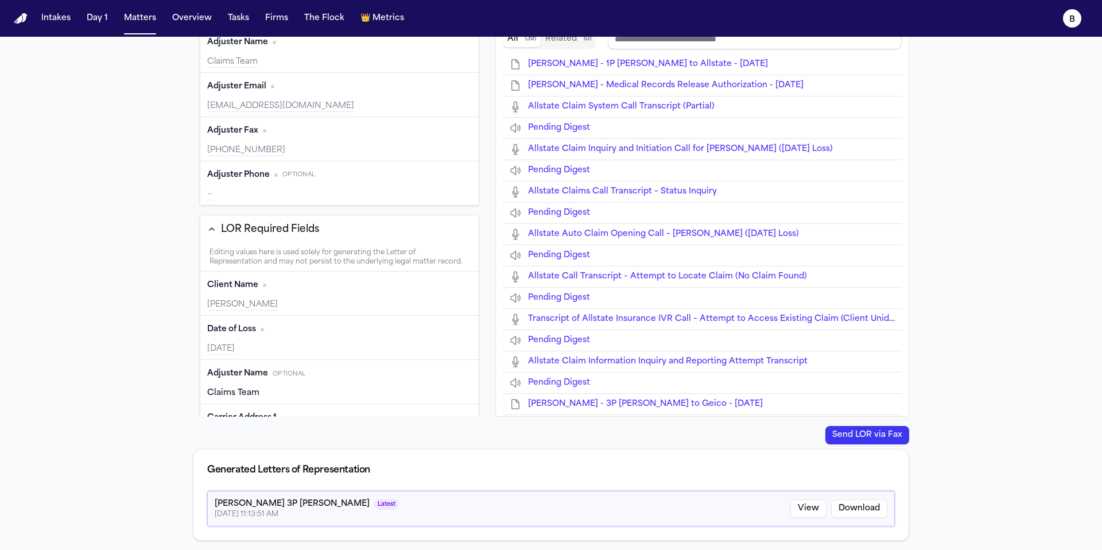
type input "**********"
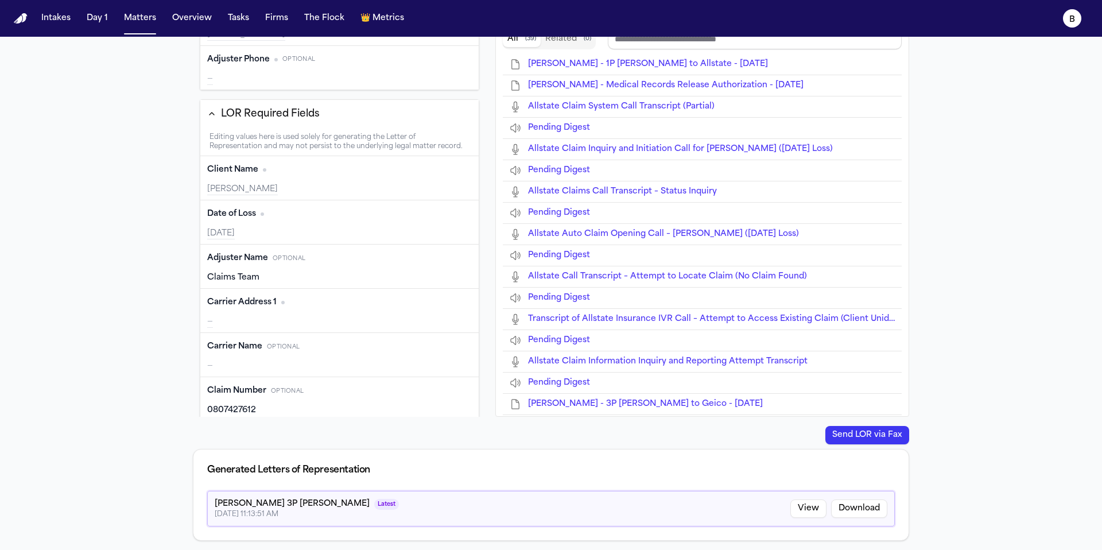
scroll to position [0, 0]
click at [281, 329] on div "Carrier Address 1 Edit —" at bounding box center [339, 311] width 278 height 44
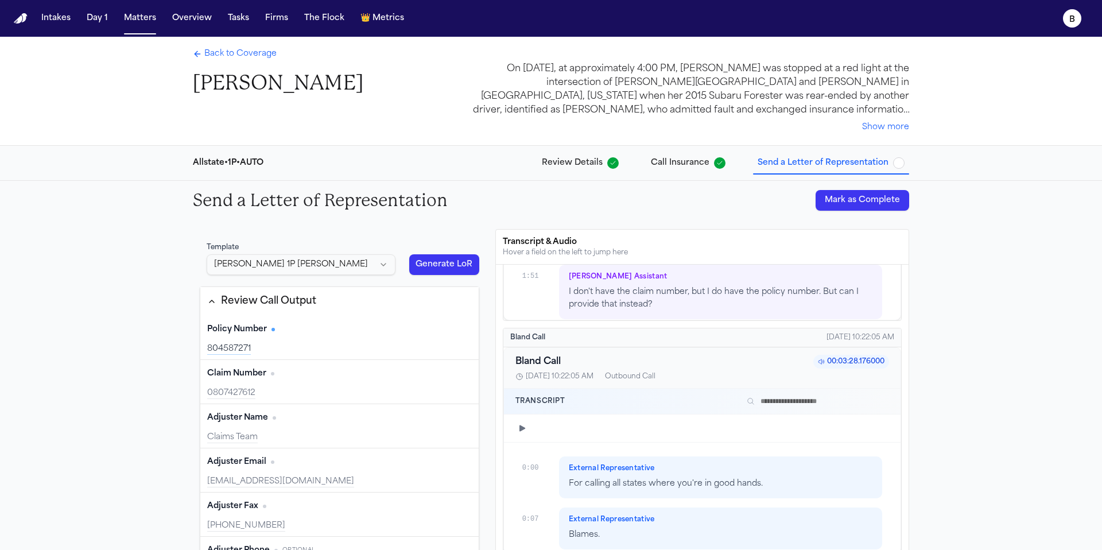
type input "**********"
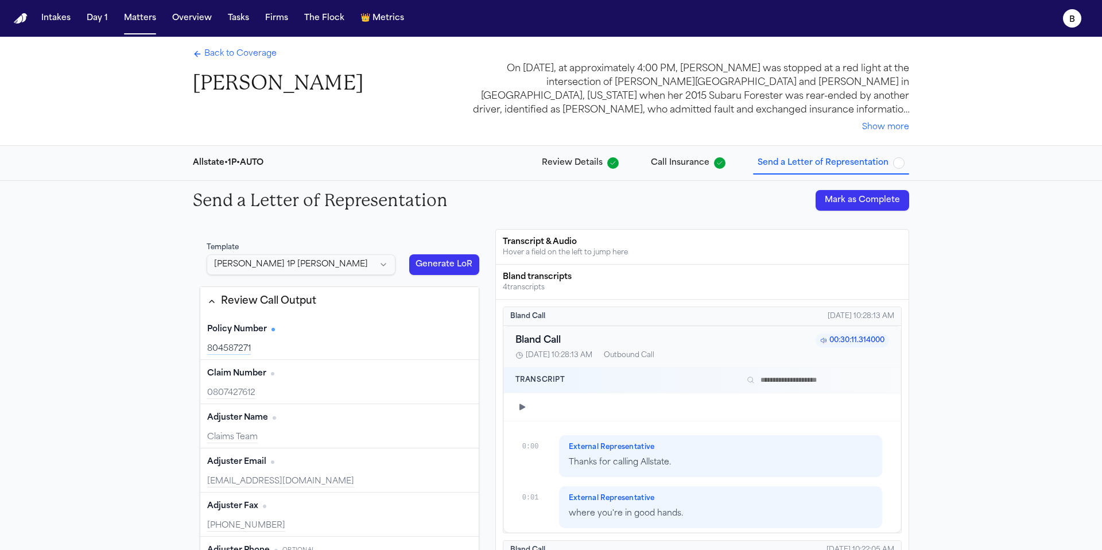
click at [212, 55] on span "Back to Coverage" at bounding box center [240, 53] width 72 height 11
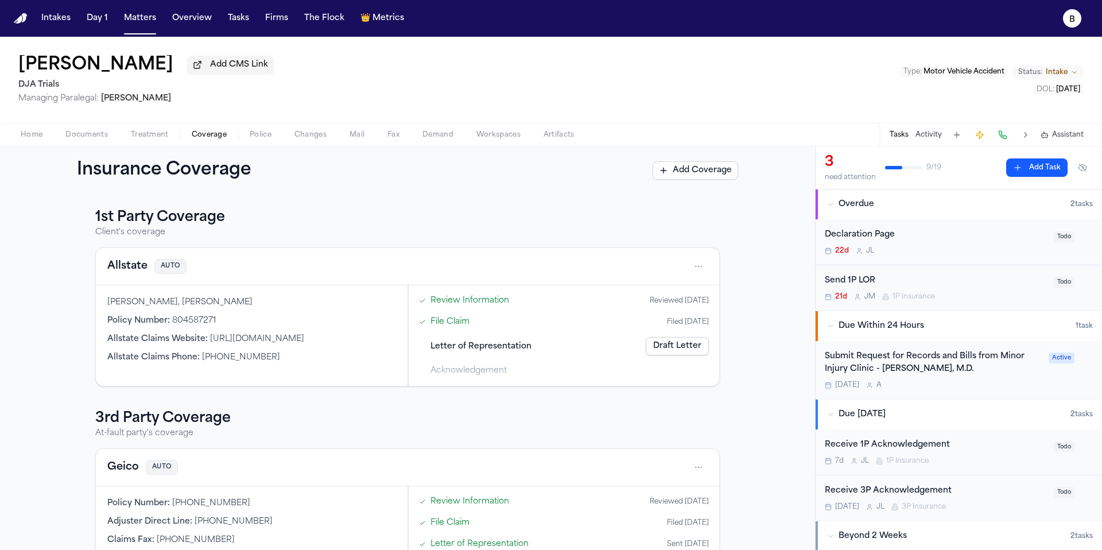
click at [320, 169] on div "Insurance Coverage Add Coverage" at bounding box center [407, 170] width 661 height 21
click at [81, 139] on span "Documents" at bounding box center [86, 134] width 42 height 9
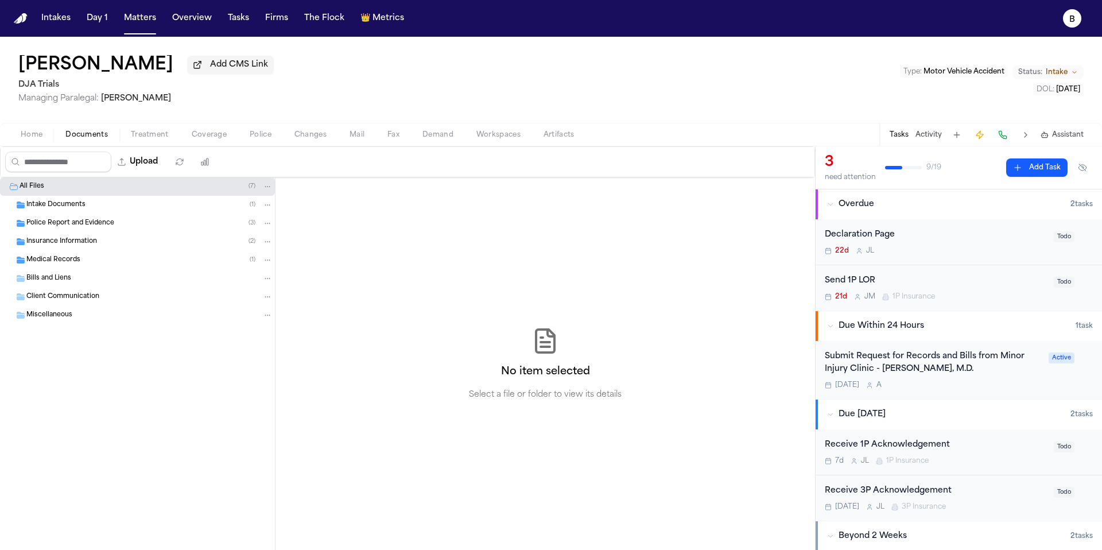
click at [95, 217] on div "Police Report and Evidence ( 3 )" at bounding box center [137, 223] width 275 height 18
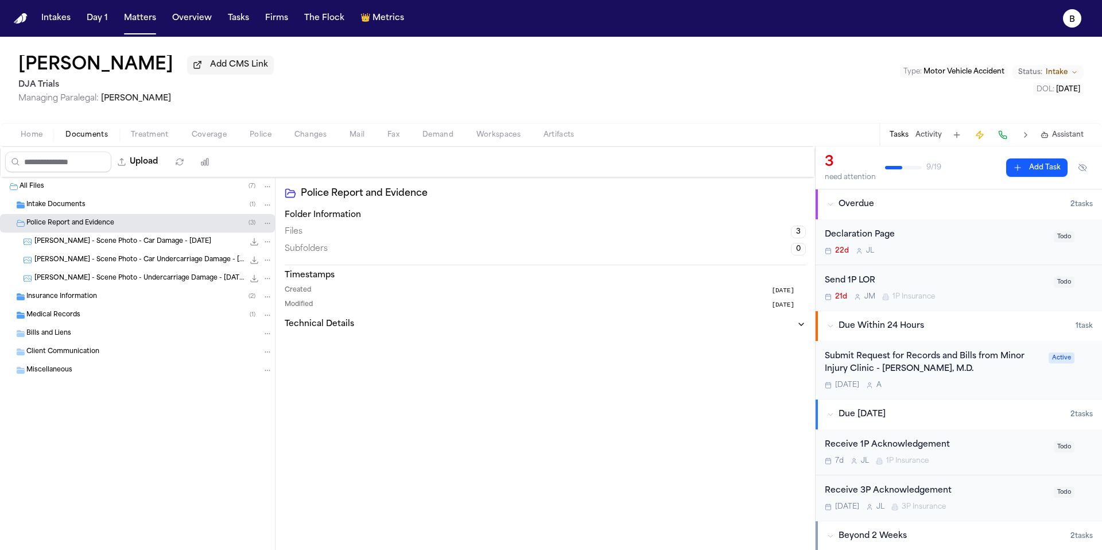
click at [74, 298] on span "Insurance Information" at bounding box center [61, 297] width 71 height 10
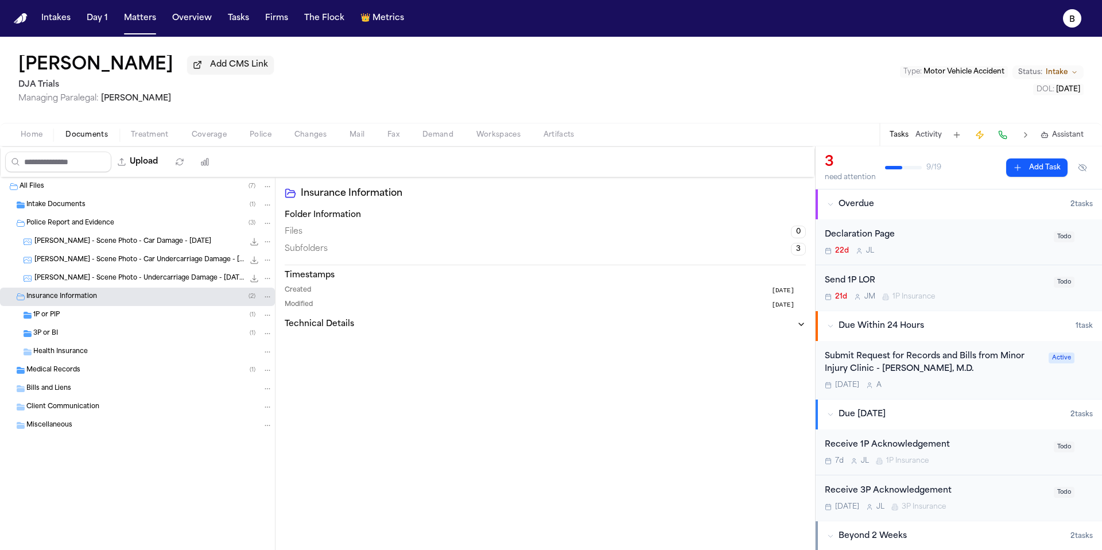
click at [73, 324] on div "1P or PIP ( 1 )" at bounding box center [137, 315] width 275 height 18
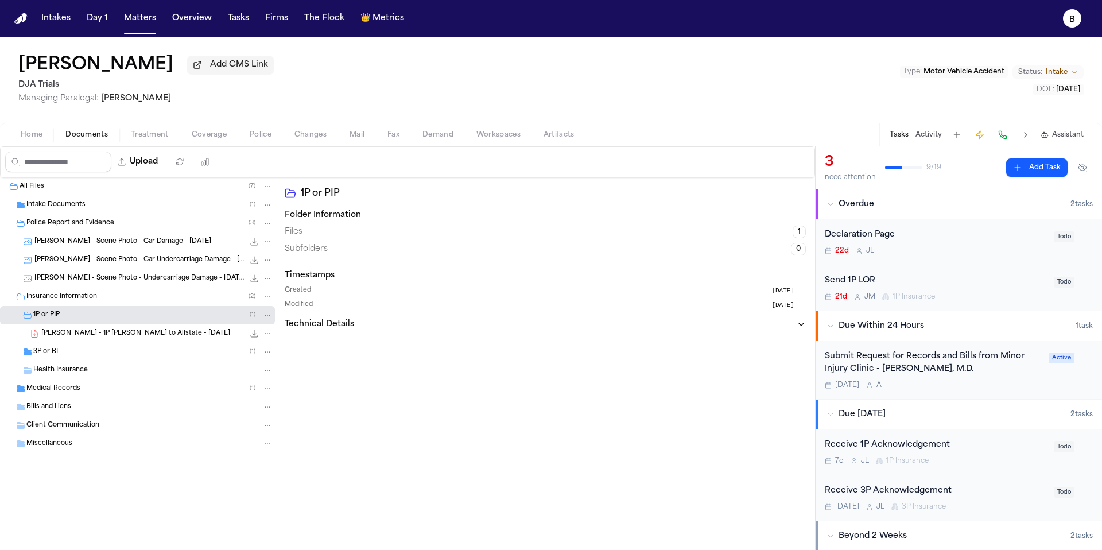
click at [46, 141] on button "Home" at bounding box center [31, 135] width 45 height 14
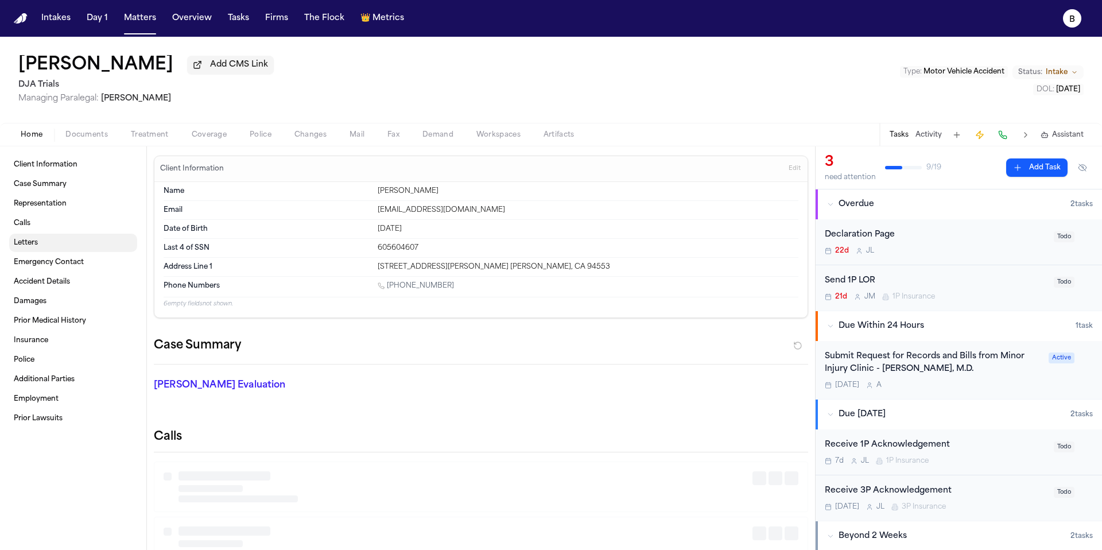
click at [41, 252] on link "Letters" at bounding box center [73, 243] width 128 height 18
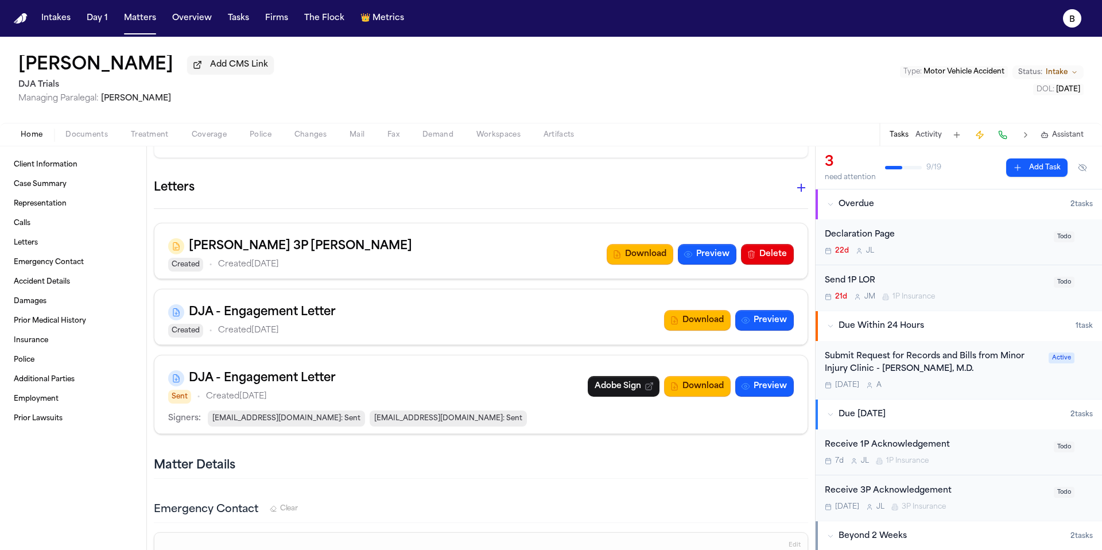
scroll to position [880, 0]
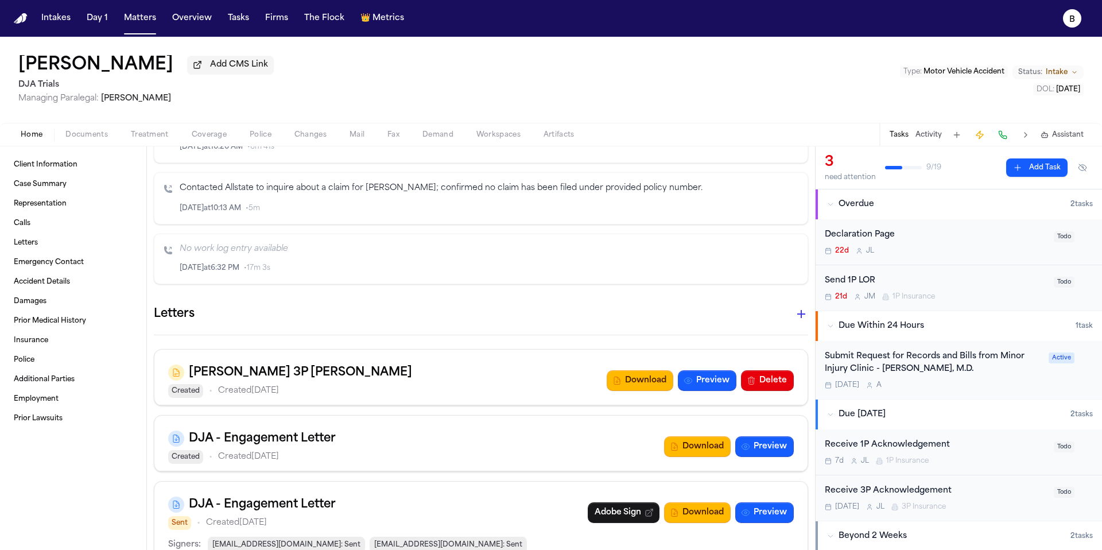
click at [794, 316] on icon "button" at bounding box center [801, 314] width 14 height 14
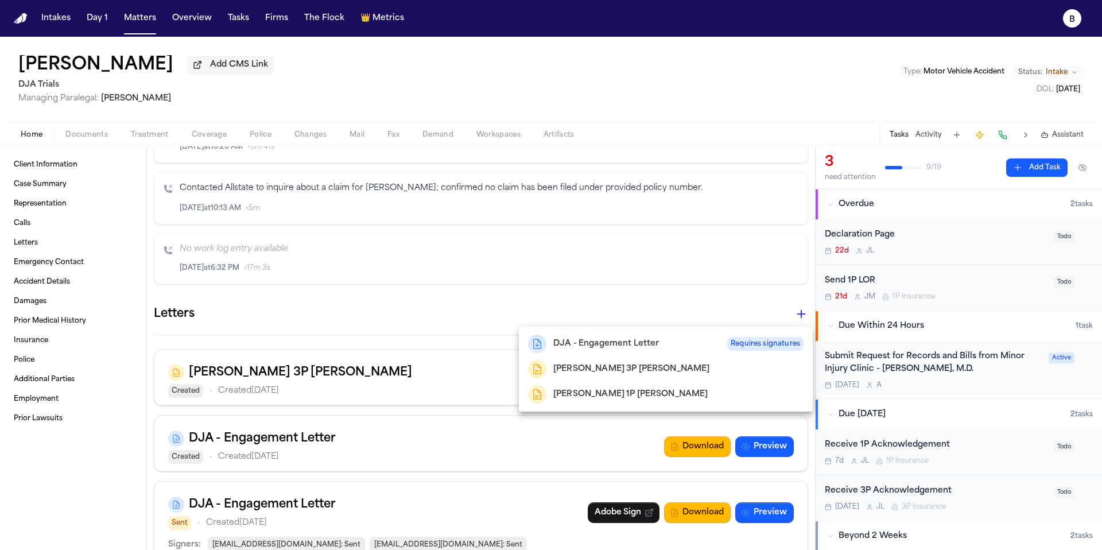
click at [615, 398] on h2 "[PERSON_NAME] 1P [PERSON_NAME]" at bounding box center [630, 394] width 155 height 14
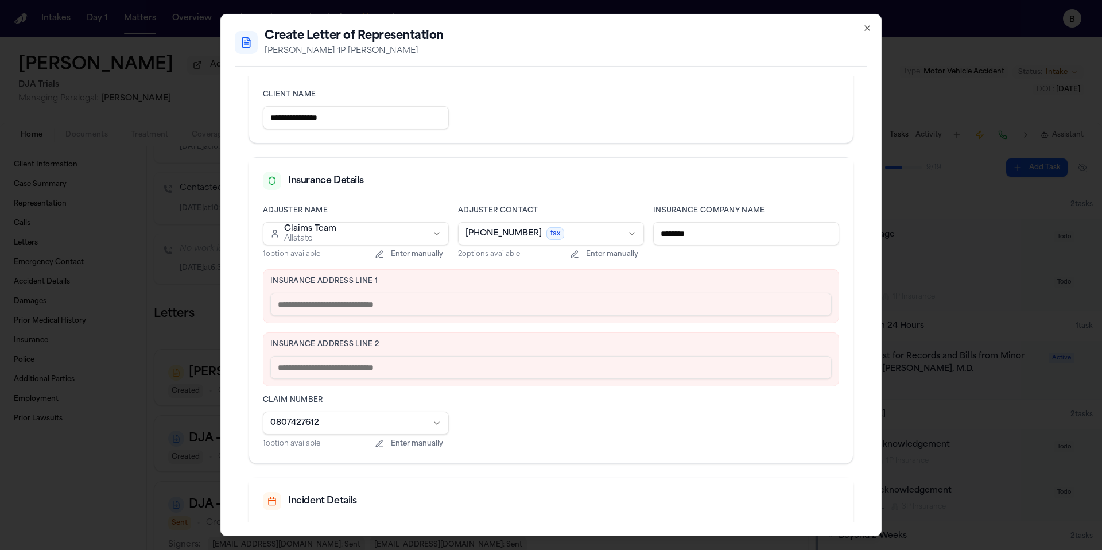
scroll to position [213, 0]
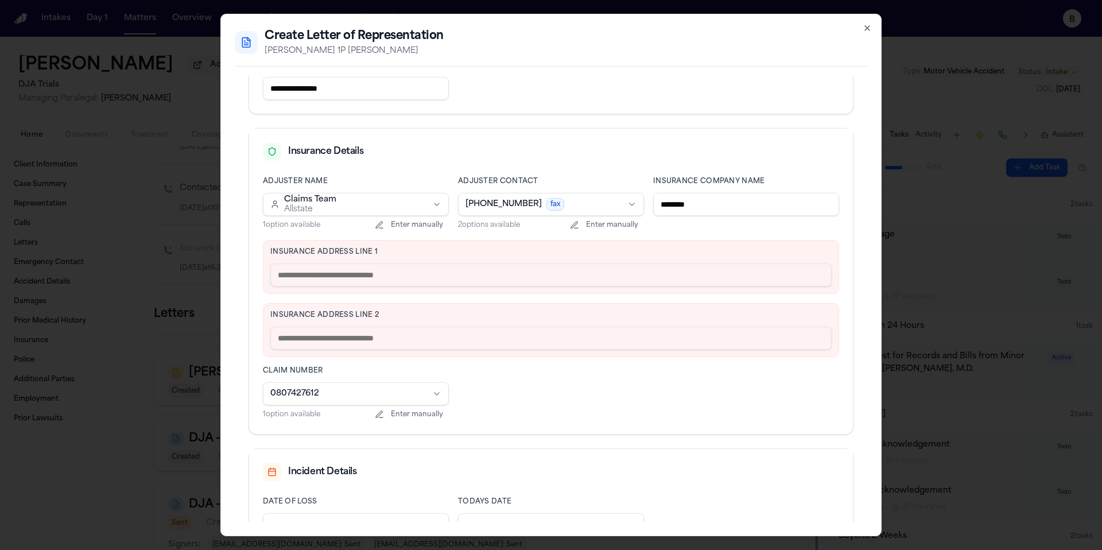
click at [400, 276] on input "text" at bounding box center [550, 274] width 561 height 23
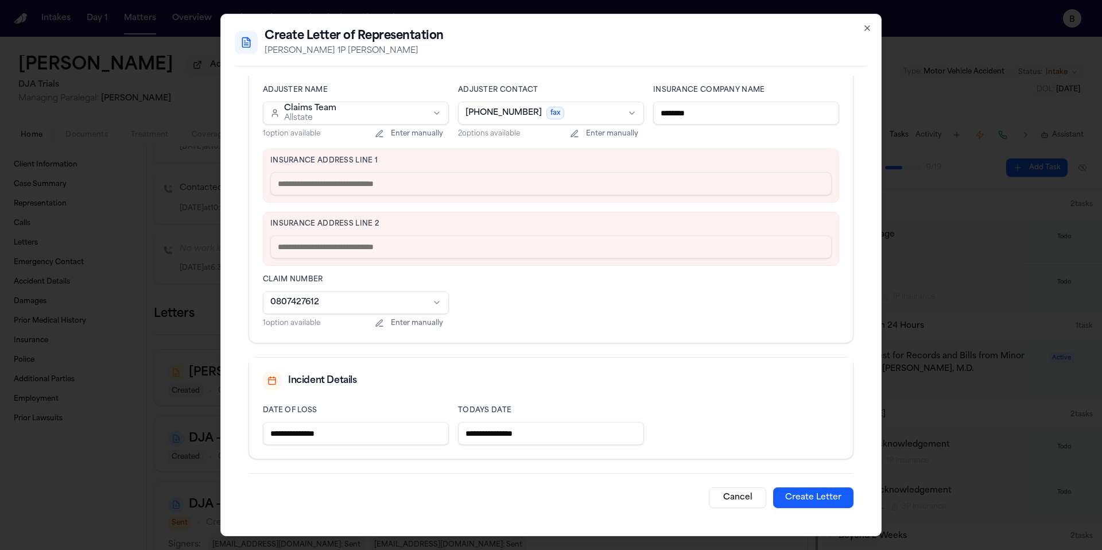
scroll to position [0, 0]
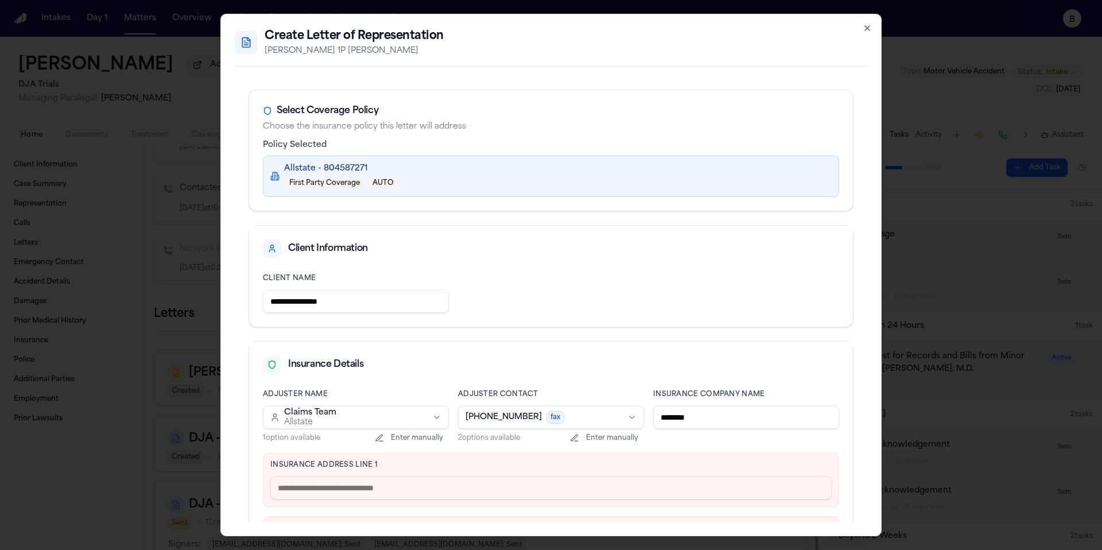
click at [875, 27] on div "**********" at bounding box center [550, 275] width 661 height 522
click at [873, 27] on div "**********" at bounding box center [550, 275] width 661 height 522
click at [867, 27] on icon "button" at bounding box center [867, 28] width 5 height 5
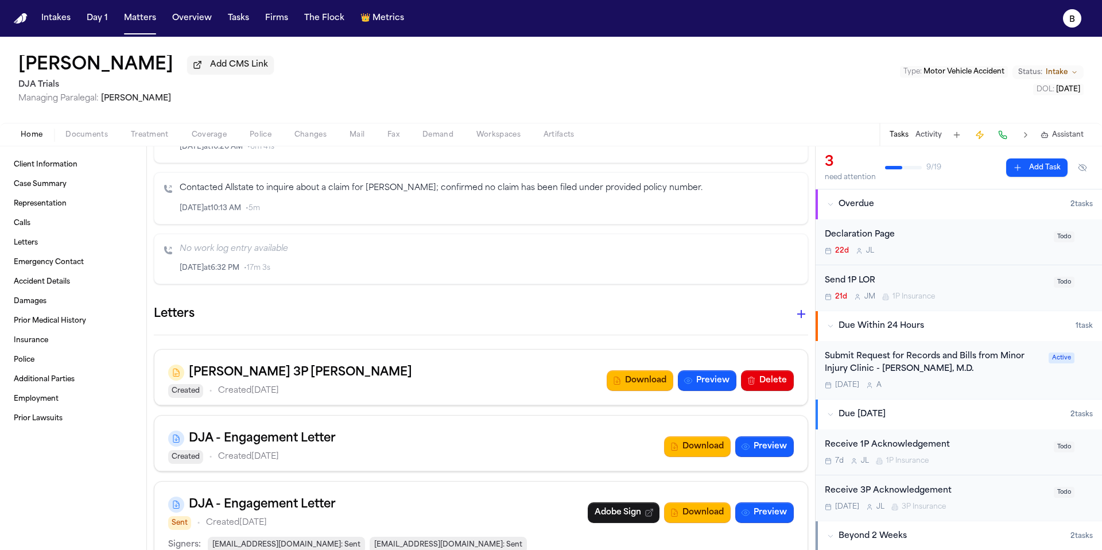
click at [795, 314] on icon "button" at bounding box center [801, 314] width 14 height 14
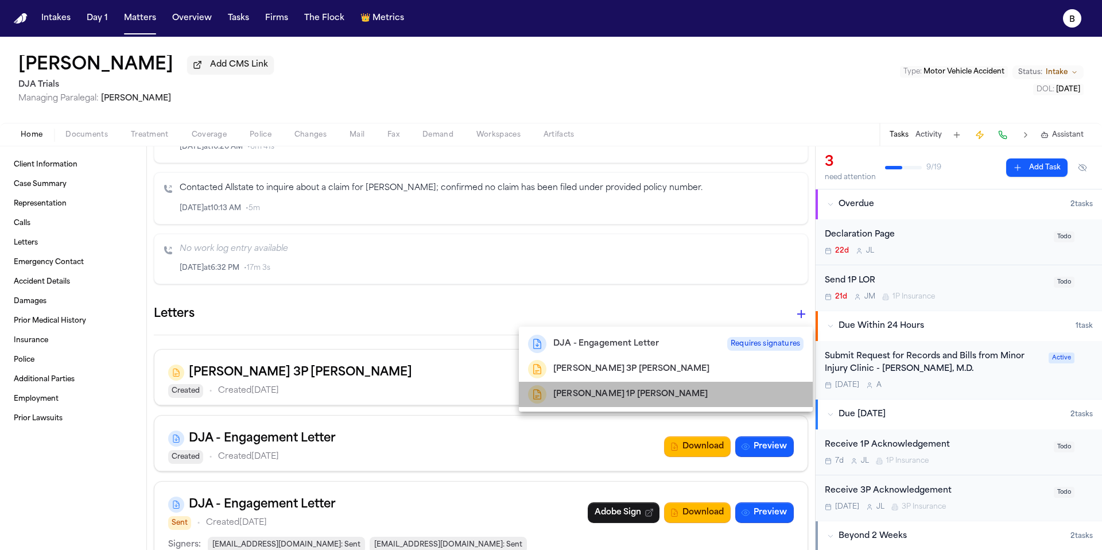
click at [630, 391] on h2 "[PERSON_NAME] 1P [PERSON_NAME]" at bounding box center [630, 394] width 155 height 14
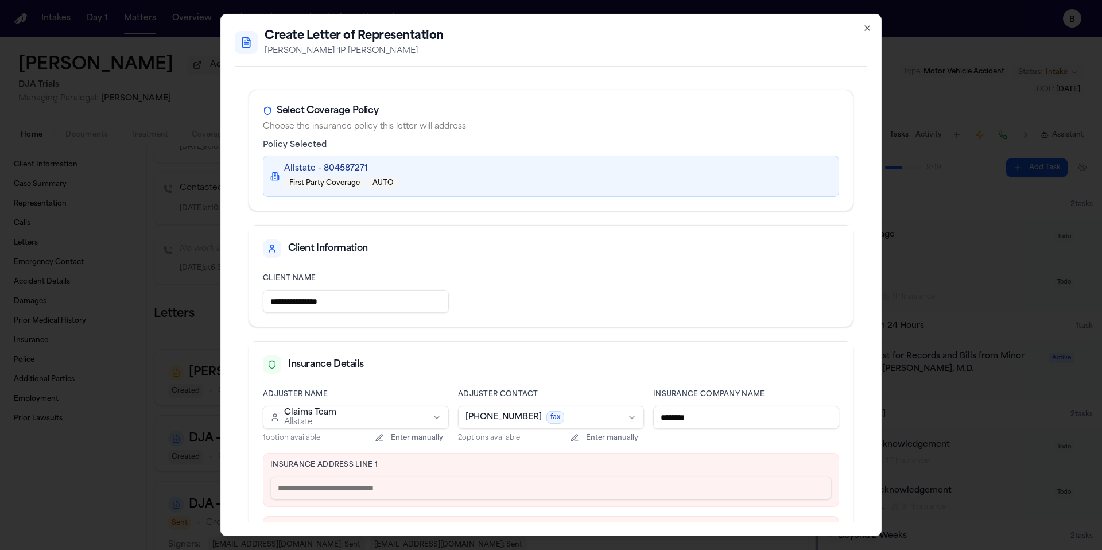
scroll to position [304, 0]
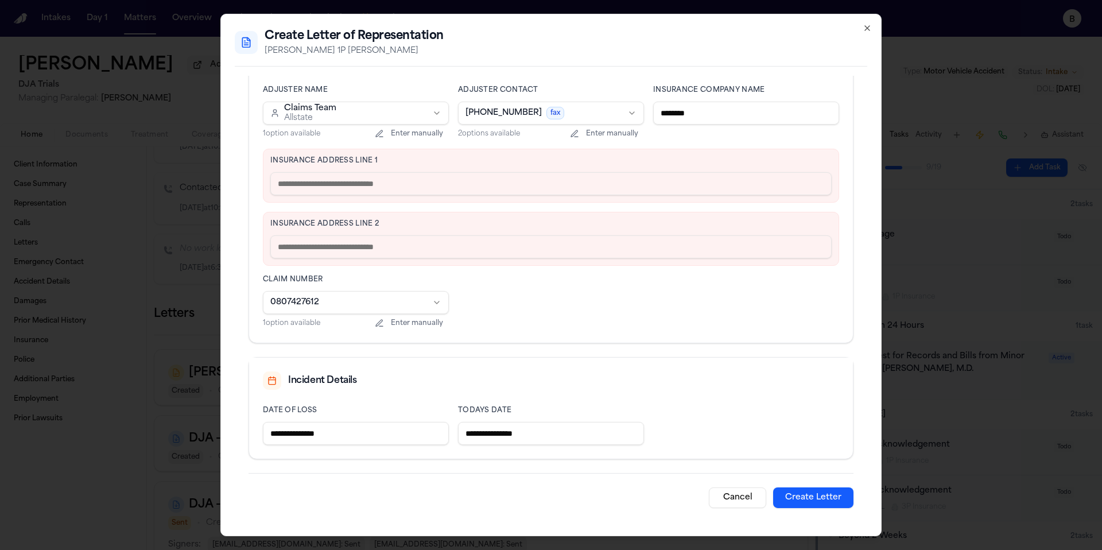
click at [871, 34] on div "**********" at bounding box center [550, 275] width 661 height 522
click at [869, 33] on div "**********" at bounding box center [550, 275] width 661 height 522
click at [866, 32] on div "Create Letter of Representation Schwalbach 1P LOR" at bounding box center [551, 42] width 632 height 29
click at [866, 28] on icon "button" at bounding box center [867, 28] width 5 height 5
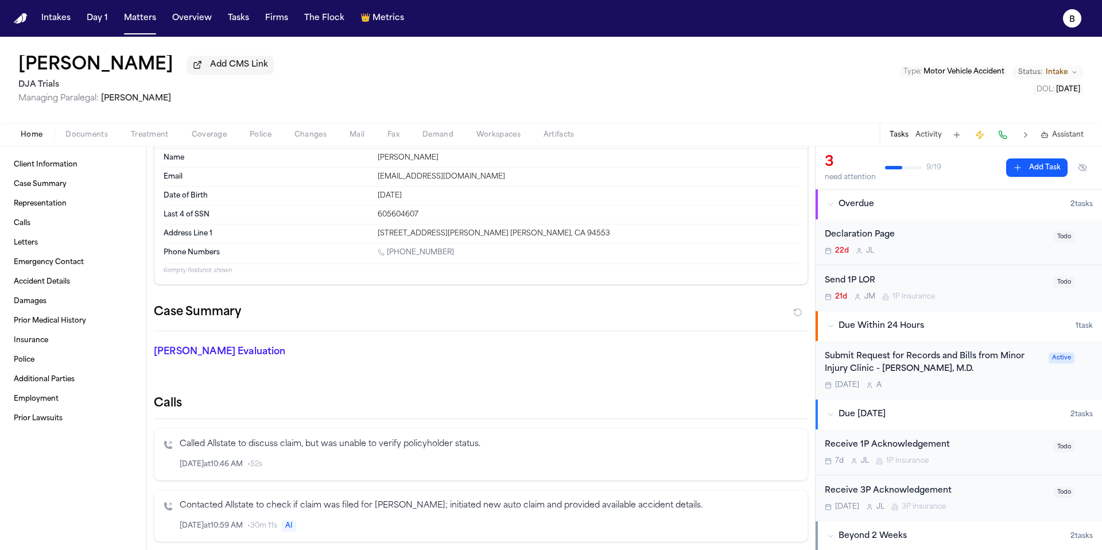
scroll to position [0, 0]
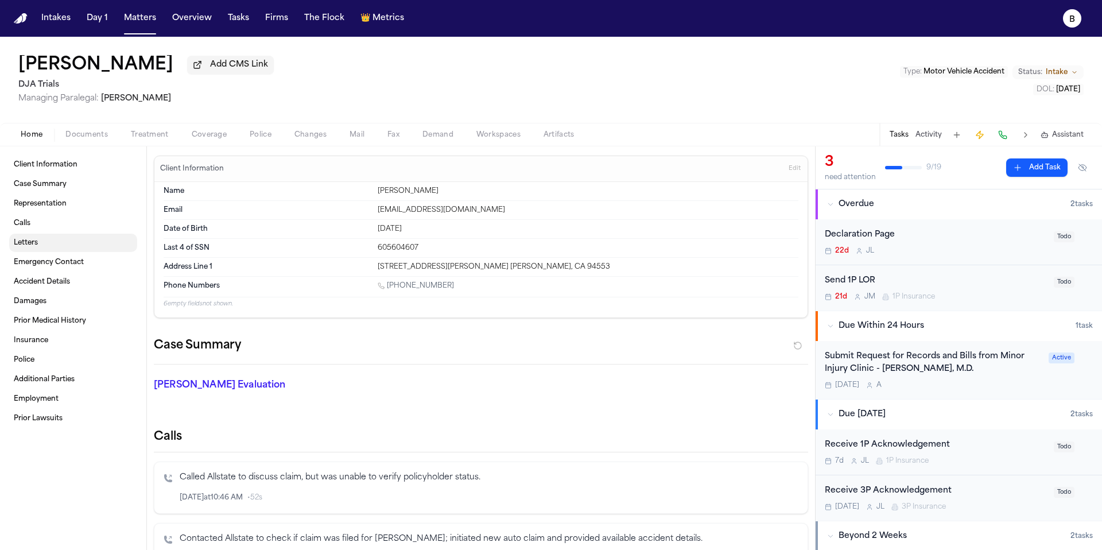
click at [57, 251] on link "Letters" at bounding box center [73, 243] width 128 height 18
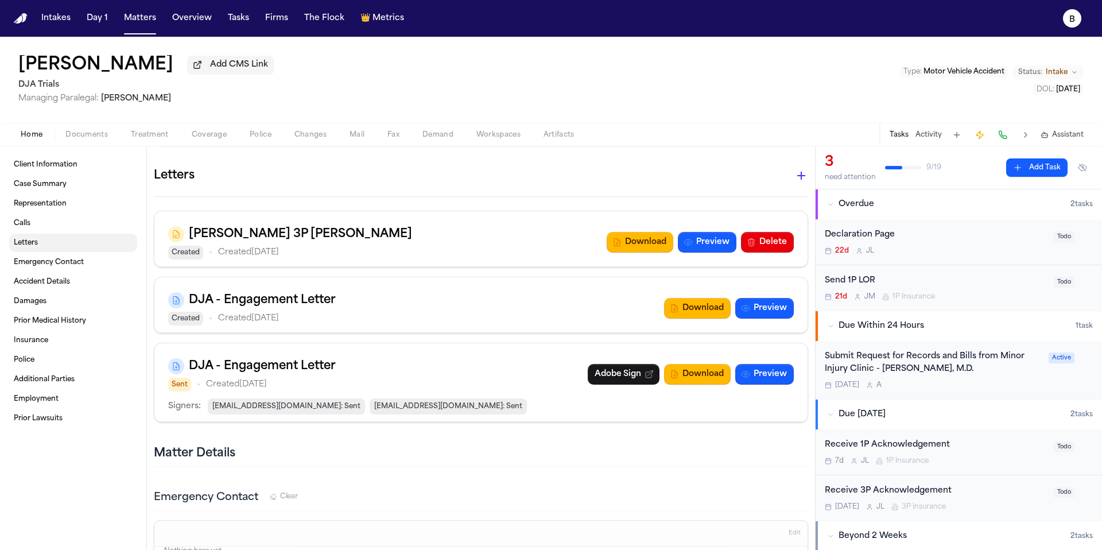
scroll to position [1020, 0]
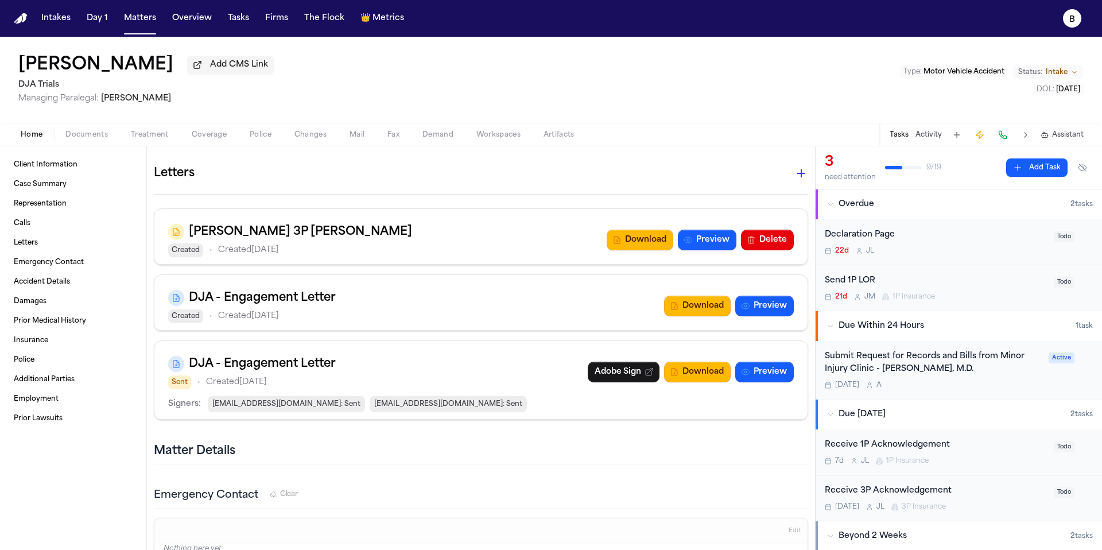
click at [75, 146] on div "Home Documents Treatment Coverage Police Changes Mail Fax Demand Workspaces Art…" at bounding box center [551, 134] width 1102 height 23
click at [75, 139] on span "Documents" at bounding box center [86, 134] width 42 height 9
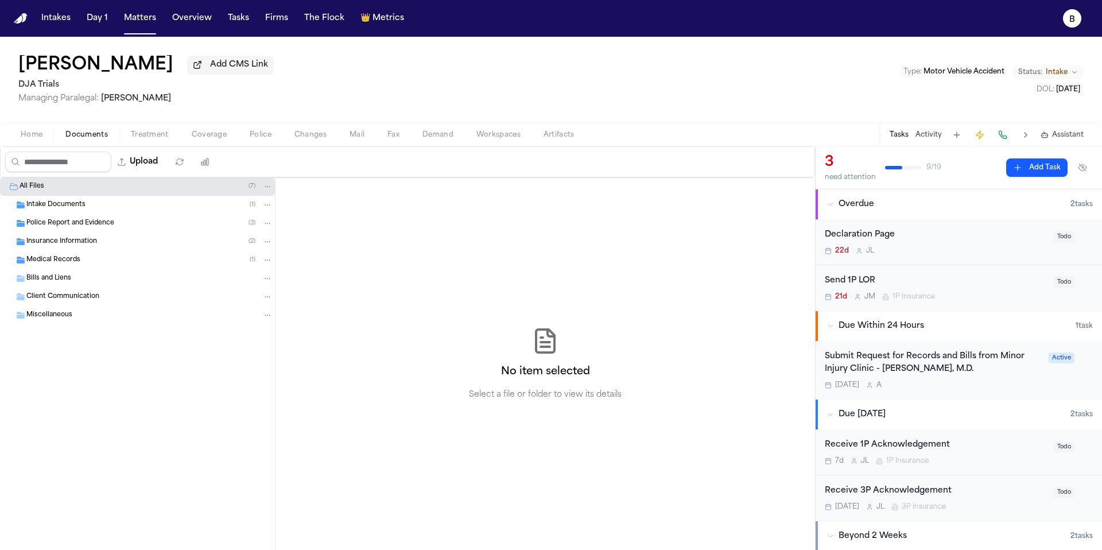
click at [33, 139] on span "Home" at bounding box center [32, 134] width 22 height 9
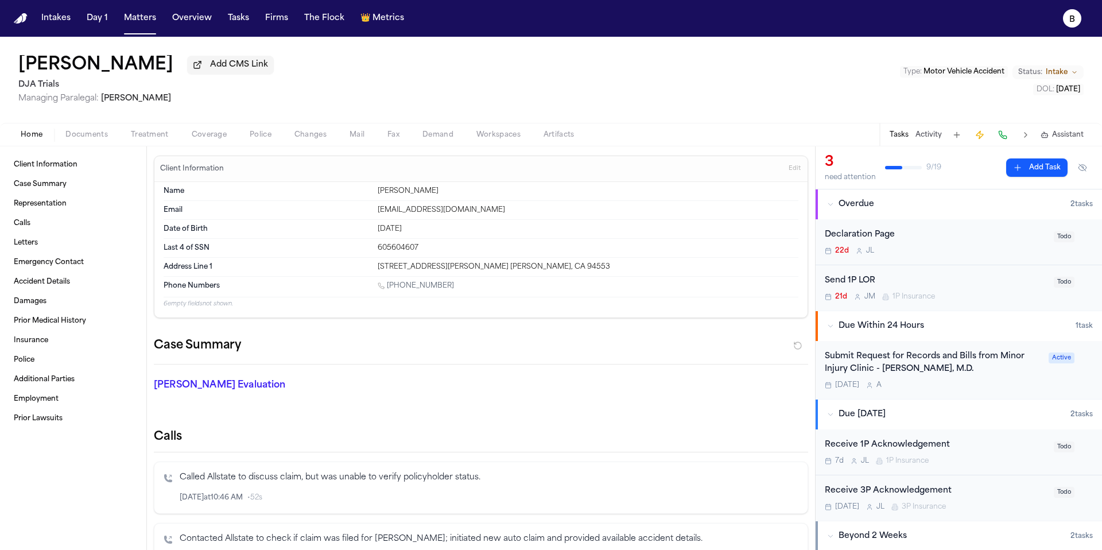
click at [946, 273] on div "Send 1P LOR 21d [PERSON_NAME] 1P Insurance Todo" at bounding box center [958, 287] width 286 height 45
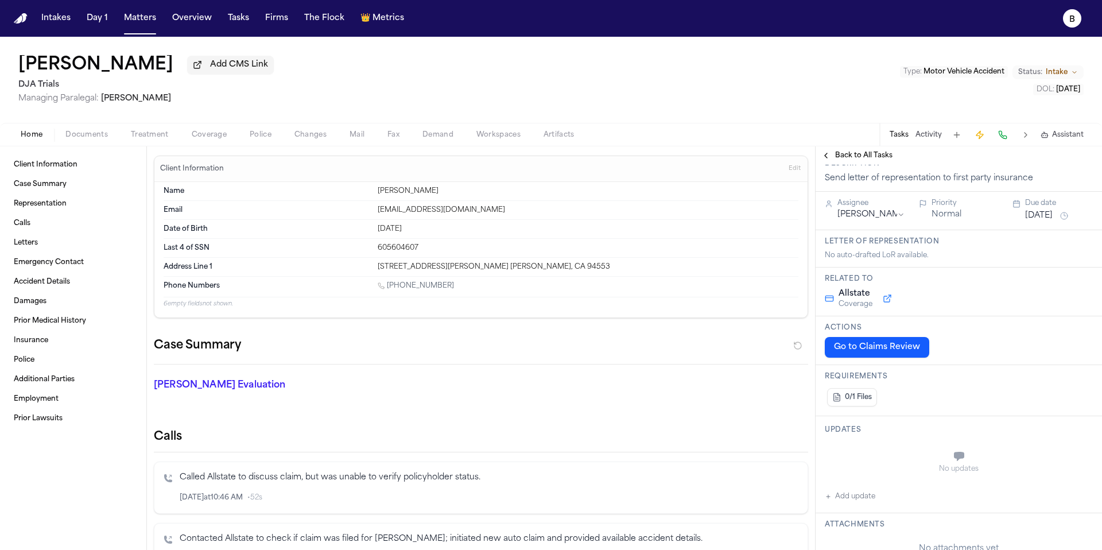
scroll to position [47, 0]
click at [896, 215] on html "Intakes Day 1 Matters Overview Tasks Firms The Flock 👑 Metrics B Caitlyn Aarons…" at bounding box center [551, 275] width 1102 height 550
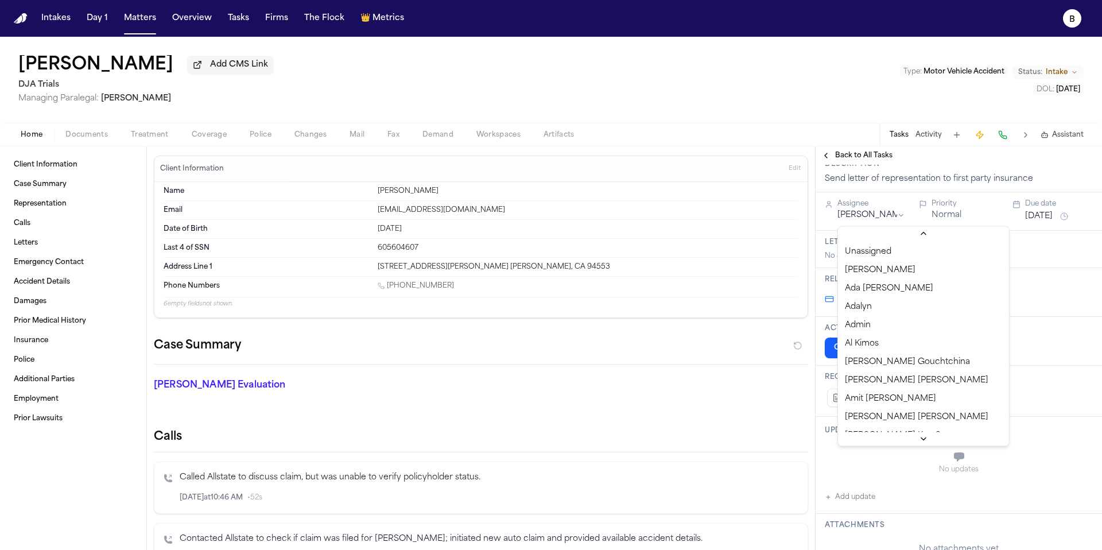
scroll to position [361, 0]
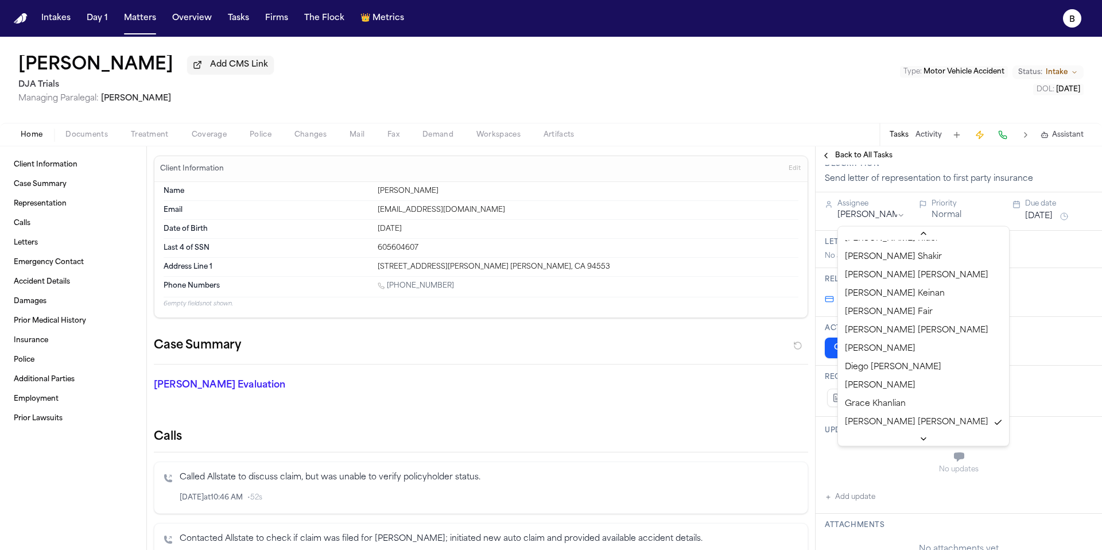
click at [904, 216] on html "Intakes Day 1 Matters Overview Tasks Firms The Flock 👑 Metrics B Caitlyn Aarons…" at bounding box center [551, 275] width 1102 height 550
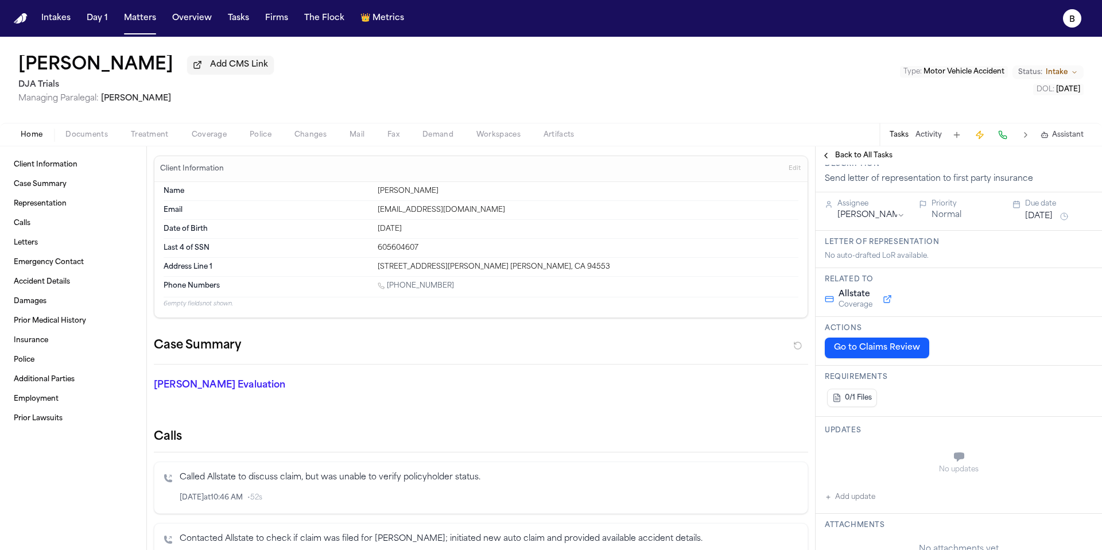
scroll to position [0, 0]
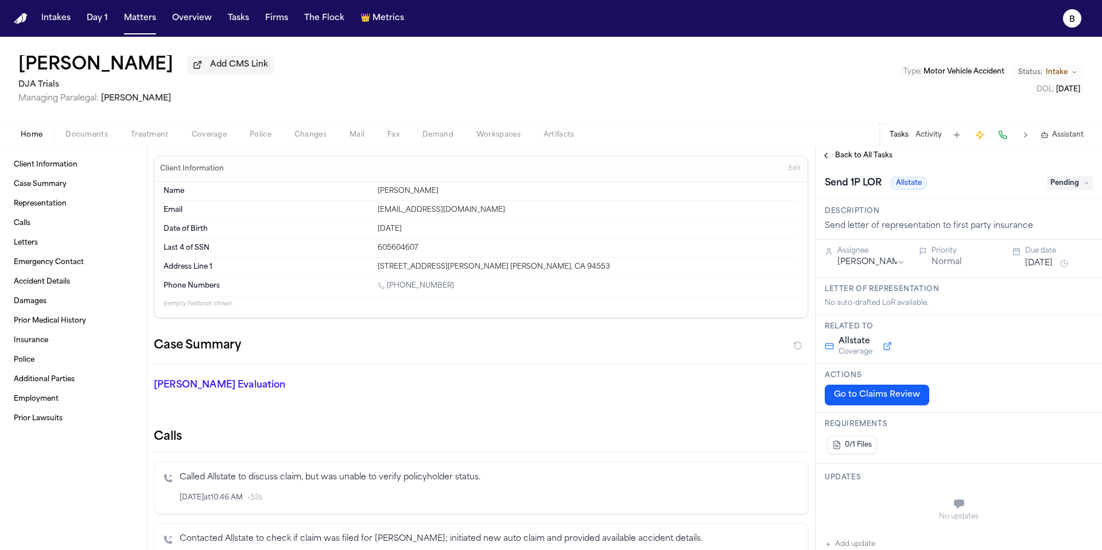
click at [85, 139] on span "Documents" at bounding box center [86, 134] width 42 height 9
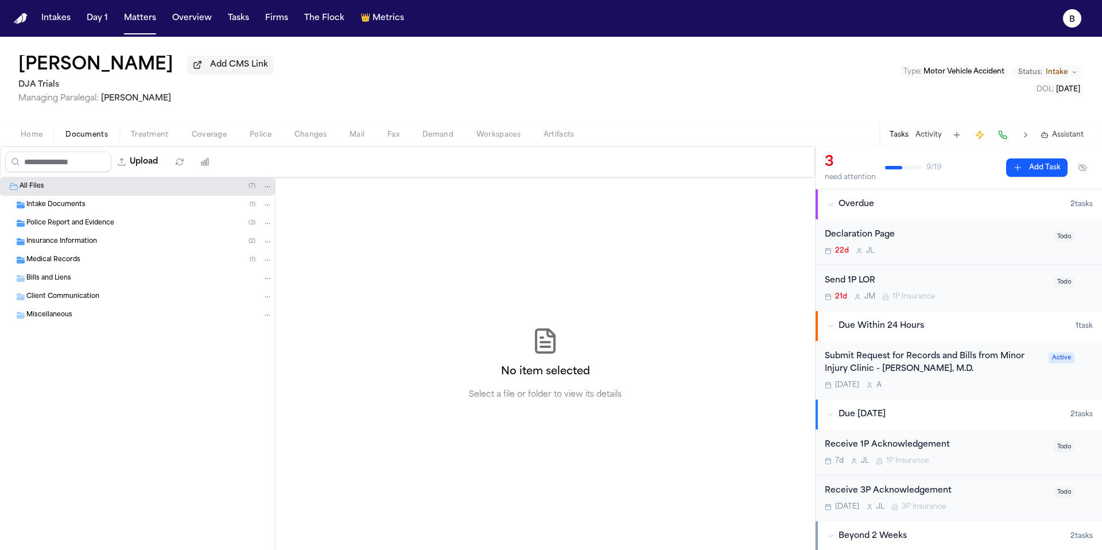
click at [85, 247] on span "Insurance Information" at bounding box center [61, 242] width 71 height 10
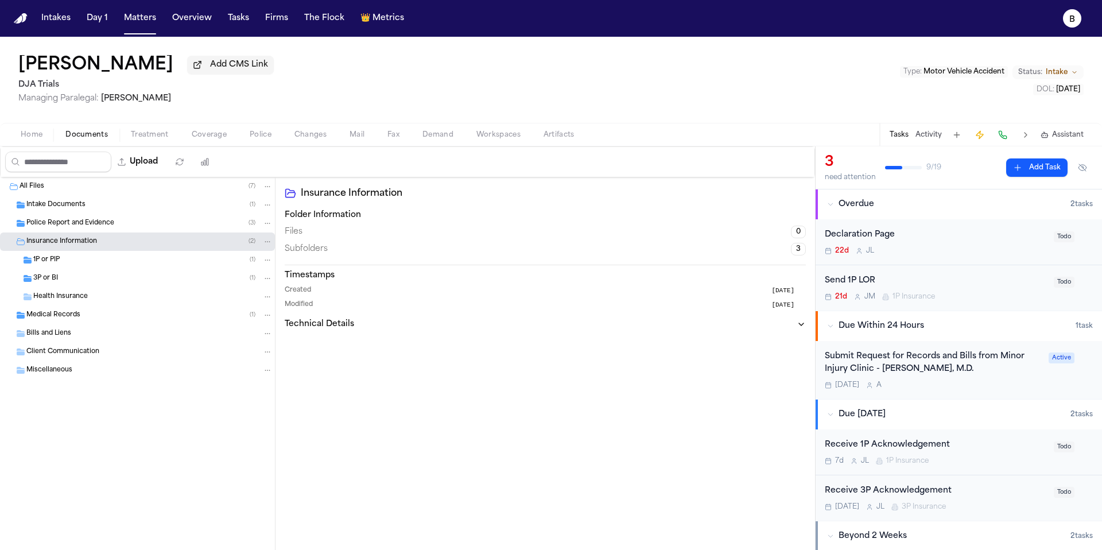
click at [79, 260] on div "1P or PIP ( 1 )" at bounding box center [152, 260] width 239 height 10
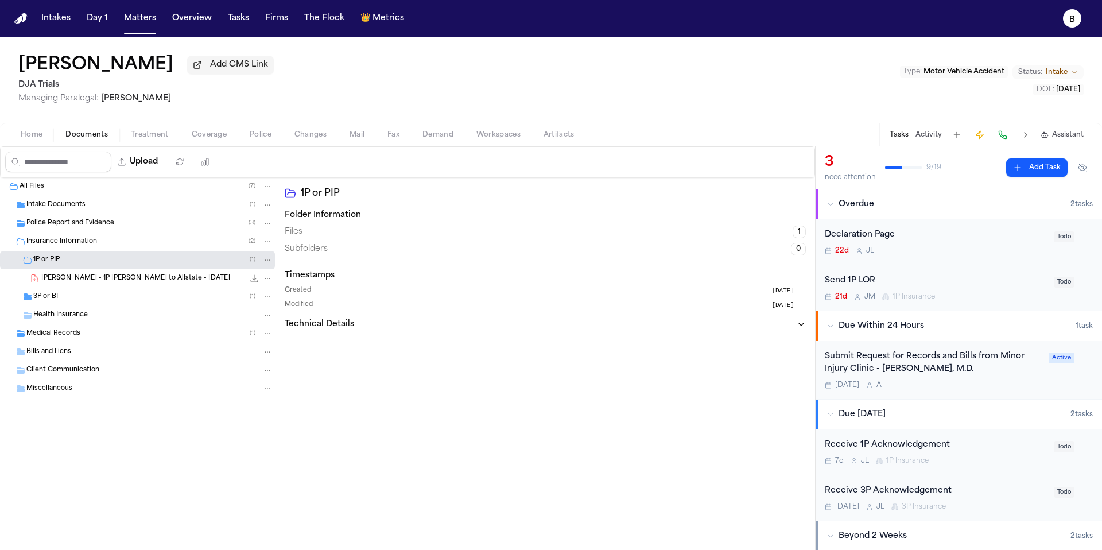
click at [79, 278] on span "C. Aaronson - 1P LOR to Allstate - 10.1.25" at bounding box center [135, 279] width 189 height 10
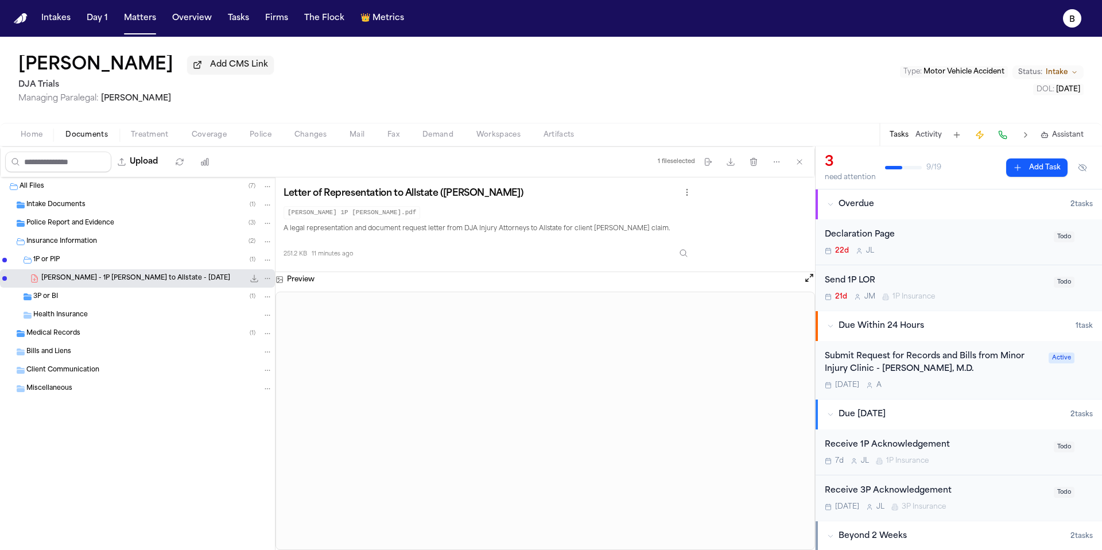
click at [926, 285] on div "Send 1P LOR" at bounding box center [935, 280] width 222 height 13
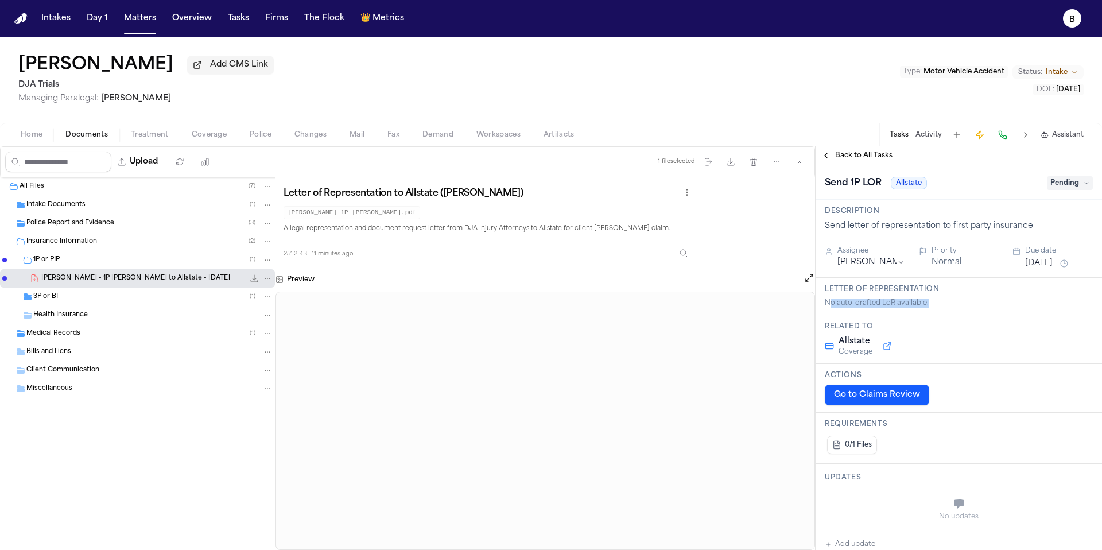
drag, startPoint x: 944, startPoint y: 309, endPoint x: 831, endPoint y: 308, distance: 112.5
click at [831, 308] on div "No auto-drafted LoR available." at bounding box center [958, 302] width 268 height 9
click at [253, 282] on icon "File: C. Aaronson - 1P LOR to Allstate - 10.1.25" at bounding box center [254, 278] width 7 height 7
click at [269, 282] on icon "File: C. Aaronson - 1P LOR to Allstate - 10.1.25" at bounding box center [267, 278] width 8 height 8
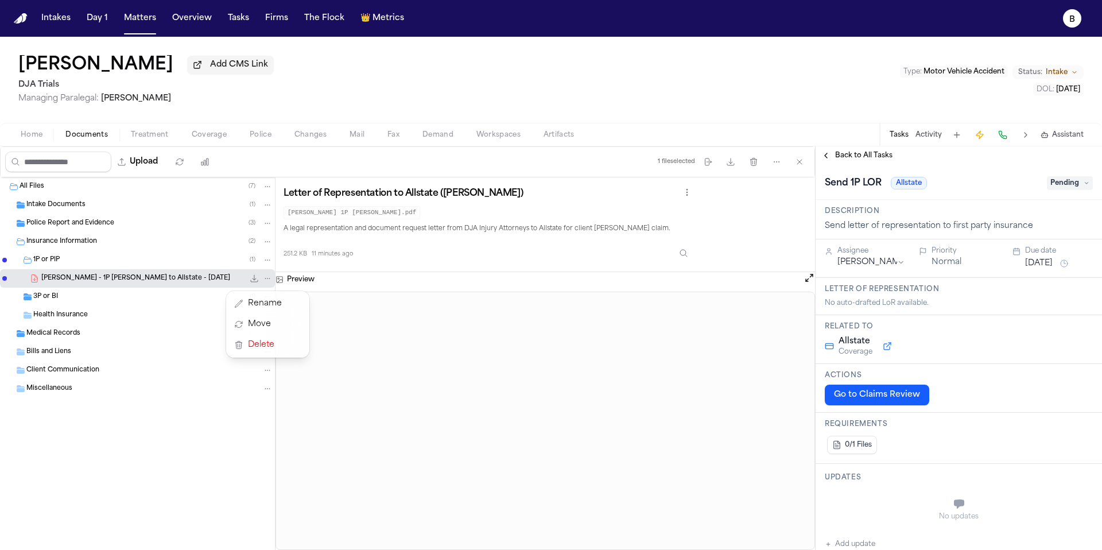
click at [269, 282] on icon "File: C. Aaronson - 1P LOR to Allstate - 10.1.25" at bounding box center [267, 278] width 8 height 8
click at [351, 212] on code "[PERSON_NAME] 1P [PERSON_NAME].pdf" at bounding box center [351, 212] width 137 height 13
drag, startPoint x: 855, startPoint y: 273, endPoint x: 591, endPoint y: 260, distance: 264.8
click at [594, 260] on div "Upload 1 file selected Move files Download files Delete files More actions Clea…" at bounding box center [551, 347] width 1102 height 403
click at [591, 260] on div "251.2 KB 11 minutes ago" at bounding box center [488, 250] width 410 height 25
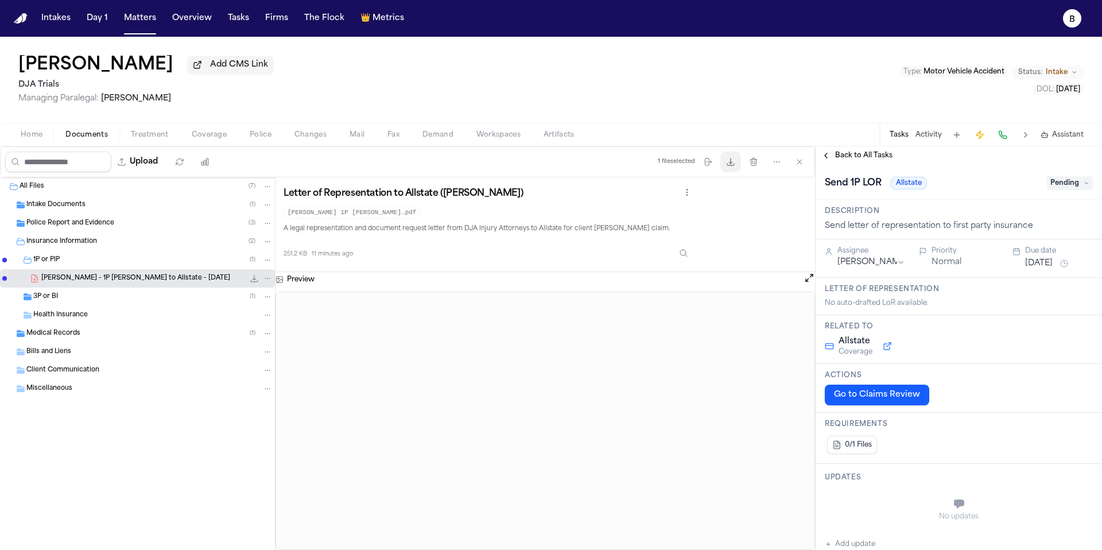
click at [728, 159] on icon "button" at bounding box center [730, 161] width 9 height 9
